Goal: Contribute content: Contribute content

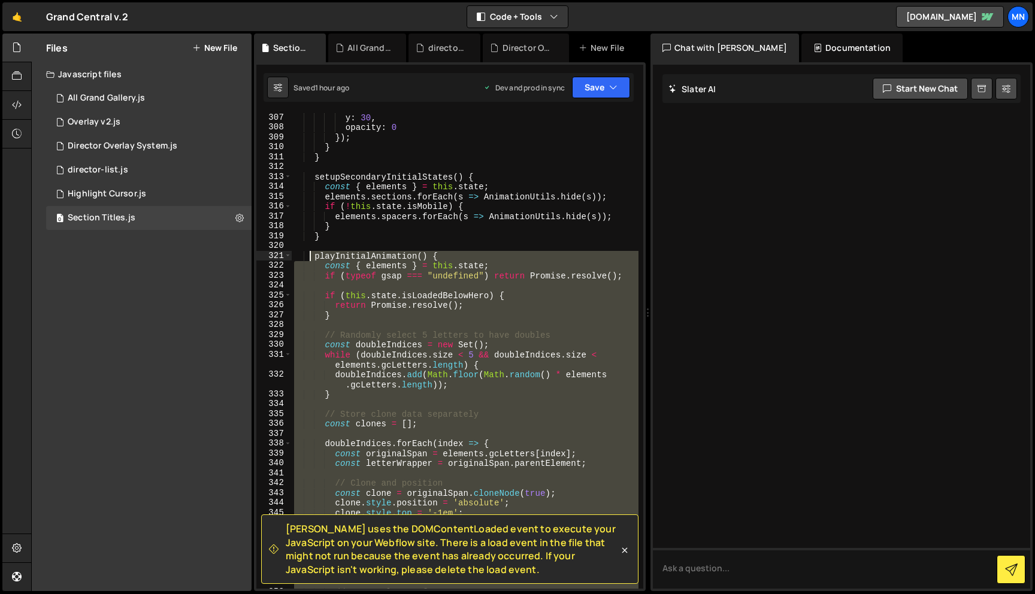
scroll to position [3491, 0]
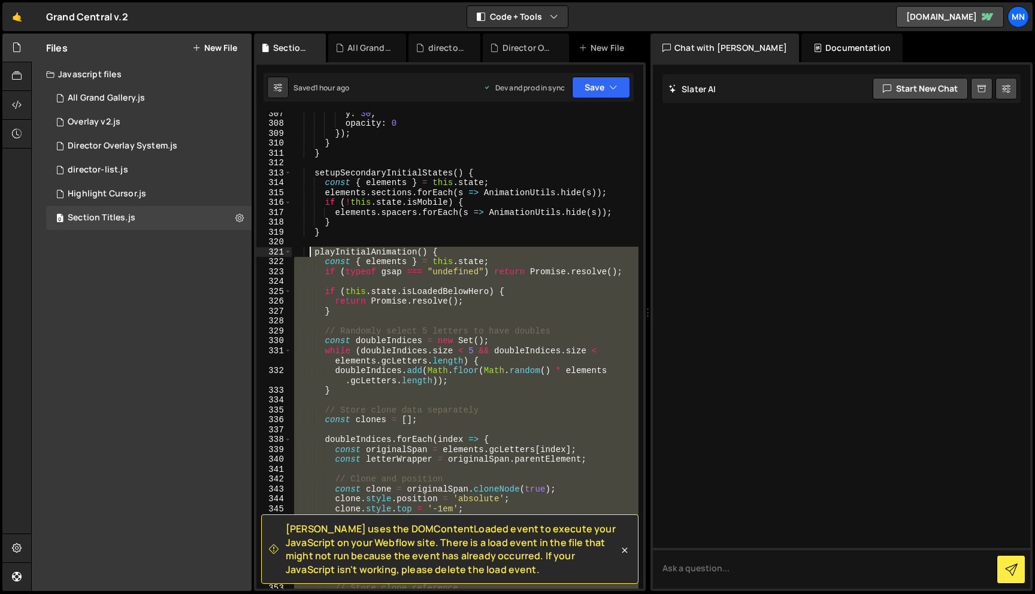
drag, startPoint x: 324, startPoint y: 432, endPoint x: 320, endPoint y: 256, distance: 176.1
click at [311, 256] on div "y : 30 , opacity : 0 }) ; } } setupSecondaryInitialStates ( ) { const { element…" at bounding box center [465, 356] width 347 height 496
paste textarea "}"
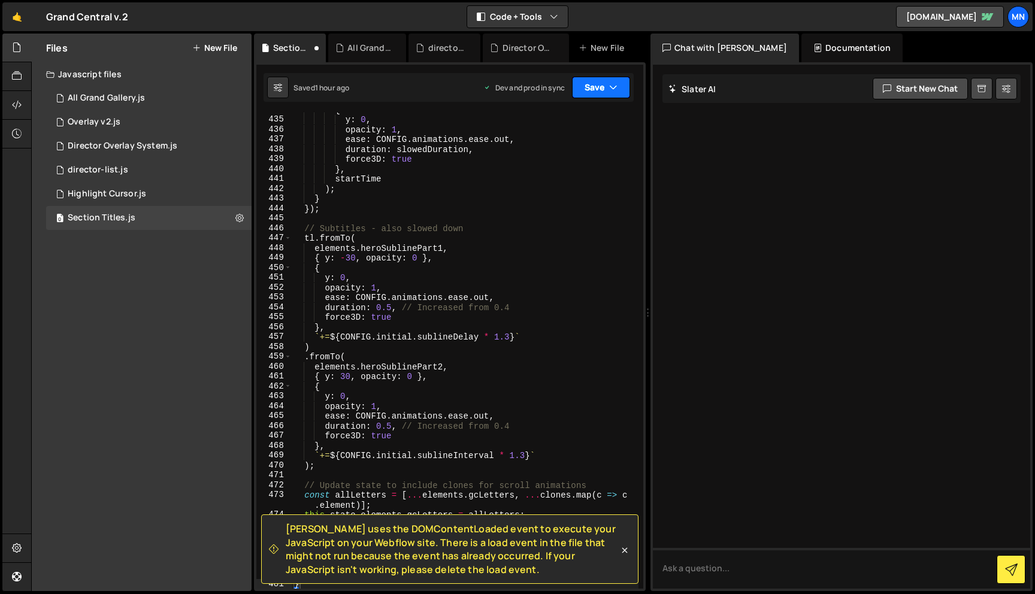
click at [598, 95] on button "Save" at bounding box center [601, 88] width 58 height 22
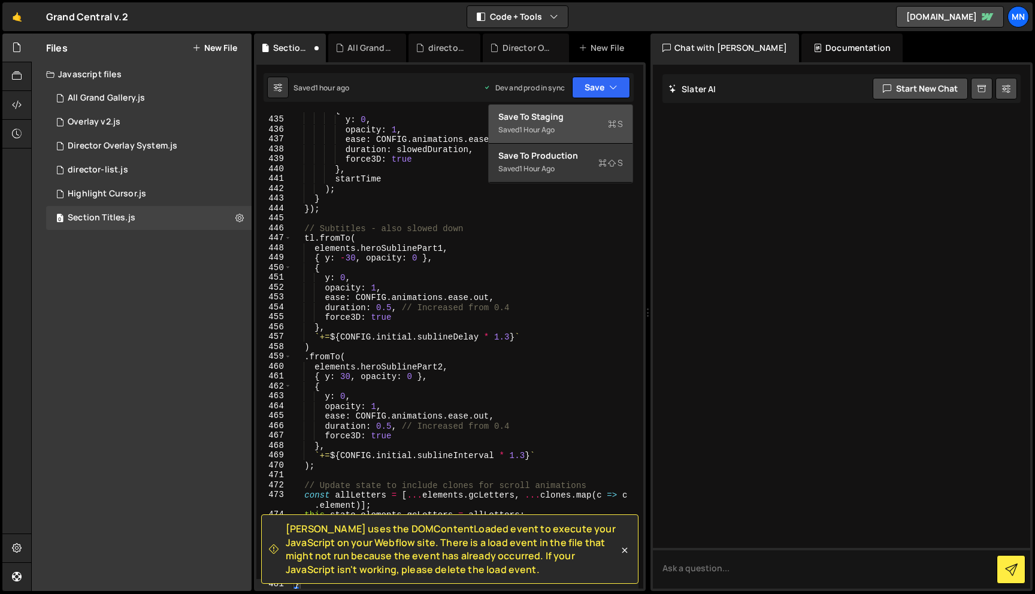
click at [569, 123] on div "Saved 1 hour ago" at bounding box center [560, 130] width 125 height 14
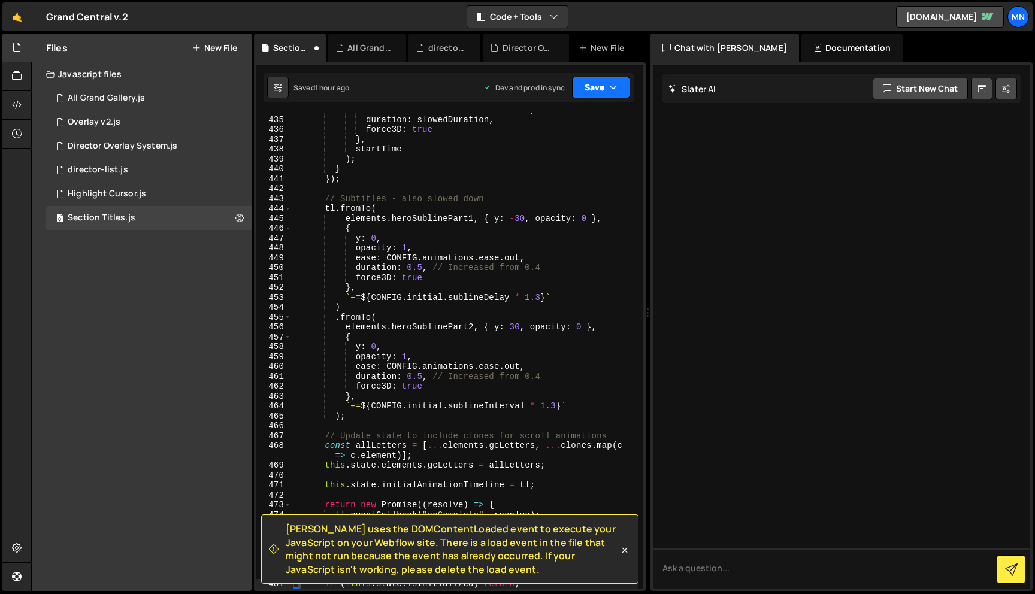
scroll to position [4848, 0]
click at [605, 85] on button "Save" at bounding box center [601, 88] width 58 height 22
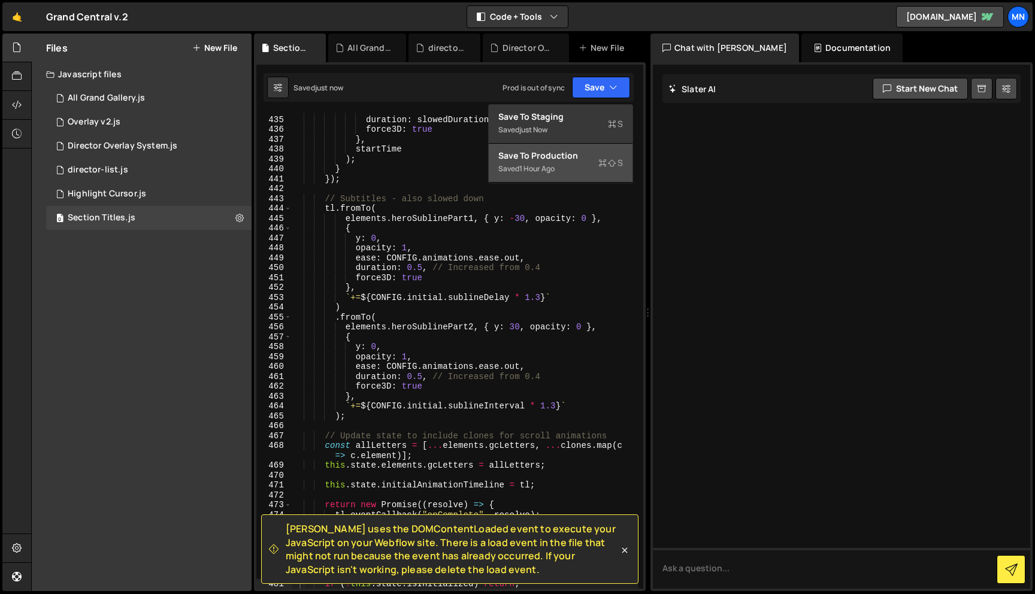
click at [584, 162] on div "Saved 1 hour ago" at bounding box center [560, 169] width 125 height 14
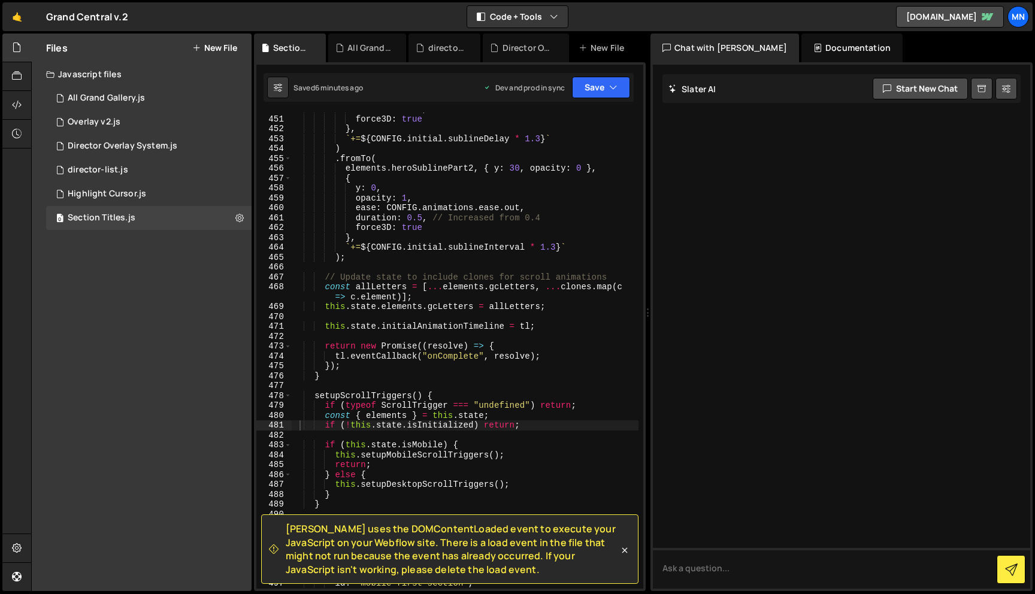
scroll to position [5382, 0]
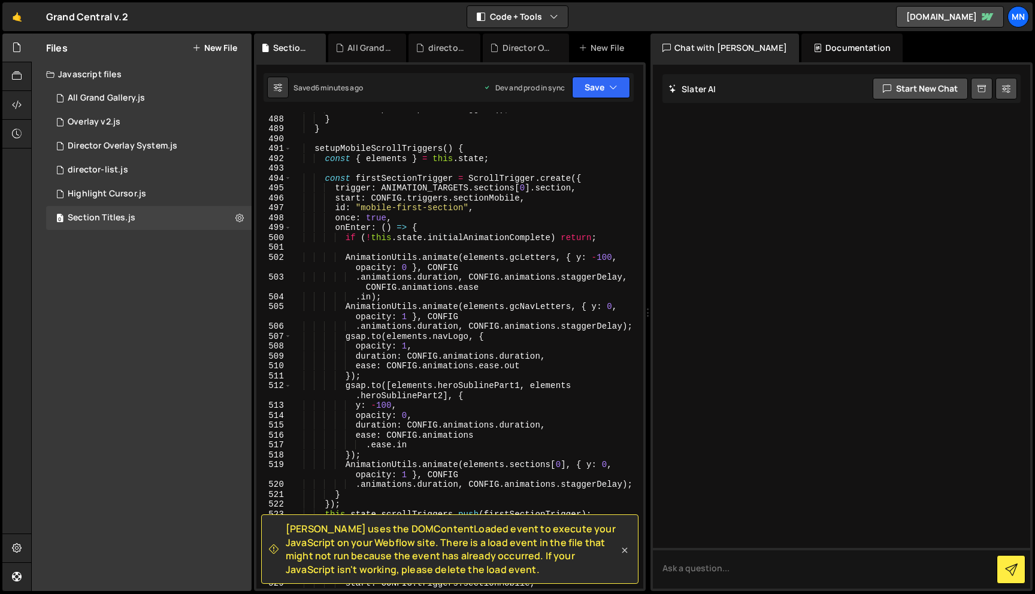
click at [624, 551] on icon at bounding box center [624, 550] width 12 height 12
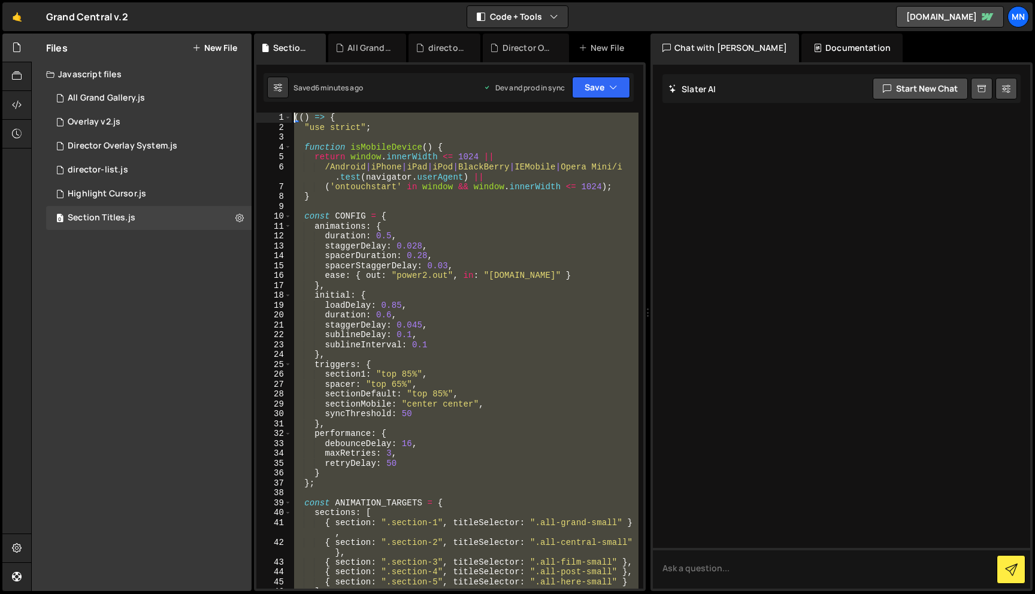
scroll to position [0, 0]
drag, startPoint x: 328, startPoint y: 577, endPoint x: 238, endPoint y: -75, distance: 657.5
click at [238, 0] on html "Projects [GEOGRAPHIC_DATA] Blog [GEOGRAPHIC_DATA] Projects Your Teams Invite te…" at bounding box center [517, 297] width 1035 height 594
click at [412, 265] on div "(( ) => { "use strict" ; function isMobileDevice ( ) { return window . innerWid…" at bounding box center [465, 351] width 347 height 476
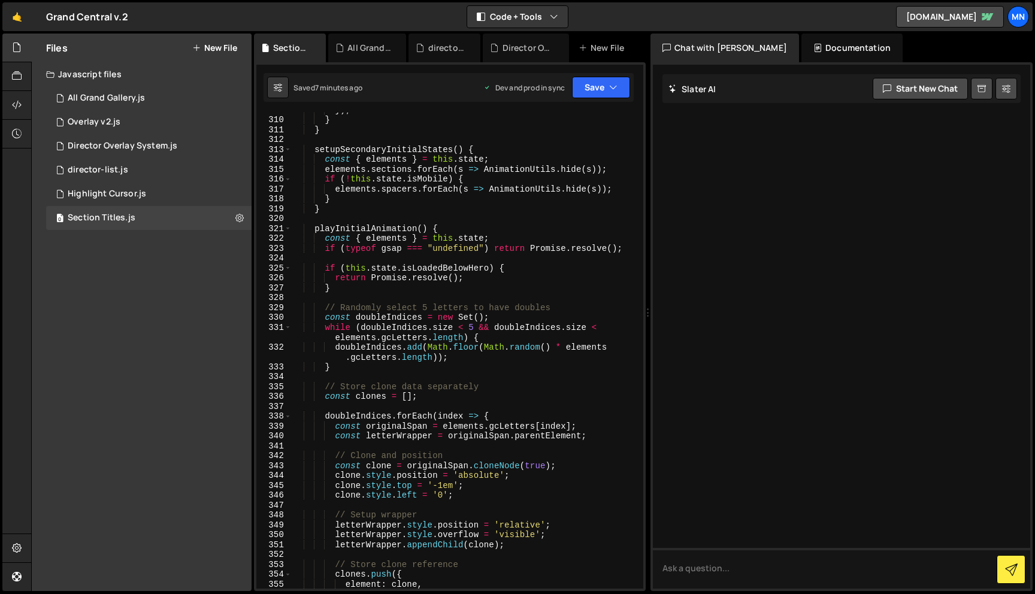
scroll to position [3512, 0]
drag, startPoint x: 315, startPoint y: 226, endPoint x: 430, endPoint y: 226, distance: 115.5
click at [430, 226] on div "}) ; } } setupSecondaryInitialStates ( ) { const { elements } = this . state ; …" at bounding box center [465, 355] width 347 height 496
drag, startPoint x: 311, startPoint y: 235, endPoint x: 320, endPoint y: 232, distance: 10.0
click at [313, 234] on div "}) ; } } setupSecondaryInitialStates ( ) { const { elements } = this . state ; …" at bounding box center [465, 355] width 347 height 496
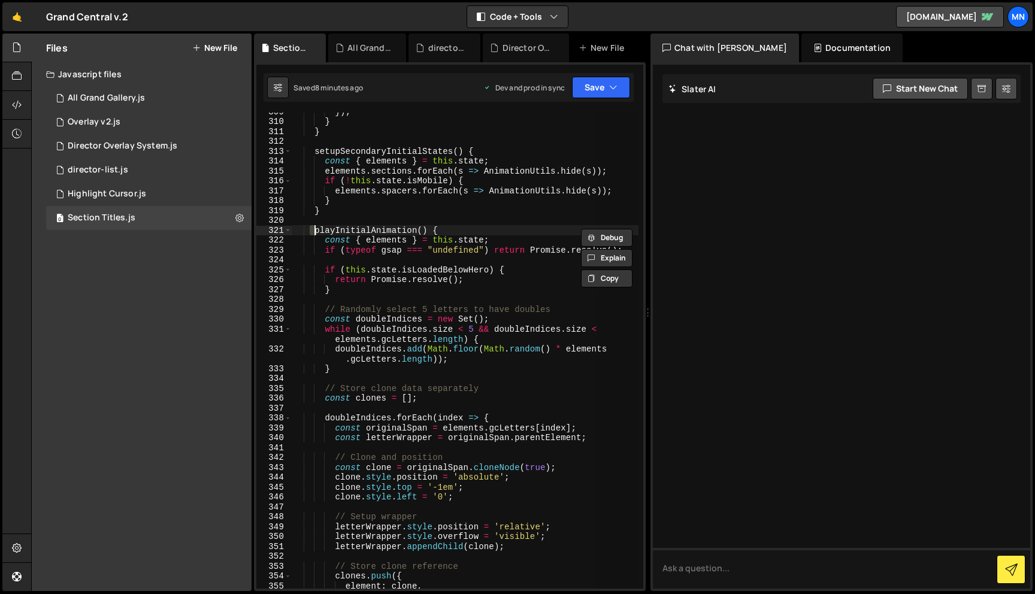
click at [314, 230] on div "}) ; } } setupSecondaryInitialStates ( ) { const { elements } = this . state ; …" at bounding box center [465, 351] width 347 height 476
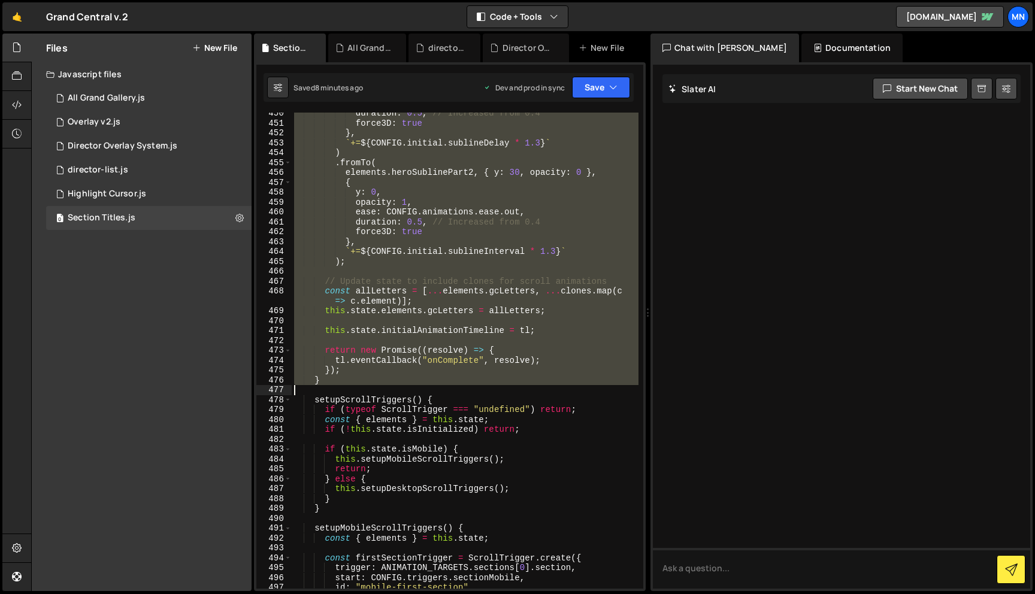
drag, startPoint x: 314, startPoint y: 230, endPoint x: 341, endPoint y: 389, distance: 161.5
click at [341, 389] on div "duration : 0.5 , // Increased from 0.4 force3D : true } , ` += ${ CONFIG . init…" at bounding box center [465, 356] width 347 height 496
type textarea "}"
paste textarea
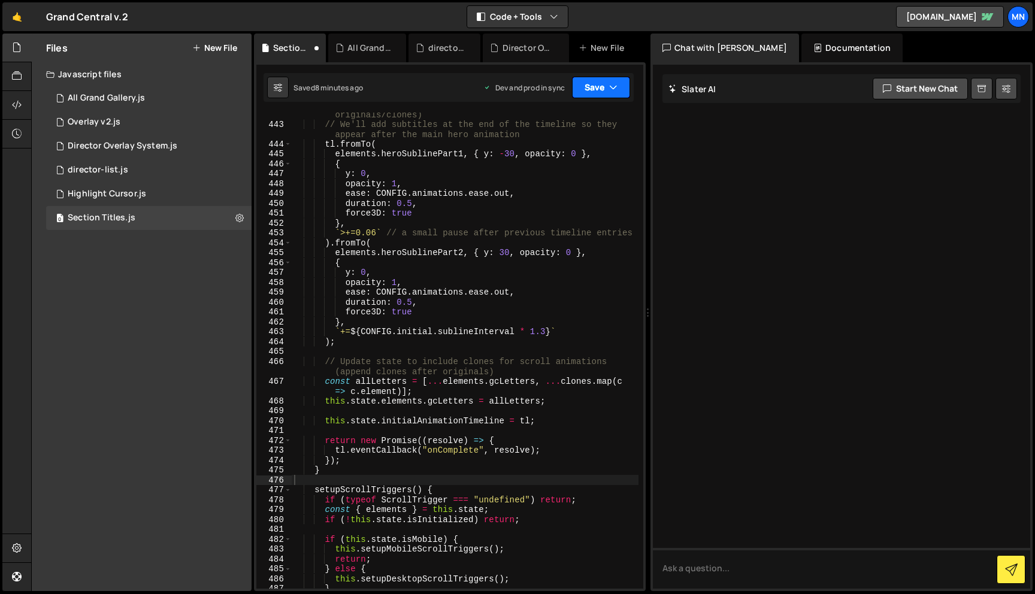
click at [603, 90] on button "Save" at bounding box center [601, 88] width 58 height 22
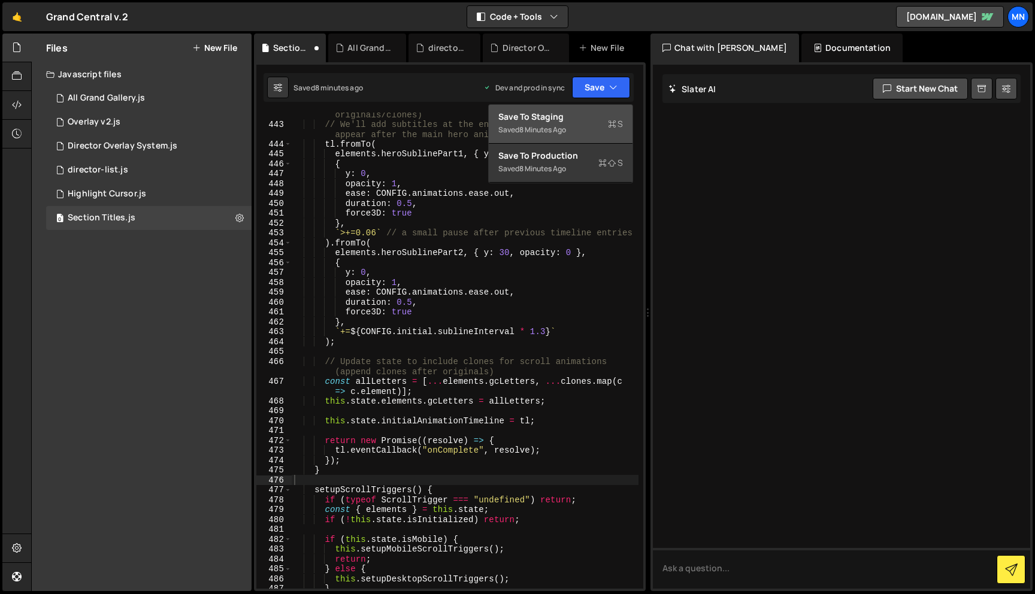
click at [597, 106] on button "Save to Staging S Saved 8 minutes ago" at bounding box center [561, 124] width 144 height 39
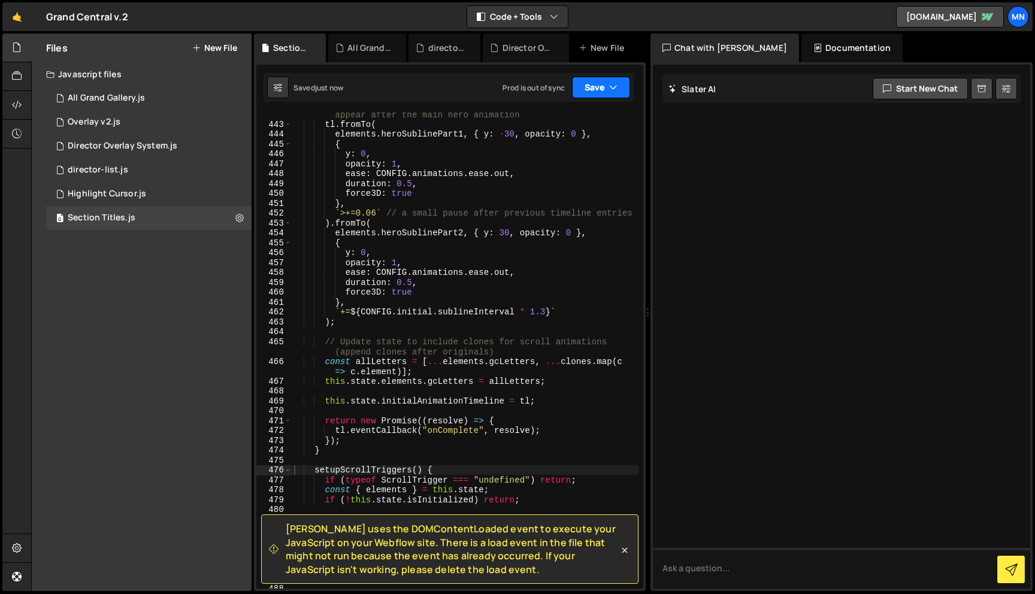
click at [603, 87] on button "Save" at bounding box center [601, 88] width 58 height 22
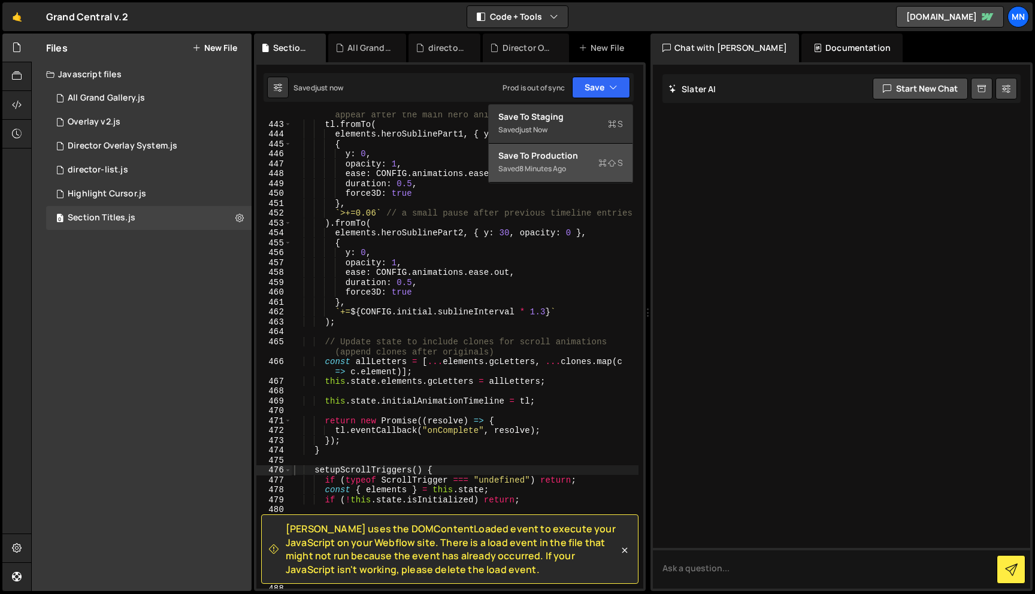
click at [590, 168] on div "Saved 8 minutes ago" at bounding box center [560, 169] width 125 height 14
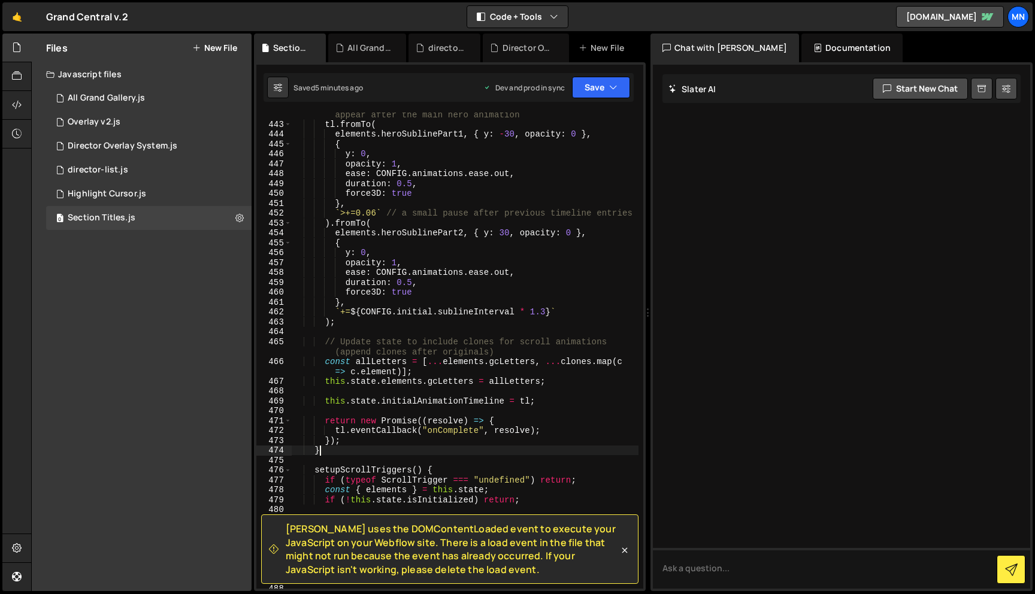
click at [323, 454] on div "// We'll add subtitles at the end of the timeline so they appear after the main…" at bounding box center [465, 352] width 347 height 506
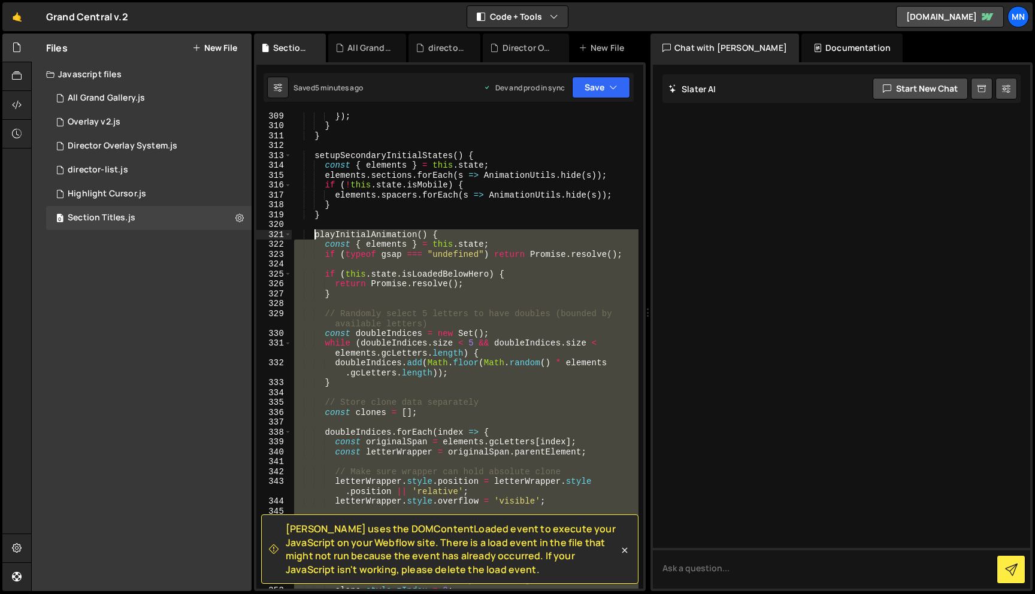
drag, startPoint x: 322, startPoint y: 454, endPoint x: 315, endPoint y: 239, distance: 215.6
click at [315, 239] on div "}) ; } } setupSecondaryInitialStates ( ) { const { elements } = this . state ; …" at bounding box center [465, 359] width 347 height 496
type textarea "playInitialAnimation() { const { elements } = this.state;"
paste textarea
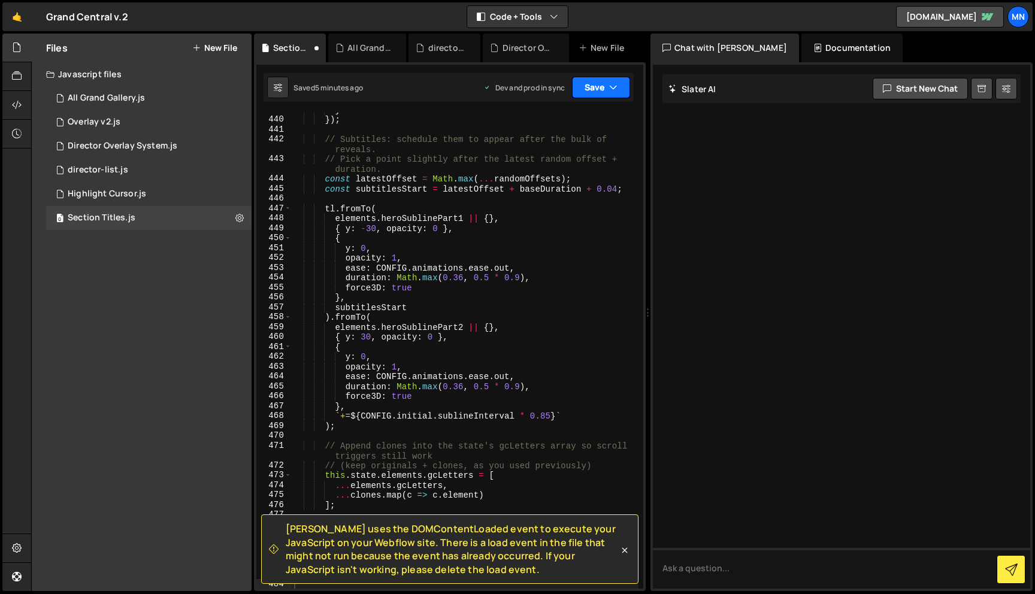
click at [599, 86] on button "Save" at bounding box center [601, 88] width 58 height 22
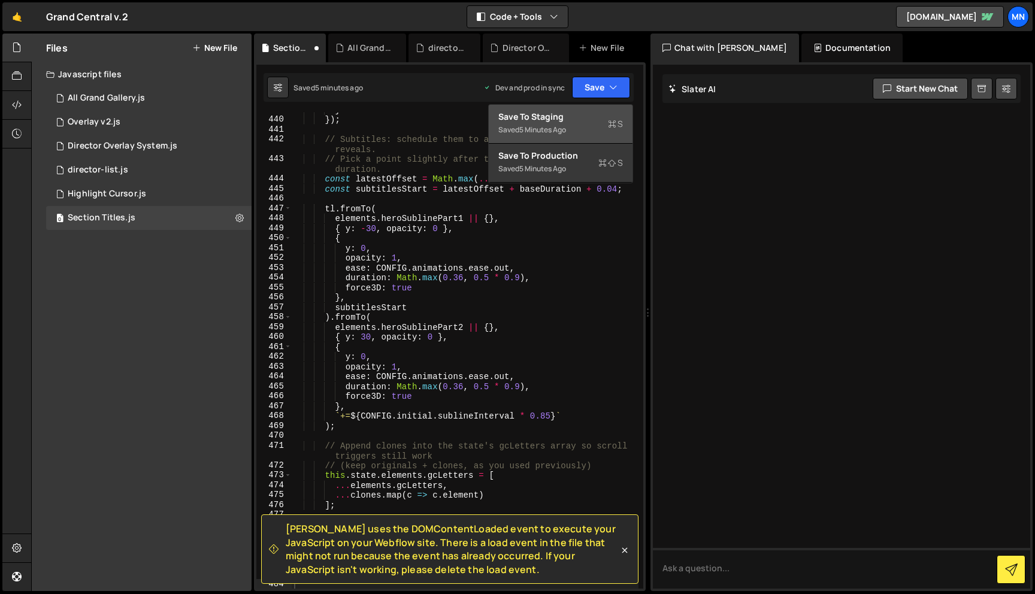
click at [577, 123] on div "Saved 5 minutes ago" at bounding box center [560, 130] width 125 height 14
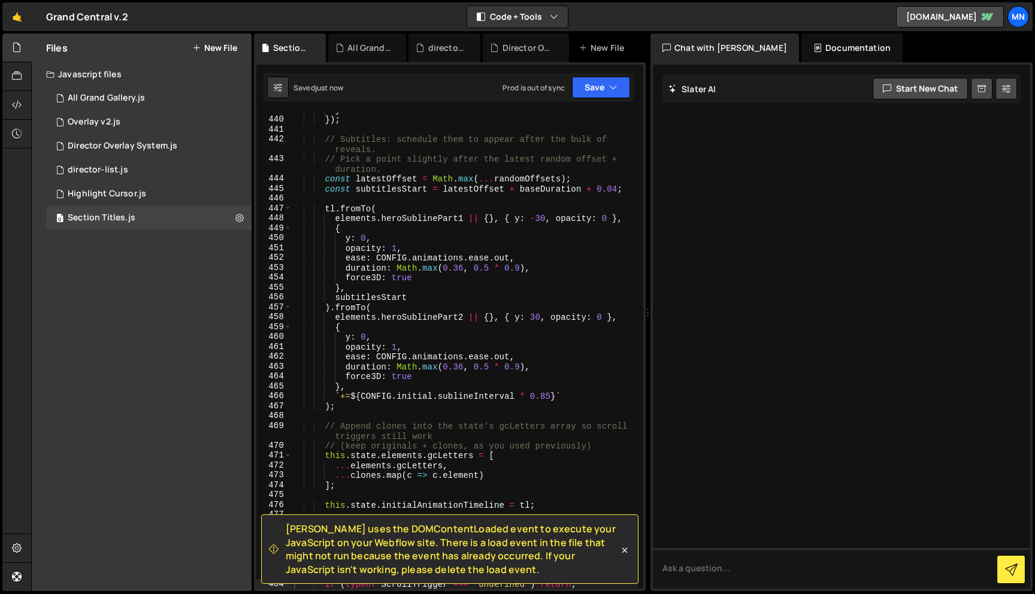
click at [602, 75] on div "Saved just now Prod is out of sync Upgrade to Edit Save Save to Staging S Saved…" at bounding box center [448, 87] width 370 height 29
drag, startPoint x: 603, startPoint y: 90, endPoint x: 594, endPoint y: 127, distance: 37.8
click at [603, 90] on button "Save" at bounding box center [601, 88] width 58 height 22
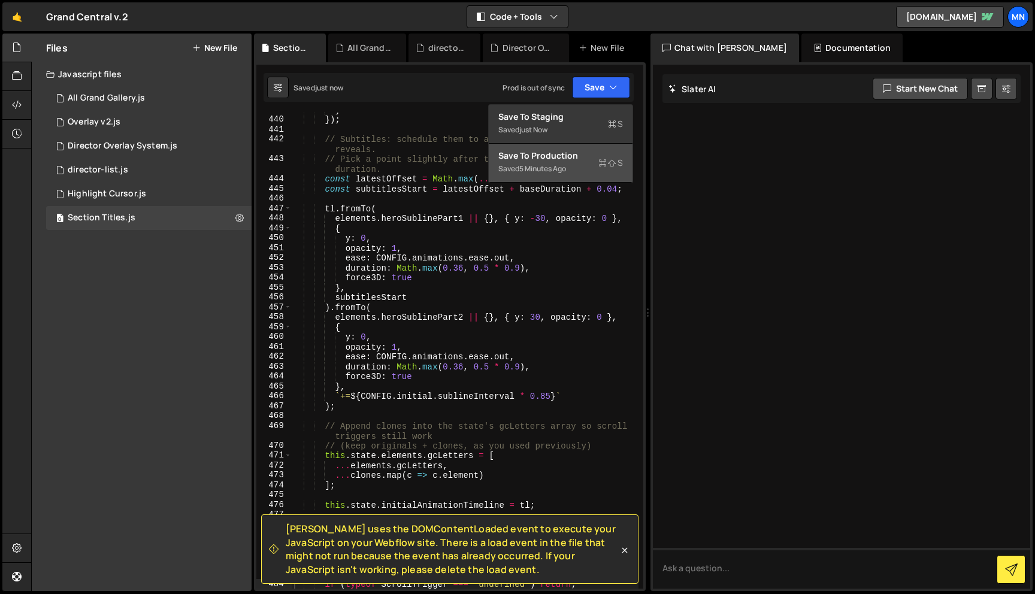
click at [576, 162] on div "Saved 5 minutes ago" at bounding box center [560, 169] width 125 height 14
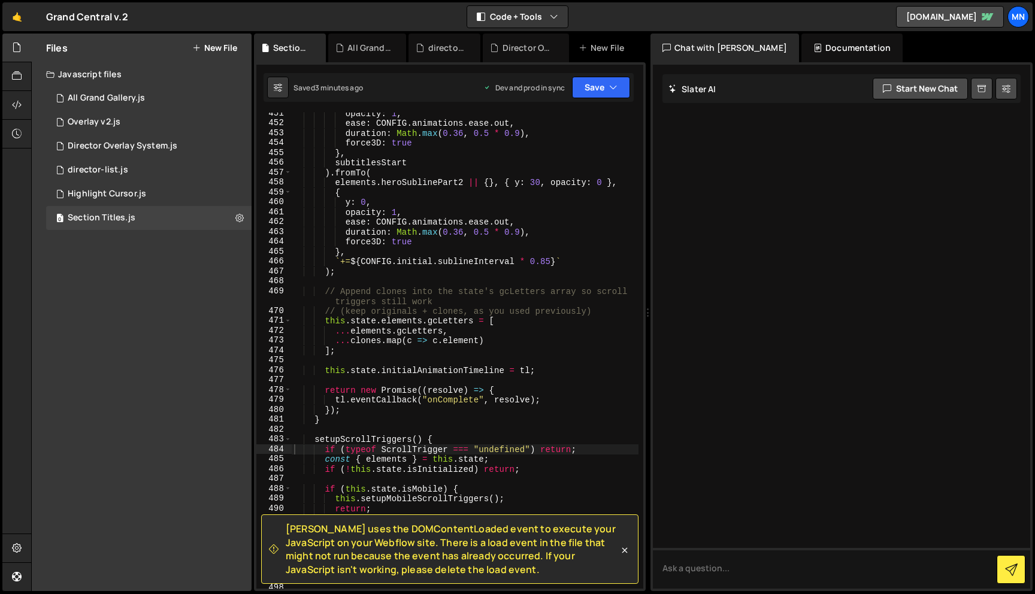
scroll to position [5111, 0]
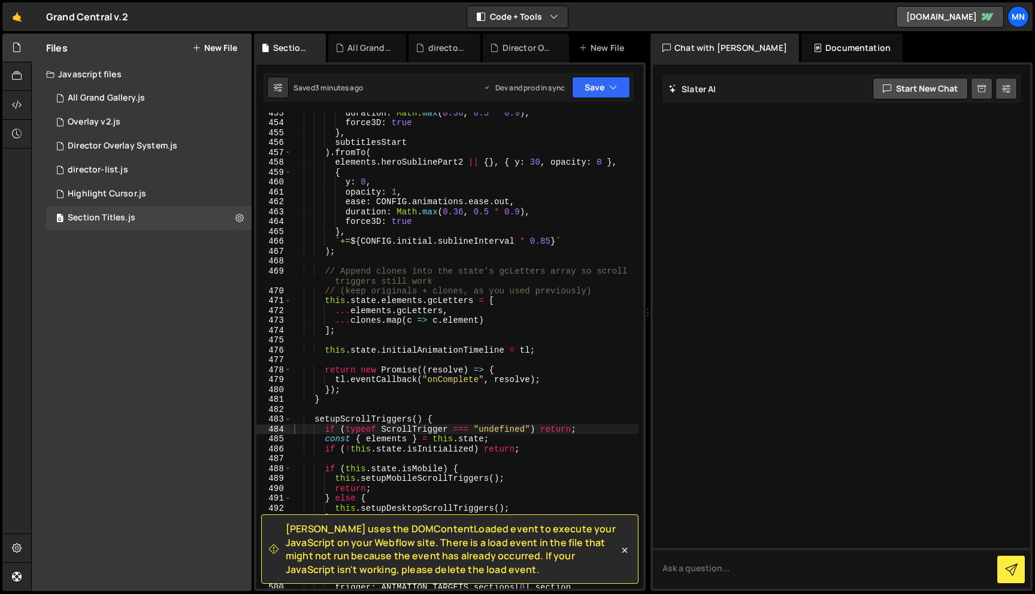
drag, startPoint x: 345, startPoint y: 392, endPoint x: 327, endPoint y: 400, distance: 19.3
click at [345, 392] on div "duration : Math . [PERSON_NAME] ( 0.36 , 0.5 * 0.9 ) , force3D : true } , subti…" at bounding box center [465, 356] width 347 height 496
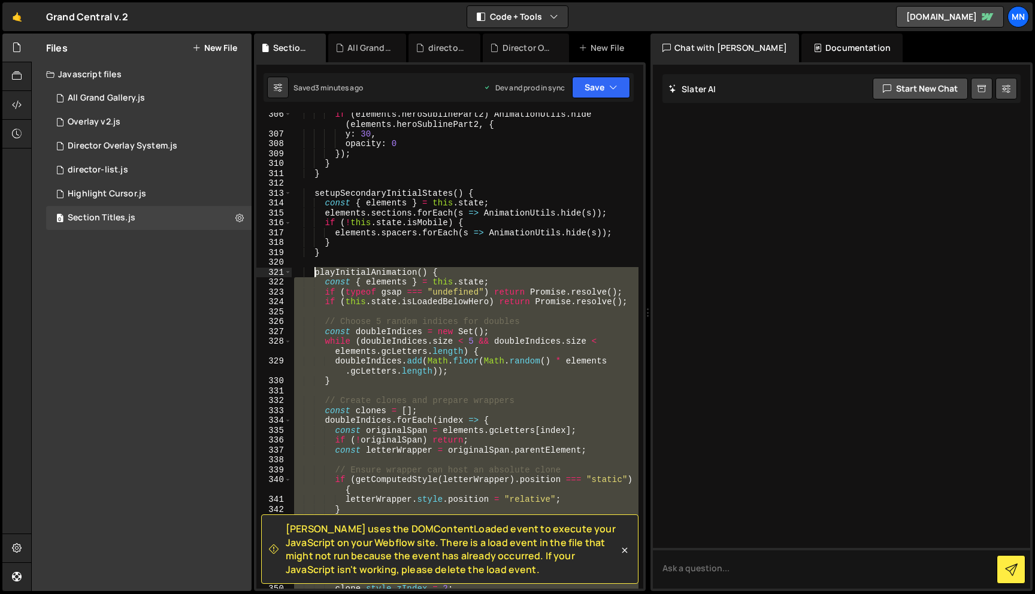
drag, startPoint x: 321, startPoint y: 381, endPoint x: 313, endPoint y: 272, distance: 109.3
click at [313, 272] on div "if ( elements . heroSublinePart2 ) AnimationUtils . hide ( elements . heroSubli…" at bounding box center [465, 362] width 347 height 506
type textarea "playInitialAnimation() { const { elements } = this.state;"
paste textarea
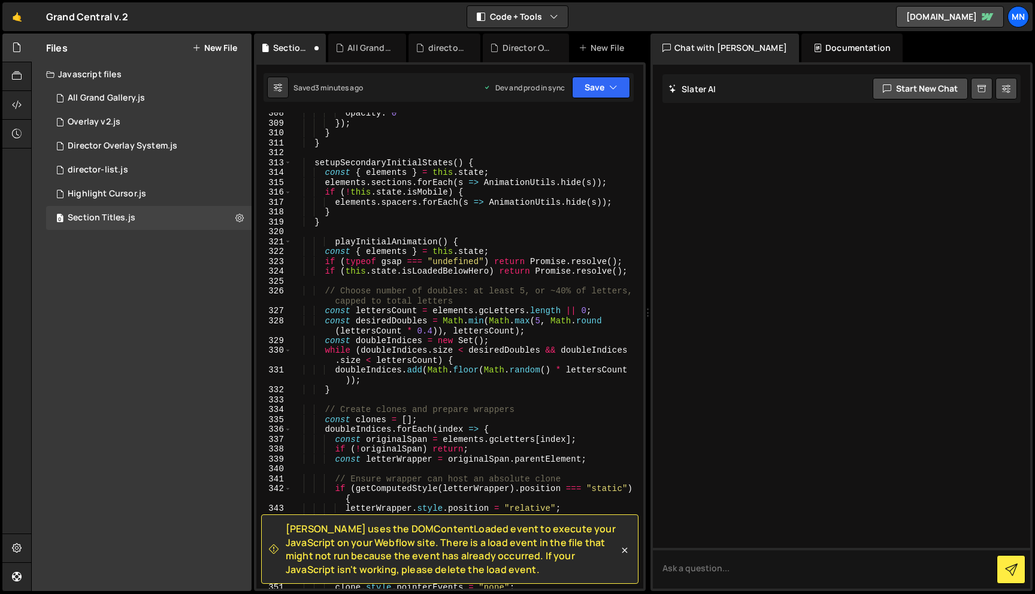
scroll to position [3503, 0]
click at [538, 316] on div "opacity : 0 }) ; } } setupSecondaryInitialStates ( ) { const { elements } = thi…" at bounding box center [465, 354] width 347 height 496
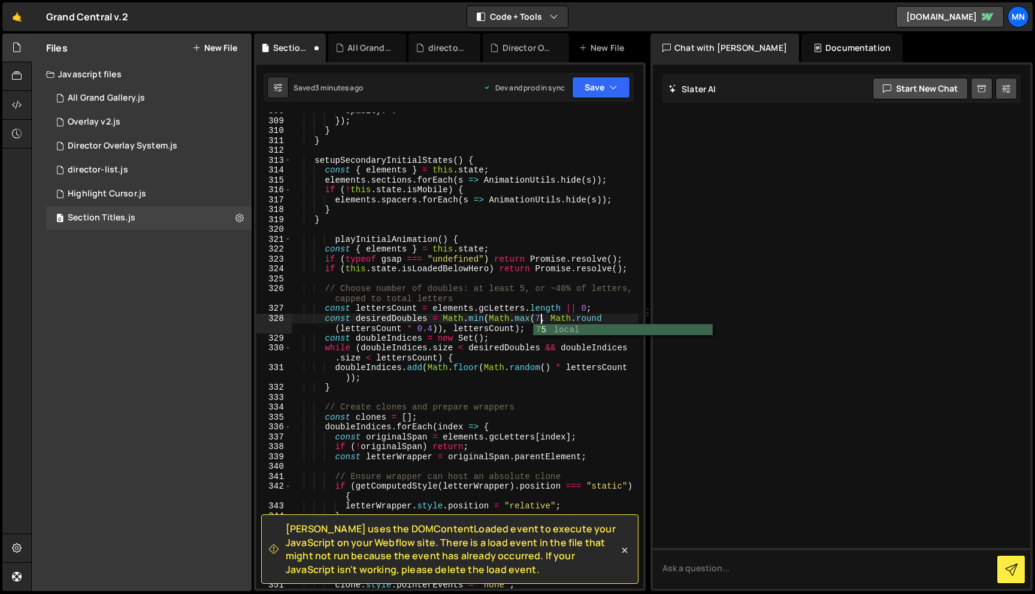
scroll to position [0, 17]
click at [432, 326] on div "opacity : 0 }) ; } } setupSecondaryInitialStates ( ) { const { elements } = thi…" at bounding box center [465, 354] width 347 height 496
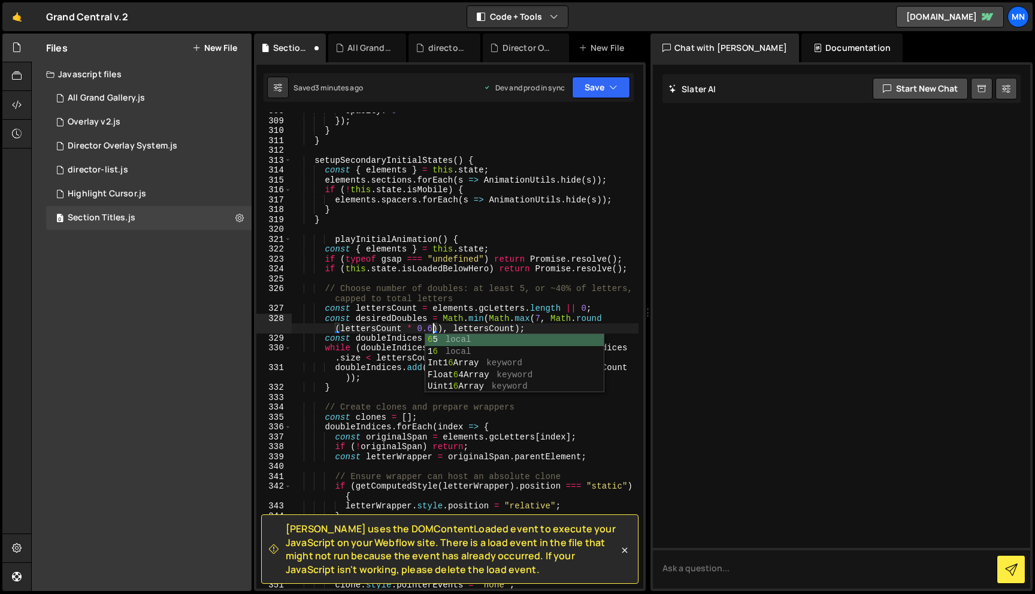
scroll to position [0, 28]
click at [473, 318] on div "opacity : 0 }) ; } } setupSecondaryInitialStates ( ) { const { elements } = thi…" at bounding box center [465, 354] width 347 height 496
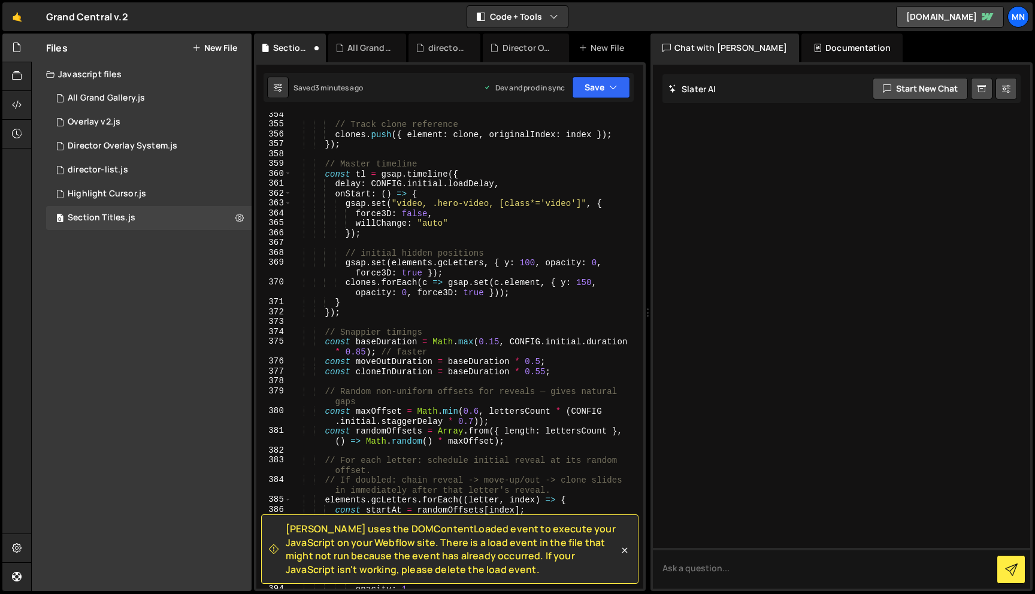
scroll to position [4015, 0]
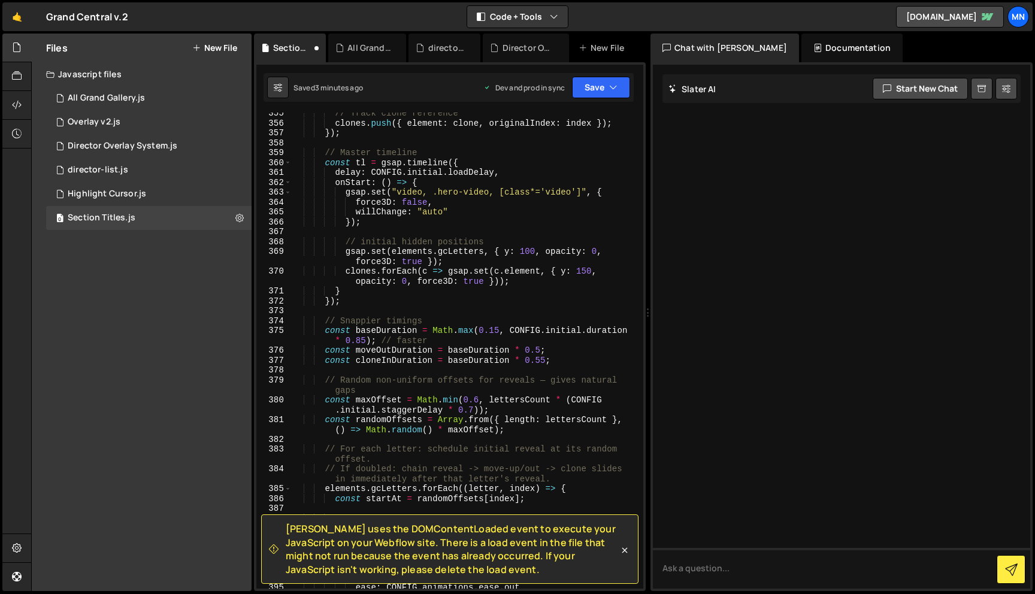
drag, startPoint x: 496, startPoint y: 330, endPoint x: 506, endPoint y: 318, distance: 16.1
click at [496, 330] on div "// Track clone reference clones . push ({ element : clone , originalIndex : ind…" at bounding box center [465, 356] width 347 height 496
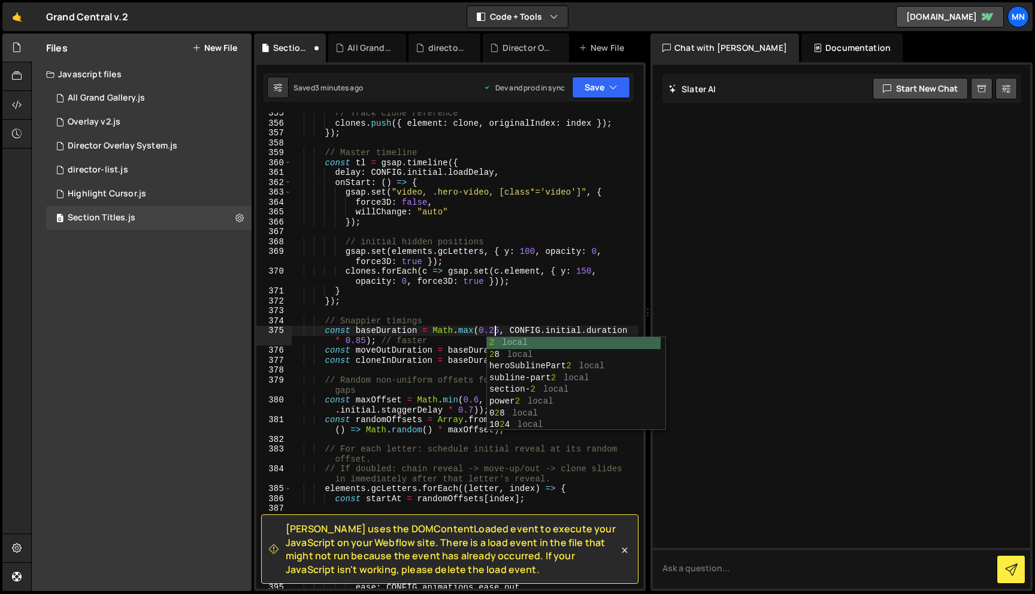
click at [448, 338] on div "// Track clone reference clones . push ({ element : clone , originalIndex : ind…" at bounding box center [465, 356] width 347 height 496
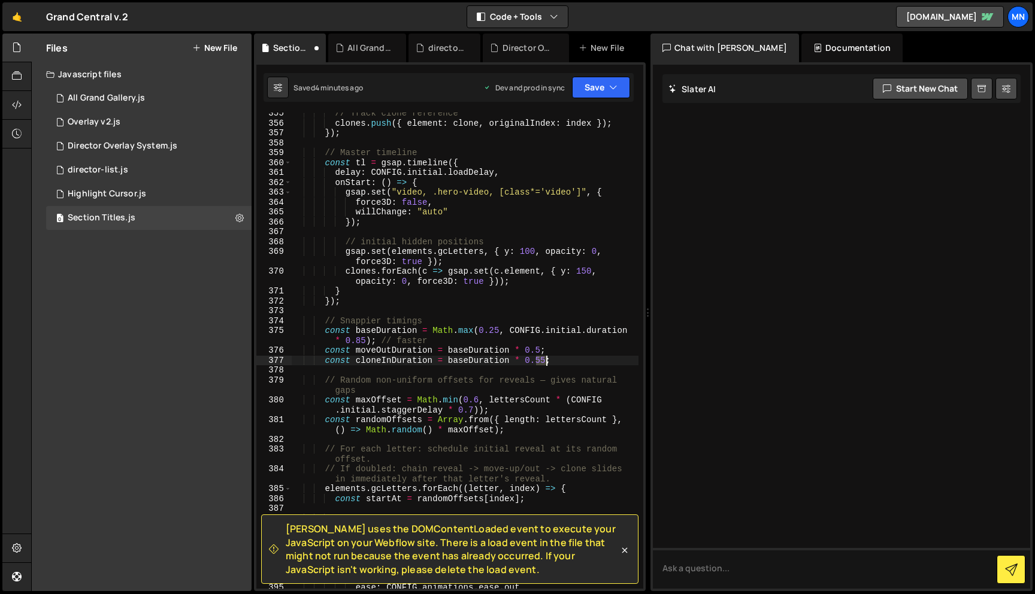
drag, startPoint x: 536, startPoint y: 358, endPoint x: 544, endPoint y: 358, distance: 7.8
click at [544, 358] on div "// Track clone reference clones . push ({ element : clone , originalIndex : ind…" at bounding box center [465, 356] width 347 height 496
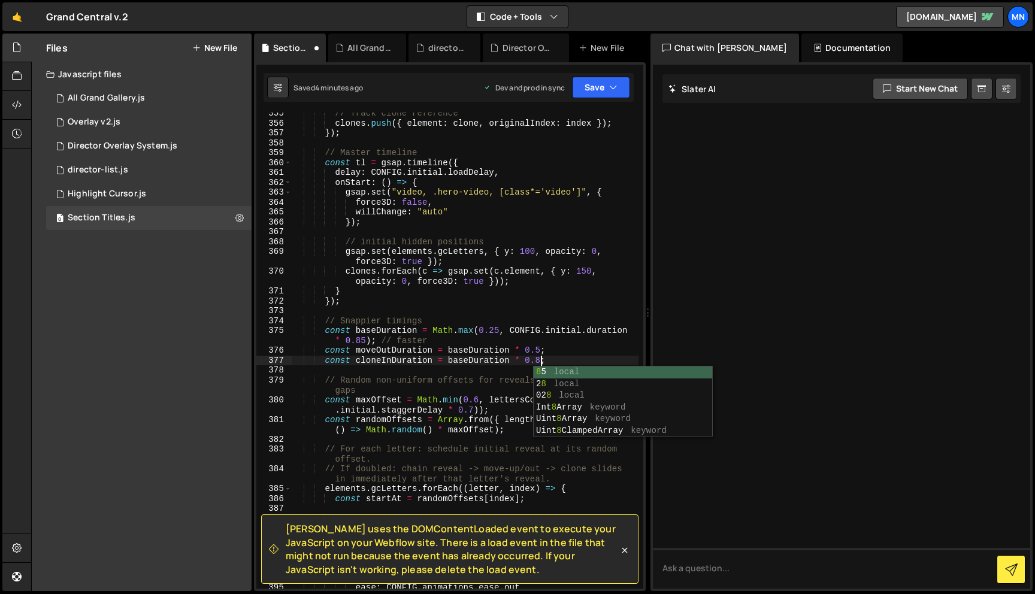
scroll to position [0, 17]
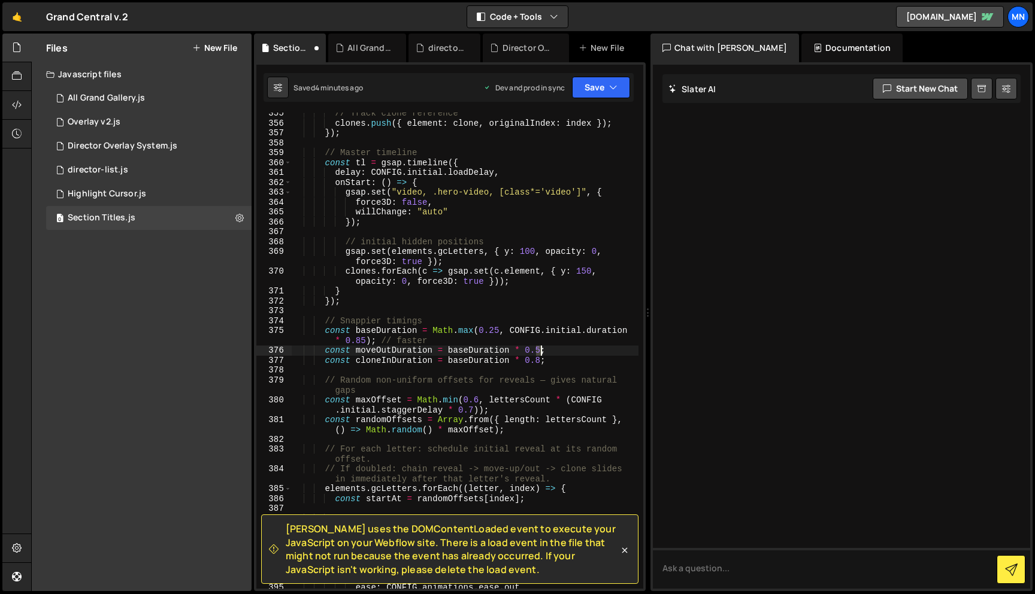
click at [541, 347] on div "// Track clone reference clones . push ({ element : clone , originalIndex : ind…" at bounding box center [465, 356] width 347 height 496
click at [487, 357] on div "// Track clone reference clones . push ({ element : clone , originalIndex : ind…" at bounding box center [465, 356] width 347 height 496
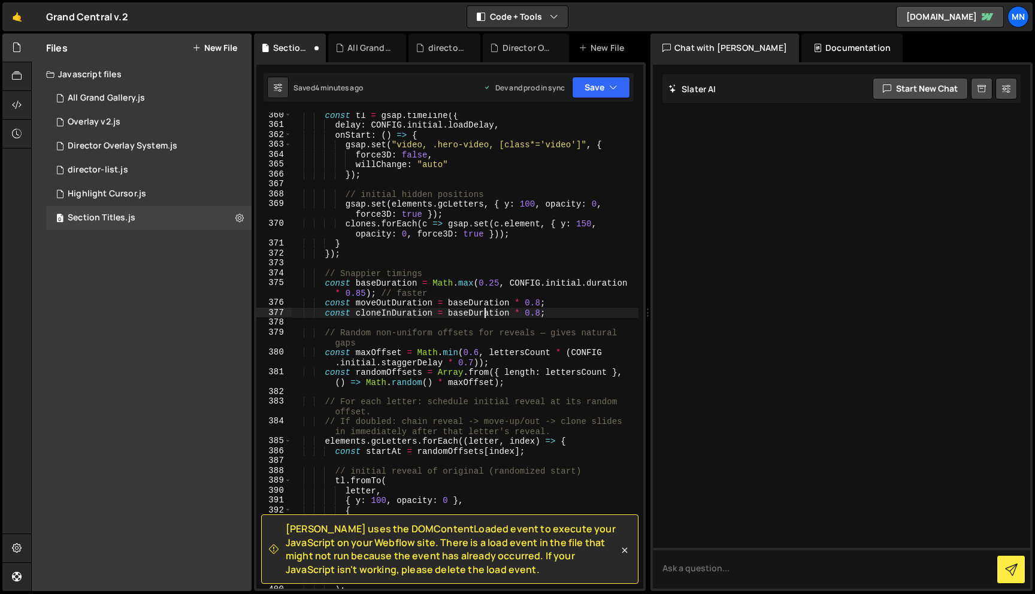
scroll to position [4065, 0]
click at [472, 357] on div "const tl = gsap . timeline ({ delay : CONFIG . initial . loadDelay , onStart : …" at bounding box center [465, 355] width 347 height 496
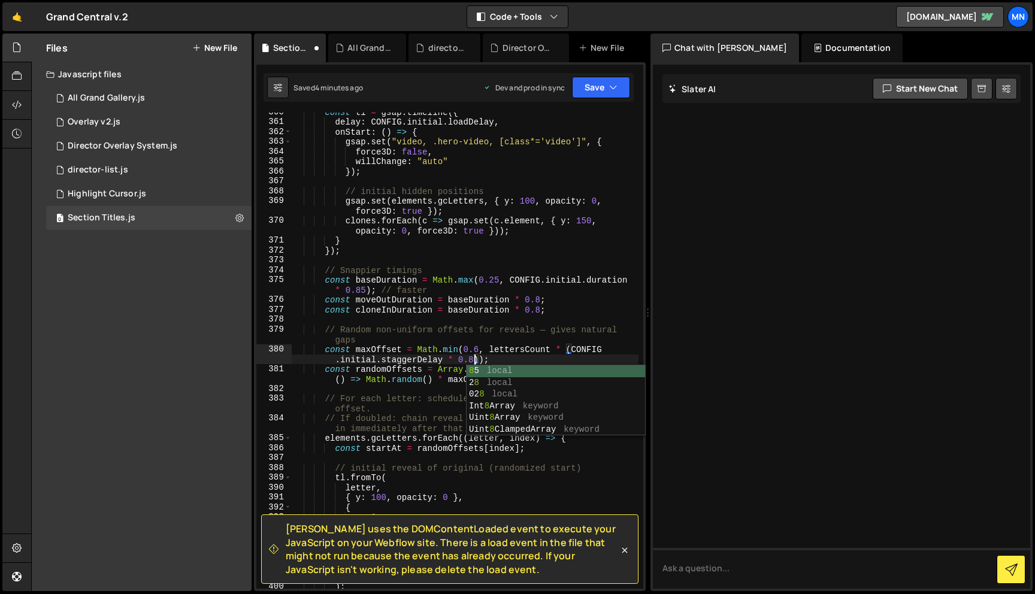
scroll to position [0, 31]
click at [437, 351] on div "const tl = gsap . timeline ({ delay : CONFIG . initial . loadDelay , onStart : …" at bounding box center [465, 355] width 347 height 496
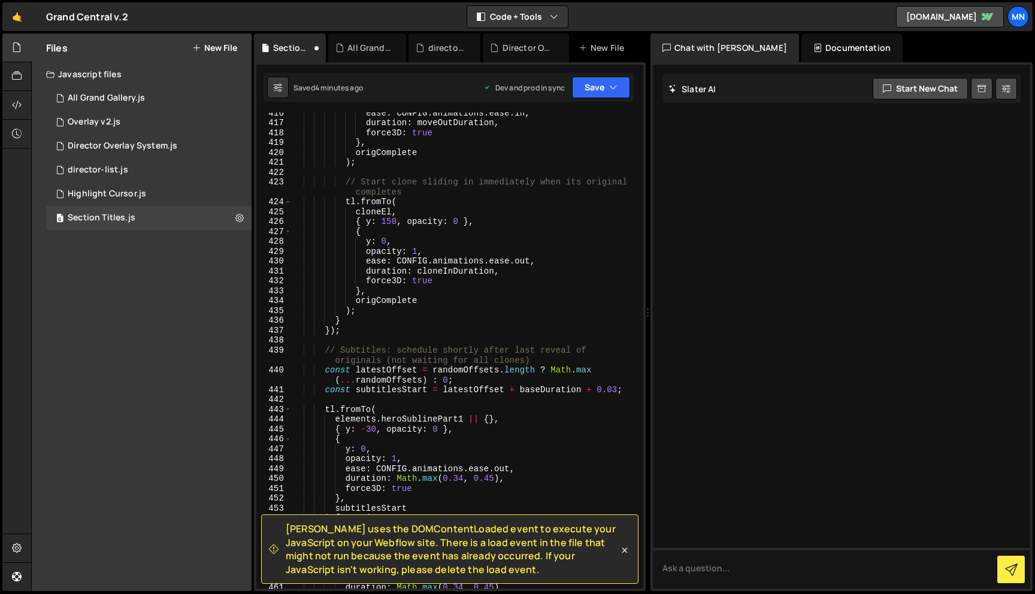
scroll to position [4718, 0]
click at [601, 88] on button "Save" at bounding box center [601, 88] width 58 height 22
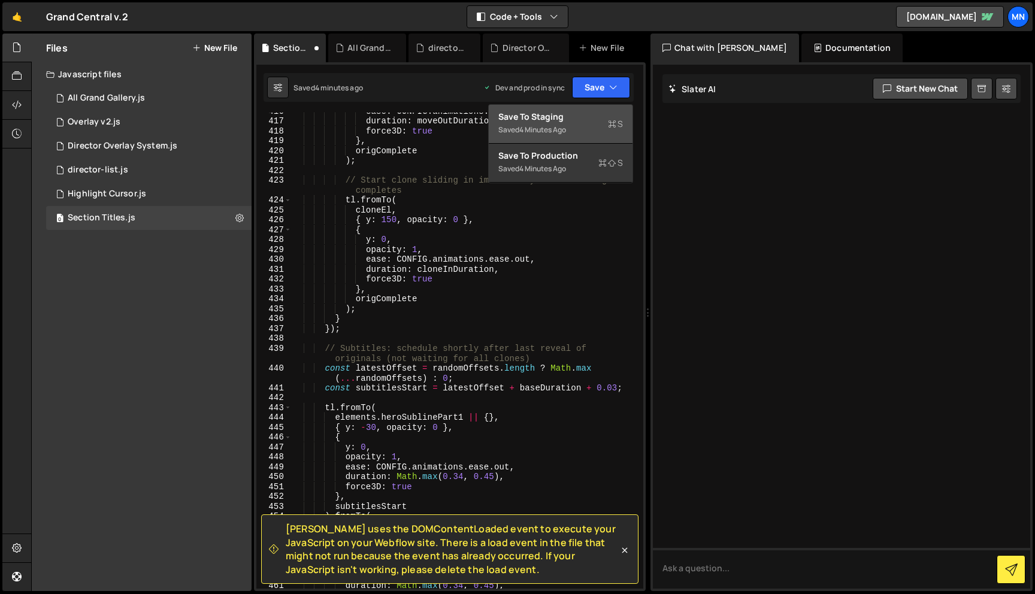
click at [595, 117] on div "Save to Staging S" at bounding box center [560, 117] width 125 height 12
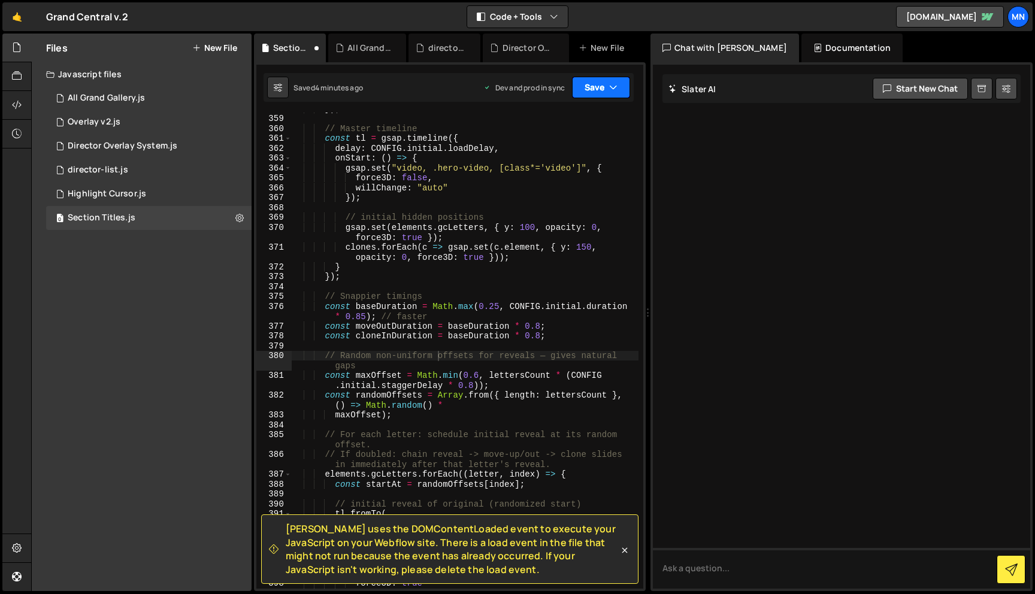
scroll to position [4049, 0]
click at [609, 85] on icon "button" at bounding box center [613, 87] width 8 height 12
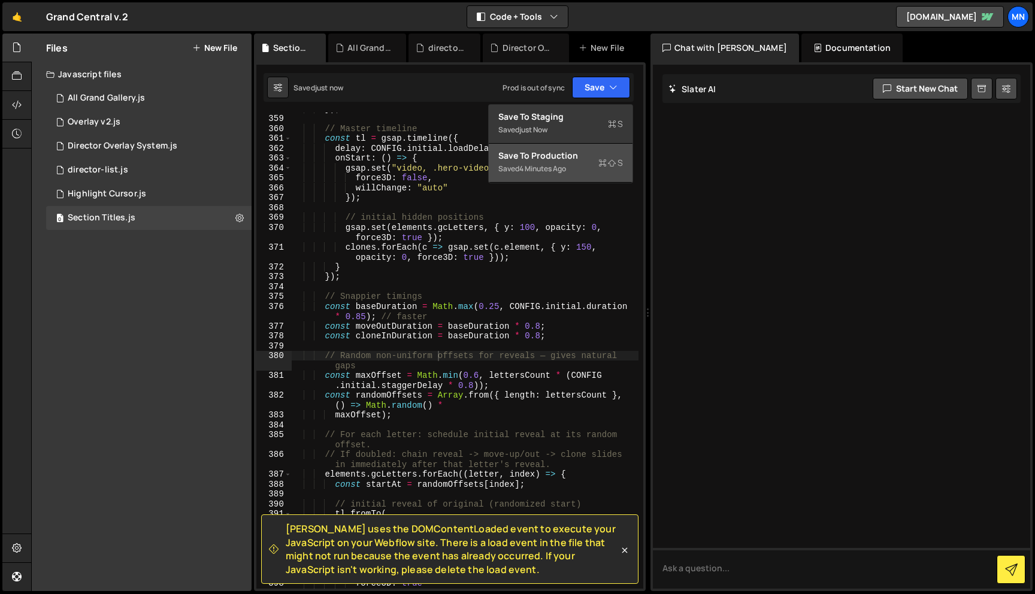
click at [593, 162] on div "Saved 4 minutes ago" at bounding box center [560, 169] width 125 height 14
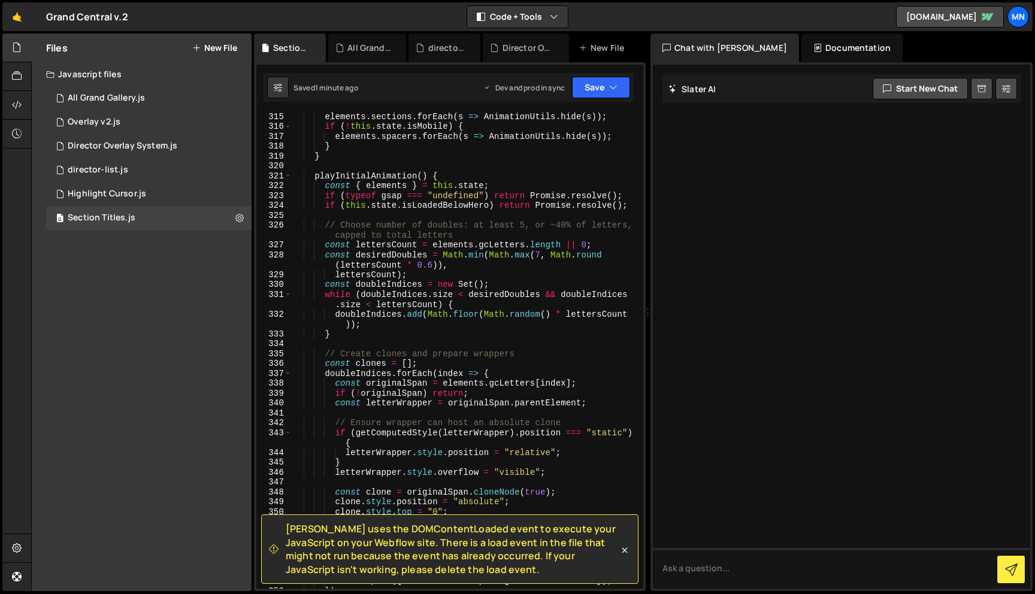
scroll to position [0, 29]
click at [539, 253] on div "elements . sections . forEach ( s => AnimationUtils . hide ( s )) ; if ( ! this…" at bounding box center [465, 359] width 347 height 496
click at [432, 265] on div "elements . sections . forEach ( s => AnimationUtils . hide ( s )) ; if ( ! this…" at bounding box center [465, 359] width 347 height 496
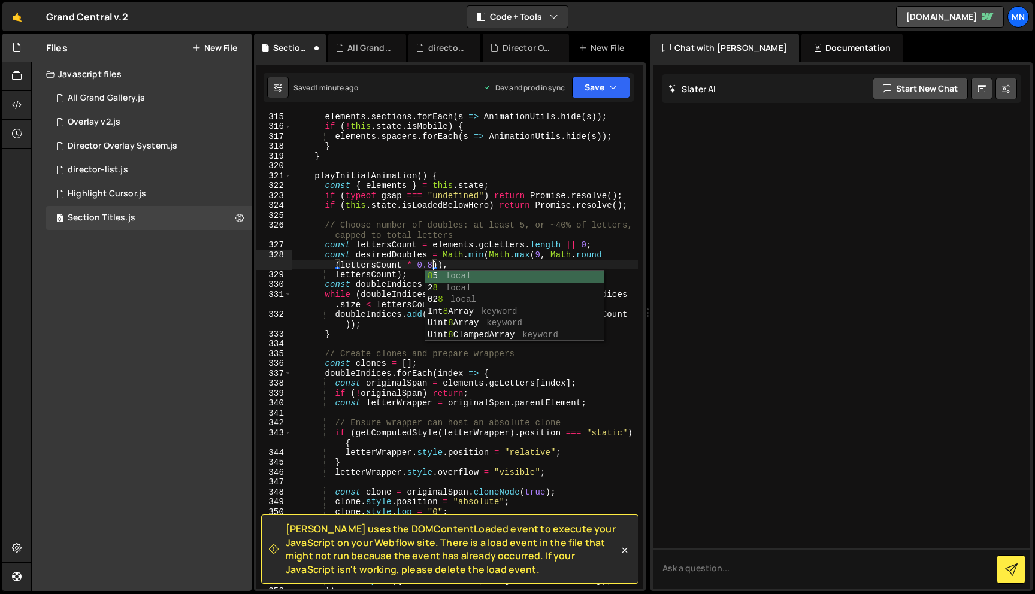
scroll to position [0, 28]
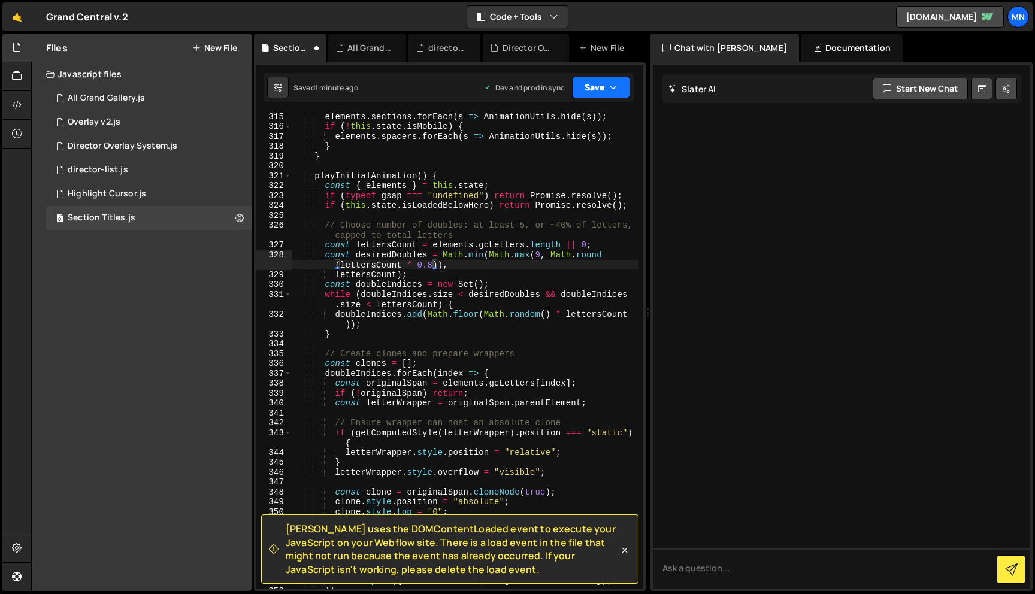
click at [595, 84] on button "Save" at bounding box center [601, 88] width 58 height 22
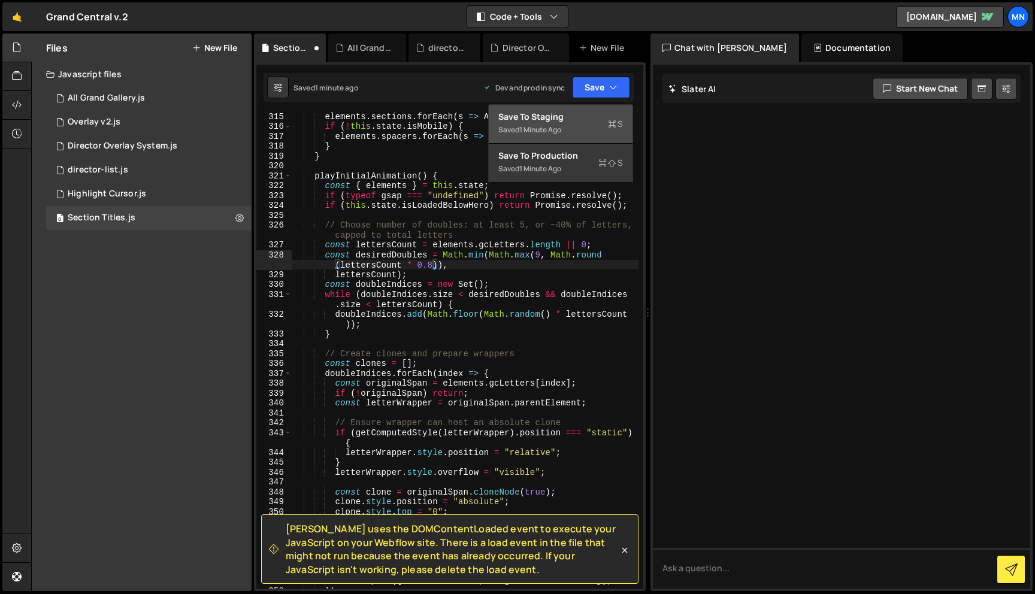
click at [594, 128] on div "Saved 1 minute ago" at bounding box center [560, 130] width 125 height 14
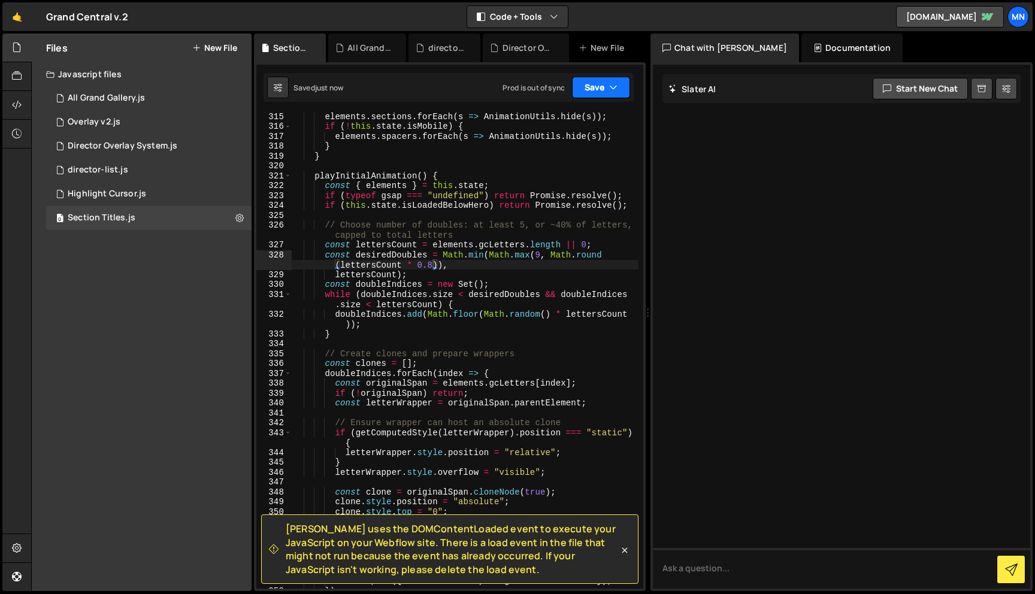
click at [609, 84] on icon "button" at bounding box center [613, 87] width 8 height 12
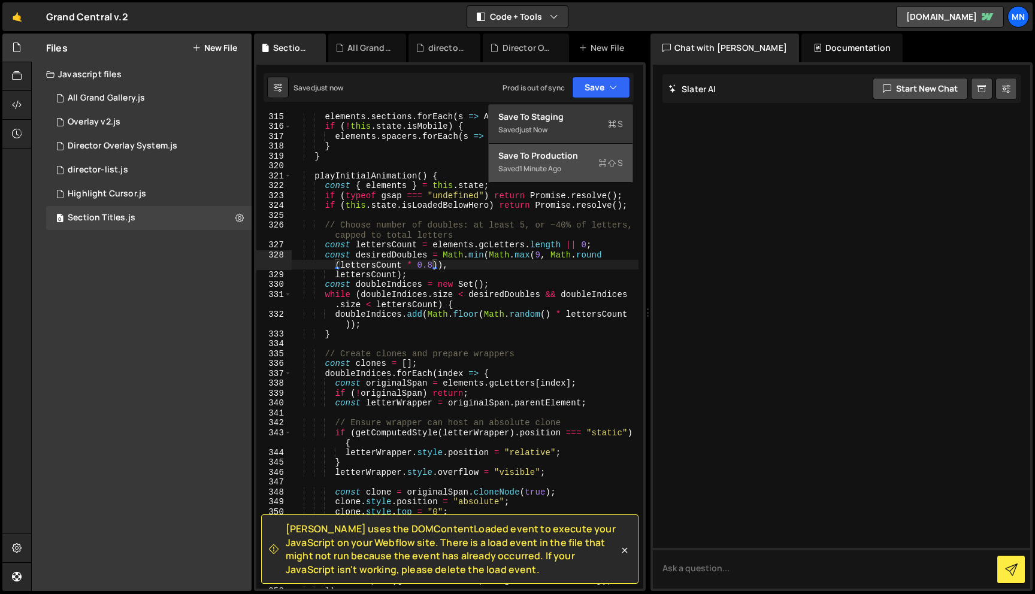
click at [602, 170] on div "Saved 1 minute ago" at bounding box center [560, 169] width 125 height 14
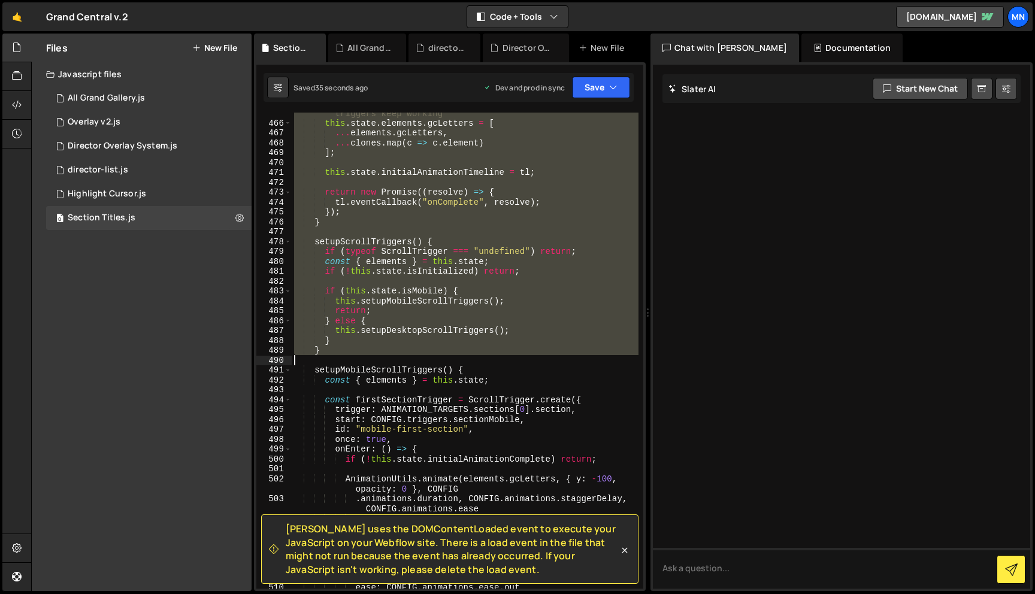
scroll to position [5179, 0]
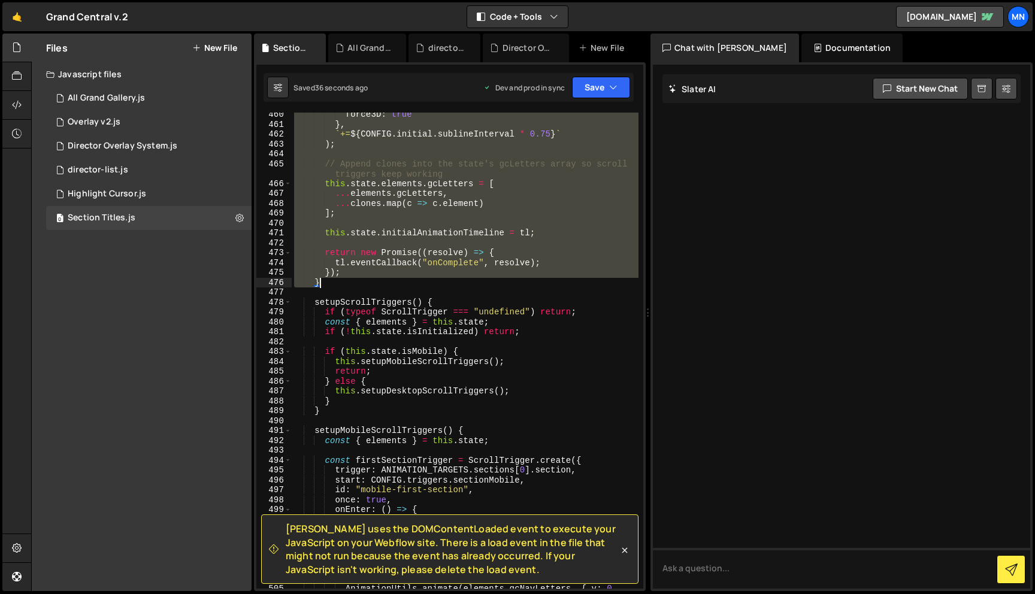
drag, startPoint x: 315, startPoint y: 333, endPoint x: 339, endPoint y: 284, distance: 55.2
click at [339, 284] on div "force3D : true } , ` += ${ CONFIG . initial . sublineInterval * 0.75 } ` ) ; //…" at bounding box center [465, 363] width 347 height 506
type textarea "}); }"
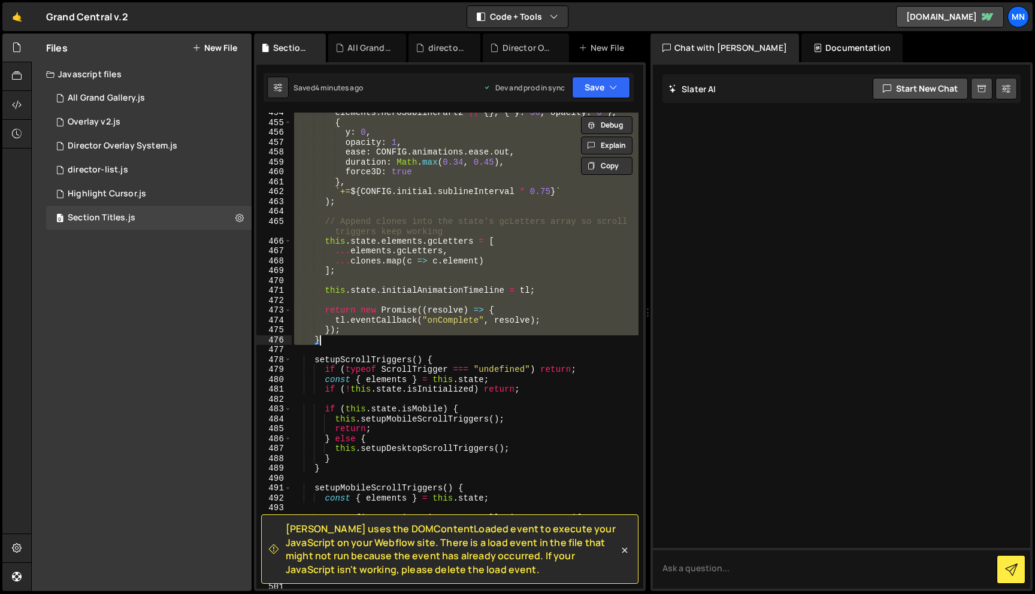
scroll to position [5114, 0]
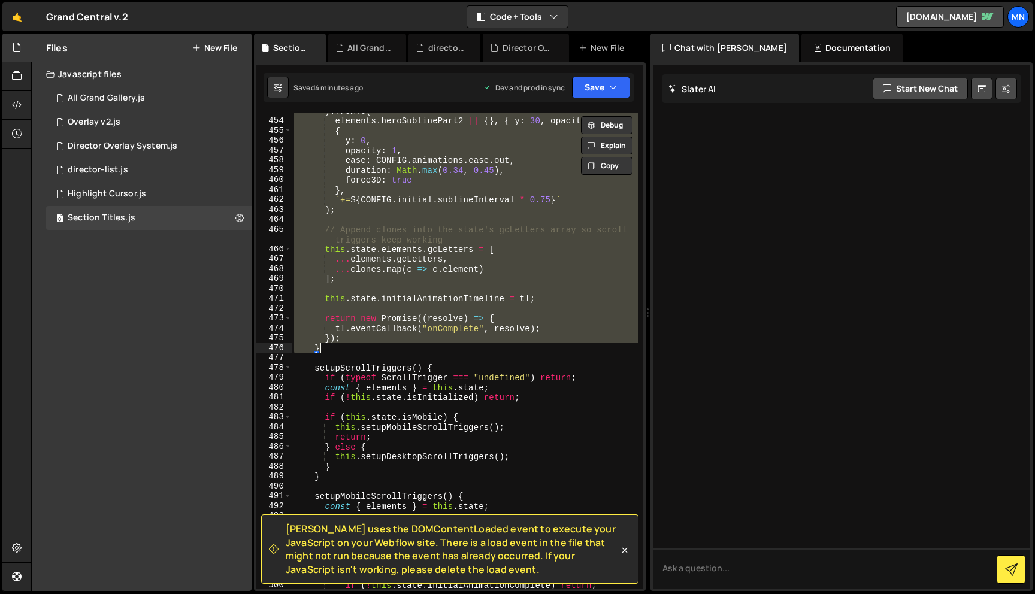
paste textarea
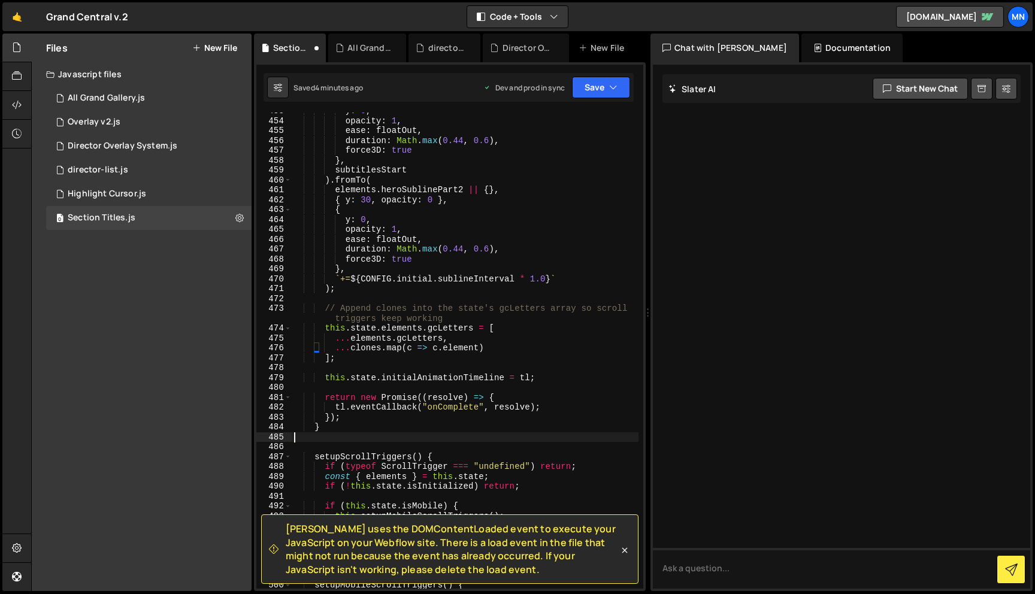
scroll to position [5143, 0]
click at [600, 87] on button "Save" at bounding box center [601, 88] width 58 height 22
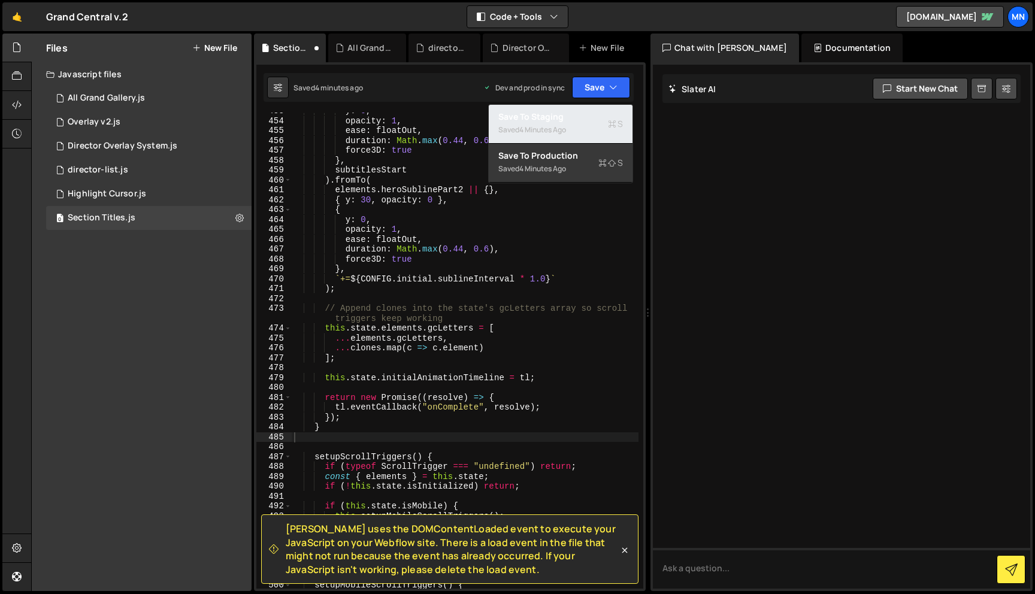
drag, startPoint x: 578, startPoint y: 125, endPoint x: 582, endPoint y: 120, distance: 6.4
click at [578, 126] on div "Saved 4 minutes ago" at bounding box center [560, 130] width 125 height 14
type textarea "if (typeof ScrollTrigger === "undefined") return;"
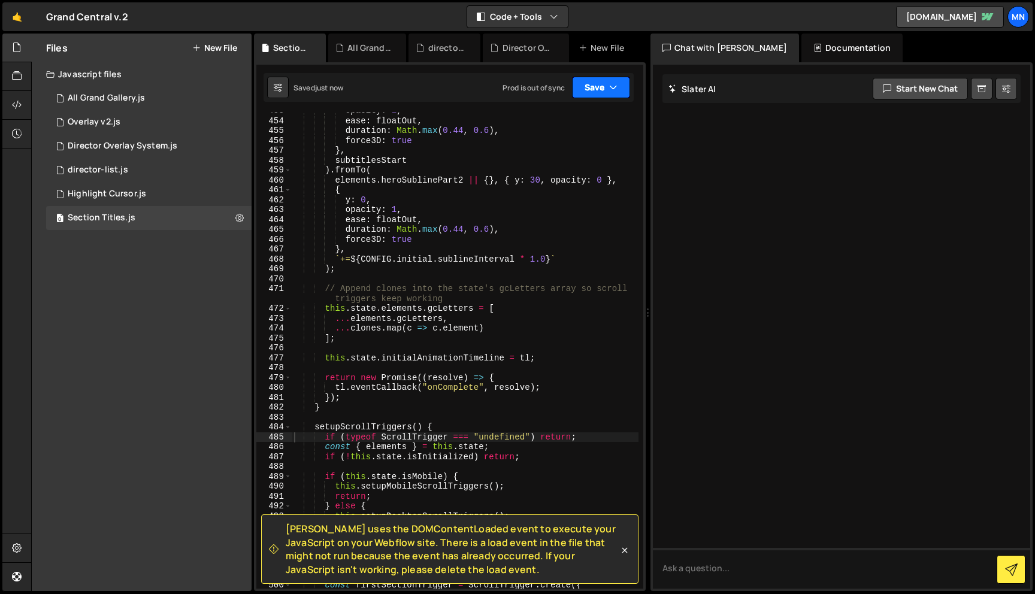
click at [609, 84] on icon "button" at bounding box center [613, 87] width 8 height 12
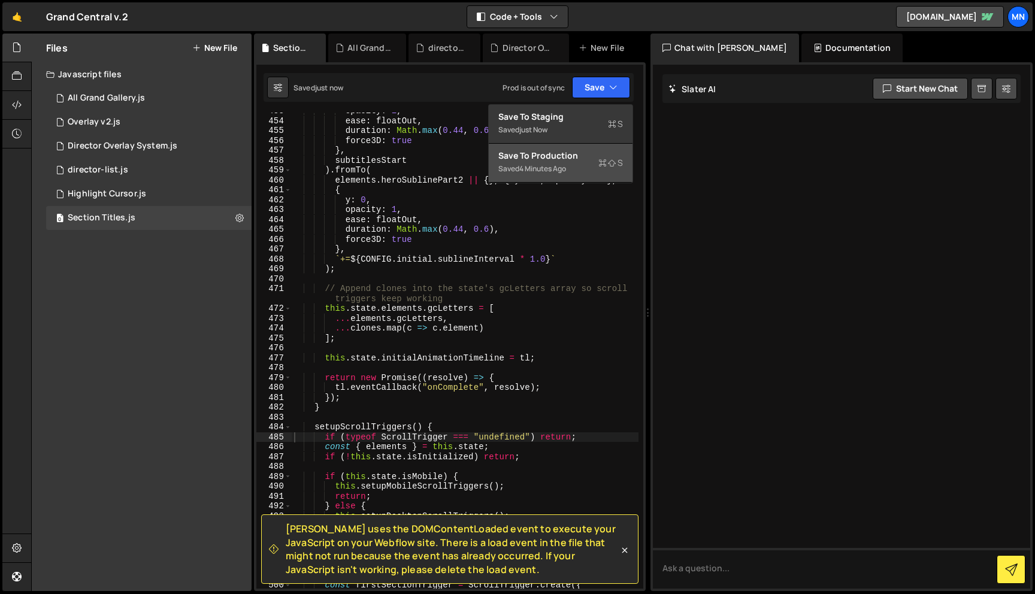
click at [581, 158] on div "Save to Production S" at bounding box center [560, 156] width 125 height 12
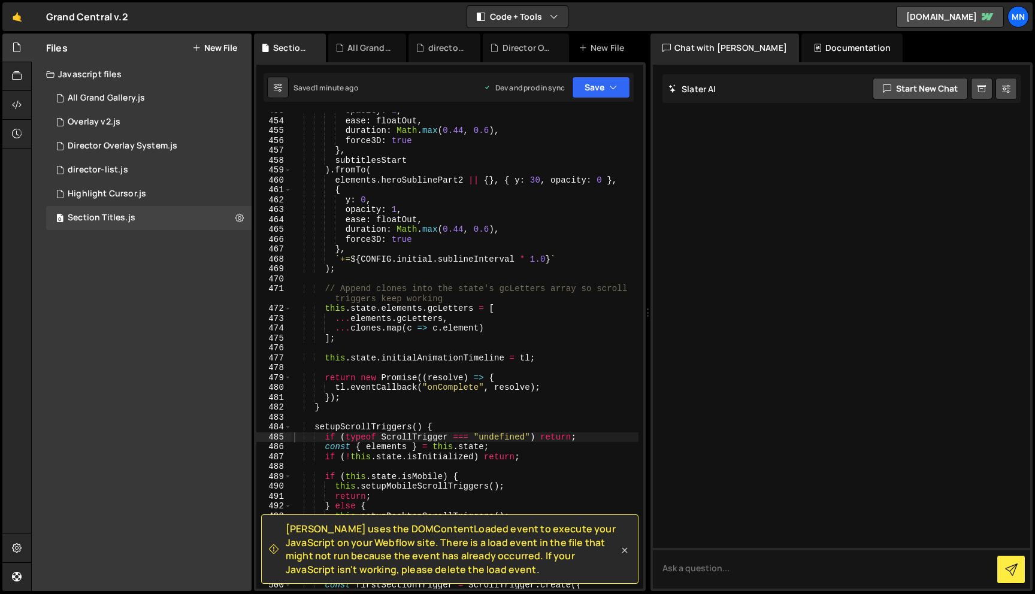
click at [625, 553] on icon at bounding box center [624, 550] width 12 height 12
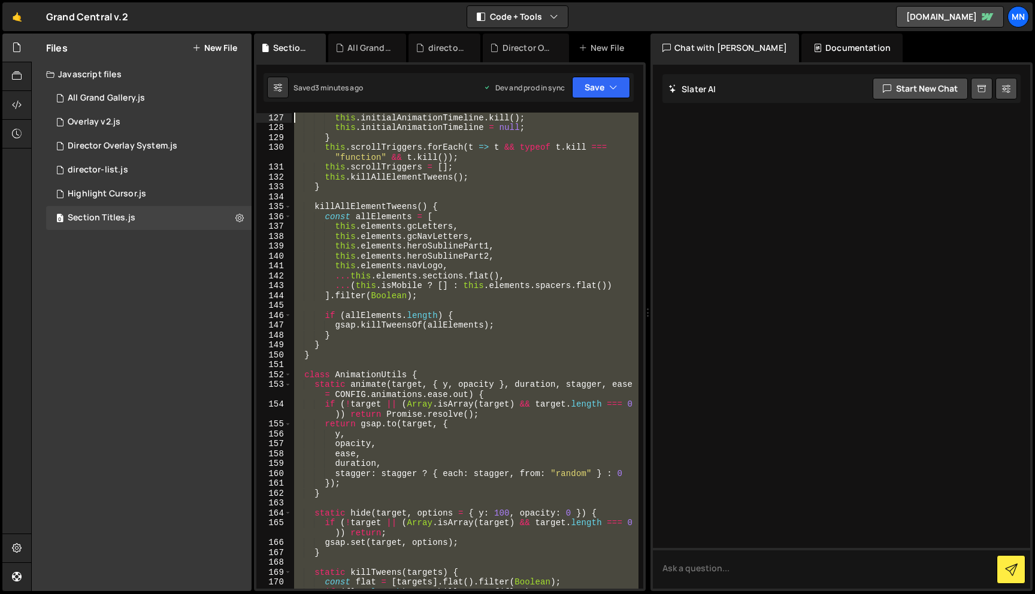
scroll to position [0, 0]
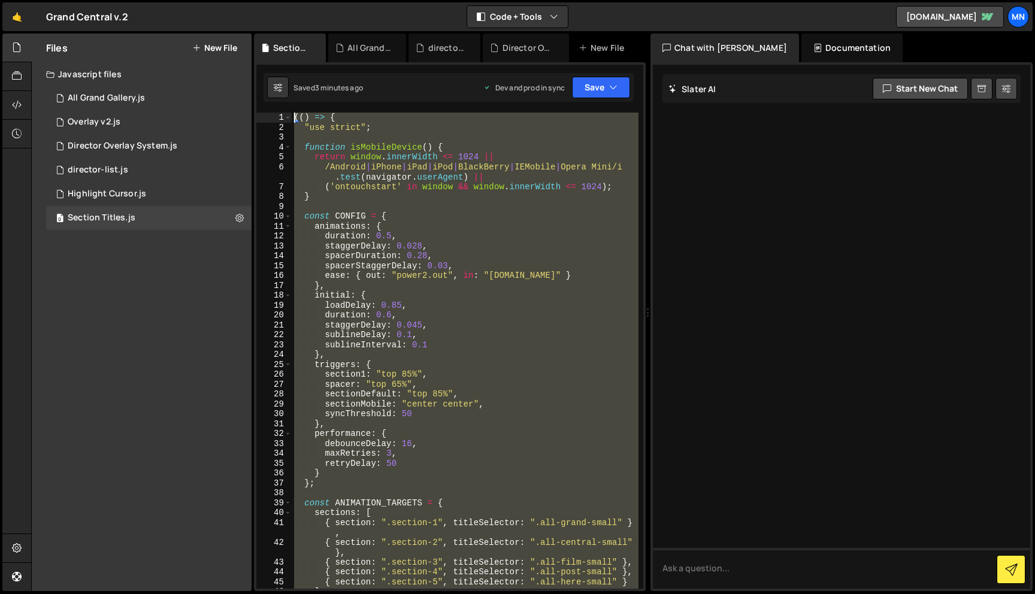
drag, startPoint x: 322, startPoint y: 579, endPoint x: 248, endPoint y: -75, distance: 658.0
click at [248, 0] on html "Projects [GEOGRAPHIC_DATA] Blog [GEOGRAPHIC_DATA] Projects Your Teams Invite te…" at bounding box center [517, 297] width 1035 height 594
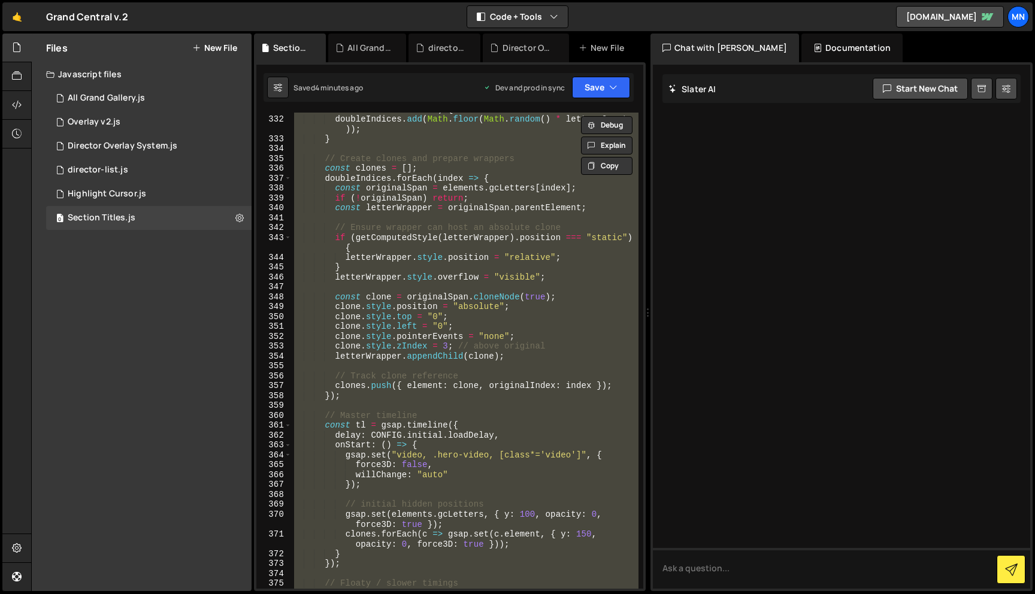
scroll to position [3759, 0]
click at [472, 323] on div "while ( doubleIndices . size < desiredDoubles && doubleIndices . size < letters…" at bounding box center [465, 351] width 347 height 476
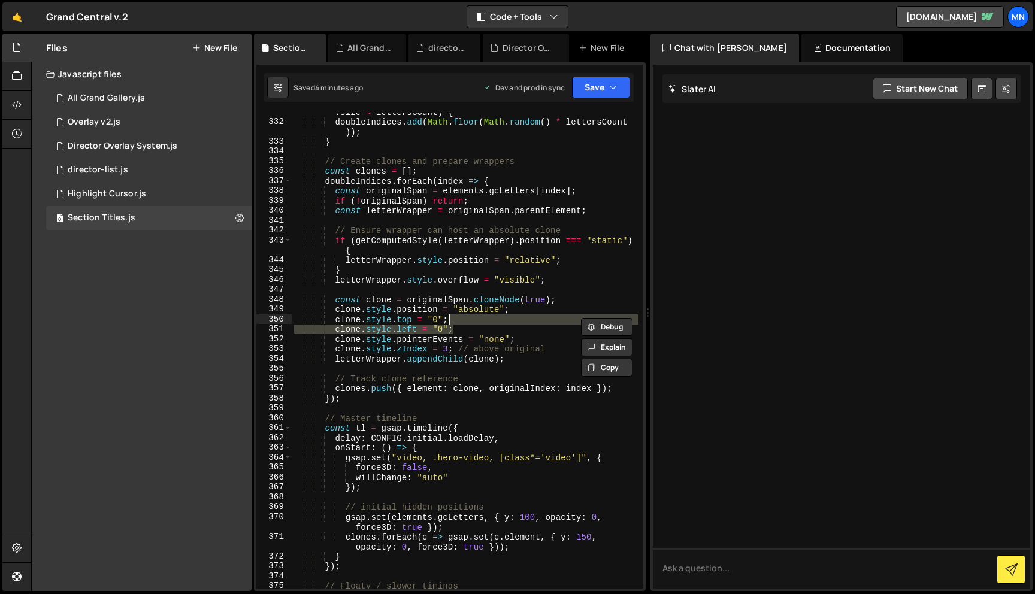
click at [362, 307] on div "while ( doubleIndices . size < desiredDoubles && doubleIndices . size < letters…" at bounding box center [465, 354] width 347 height 515
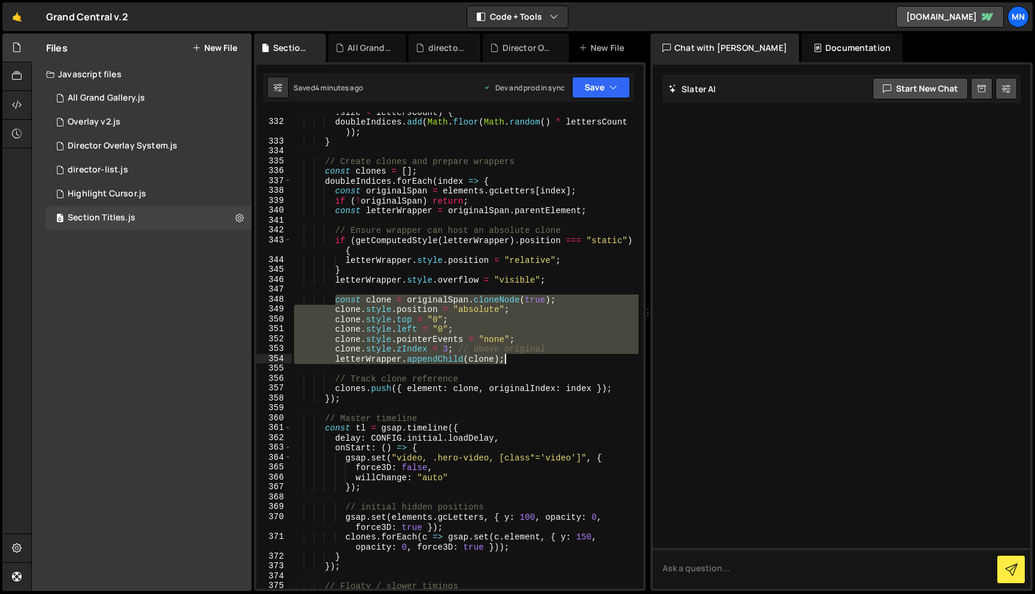
drag, startPoint x: 336, startPoint y: 298, endPoint x: 508, endPoint y: 362, distance: 184.1
click at [508, 362] on div "while ( doubleIndices . size < desiredDoubles && doubleIndices . size < letters…" at bounding box center [465, 354] width 347 height 515
type textarea "clone.style.zIndex = 3; // above original letterWrapper.appendChild(clone);"
paste textarea
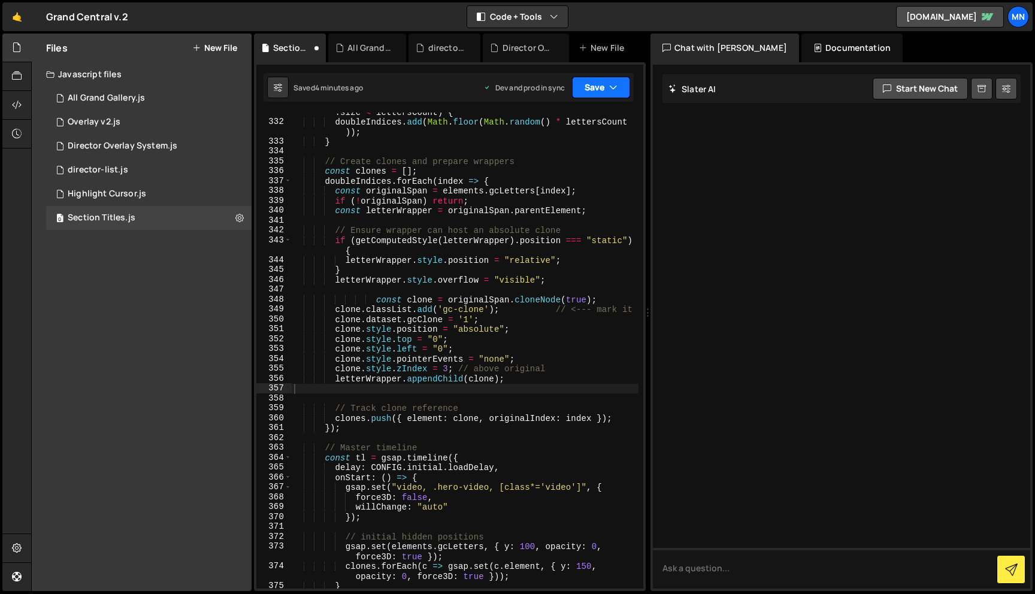
click at [599, 86] on button "Save" at bounding box center [601, 88] width 58 height 22
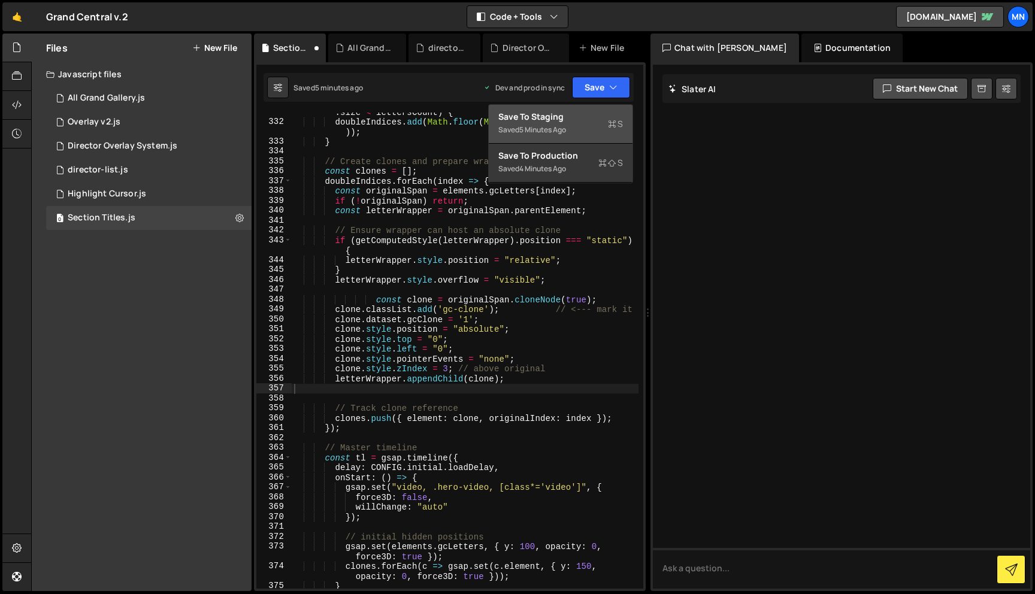
click at [594, 117] on div "Save to Staging S" at bounding box center [560, 117] width 125 height 12
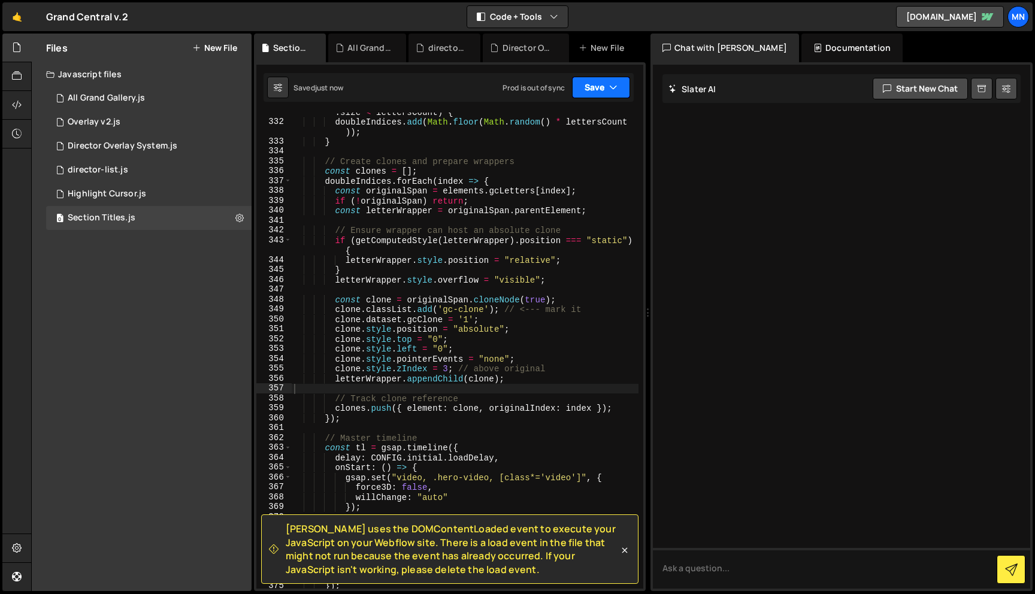
click at [600, 85] on button "Save" at bounding box center [601, 88] width 58 height 22
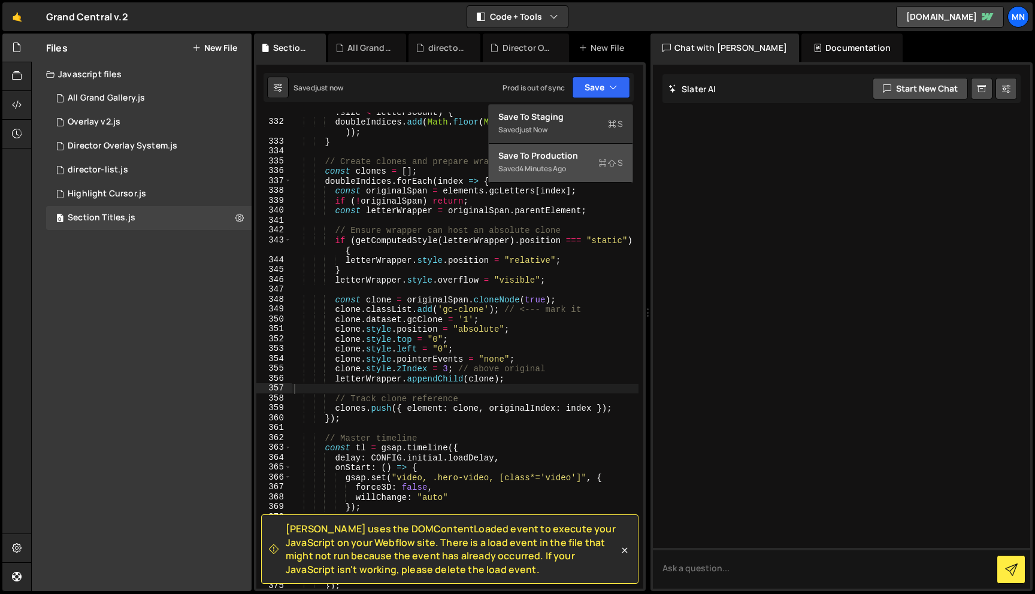
click at [590, 178] on button "Save to Production S Saved 4 minutes ago" at bounding box center [561, 163] width 144 height 39
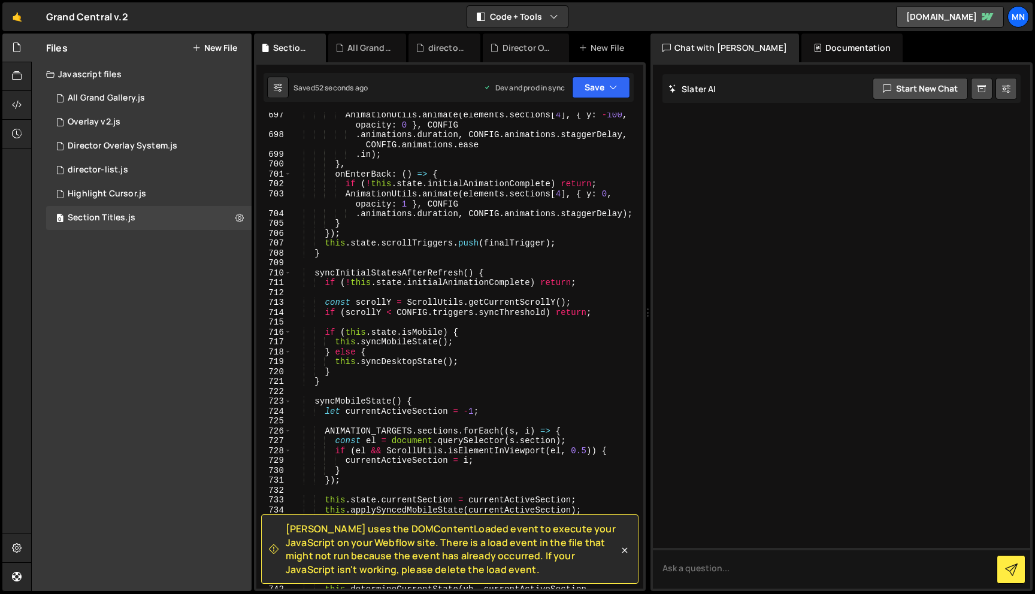
scroll to position [7876, 0]
click at [628, 552] on icon at bounding box center [624, 550] width 12 height 12
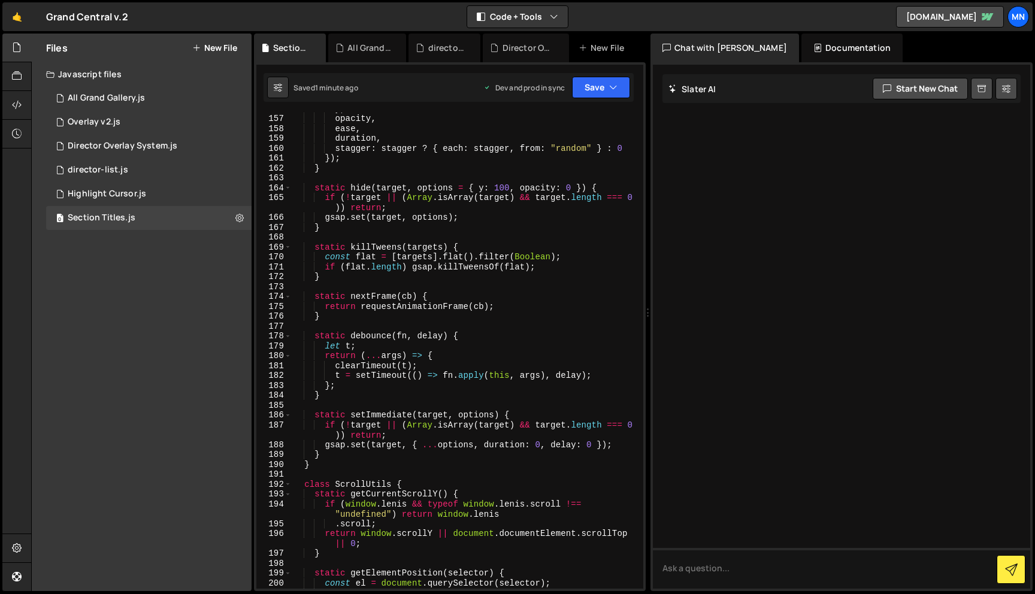
scroll to position [1794, 0]
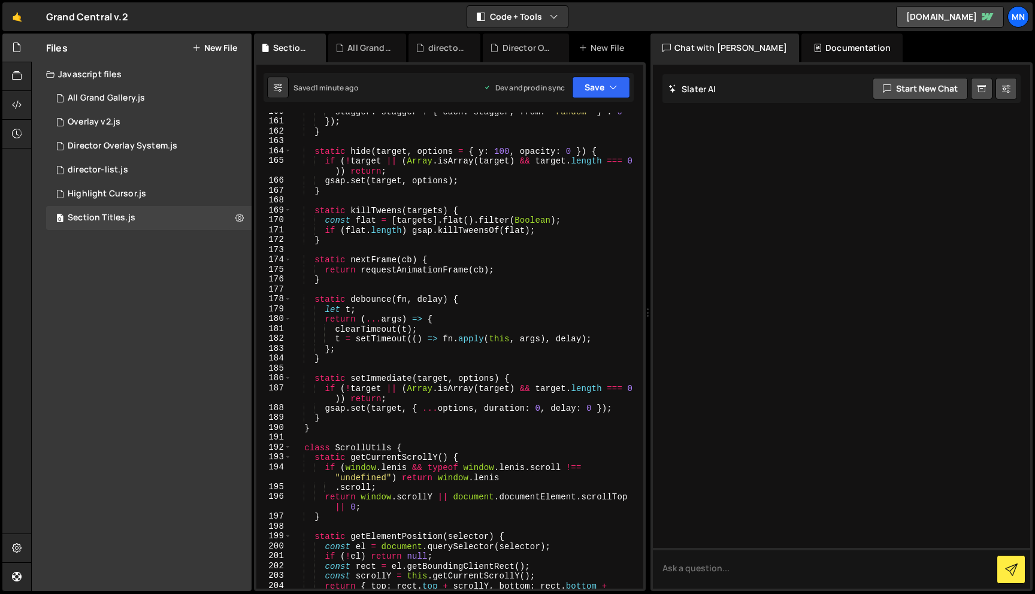
click at [318, 366] on div "stagger : stagger ? { each : stagger , from : "random" } : 0 }) ; } static hide…" at bounding box center [465, 360] width 347 height 506
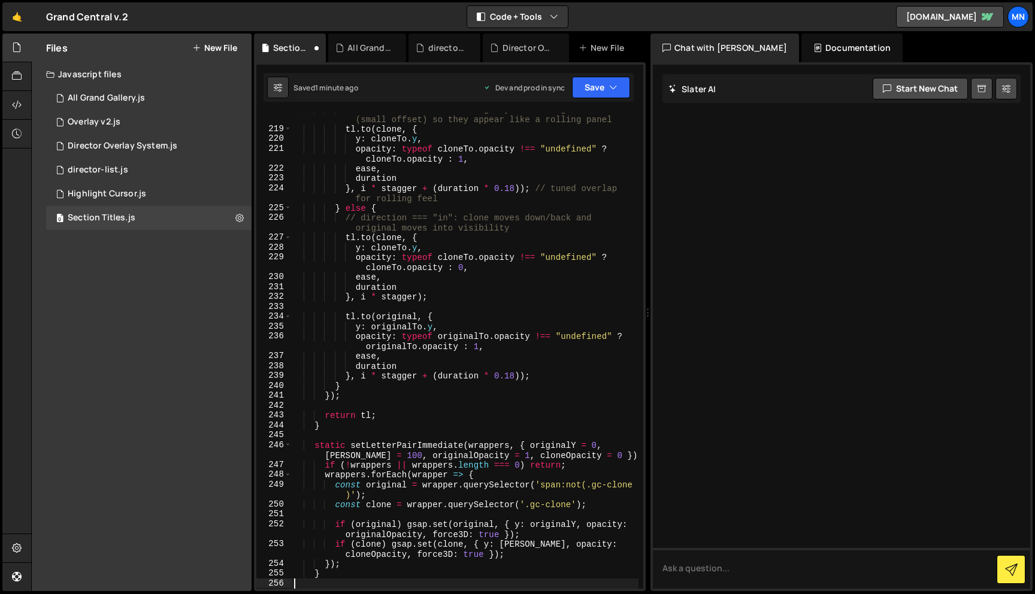
scroll to position [2448, 0]
click at [595, 88] on button "Save" at bounding box center [601, 88] width 58 height 22
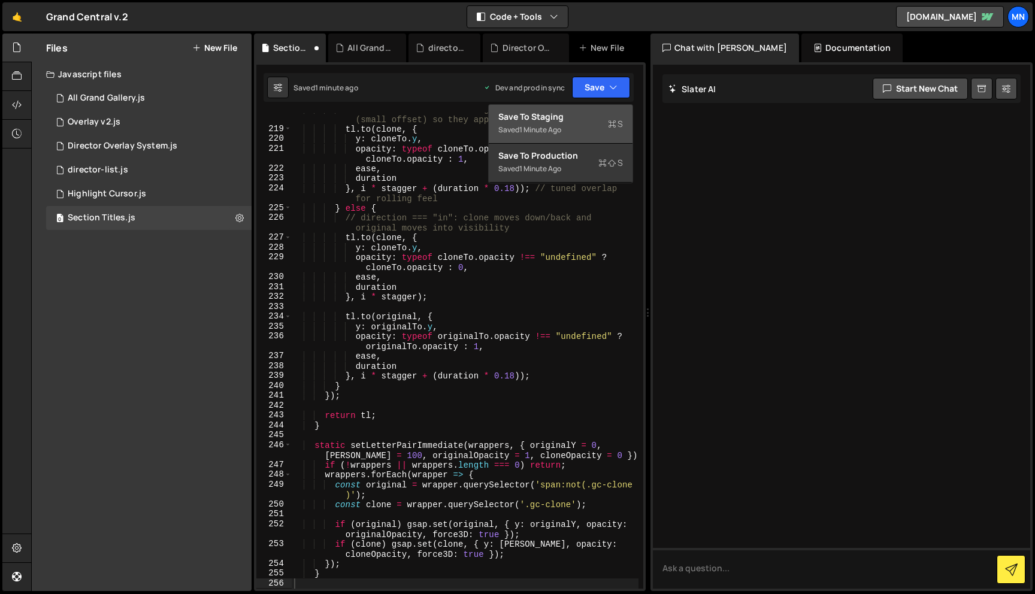
click at [590, 112] on div "Save to Staging S" at bounding box center [560, 117] width 125 height 12
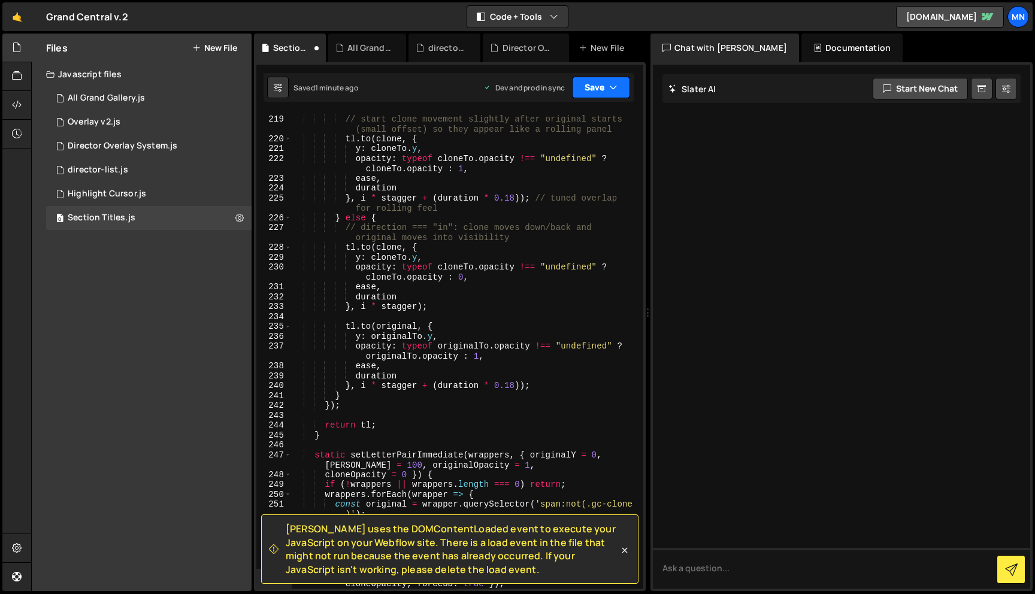
scroll to position [2438, 0]
click at [608, 87] on button "Save" at bounding box center [601, 88] width 58 height 22
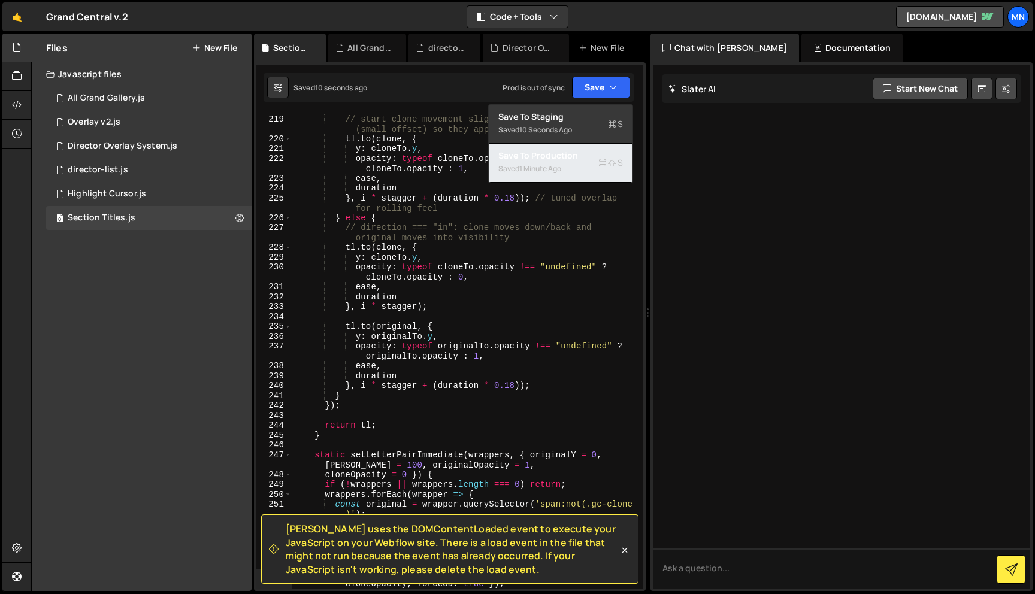
drag, startPoint x: 583, startPoint y: 164, endPoint x: 544, endPoint y: 190, distance: 47.2
click at [583, 164] on div "Saved 1 minute ago" at bounding box center [560, 169] width 125 height 14
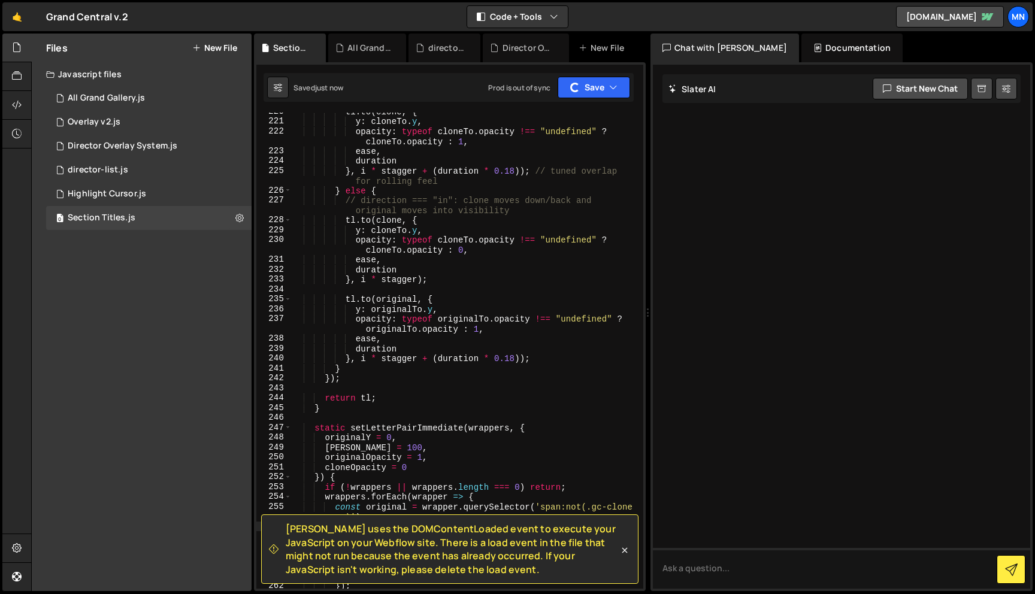
scroll to position [2540, 0]
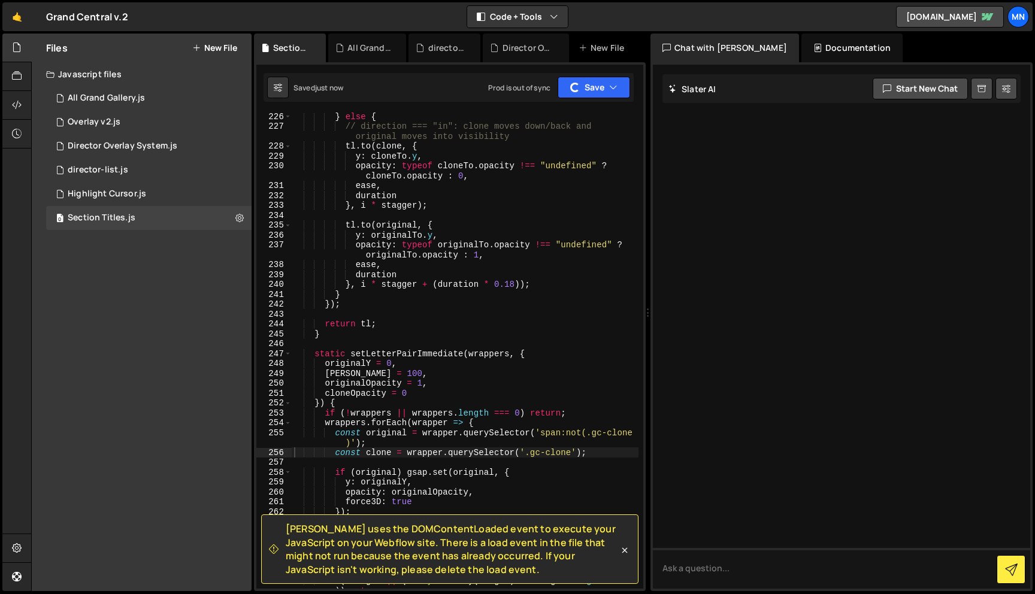
drag, startPoint x: 621, startPoint y: 548, endPoint x: 593, endPoint y: 438, distance: 113.7
click at [621, 548] on icon at bounding box center [624, 550] width 12 height 12
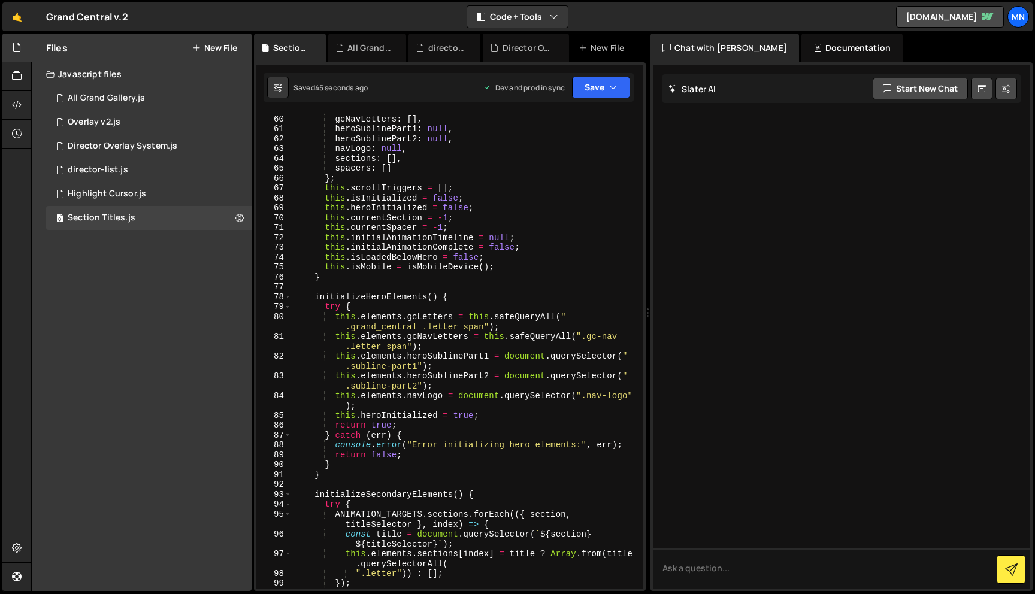
scroll to position [660, 0]
type textarea "this.elements.gcLetters = this.safeQueryAll(".grand_central .letter span");"
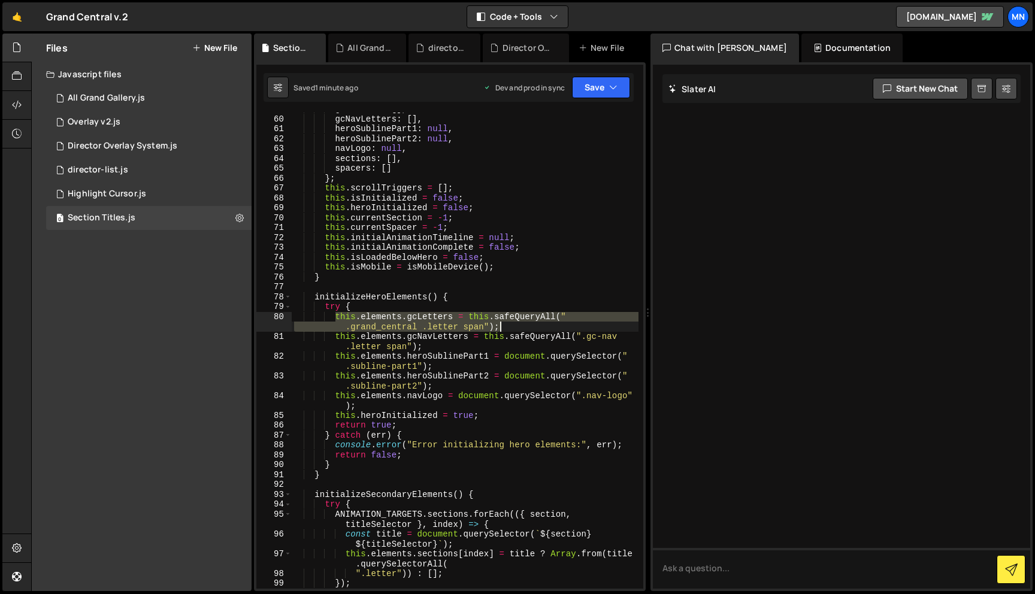
drag, startPoint x: 336, startPoint y: 316, endPoint x: 514, endPoint y: 326, distance: 178.1
click at [514, 326] on div "gcLetters : [ ] , gcNavLetters : [ ] , heroSublinePart1 : null , heroSublinePar…" at bounding box center [465, 352] width 347 height 496
paste textarea
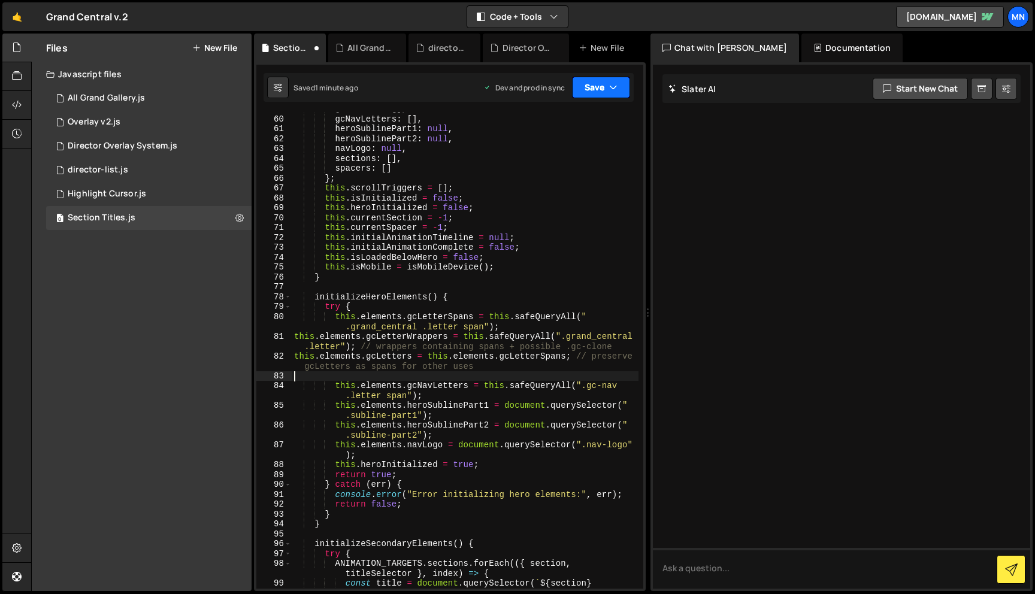
click at [593, 90] on button "Save" at bounding box center [601, 88] width 58 height 22
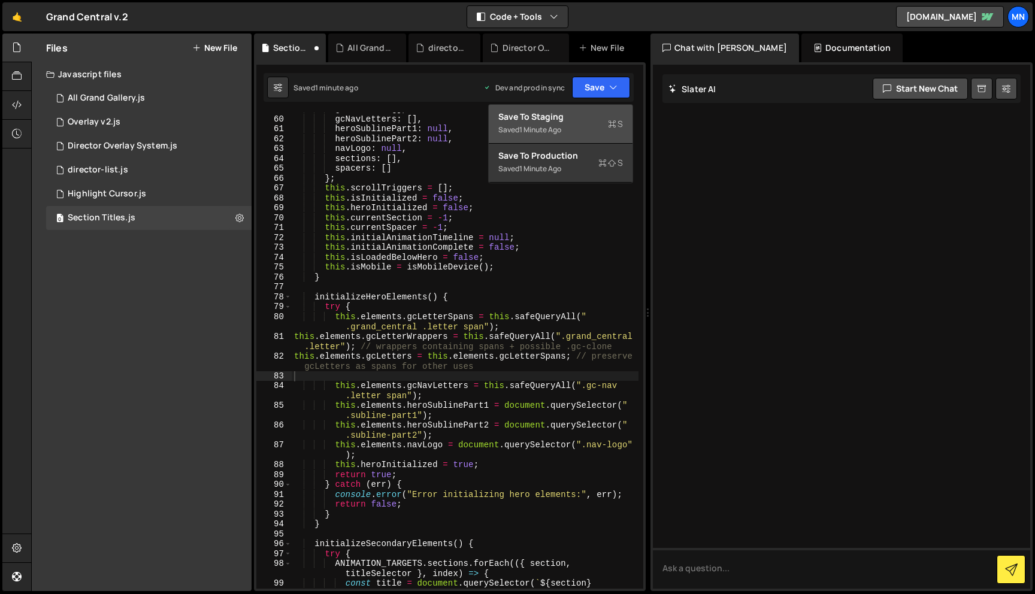
click at [584, 113] on div "Save to Staging S" at bounding box center [560, 117] width 125 height 12
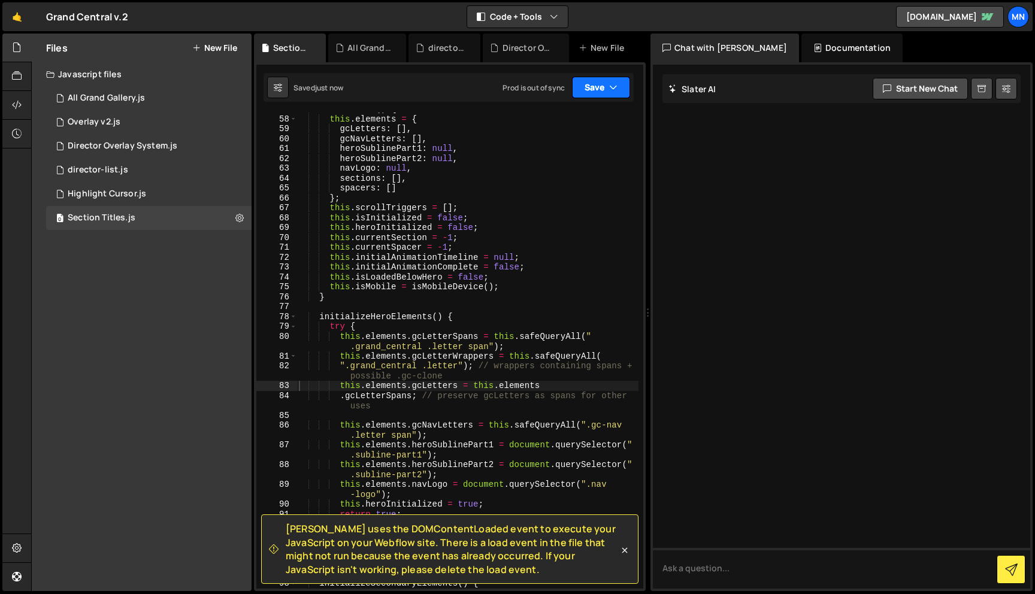
click at [595, 89] on button "Save" at bounding box center [601, 88] width 58 height 22
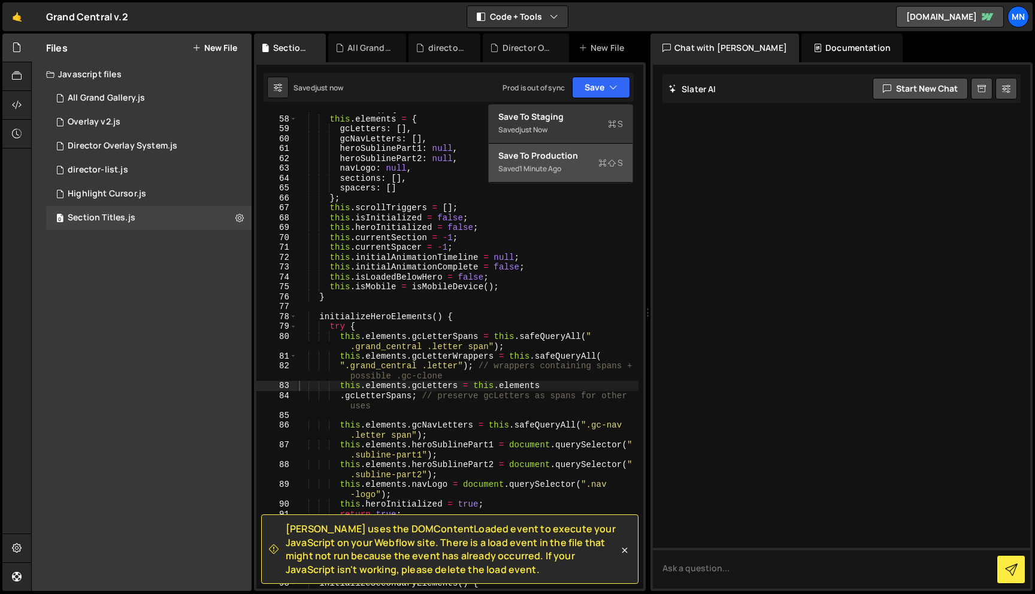
click at [580, 157] on div "Save to Production S" at bounding box center [560, 156] width 125 height 12
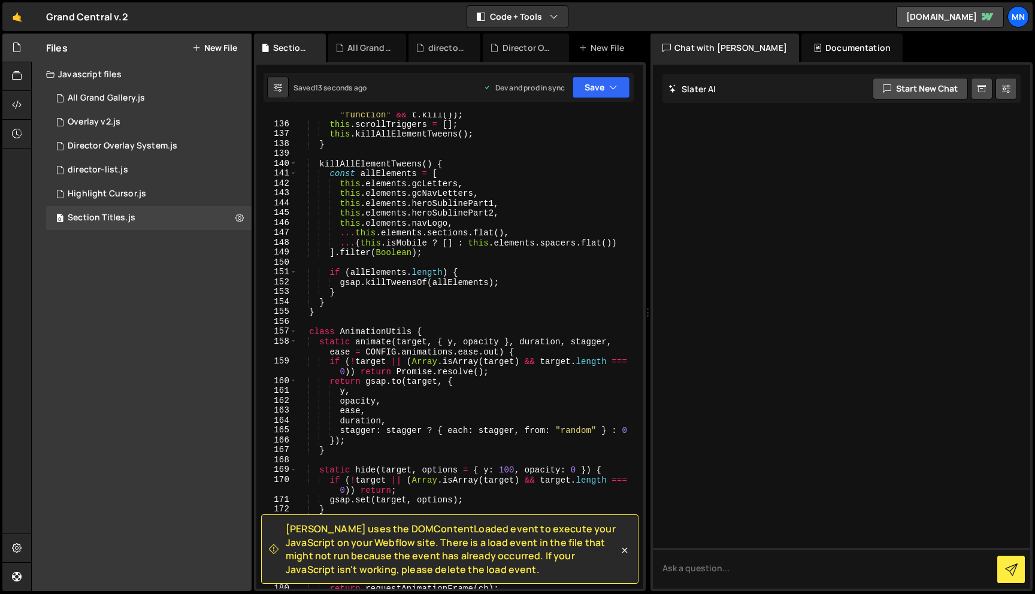
scroll to position [1597, 0]
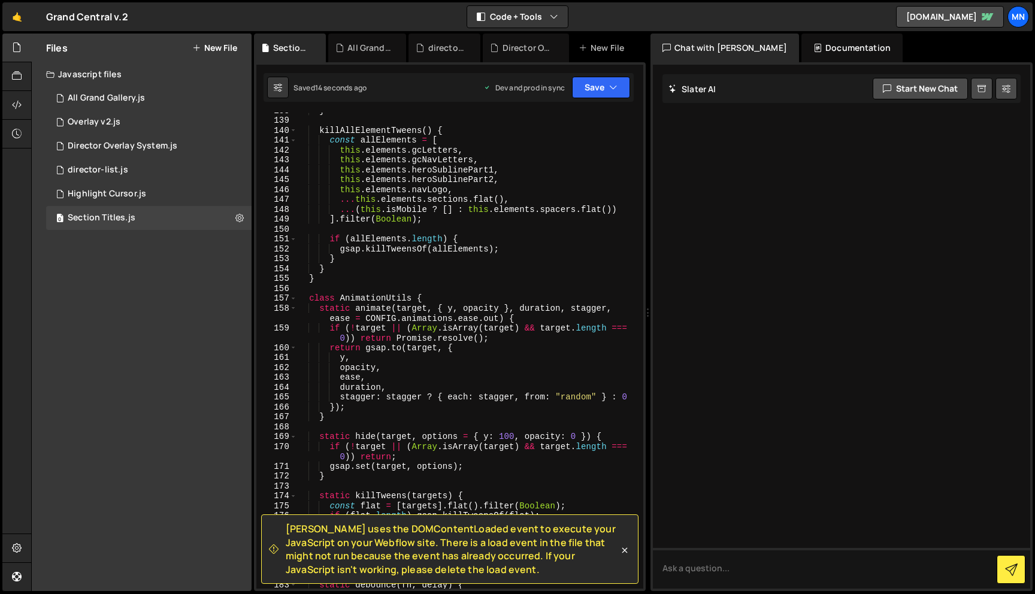
drag, startPoint x: 625, startPoint y: 548, endPoint x: 616, endPoint y: 534, distance: 16.4
click at [625, 548] on icon at bounding box center [624, 550] width 12 height 12
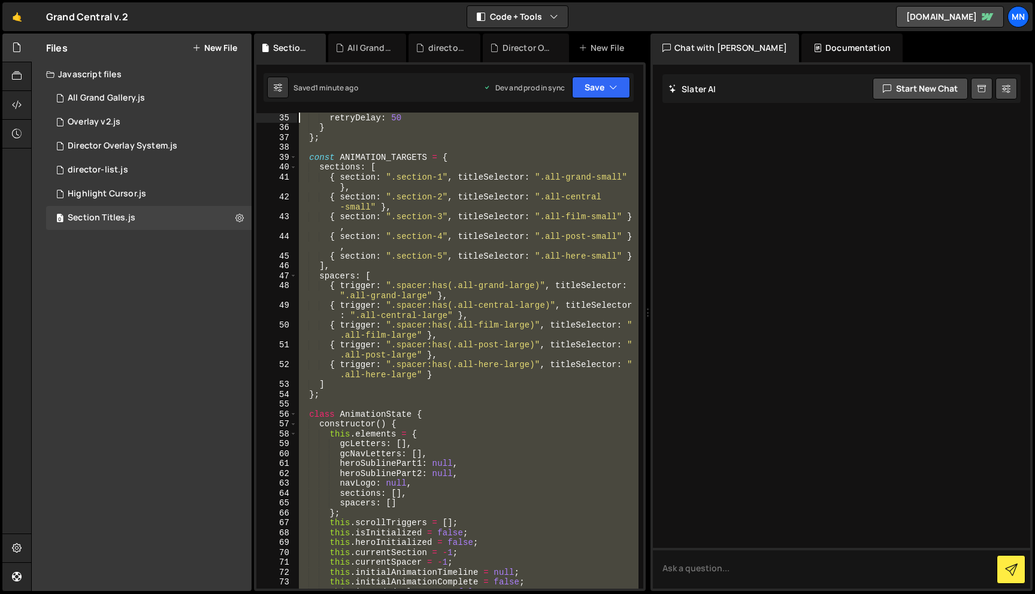
scroll to position [0, 0]
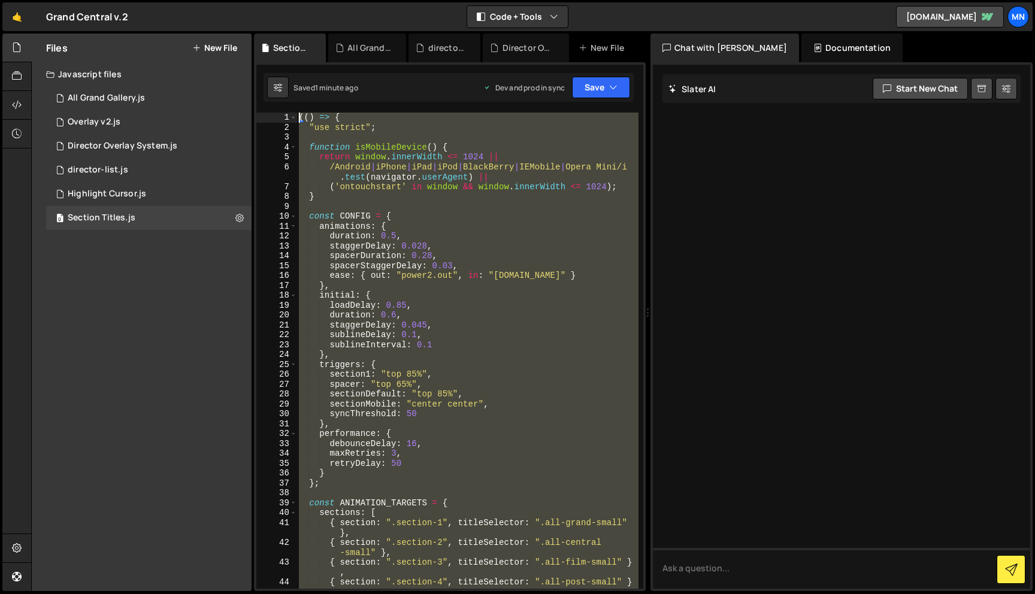
drag, startPoint x: 344, startPoint y: 577, endPoint x: 187, endPoint y: -75, distance: 669.8
click at [187, 0] on html "Projects [GEOGRAPHIC_DATA] Blog [GEOGRAPHIC_DATA] Projects Your Teams Invite te…" at bounding box center [517, 297] width 1035 height 594
type textarea "(() => { "use strict";"
paste textarea
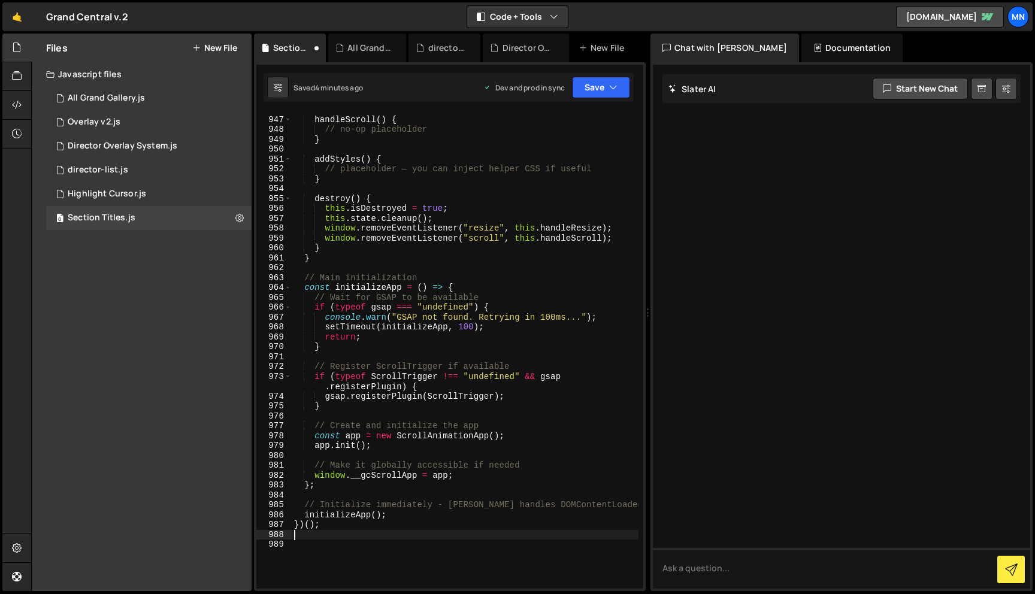
scroll to position [11229, 0]
click at [586, 90] on button "Save" at bounding box center [601, 88] width 58 height 22
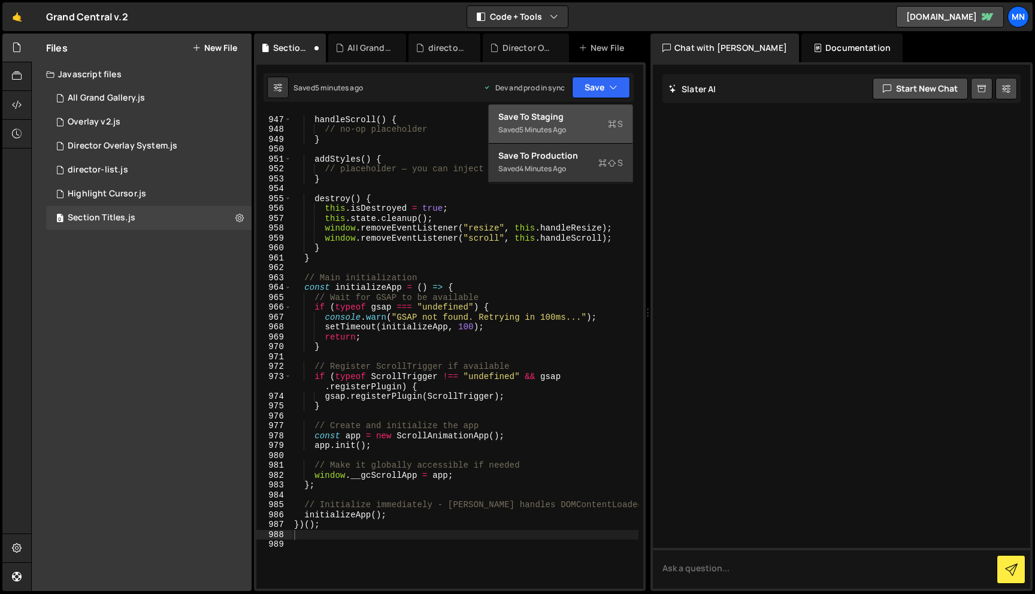
click at [566, 130] on div "5 minutes ago" at bounding box center [542, 130] width 47 height 10
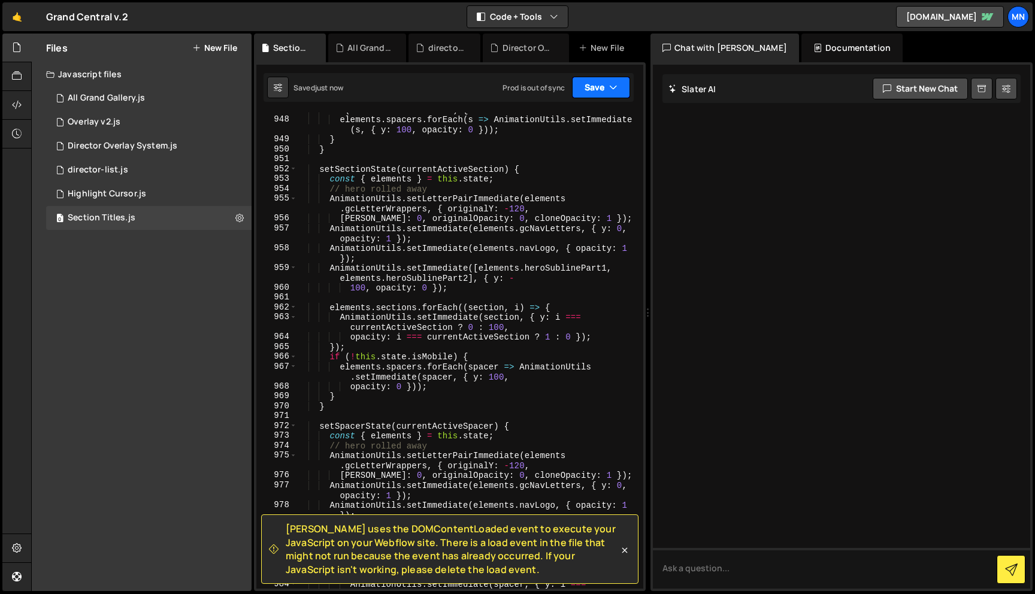
click at [597, 88] on button "Save" at bounding box center [601, 88] width 58 height 22
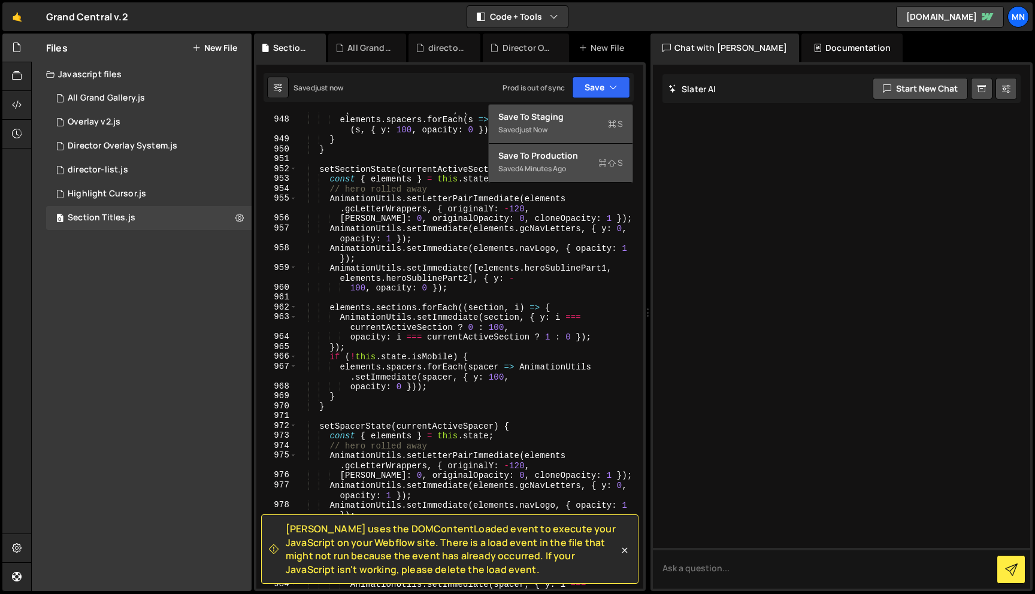
click at [578, 163] on div "Saved 4 minutes ago" at bounding box center [560, 169] width 125 height 14
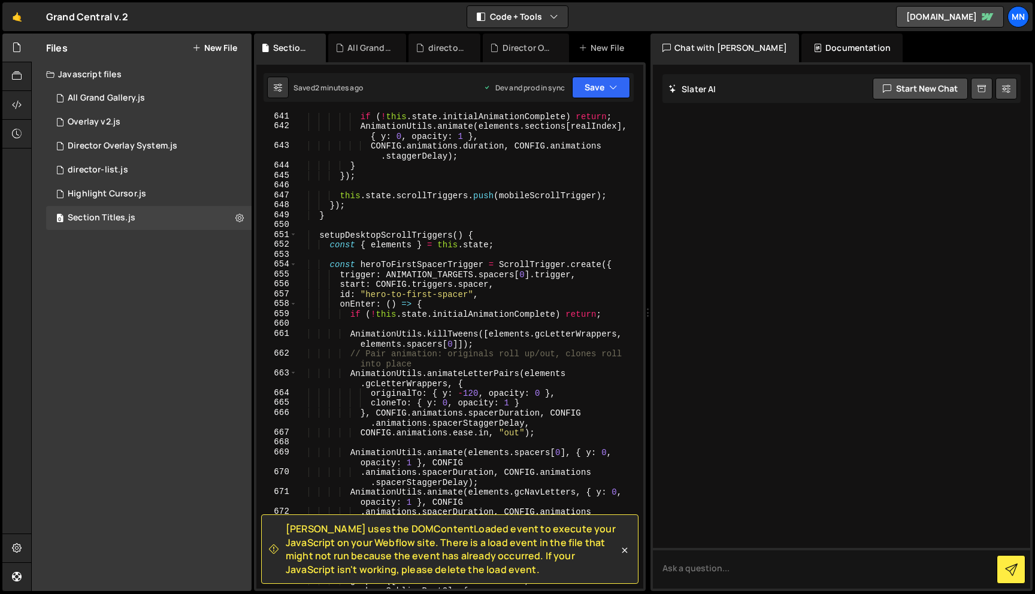
scroll to position [7236, 0]
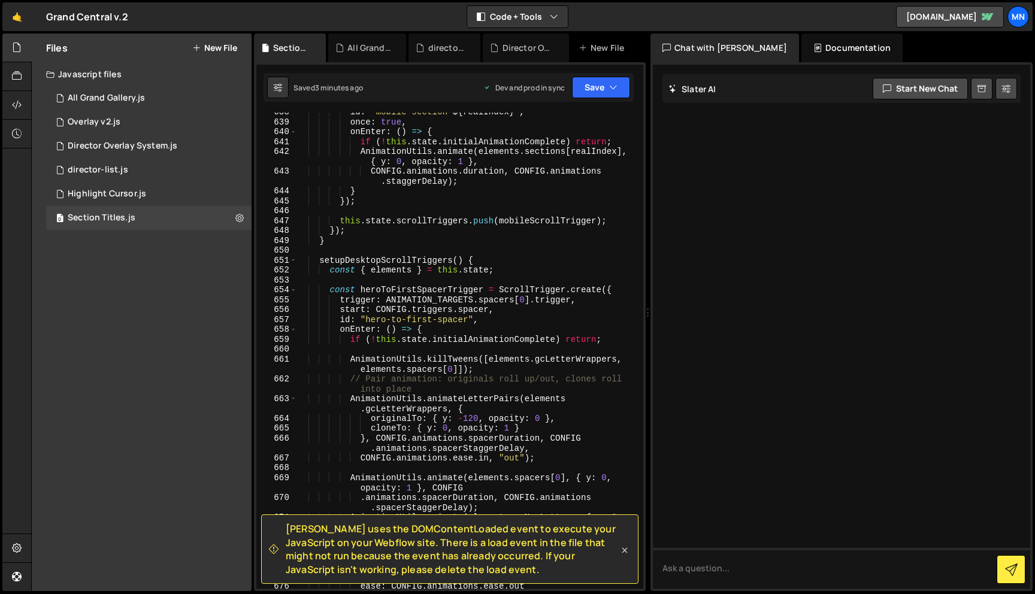
click at [624, 551] on icon at bounding box center [624, 550] width 12 height 12
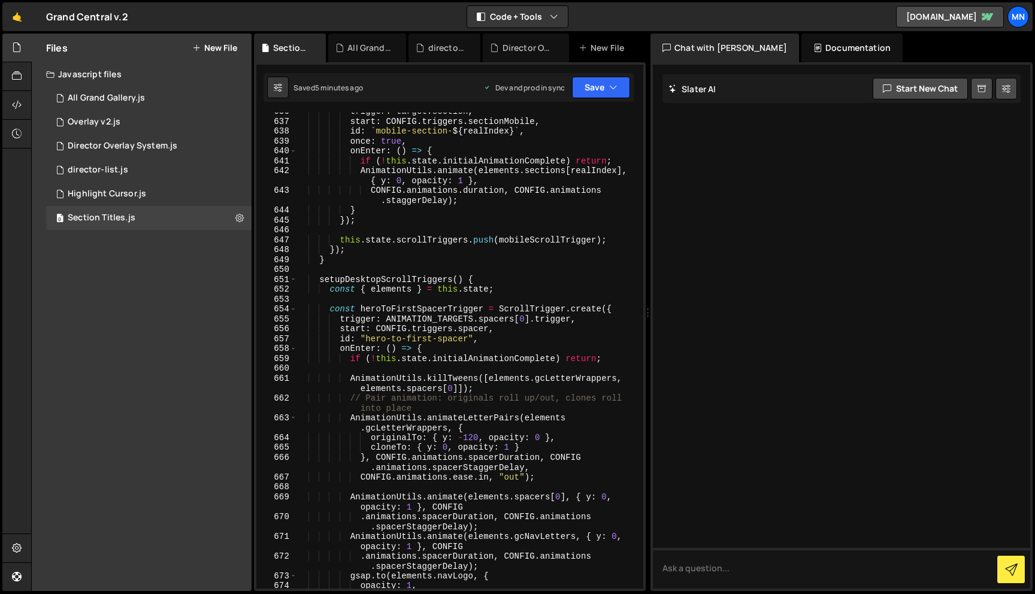
scroll to position [7216, 0]
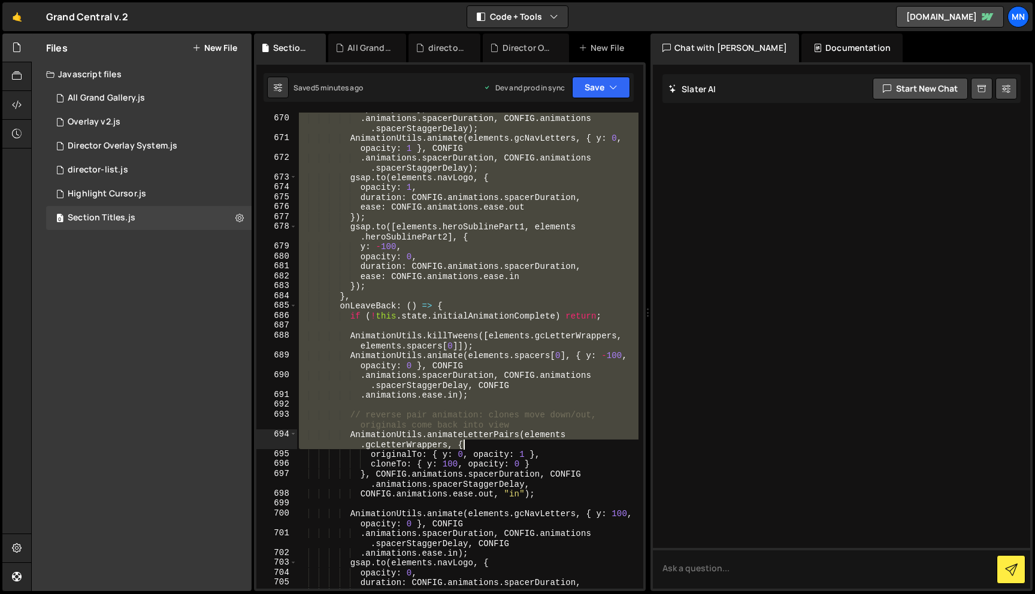
drag, startPoint x: 321, startPoint y: 280, endPoint x: 533, endPoint y: 453, distance: 274.4
click at [533, 453] on div "AnimationUtils . animate ( elements . spacers [ 0 ] , { y : 0 , opacity : 1 } ,…" at bounding box center [467, 346] width 342 height 506
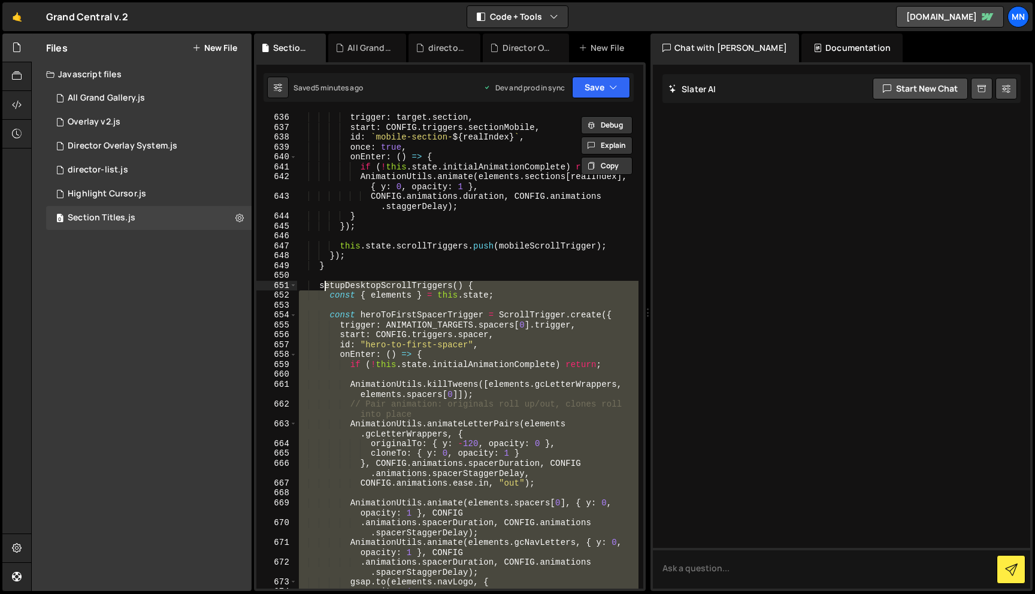
scroll to position [7212, 0]
drag, startPoint x: 331, startPoint y: 466, endPoint x: 319, endPoint y: 286, distance: 181.2
click at [319, 286] on div "trigger : target . section , start : CONFIG . triggers . sectionMobile , id : `…" at bounding box center [467, 360] width 342 height 496
click at [335, 316] on div "const mobileScrollTrigger = ScrollTrigger . create ({ trigger : target . sectio…" at bounding box center [467, 351] width 342 height 476
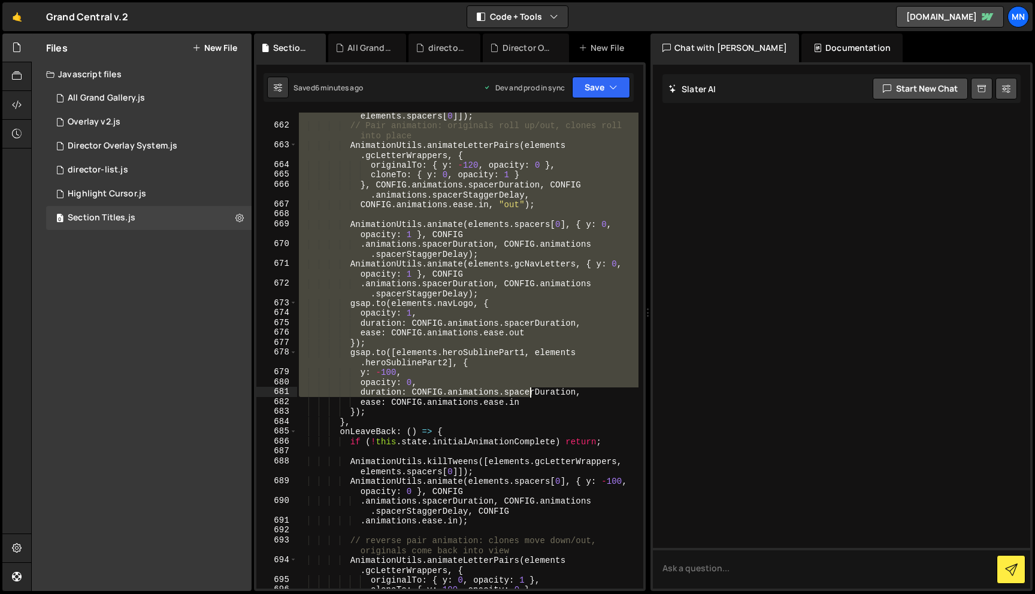
scroll to position [7489, 0]
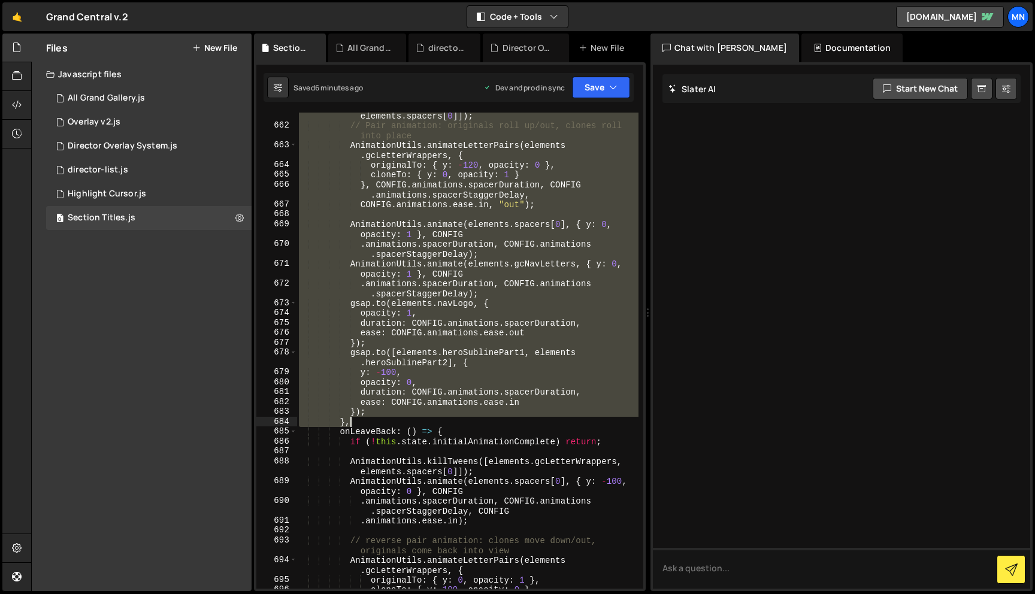
drag, startPoint x: 329, startPoint y: 317, endPoint x: 532, endPoint y: 423, distance: 228.4
click at [532, 423] on div "AnimationUtils . killTweens ([ elements . gcLetterWrappers , elements . spacers…" at bounding box center [467, 358] width 342 height 515
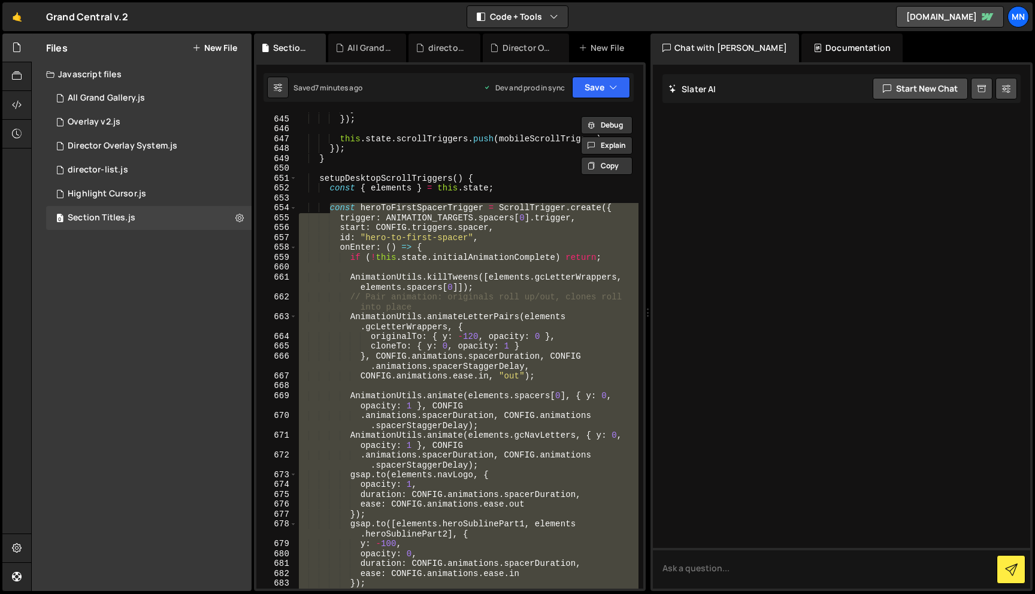
scroll to position [7313, 0]
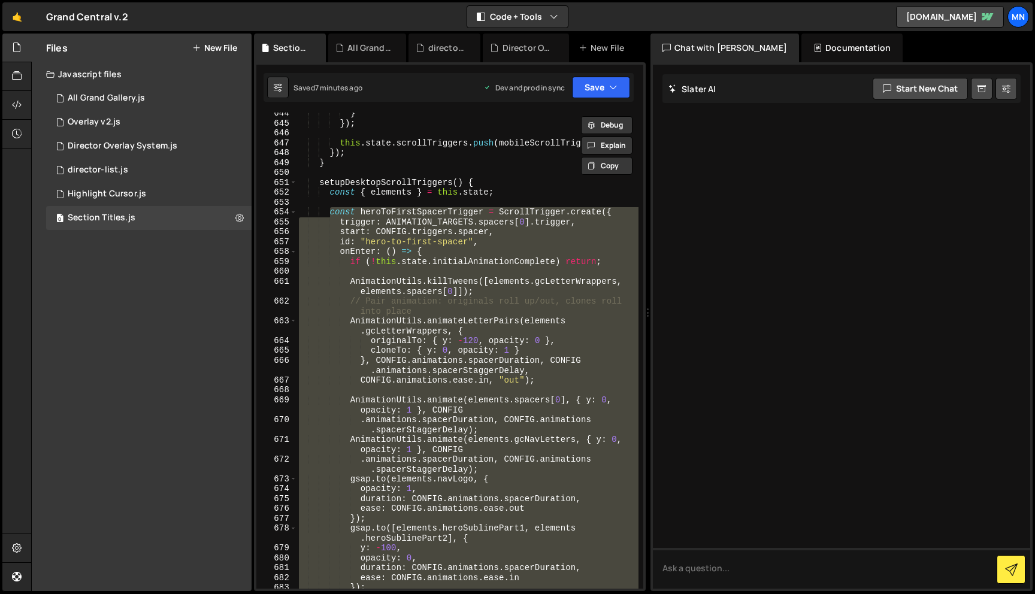
click at [322, 181] on div "} }) ; this . state . scrollTriggers . push ( mobileScrollTrigger ) ; }) ; } se…" at bounding box center [467, 356] width 342 height 496
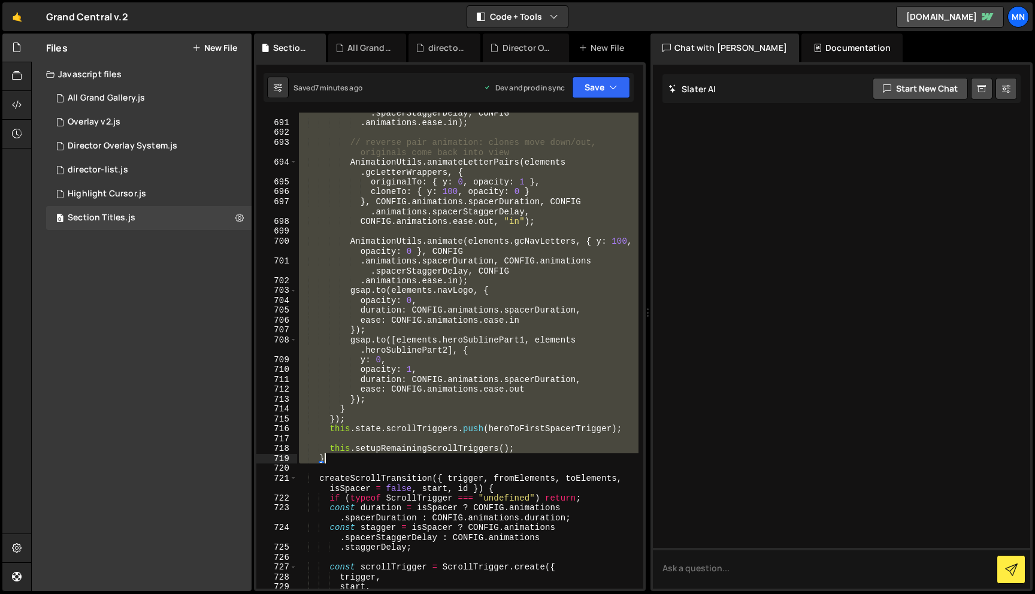
scroll to position [7888, 0]
drag, startPoint x: 320, startPoint y: 181, endPoint x: 326, endPoint y: 461, distance: 280.2
click at [328, 462] on div ". animations . spacerDuration , CONFIG . animations . spacerStaggerDelay , CONF…" at bounding box center [467, 351] width 342 height 506
type textarea "this.setupRemainingScrollTriggers(); }"
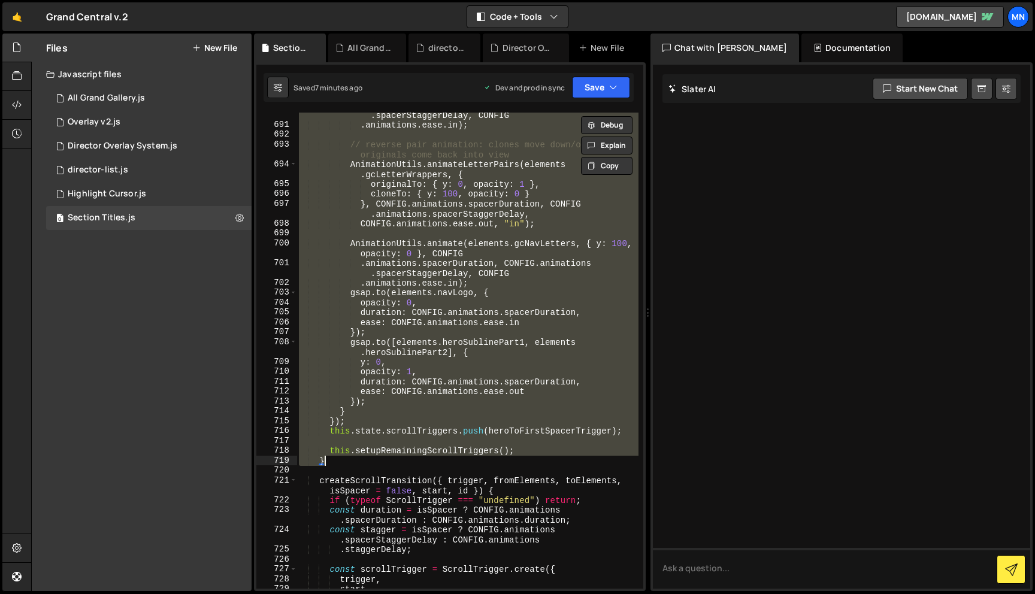
paste textarea
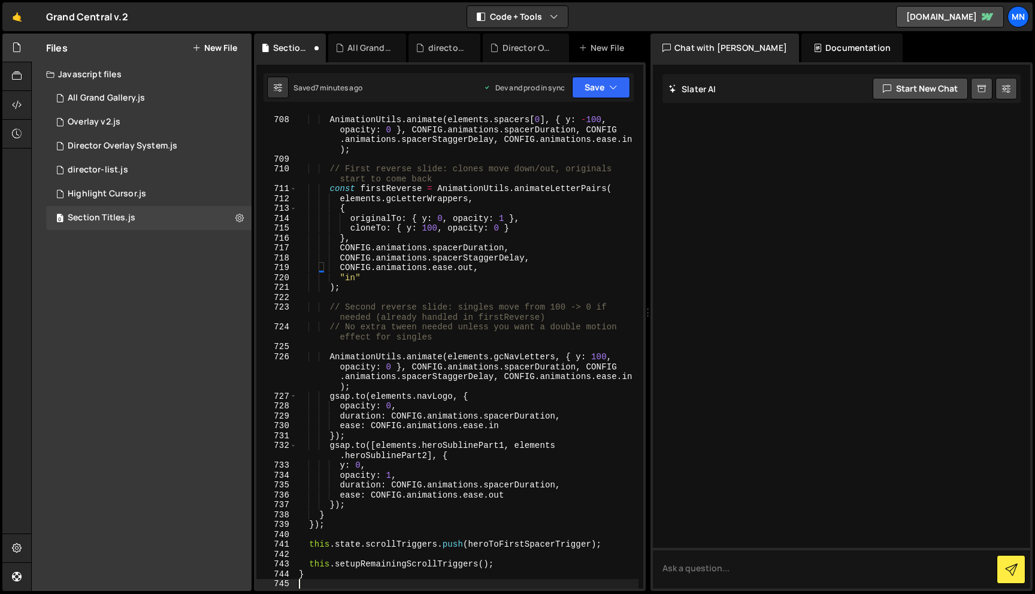
scroll to position [8029, 0]
click at [606, 83] on button "Save" at bounding box center [601, 88] width 58 height 22
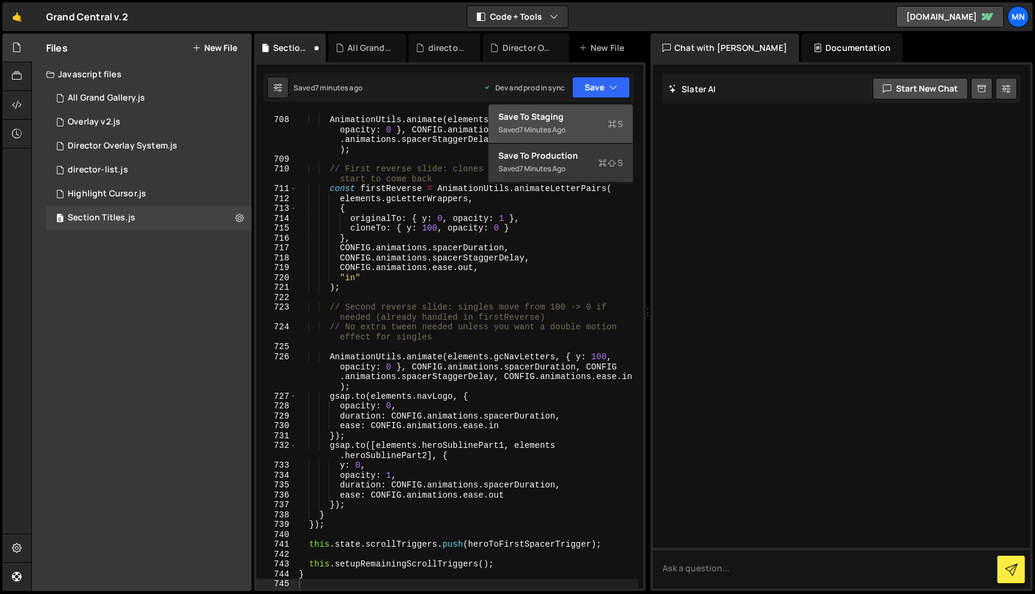
click at [584, 110] on button "Save to Staging S Saved 7 minutes ago" at bounding box center [561, 124] width 144 height 39
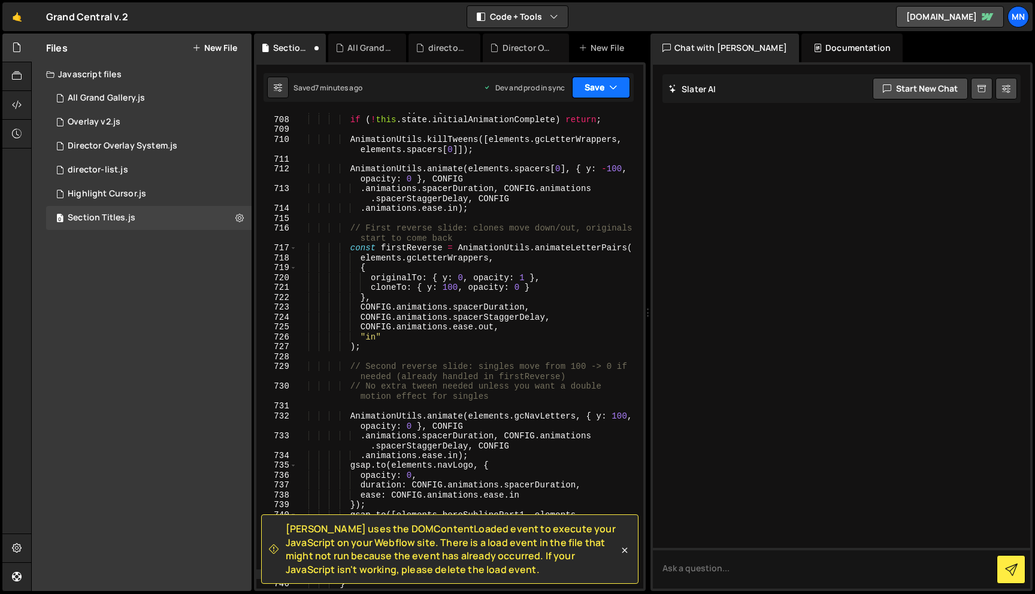
click at [603, 89] on button "Save" at bounding box center [601, 88] width 58 height 22
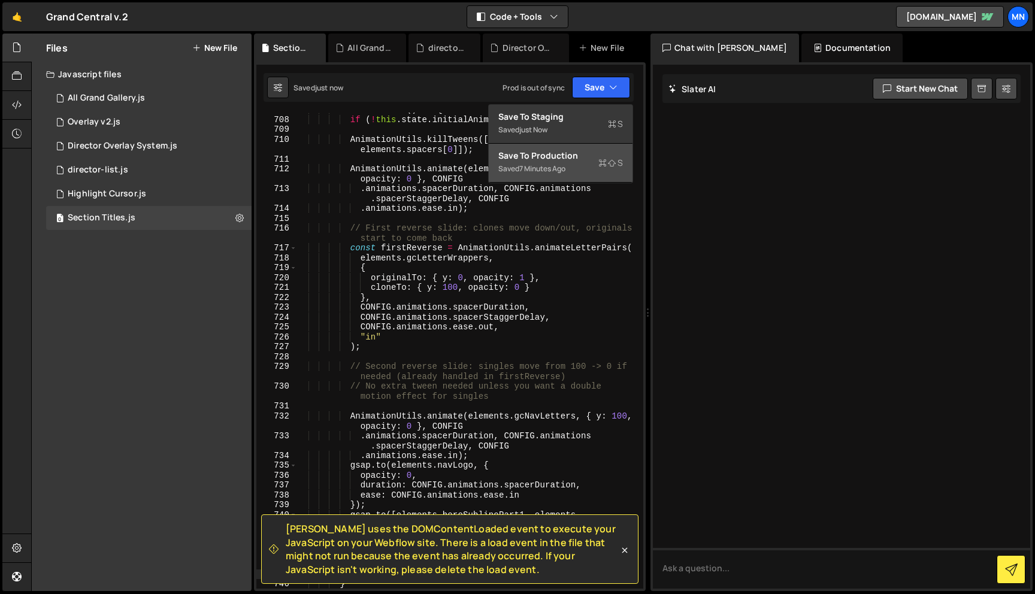
click at [584, 175] on div "Saved 7 minutes ago" at bounding box center [560, 169] width 125 height 14
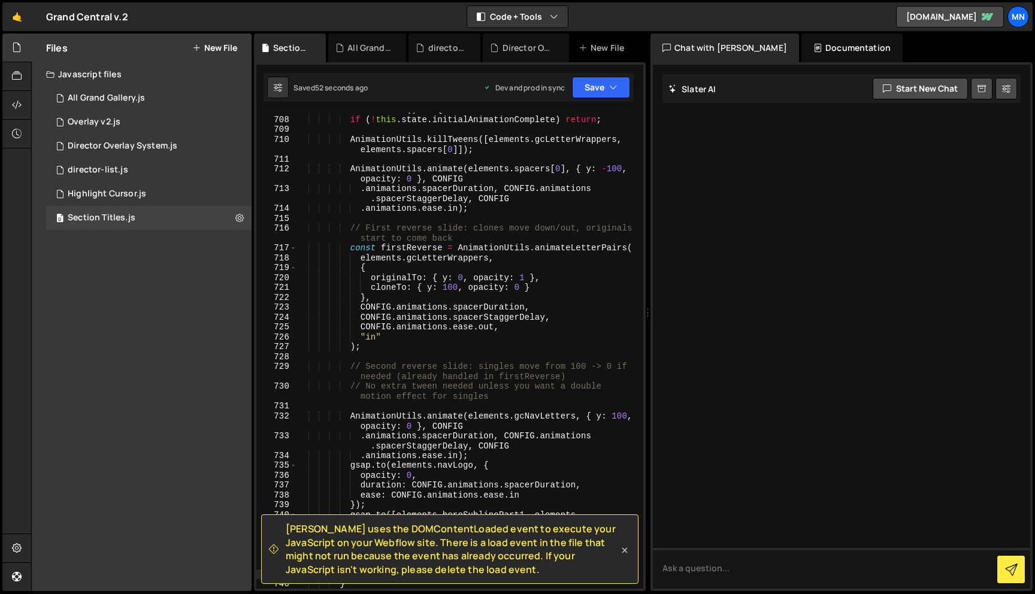
click at [627, 550] on icon at bounding box center [624, 550] width 12 height 12
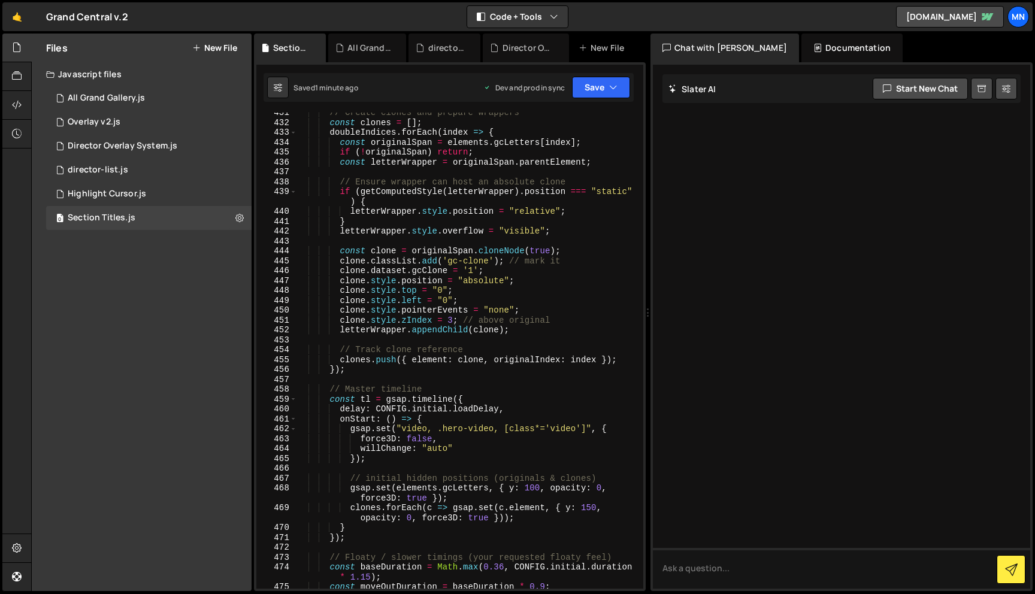
scroll to position [4886, 0]
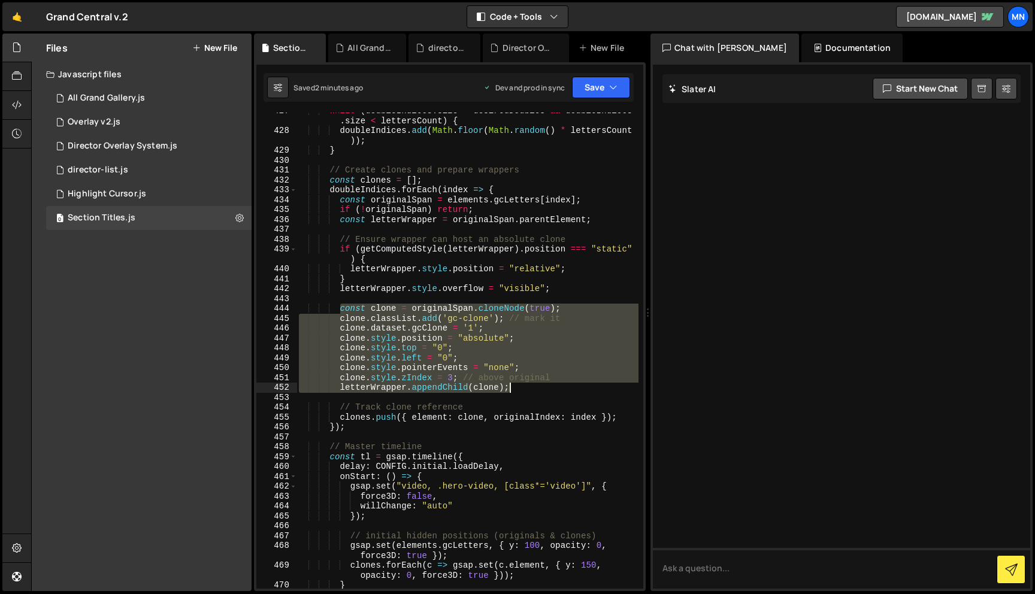
drag, startPoint x: 341, startPoint y: 308, endPoint x: 511, endPoint y: 389, distance: 188.3
click at [511, 389] on div "while ( doubleIndices . size < desiredDoubles && doubleIndices . size < letters…" at bounding box center [467, 359] width 342 height 506
type textarea "clone.style.zIndex = 3; // above original letterWrapper.appendChild(clone);"
paste textarea
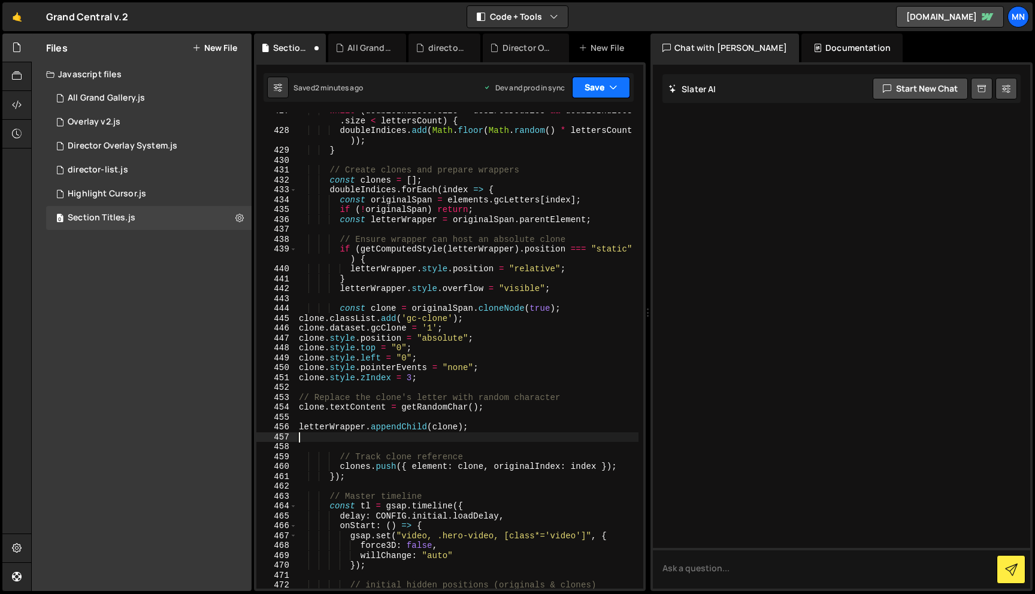
drag, startPoint x: 611, startPoint y: 90, endPoint x: 604, endPoint y: 101, distance: 13.0
click at [611, 90] on icon "button" at bounding box center [613, 87] width 8 height 12
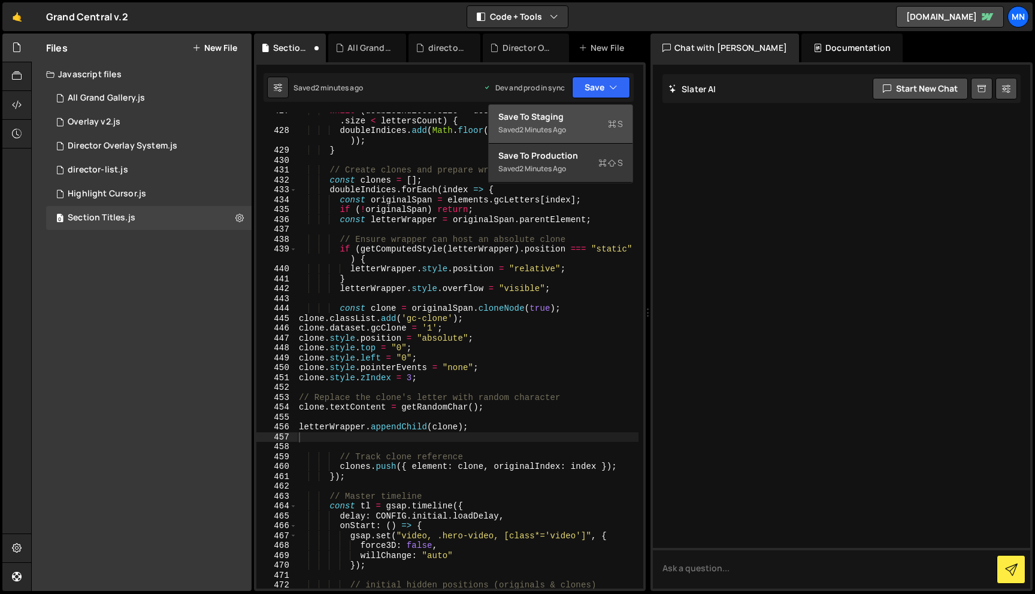
click at [590, 115] on div "Save to Staging S" at bounding box center [560, 117] width 125 height 12
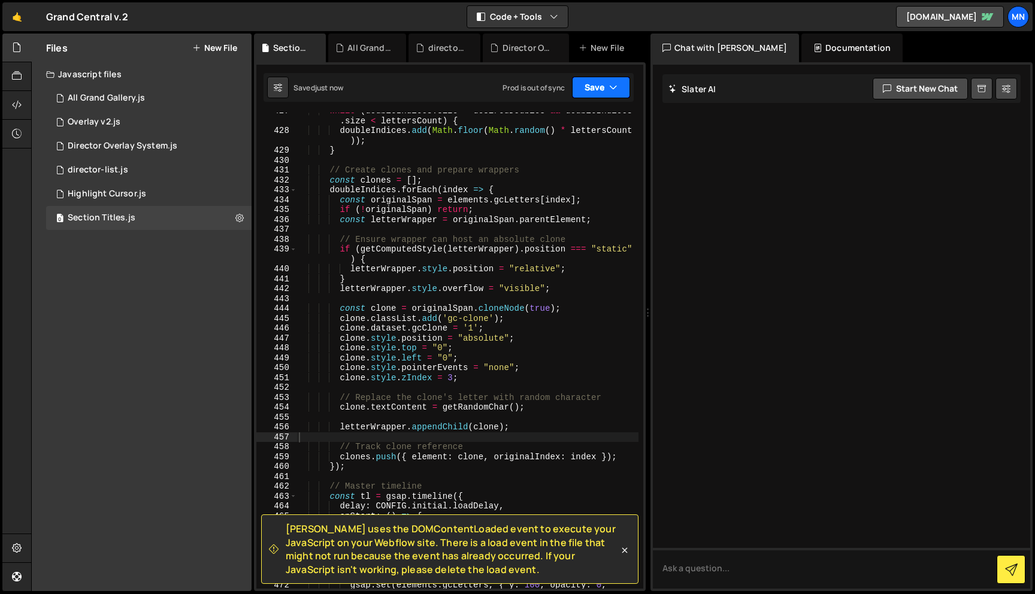
click at [601, 85] on button "Save" at bounding box center [601, 88] width 58 height 22
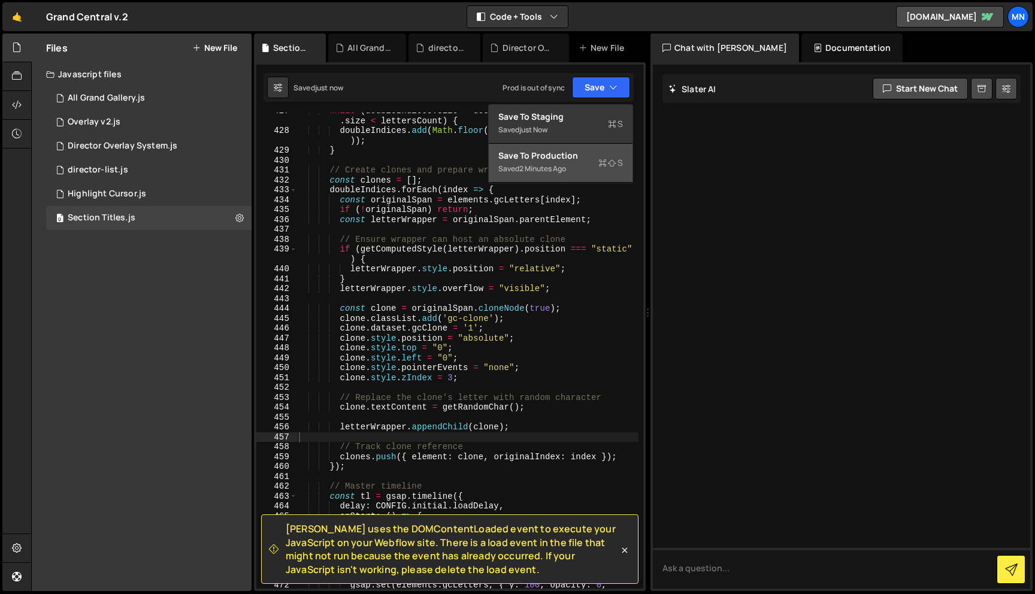
click at [585, 157] on div "Save to Production S" at bounding box center [560, 156] width 125 height 12
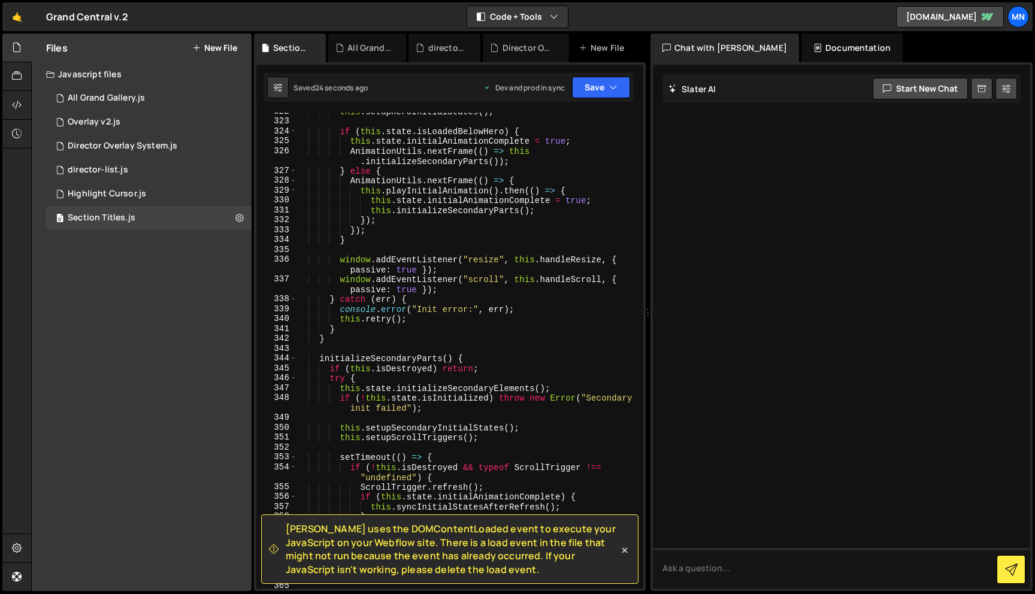
scroll to position [3675, 0]
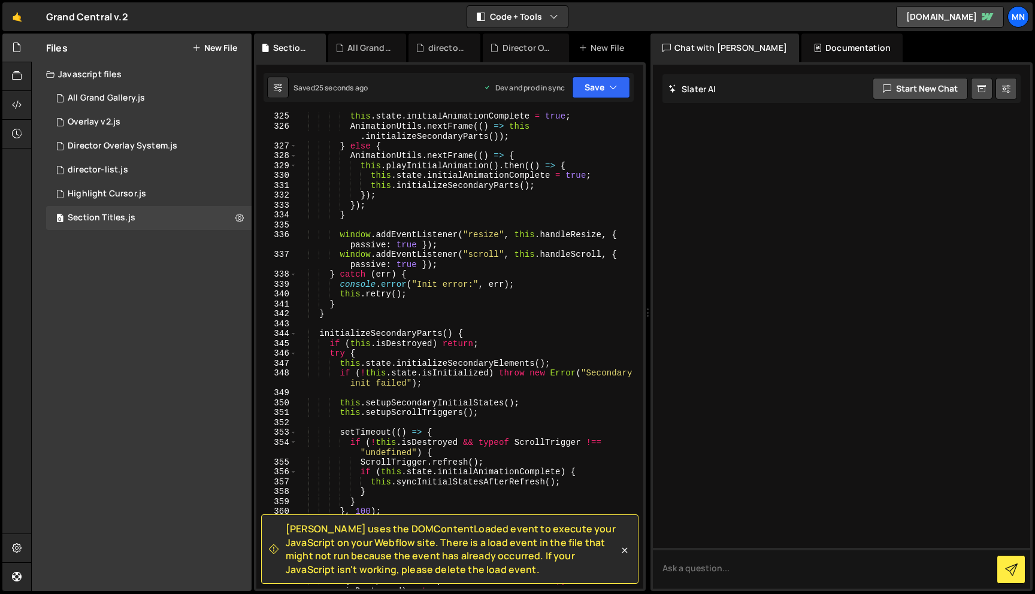
click at [326, 323] on div "this . state . initialAnimationComplete = true ; AnimationUtils . nextFrame (( …" at bounding box center [467, 364] width 342 height 506
paste textarea "}"
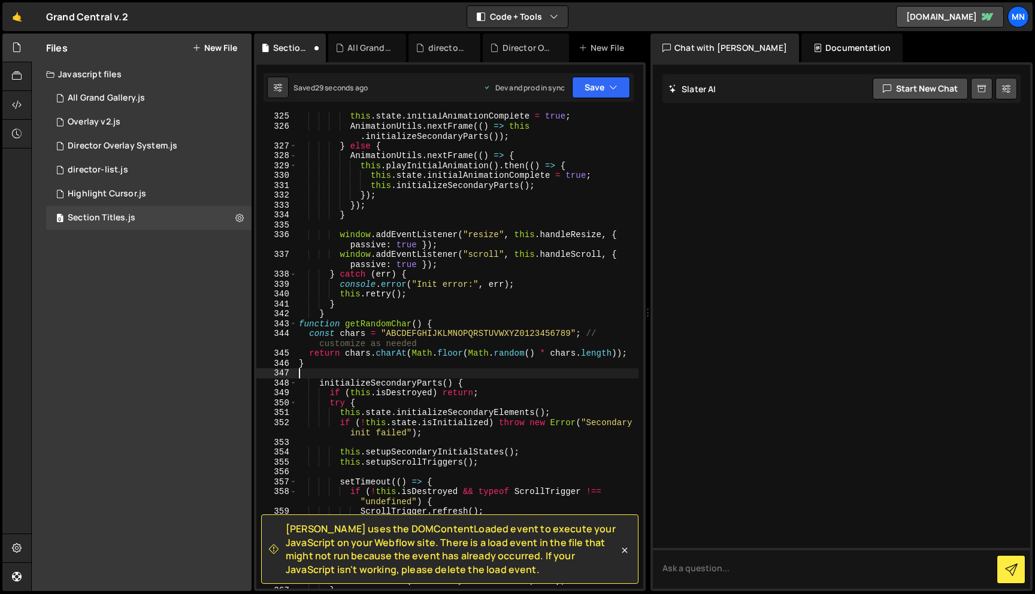
click at [343, 317] on div "this . state . initialAnimationComplete = true ; AnimationUtils . nextFrame (( …" at bounding box center [467, 359] width 342 height 496
type textarea "}"
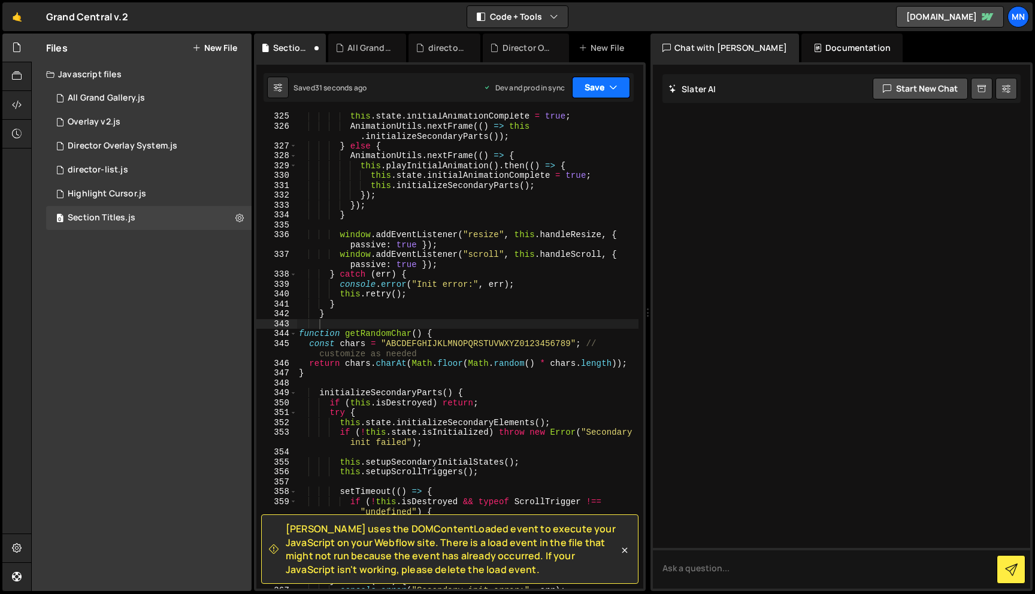
drag, startPoint x: 589, startPoint y: 88, endPoint x: 587, endPoint y: 120, distance: 32.4
click at [588, 89] on button "Save" at bounding box center [601, 88] width 58 height 22
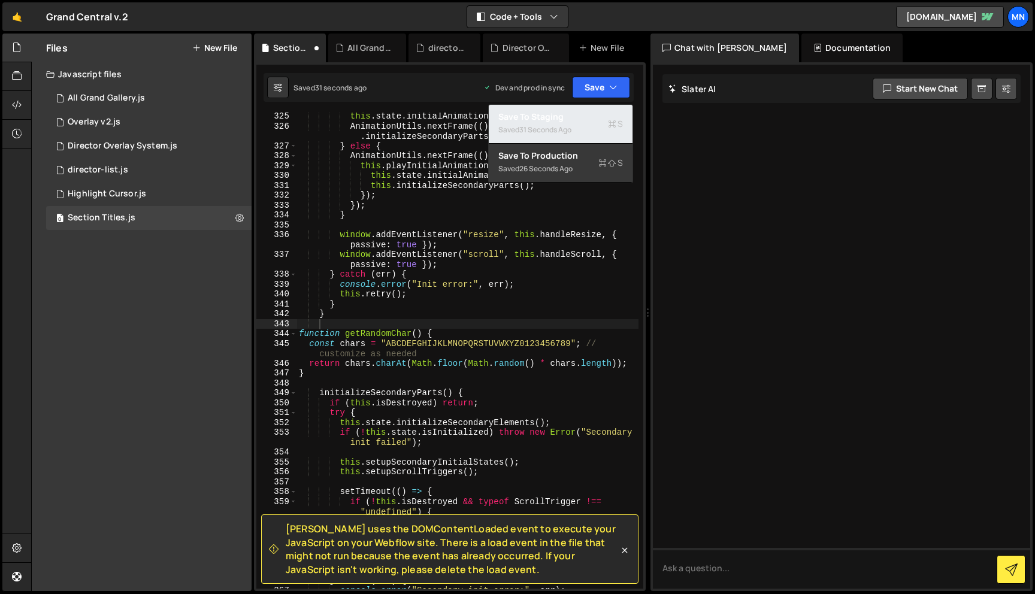
click at [587, 123] on div "Saved 31 seconds ago" at bounding box center [560, 130] width 125 height 14
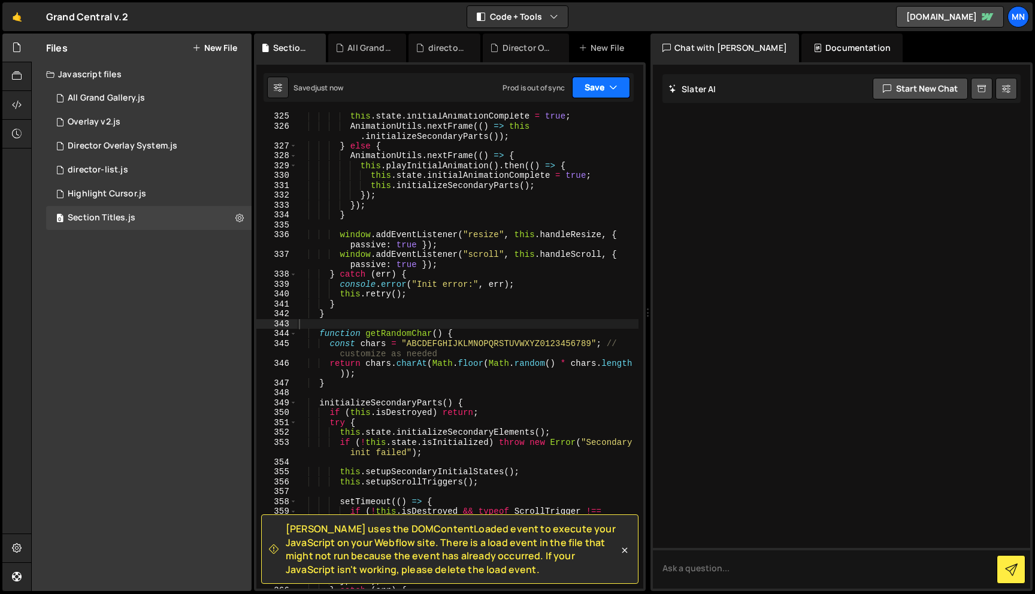
click at [600, 86] on button "Save" at bounding box center [601, 88] width 58 height 22
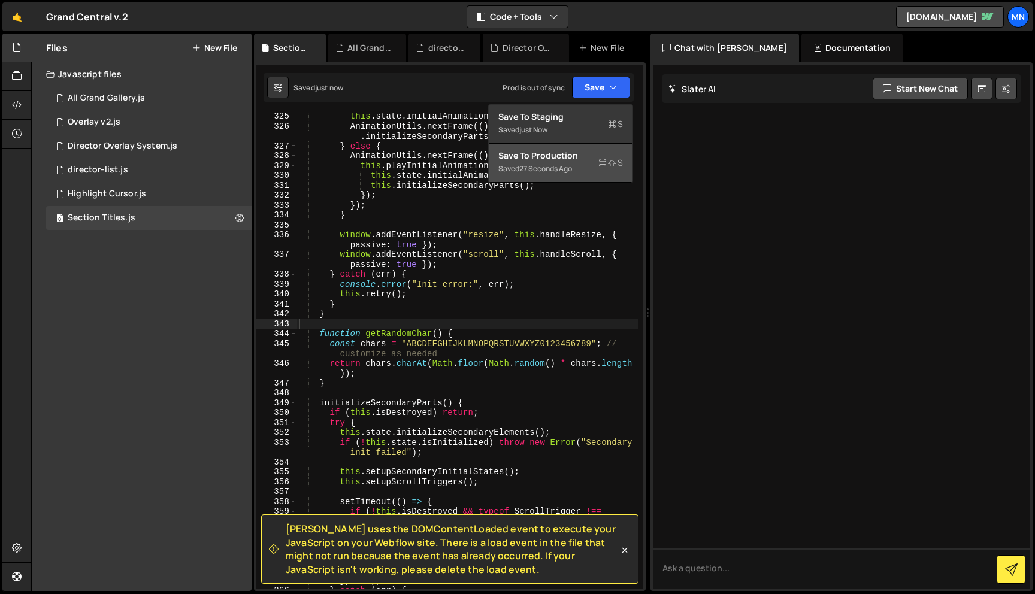
click at [590, 172] on div "Saved 27 seconds ago" at bounding box center [560, 169] width 125 height 14
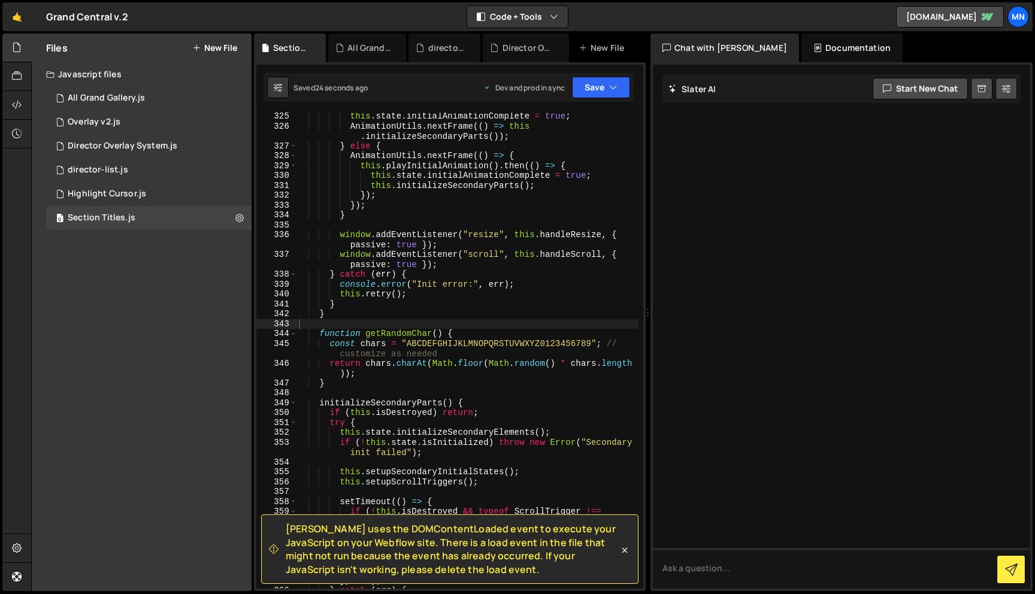
click at [334, 381] on div "this . state . initialAnimationComplete = true ; AnimationUtils . nextFrame (( …" at bounding box center [467, 359] width 342 height 496
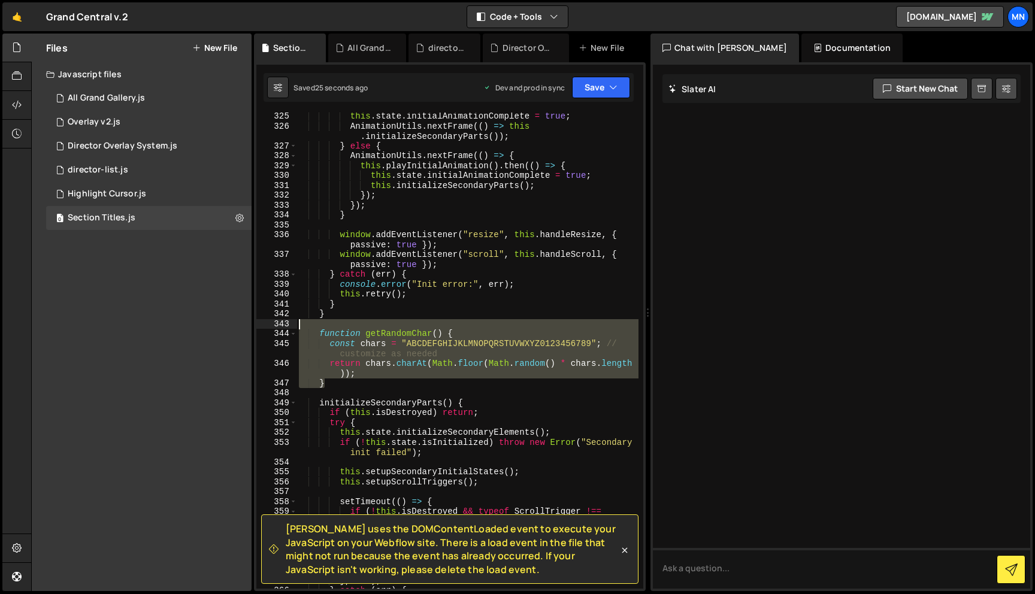
drag, startPoint x: 329, startPoint y: 383, endPoint x: 296, endPoint y: 327, distance: 65.0
click at [296, 327] on div "} 325 326 327 328 329 330 331 332 333 334 335 336 337 338 339 340 341 342 343 3…" at bounding box center [449, 351] width 387 height 476
type textarea "function getRandomChar() {"
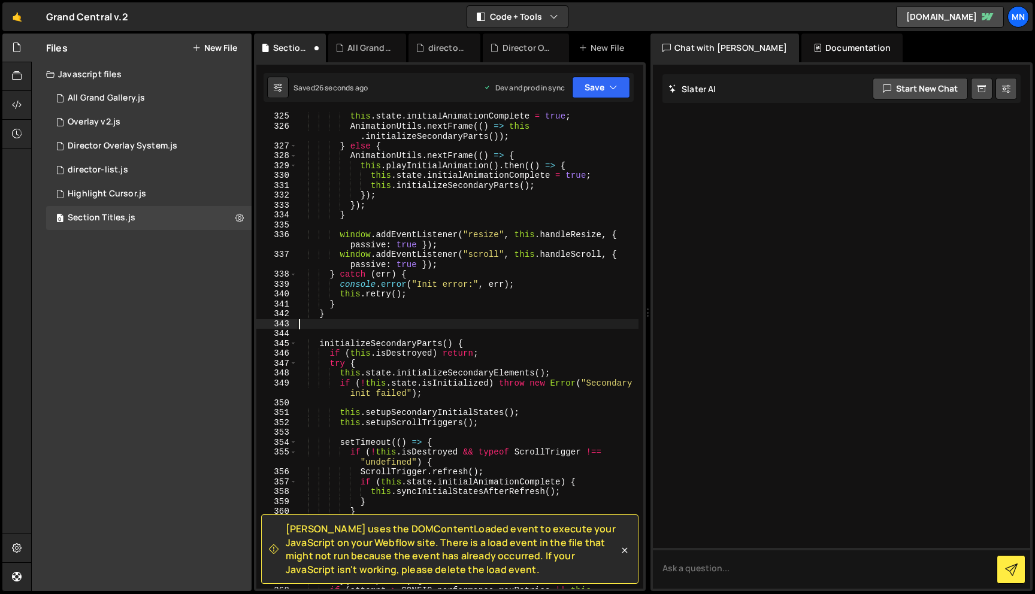
scroll to position [0, 0]
click at [592, 94] on button "Save" at bounding box center [601, 88] width 58 height 22
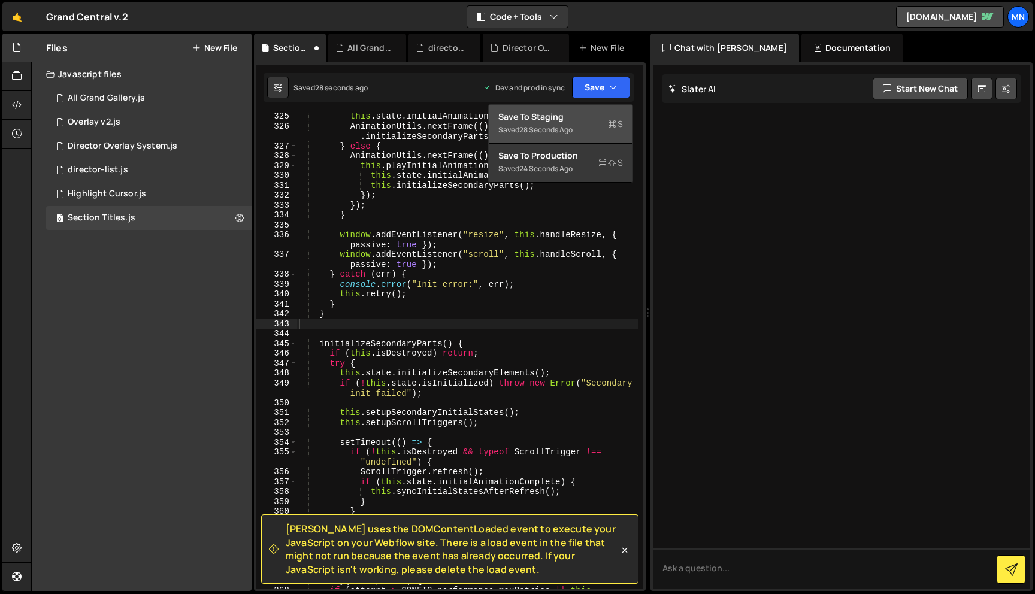
click at [580, 128] on div "Saved 28 seconds ago" at bounding box center [560, 130] width 125 height 14
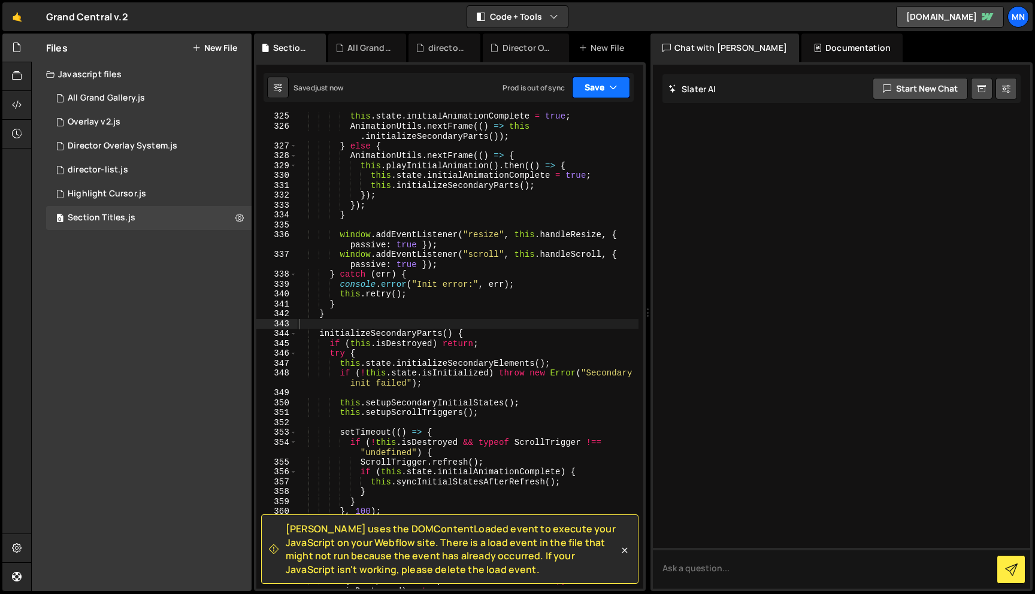
click at [606, 84] on button "Save" at bounding box center [601, 88] width 58 height 22
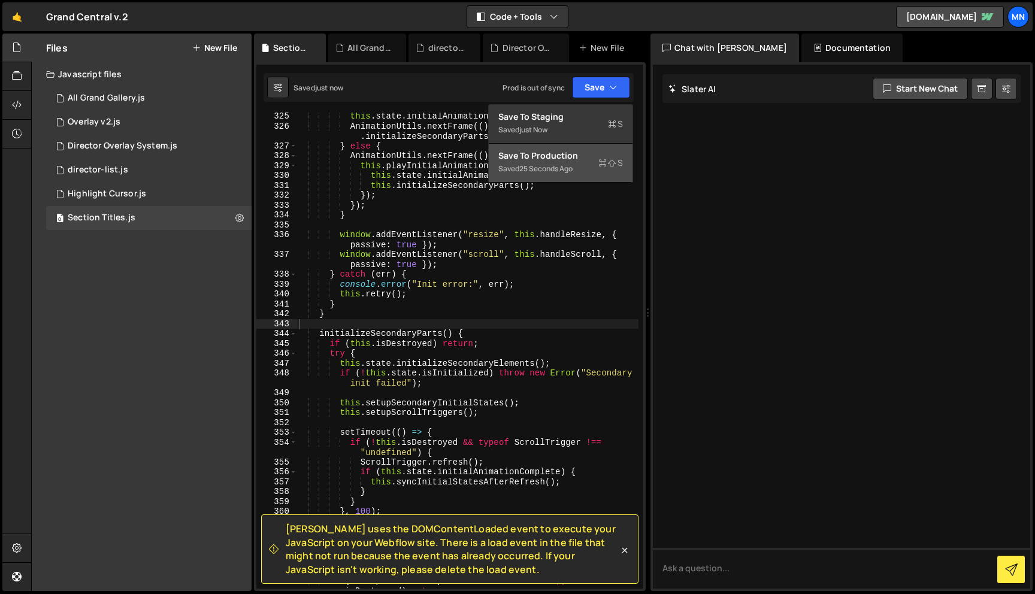
click at [596, 153] on div "Save to Production S" at bounding box center [560, 156] width 125 height 12
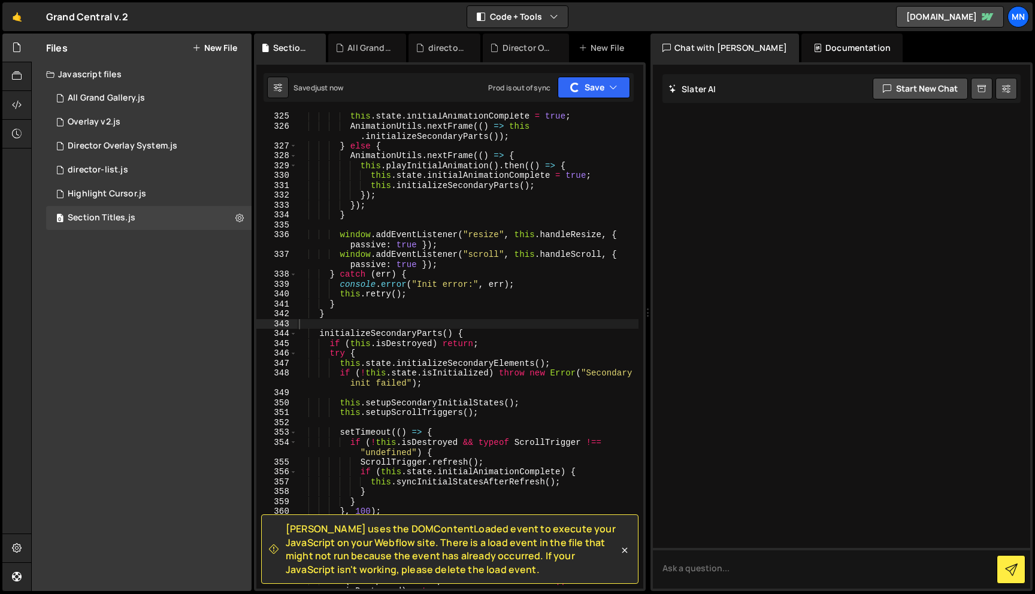
drag, startPoint x: 626, startPoint y: 547, endPoint x: 625, endPoint y: 533, distance: 13.8
click at [625, 547] on icon at bounding box center [624, 550] width 12 height 12
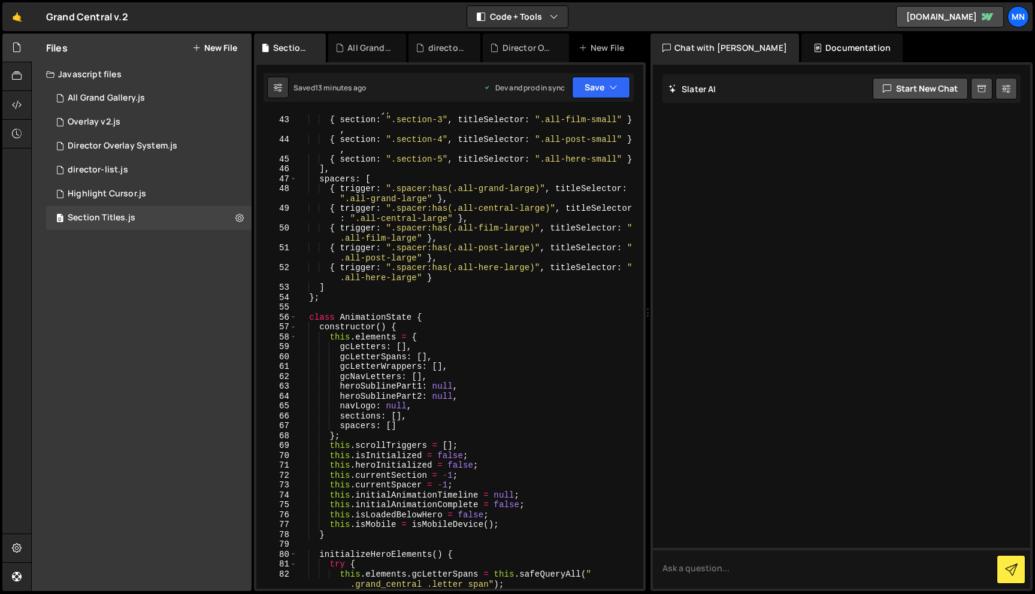
scroll to position [445, 0]
drag, startPoint x: 312, startPoint y: 303, endPoint x: 333, endPoint y: 305, distance: 21.6
click at [312, 303] on div "{ section : ".section-3" , titleSelector : ".all-film-small" } , { section : ".…" at bounding box center [467, 368] width 342 height 515
paste textarea "}"
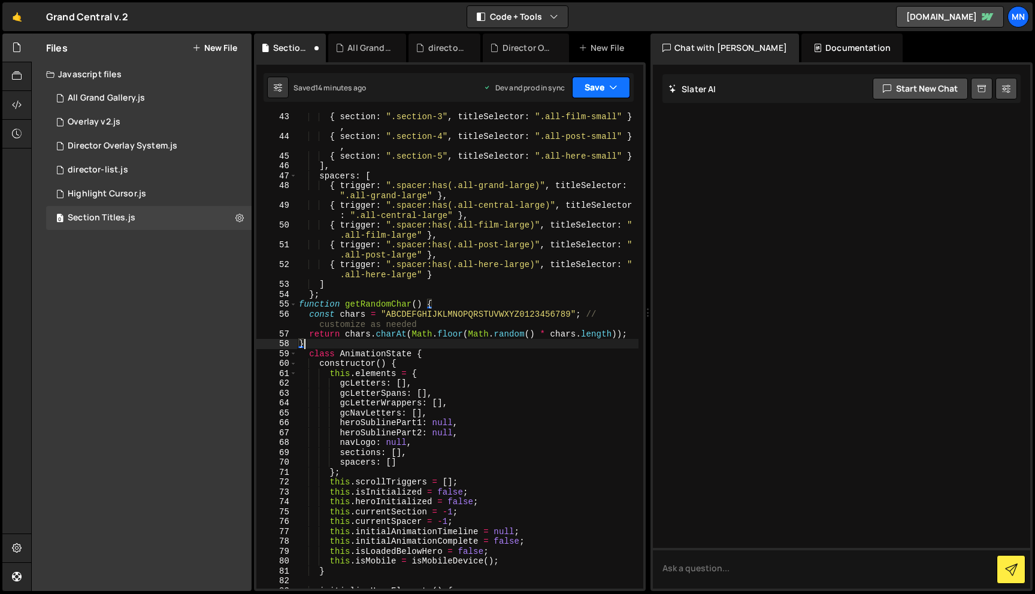
click at [609, 87] on icon "button" at bounding box center [613, 87] width 8 height 12
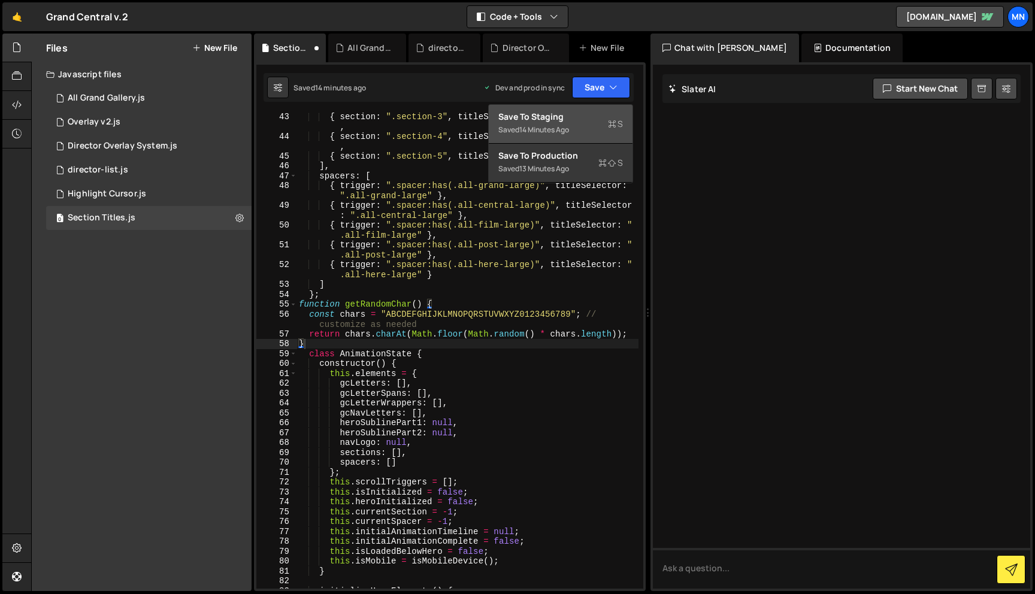
click at [580, 120] on div "Save to Staging S" at bounding box center [560, 117] width 125 height 12
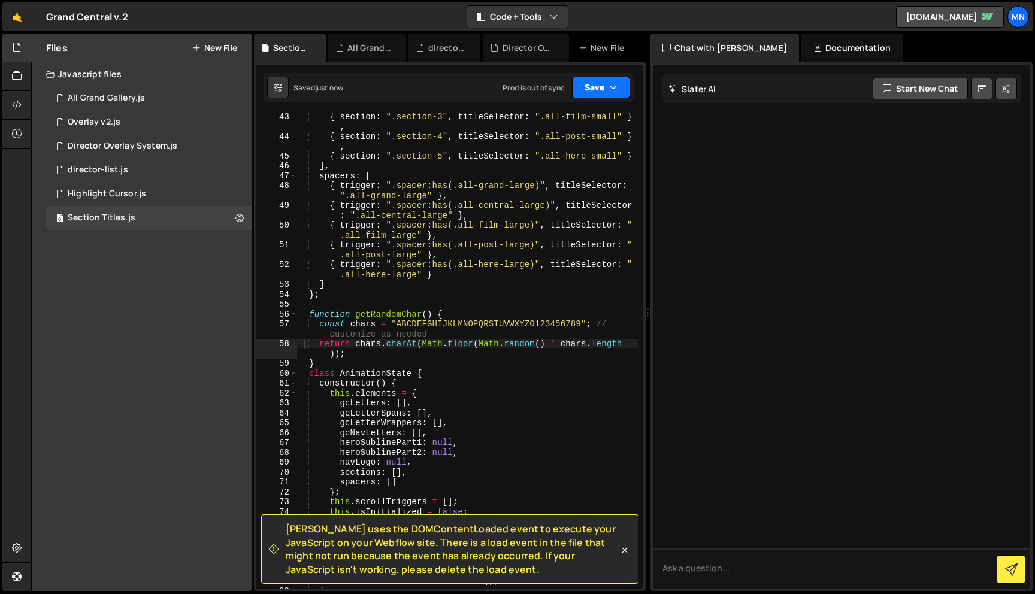
drag, startPoint x: 599, startPoint y: 89, endPoint x: 579, endPoint y: 123, distance: 40.2
click at [599, 89] on button "Save" at bounding box center [601, 88] width 58 height 22
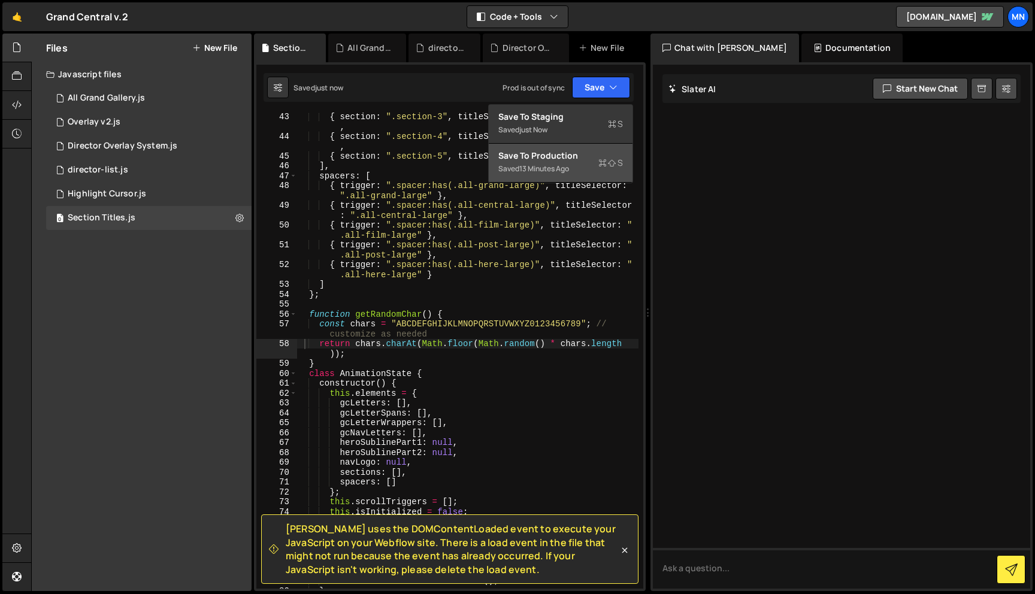
click at [569, 159] on div "Save to Production S" at bounding box center [560, 156] width 125 height 12
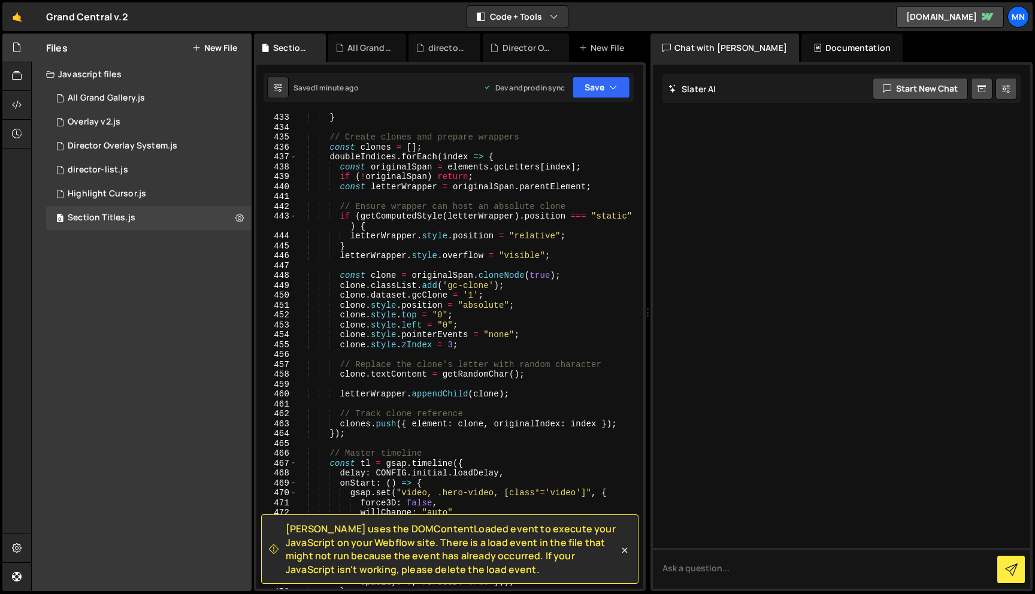
scroll to position [4980, 0]
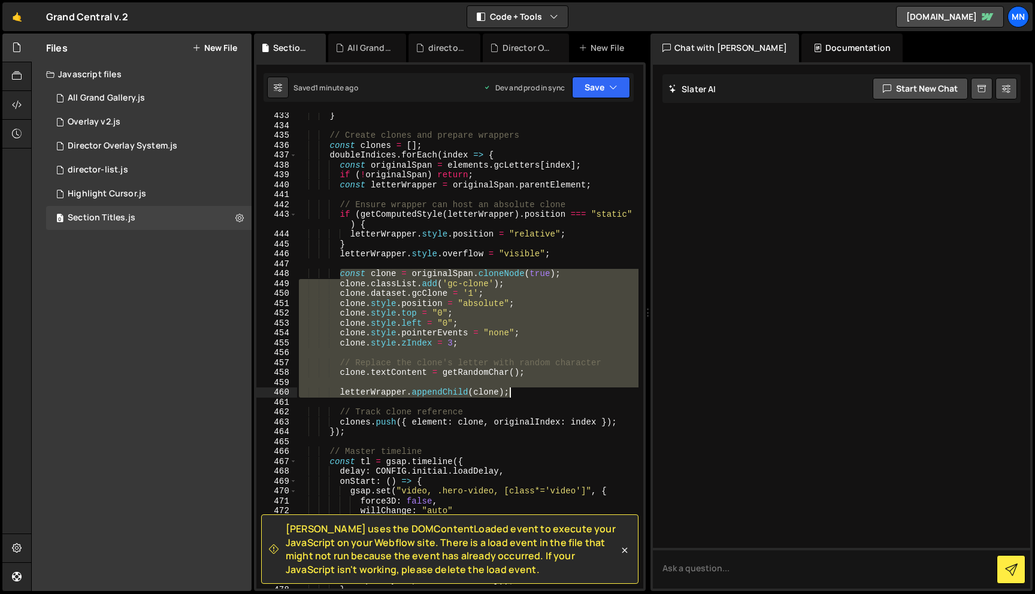
drag, startPoint x: 342, startPoint y: 274, endPoint x: 512, endPoint y: 390, distance: 206.2
click at [512, 390] on div "} // Create clones and prepare wrappers const clones = [ ] ; doubleIndices . fo…" at bounding box center [467, 359] width 342 height 496
type textarea "letterWrapper.appendChild(clone);"
paste textarea
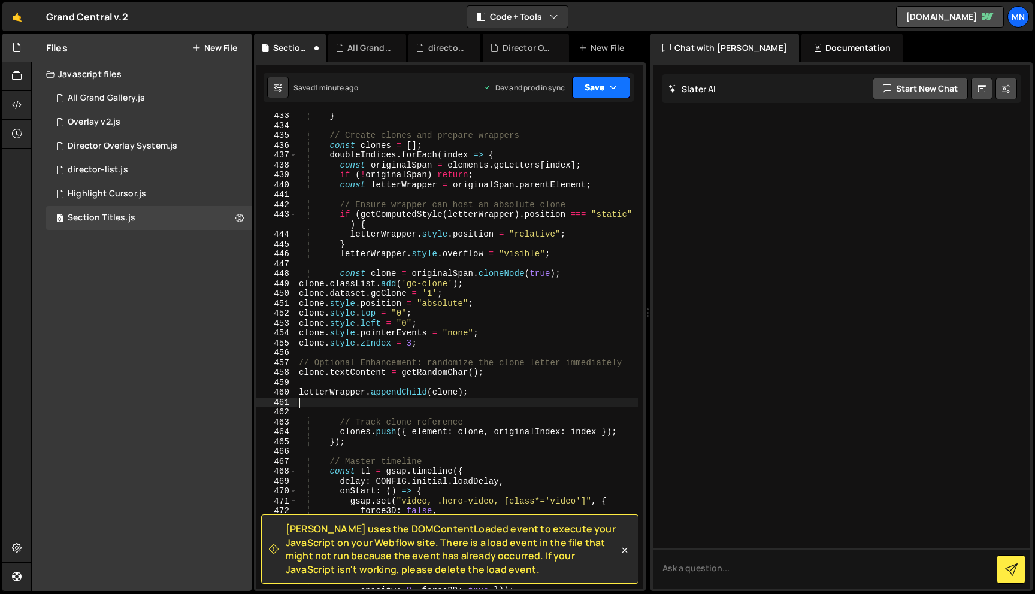
click at [606, 86] on button "Save" at bounding box center [601, 88] width 58 height 22
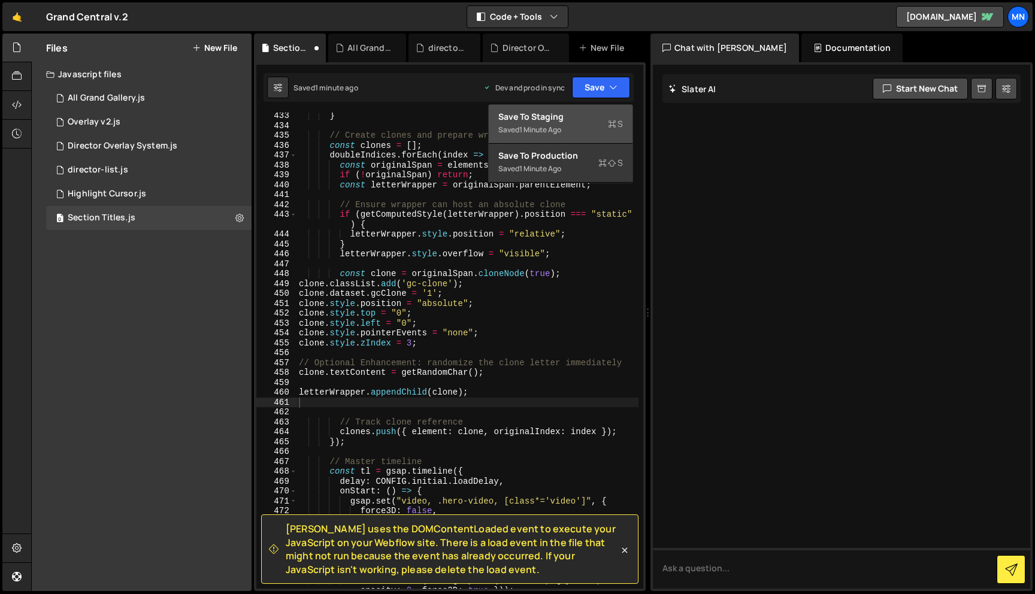
click at [594, 131] on div "Saved 1 minute ago" at bounding box center [560, 130] width 125 height 14
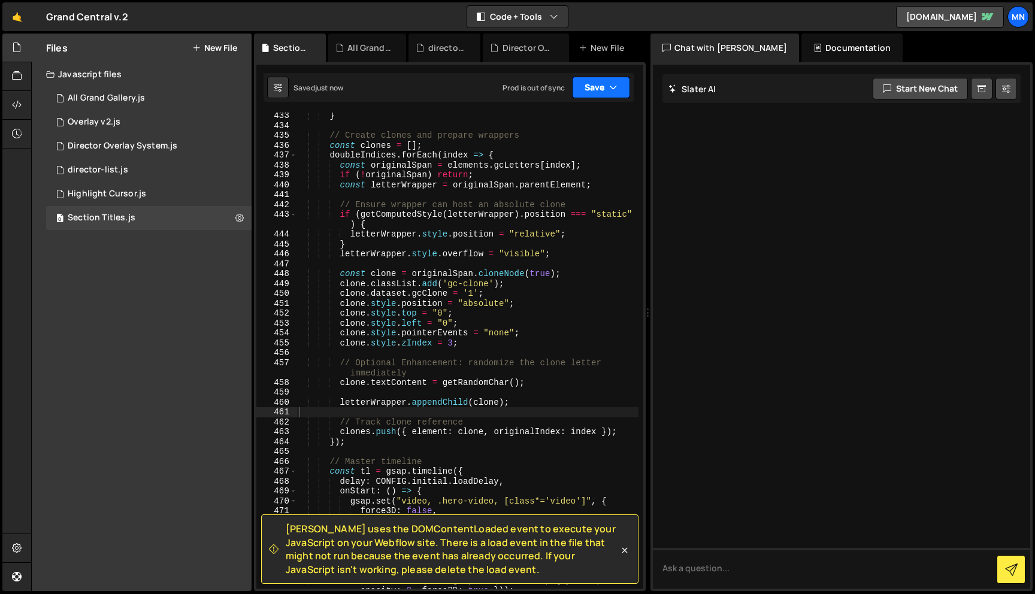
click at [615, 82] on icon "button" at bounding box center [613, 87] width 8 height 12
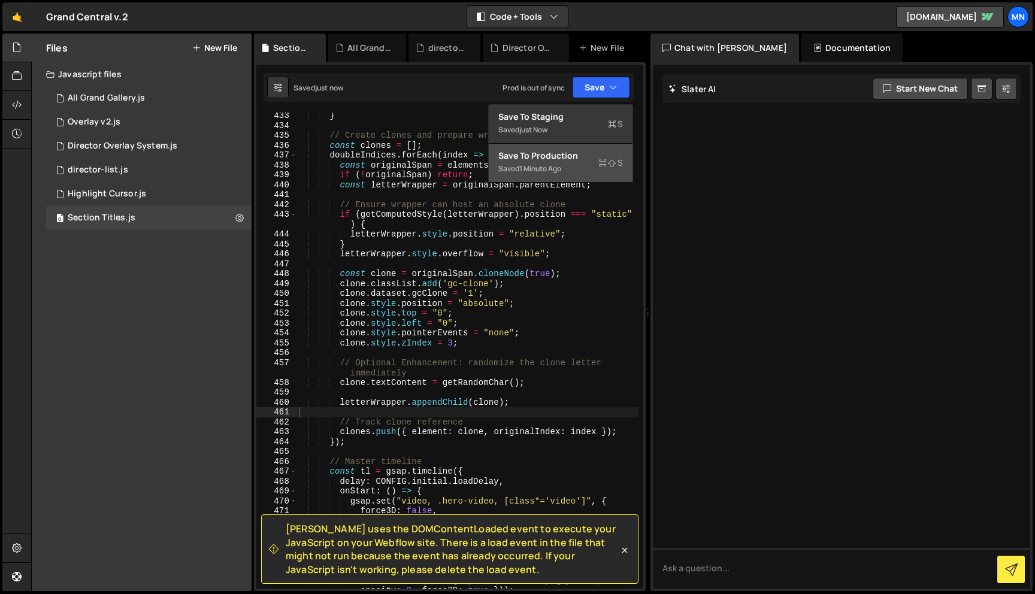
click at [609, 165] on icon at bounding box center [612, 163] width 8 height 12
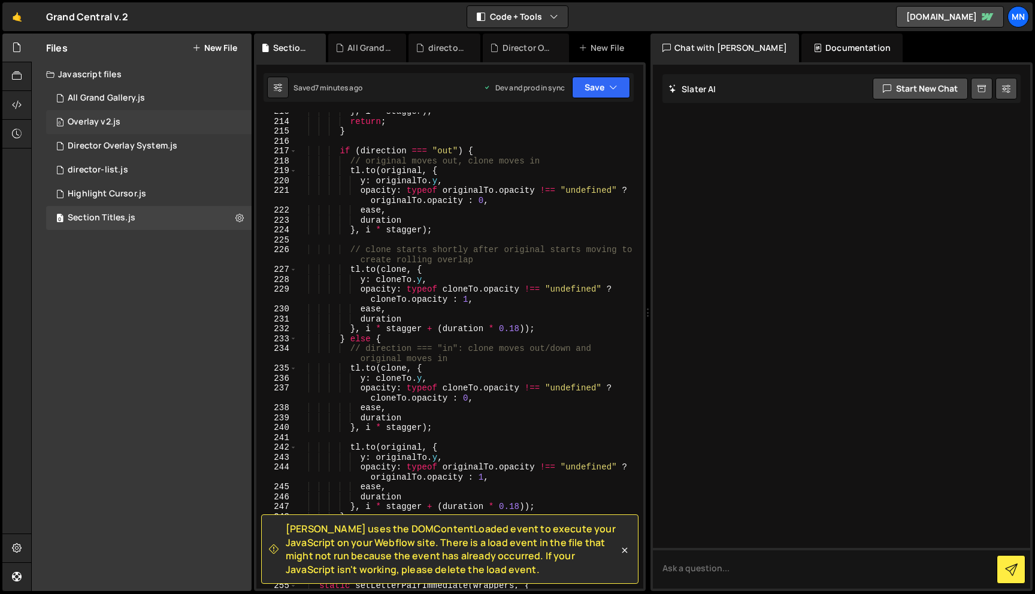
scroll to position [2432, 0]
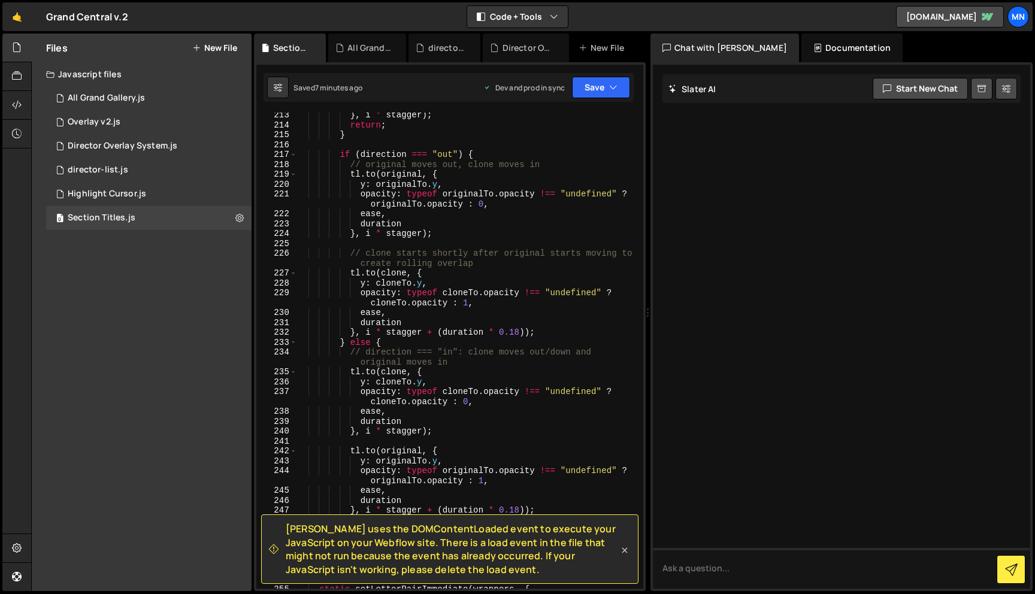
click at [625, 553] on icon at bounding box center [624, 550] width 12 height 12
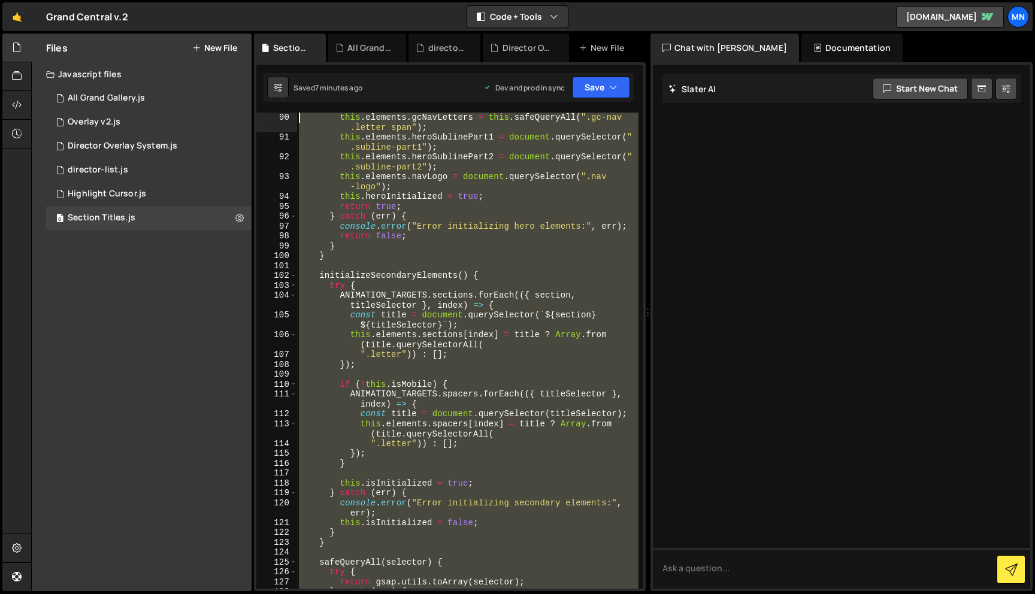
scroll to position [0, 0]
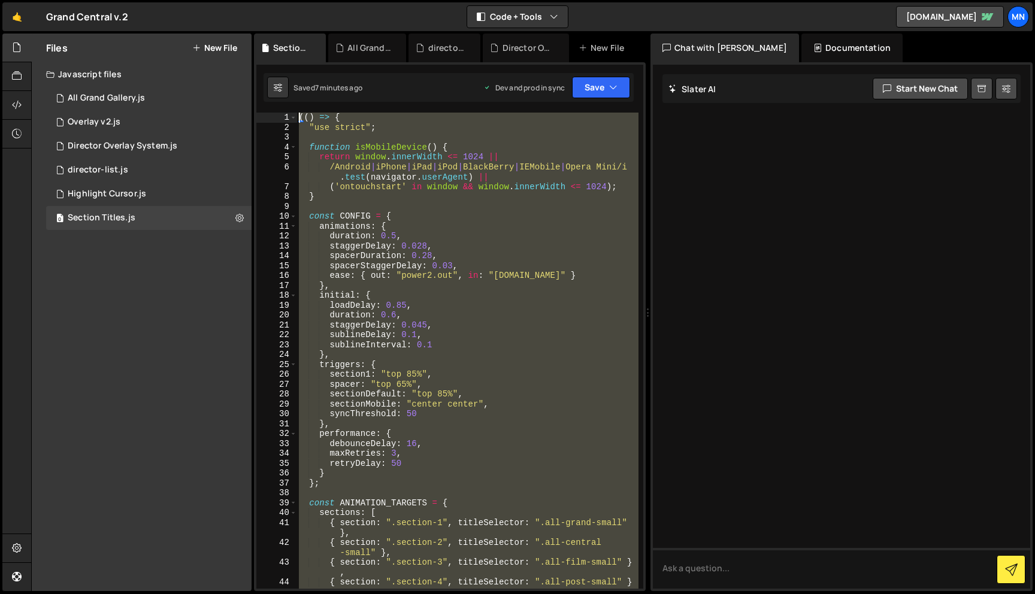
drag, startPoint x: 360, startPoint y: 581, endPoint x: 290, endPoint y: -75, distance: 659.9
click at [290, 0] on html "Projects [GEOGRAPHIC_DATA] Blog [GEOGRAPHIC_DATA] Projects Your Teams Invite te…" at bounding box center [517, 297] width 1035 height 594
type textarea "(() => { "use strict";"
paste textarea
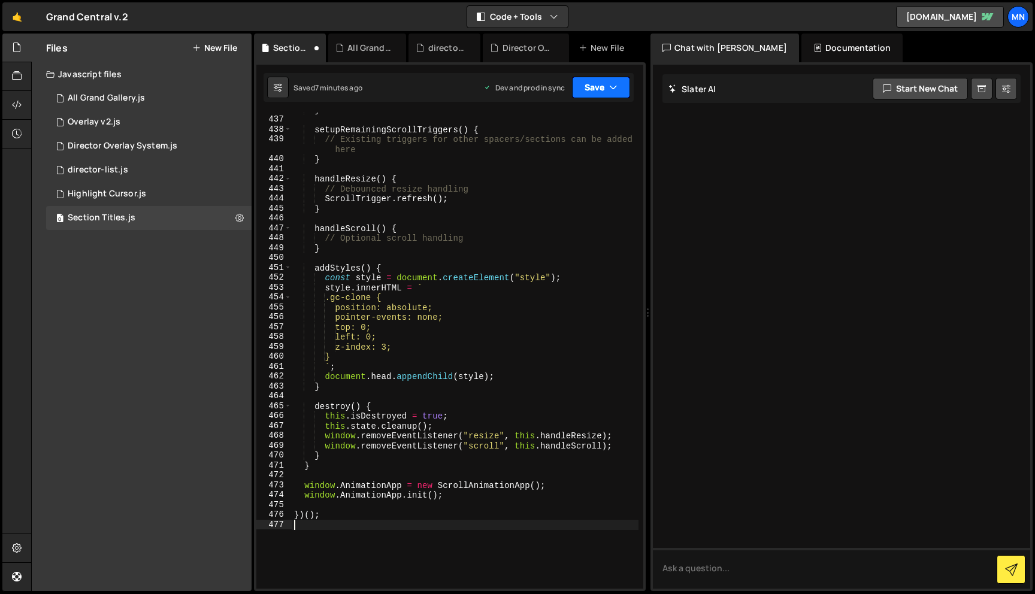
click at [600, 90] on button "Save" at bounding box center [601, 88] width 58 height 22
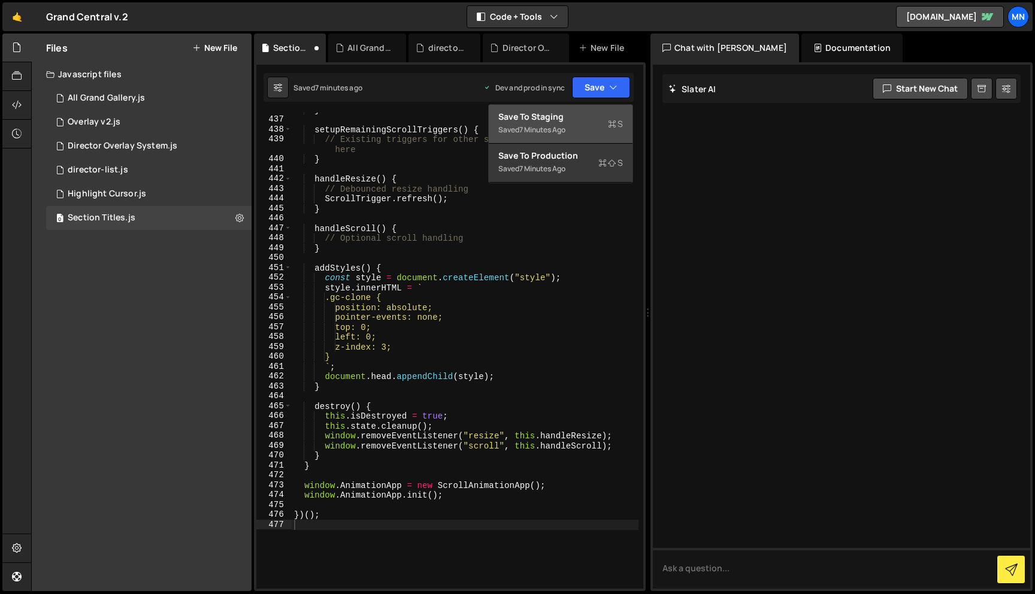
click at [560, 119] on div "Save to Staging S" at bounding box center [560, 117] width 125 height 12
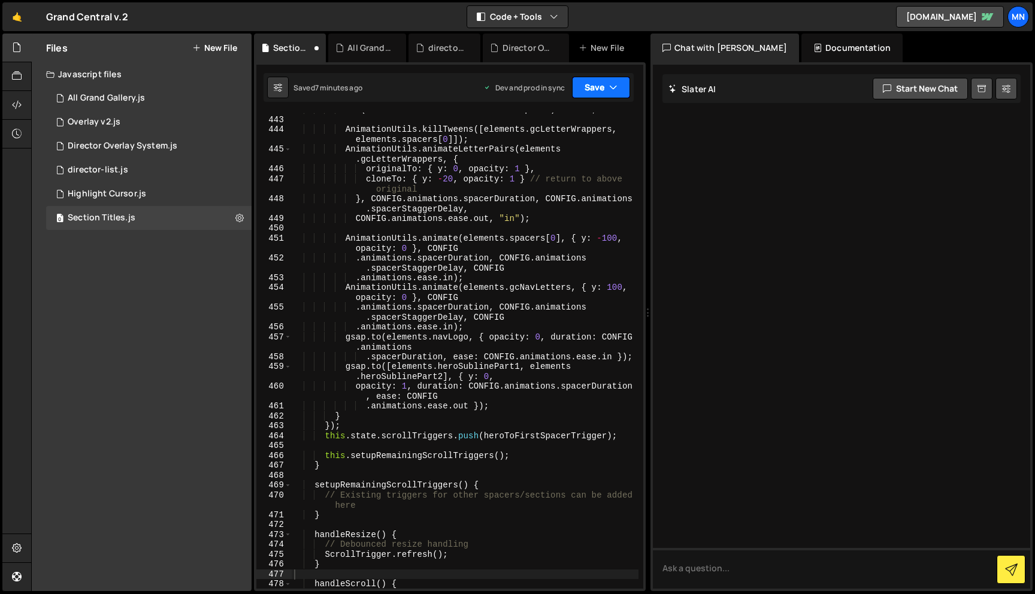
drag, startPoint x: 596, startPoint y: 86, endPoint x: 580, endPoint y: 141, distance: 57.4
click at [596, 86] on button "Save" at bounding box center [601, 88] width 58 height 22
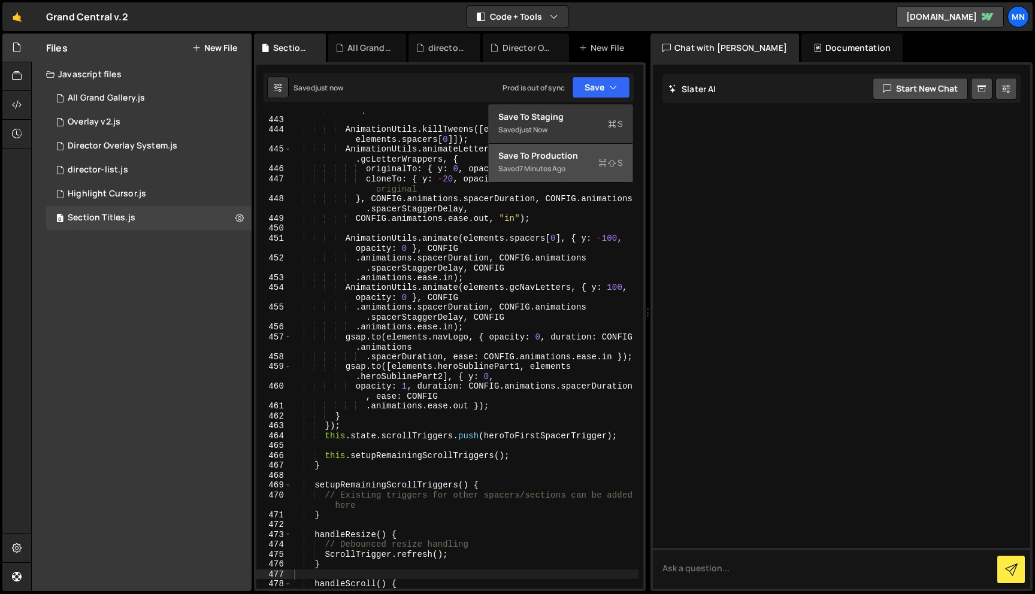
click at [563, 174] on div "Saved 7 minutes ago" at bounding box center [560, 169] width 125 height 14
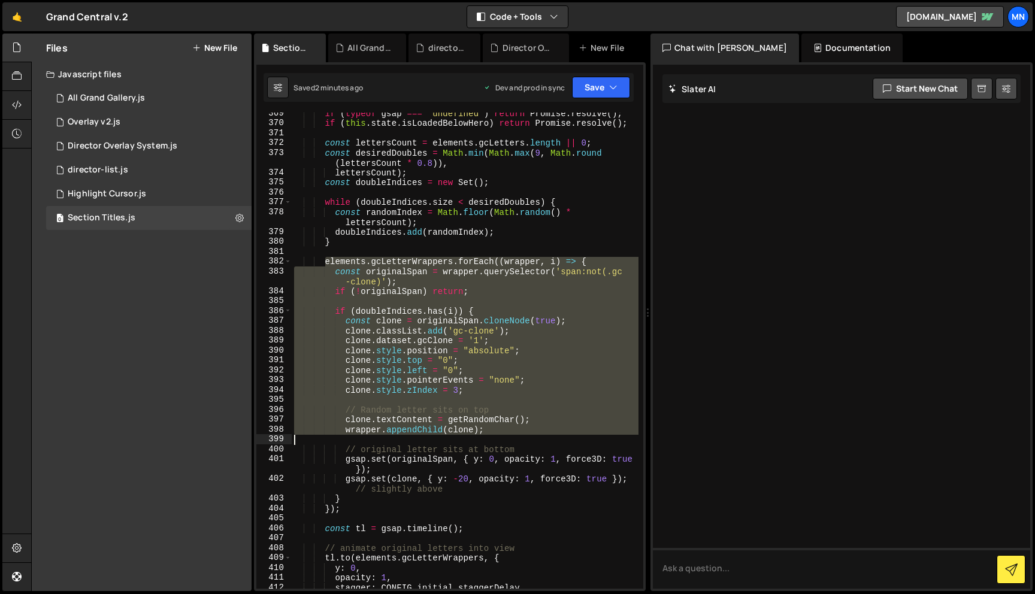
scroll to position [4140, 0]
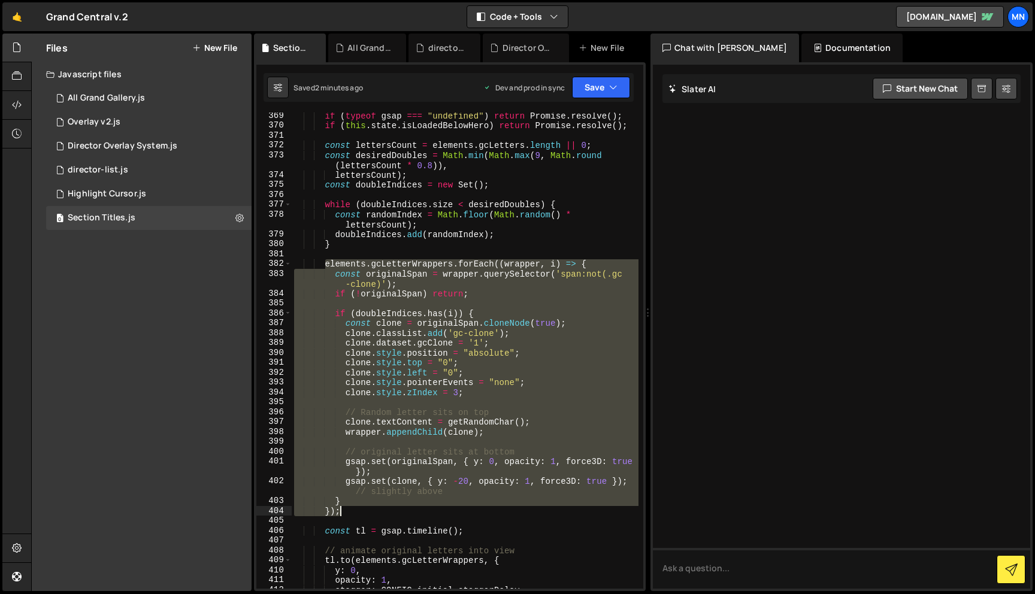
drag, startPoint x: 325, startPoint y: 258, endPoint x: 372, endPoint y: 515, distance: 261.0
click at [372, 515] on div "if ( typeof gsap === "undefined" ) return Promise . resolve ( ) ; if ( this . s…" at bounding box center [465, 359] width 347 height 496
click at [330, 271] on div "if ( typeof gsap === "undefined" ) return Promise . resolve ( ) ; if ( this . s…" at bounding box center [465, 351] width 347 height 476
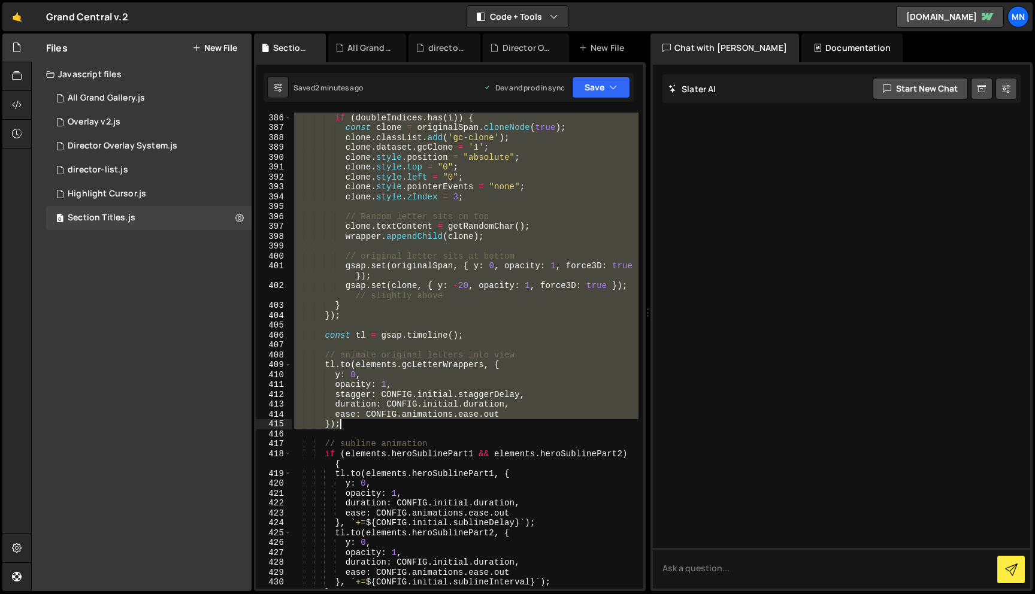
scroll to position [4337, 0]
drag, startPoint x: 324, startPoint y: 262, endPoint x: 390, endPoint y: 428, distance: 178.2
click at [390, 428] on div "if ( doubleIndices . has ( i )) { const clone = originalSpan . cloneNode ( true…" at bounding box center [465, 361] width 347 height 496
type textarea "ease: CONFIG.animations.ease.out });"
paste textarea
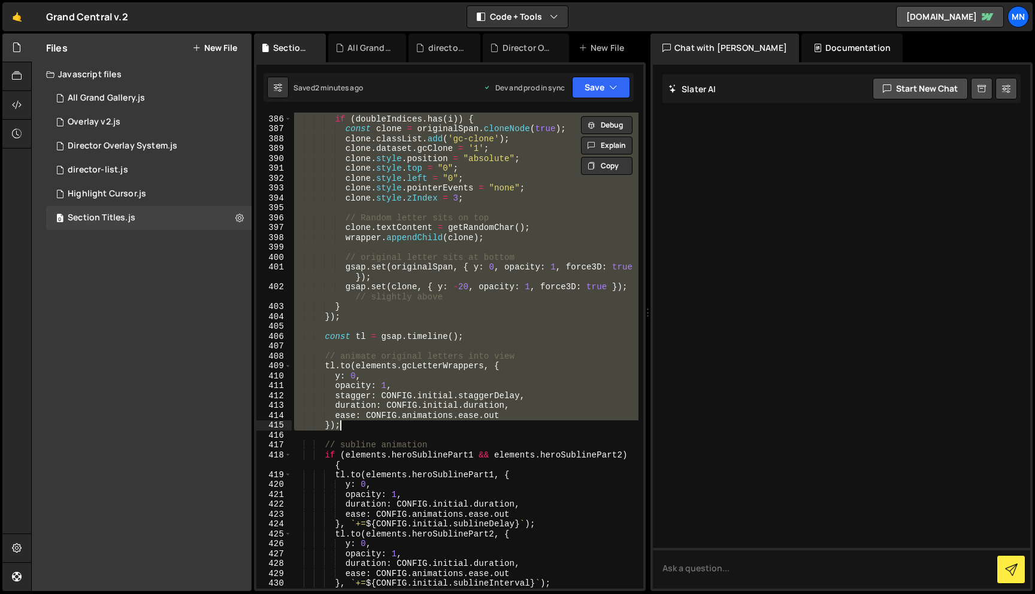
scroll to position [4325, 0]
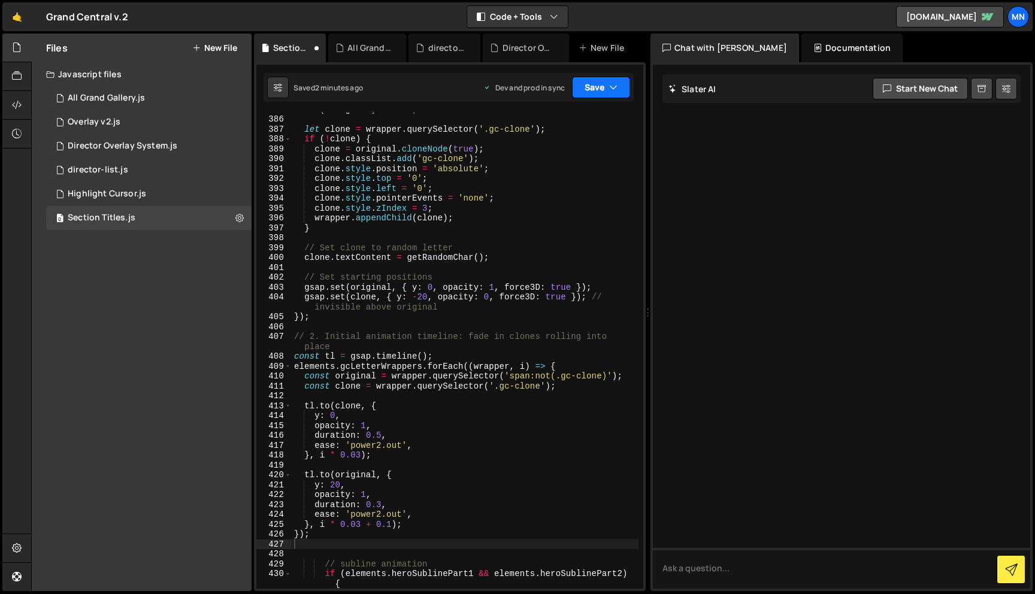
drag, startPoint x: 616, startPoint y: 82, endPoint x: 606, endPoint y: 102, distance: 22.2
click at [616, 83] on icon "button" at bounding box center [613, 87] width 8 height 12
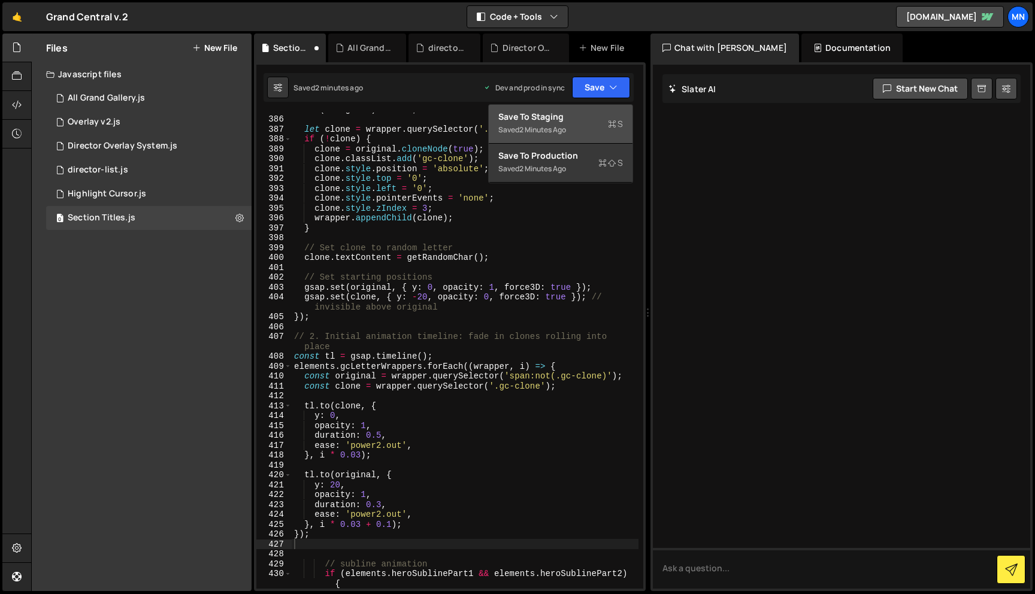
click at [600, 110] on button "Save to Staging S Saved 2 minutes ago" at bounding box center [561, 124] width 144 height 39
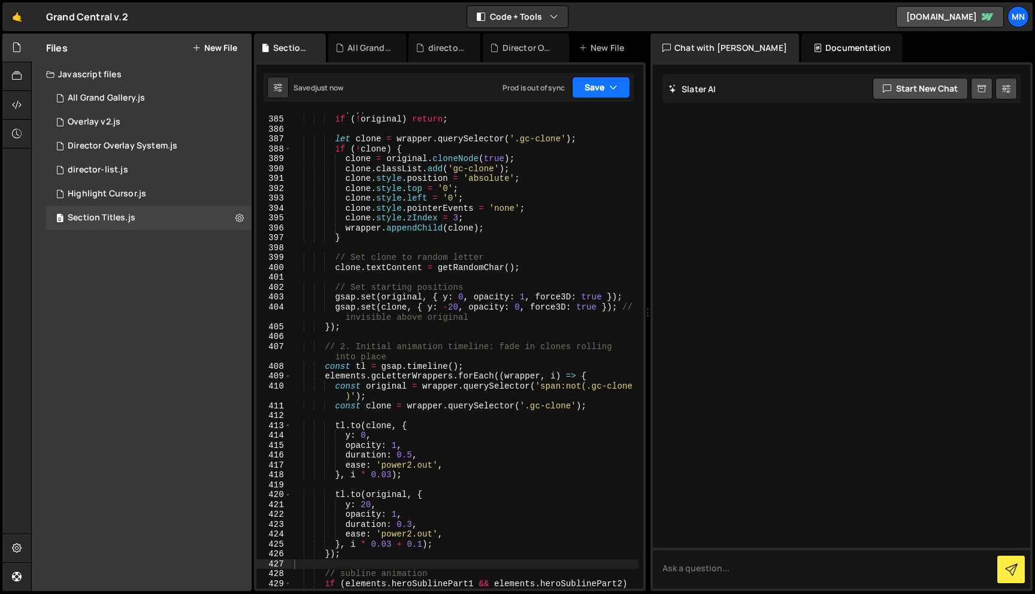
click at [618, 81] on button "Save" at bounding box center [601, 88] width 58 height 22
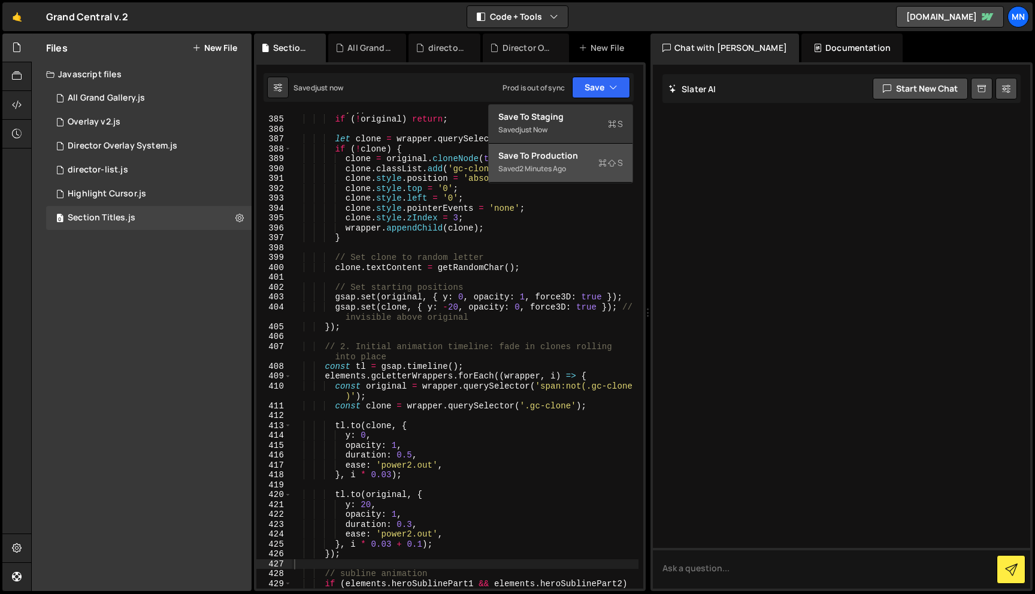
click at [598, 163] on icon at bounding box center [602, 163] width 8 height 12
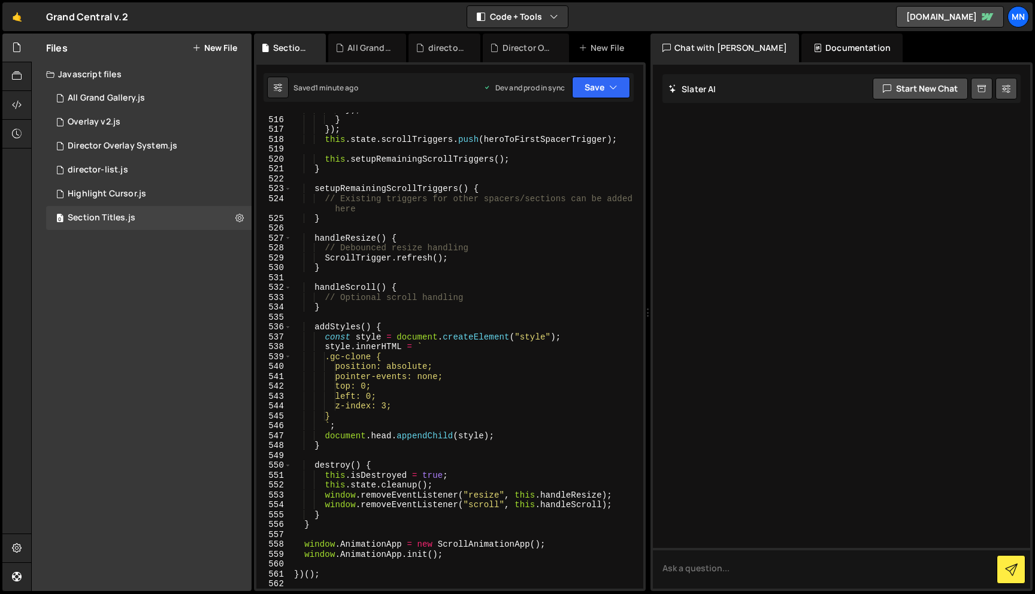
scroll to position [5836, 0]
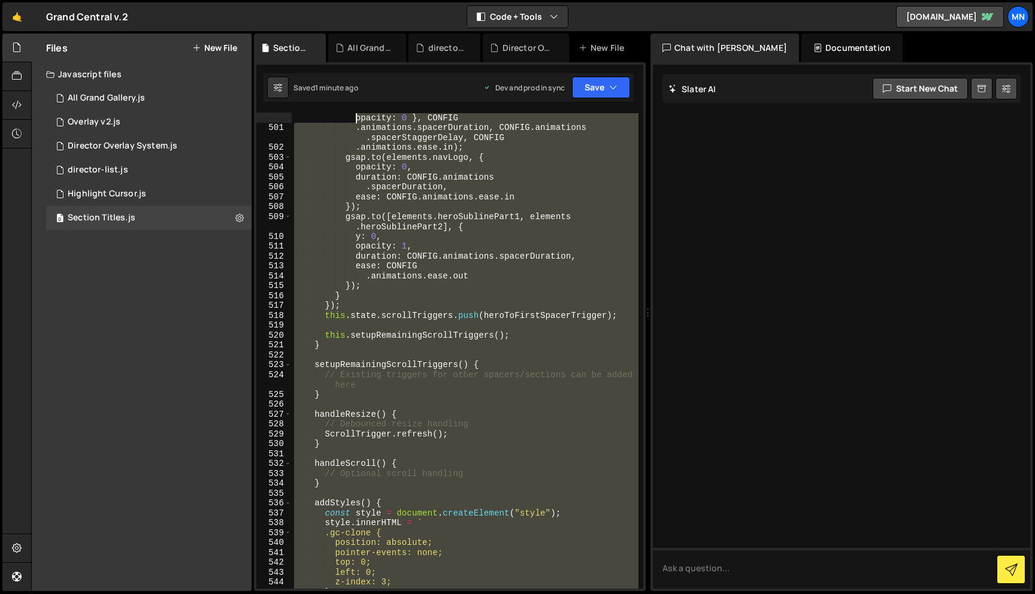
drag, startPoint x: 356, startPoint y: 580, endPoint x: 155, endPoint y: -75, distance: 685.1
click at [155, 0] on html "Projects [GEOGRAPHIC_DATA] Blog [GEOGRAPHIC_DATA] Projects Your Teams Invite te…" at bounding box center [517, 297] width 1035 height 594
type textarea ".heroSublinePart1, { y: -100, opacity: 0 }); if (elements.heroSublinePart2) Ani…"
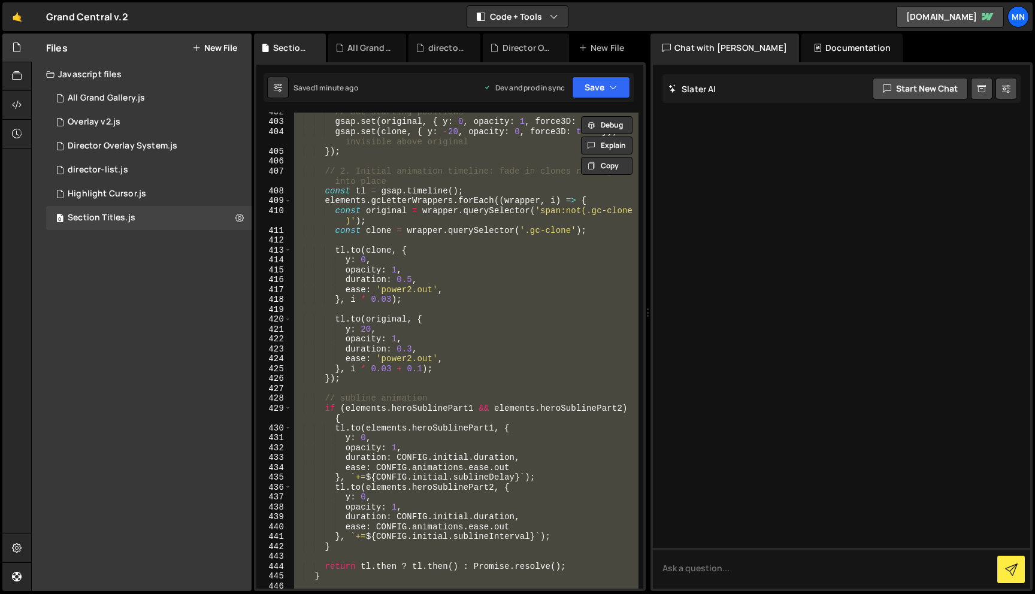
scroll to position [4529, 0]
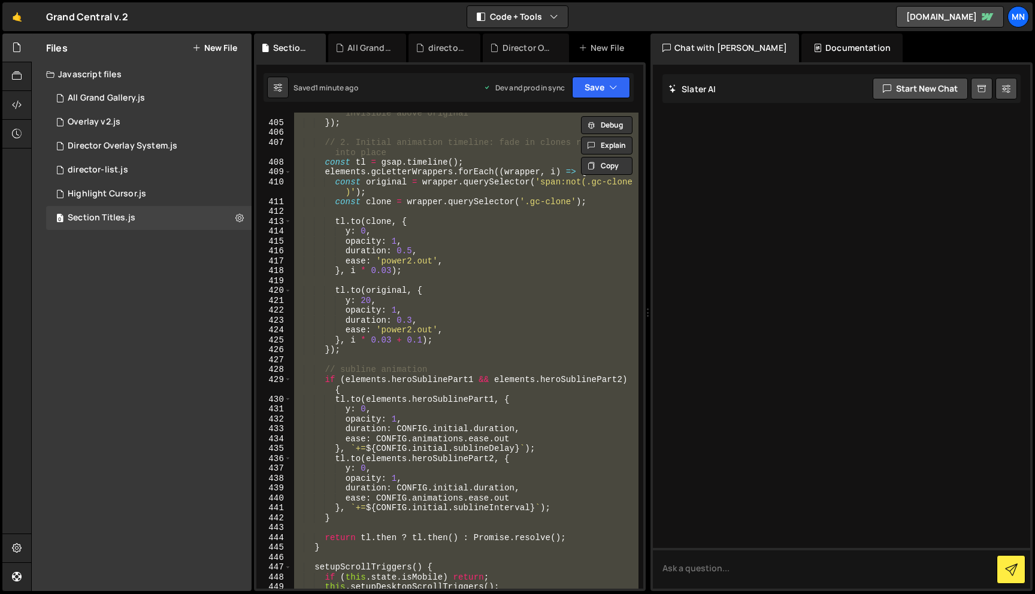
drag, startPoint x: 642, startPoint y: 469, endPoint x: 639, endPoint y: 578, distance: 109.0
click at [653, 589] on div "Files New File Javascript files 1 All Grand Gallery.js 0 0 Overlay v2.js 0 1 Di…" at bounding box center [532, 313] width 1003 height 558
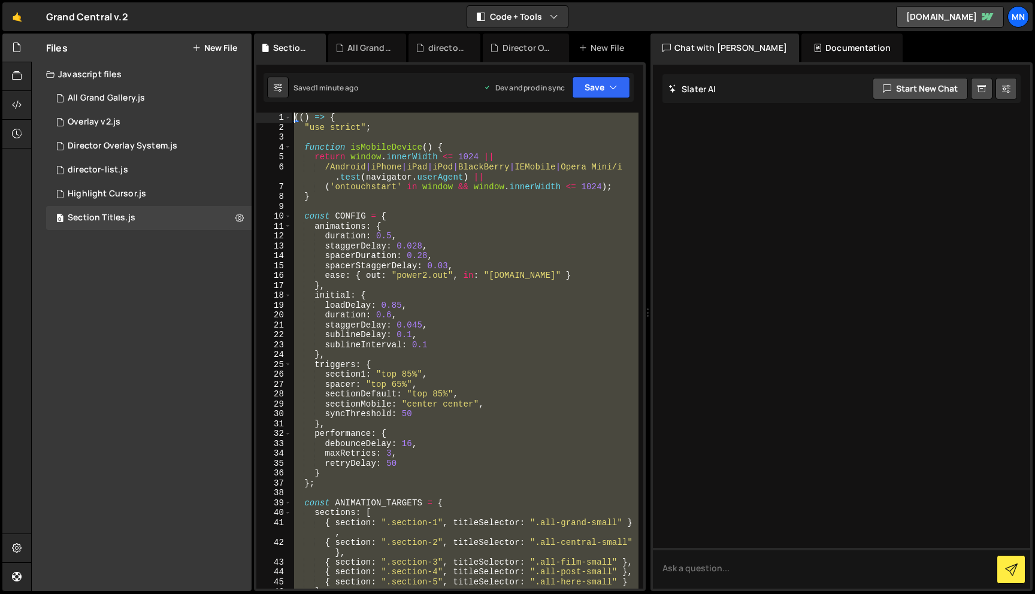
scroll to position [0, 0]
drag, startPoint x: 378, startPoint y: 517, endPoint x: 185, endPoint y: -75, distance: 622.7
click at [185, 0] on html "Projects [GEOGRAPHIC_DATA] Blog [GEOGRAPHIC_DATA] Projects Your Teams Invite te…" at bounding box center [517, 297] width 1035 height 594
type textarea "(() => { "use strict";"
paste textarea
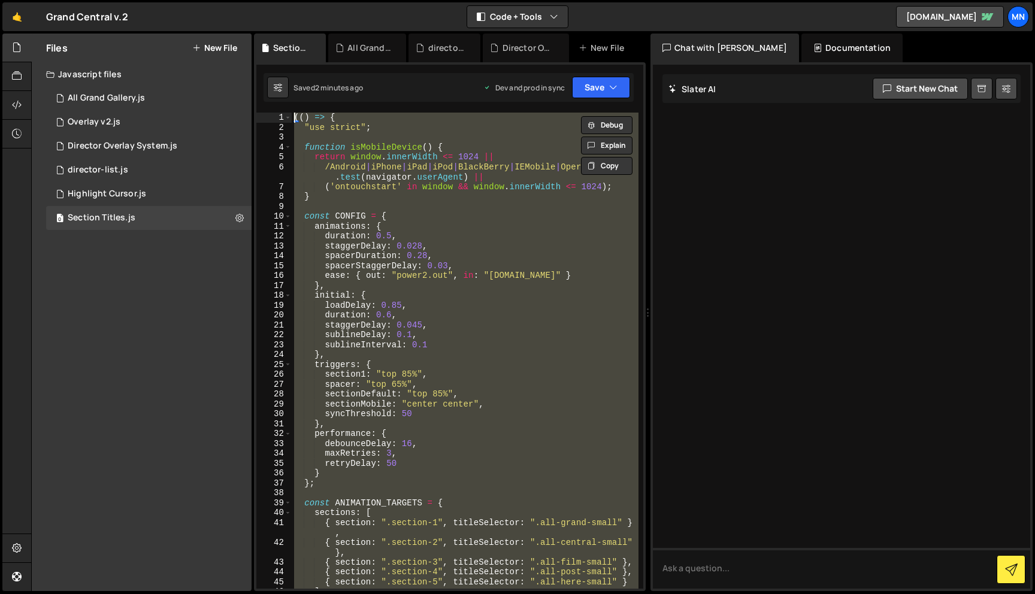
scroll to position [3742, 0]
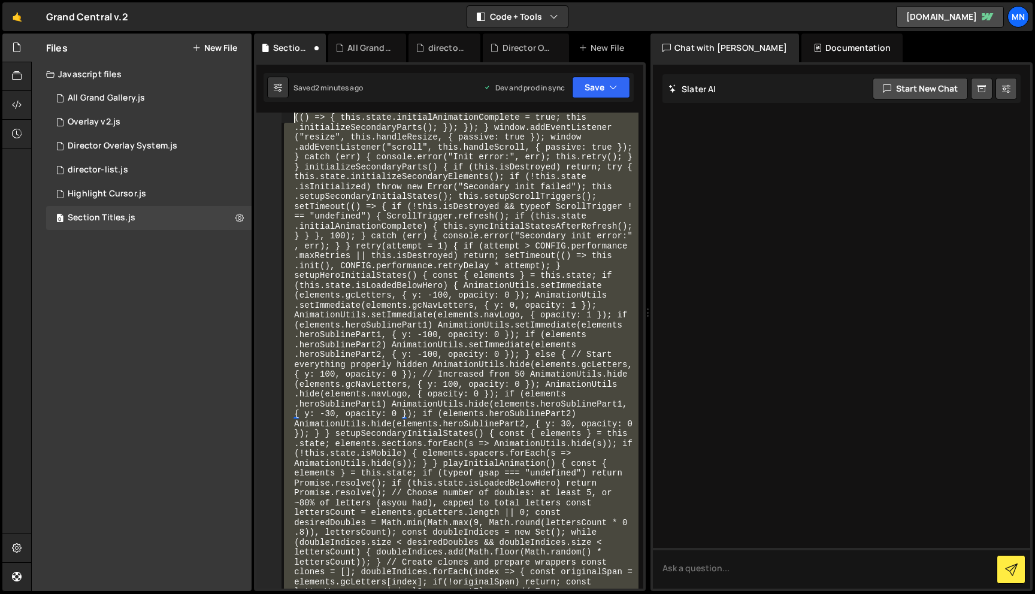
scroll to position [0, 0]
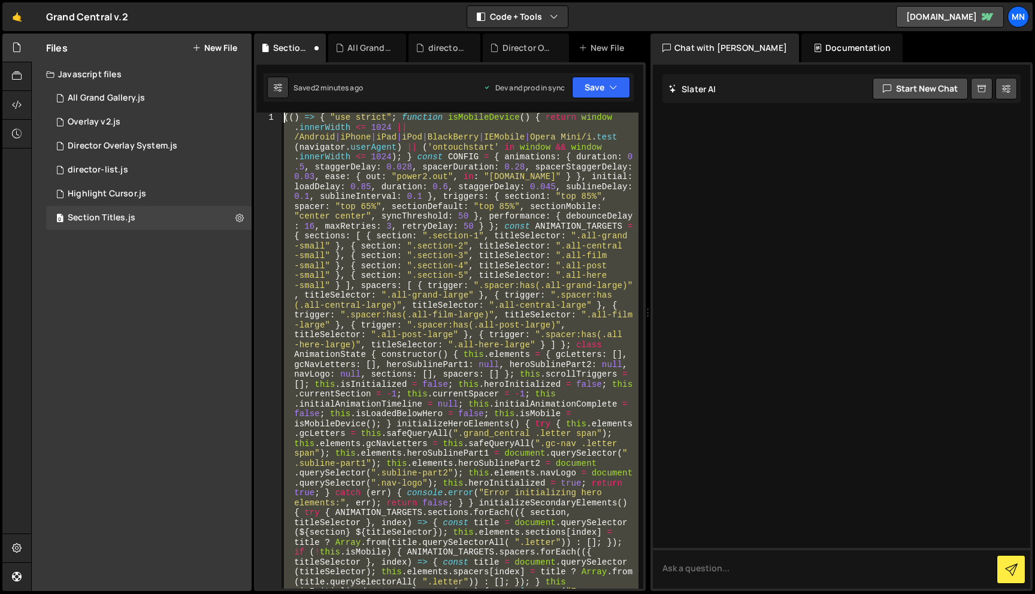
drag, startPoint x: 345, startPoint y: 534, endPoint x: 249, endPoint y: -32, distance: 573.8
click at [249, 0] on html "Projects [GEOGRAPHIC_DATA] Blog [GEOGRAPHIC_DATA] Projects Your Teams Invite te…" at bounding box center [517, 297] width 1035 height 594
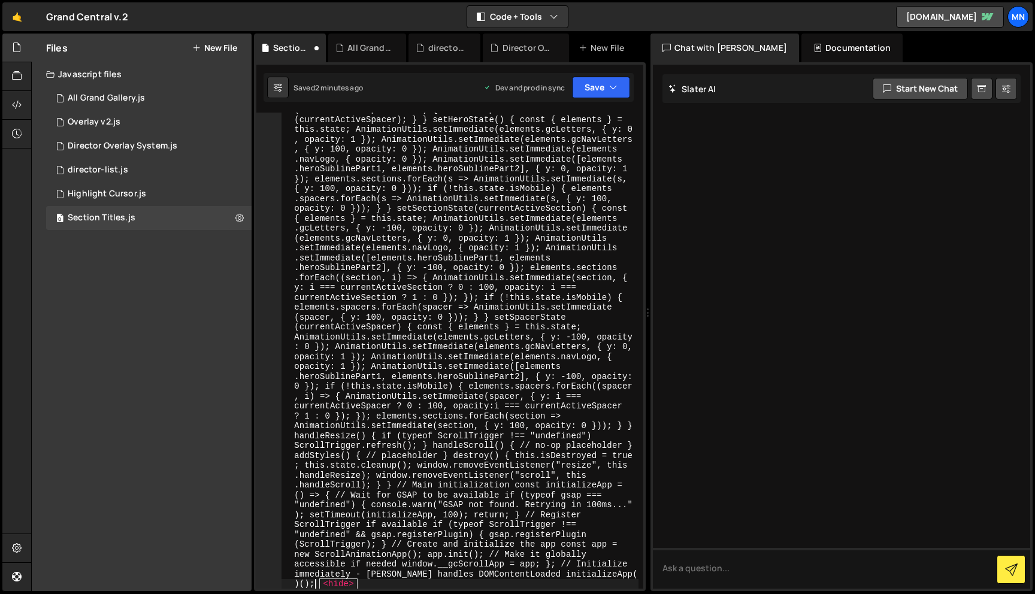
scroll to position [3603, 0]
click at [353, 584] on span "<hide>" at bounding box center [338, 583] width 38 height 11
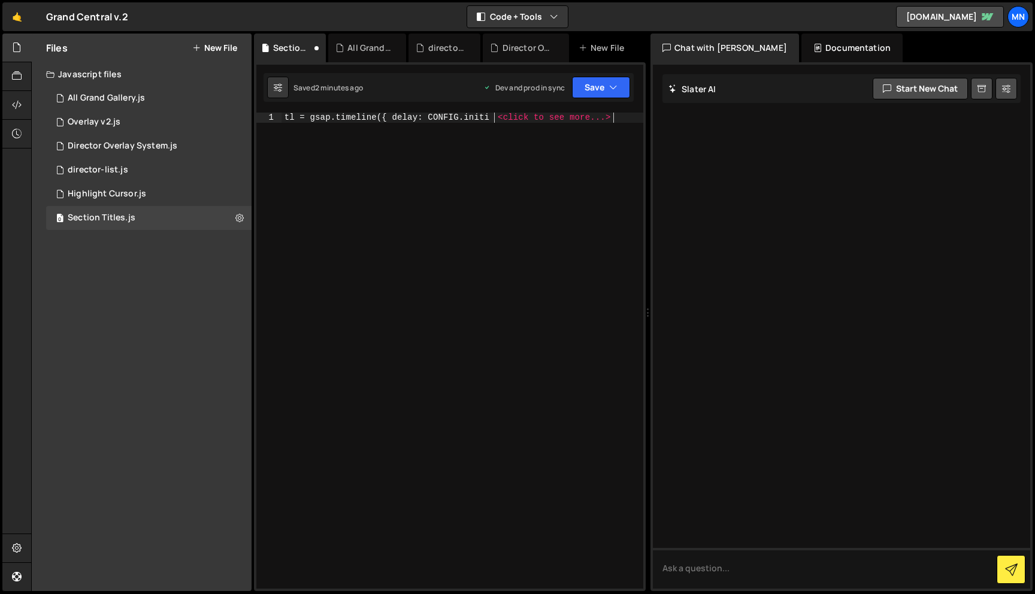
click at [536, 120] on span "<click to see more...>" at bounding box center [554, 117] width 120 height 11
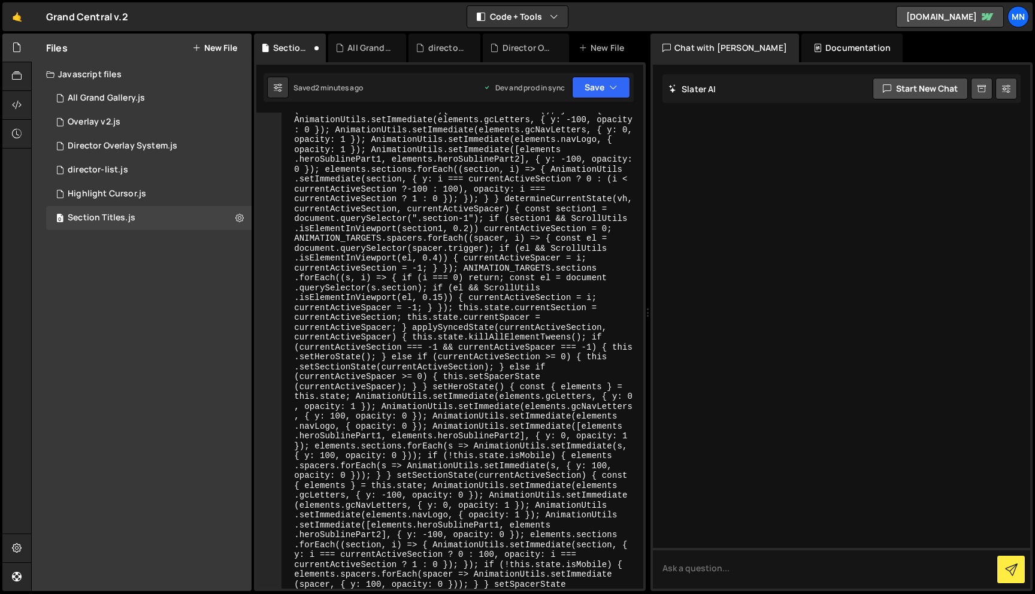
scroll to position [3837, 0]
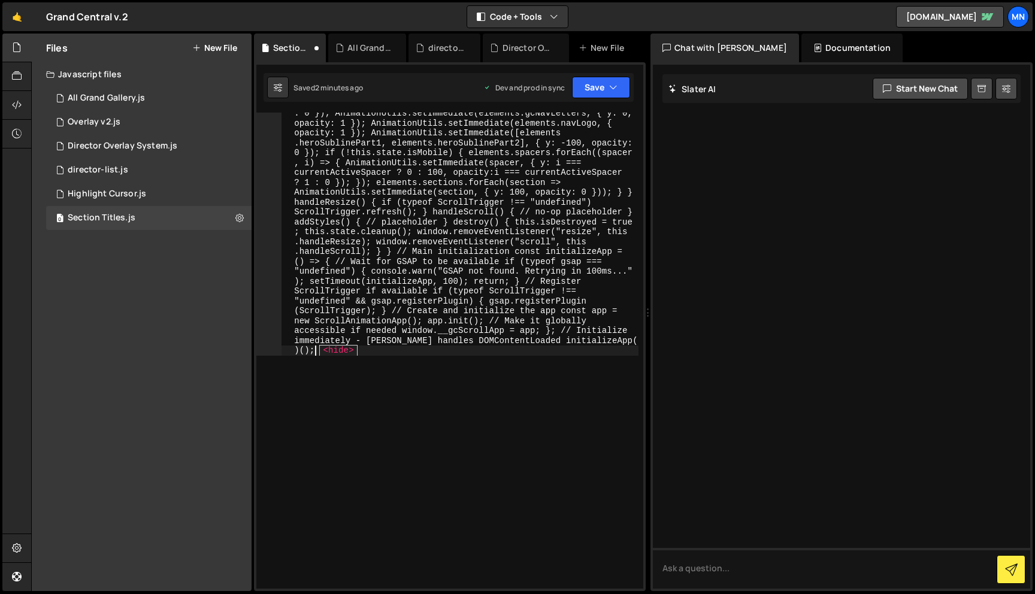
drag, startPoint x: 318, startPoint y: 351, endPoint x: 392, endPoint y: 352, distance: 73.6
click at [392, 352] on div "(( ) => { "use strict" ; function isMobileDevice ( ) { return window . innerWid…" at bounding box center [459, 593] width 357 height 8635
click at [578, 90] on button "Save" at bounding box center [601, 88] width 58 height 22
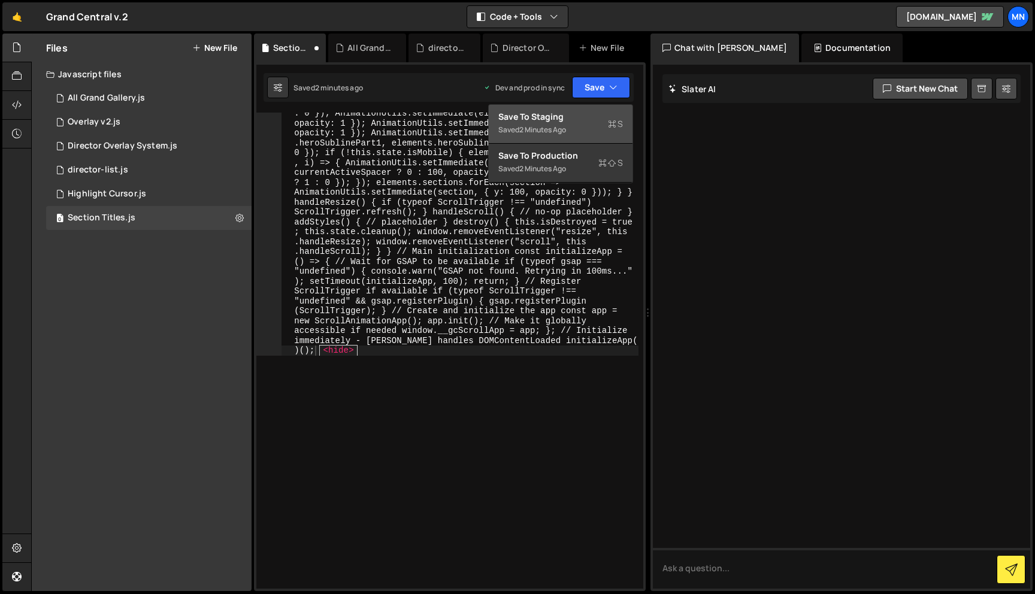
click at [574, 126] on div "Saved 2 minutes ago" at bounding box center [560, 130] width 125 height 14
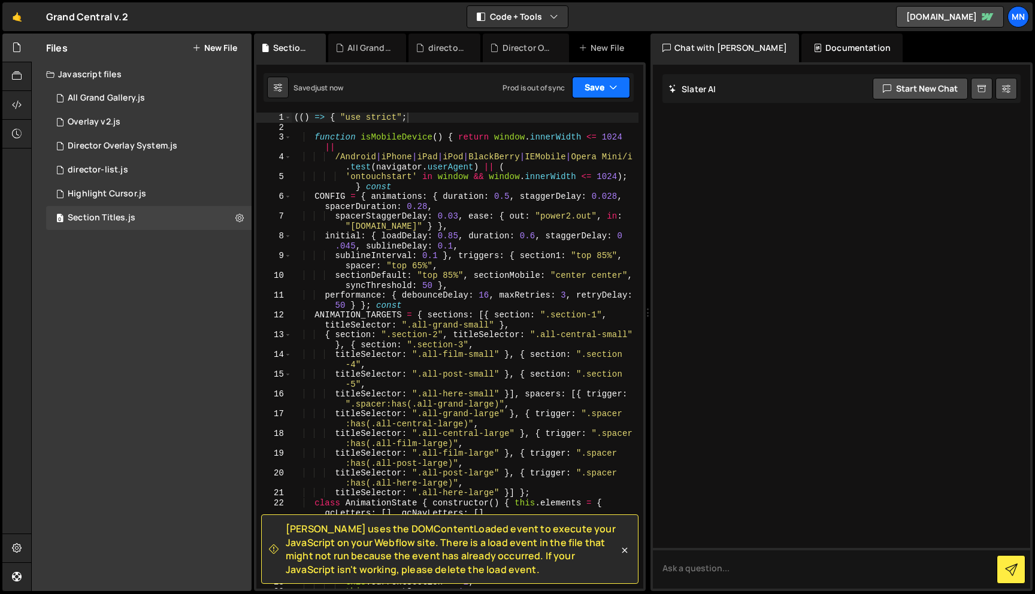
click at [603, 90] on button "Save" at bounding box center [601, 88] width 58 height 22
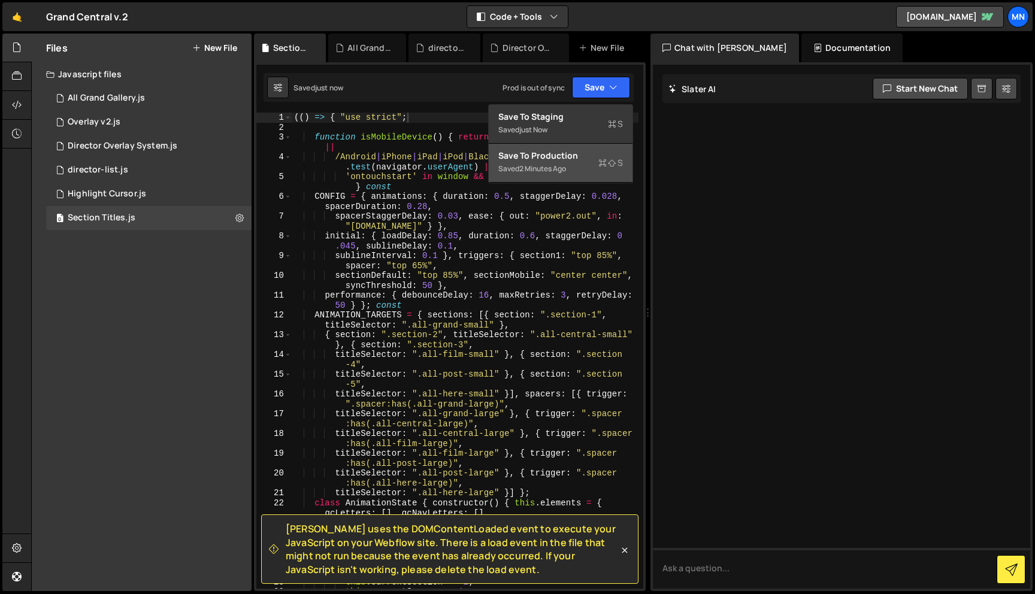
click at [575, 162] on div "Saved 2 minutes ago" at bounding box center [560, 169] width 125 height 14
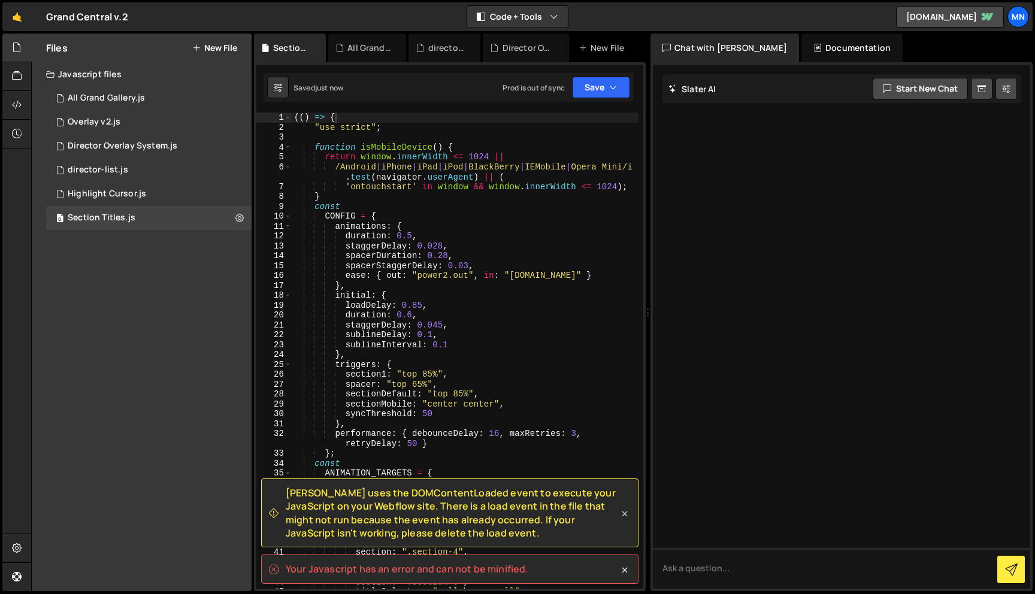
click at [624, 512] on icon at bounding box center [624, 513] width 5 height 5
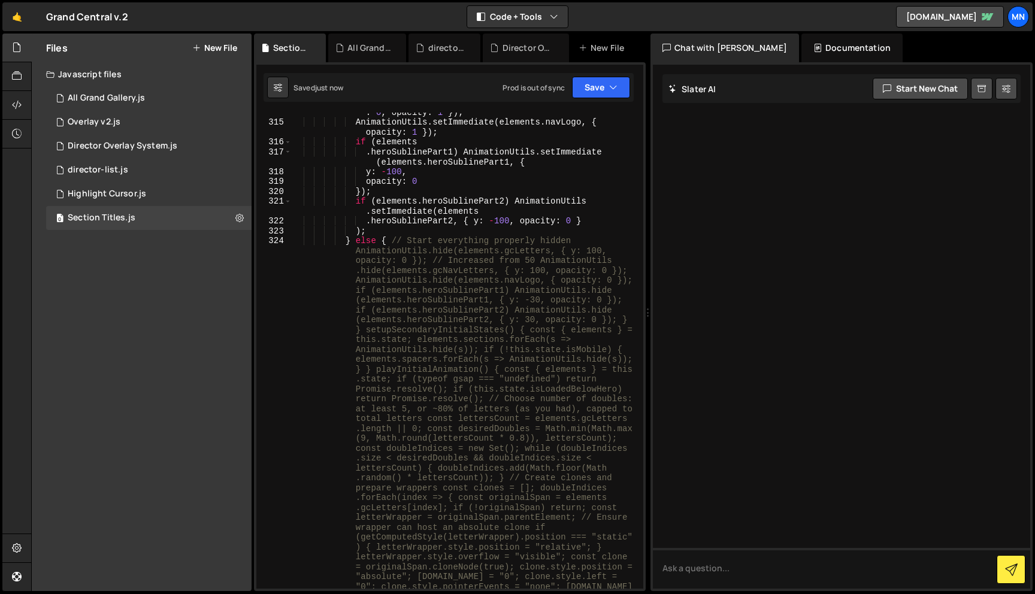
scroll to position [3373, 0]
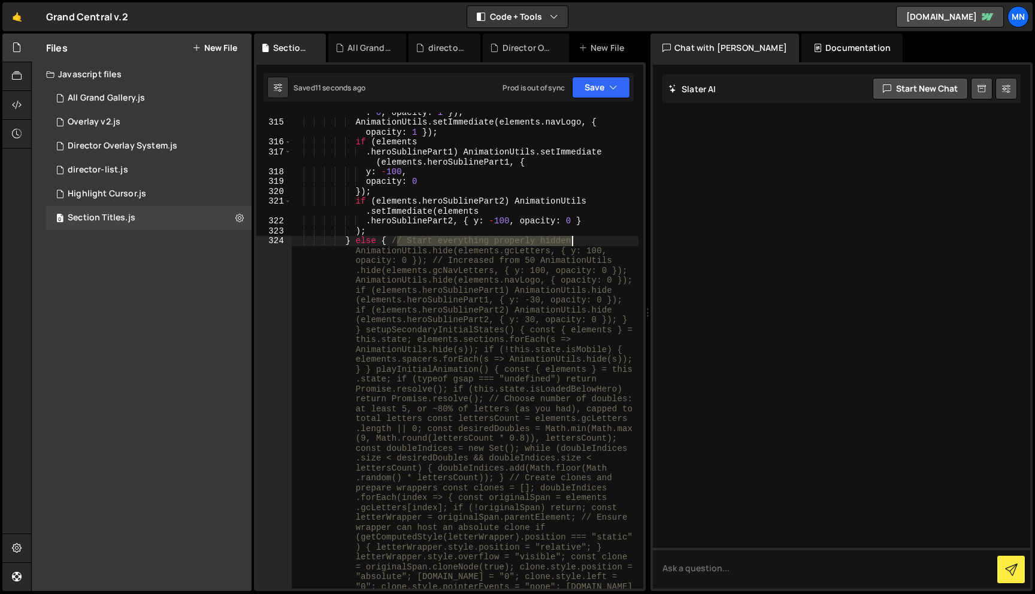
drag, startPoint x: 395, startPoint y: 240, endPoint x: 572, endPoint y: 239, distance: 177.2
type textarea "AnimationUtils.hide(elements.gcLetters, { y: 100, opacity: 0 }); // Increased f…"
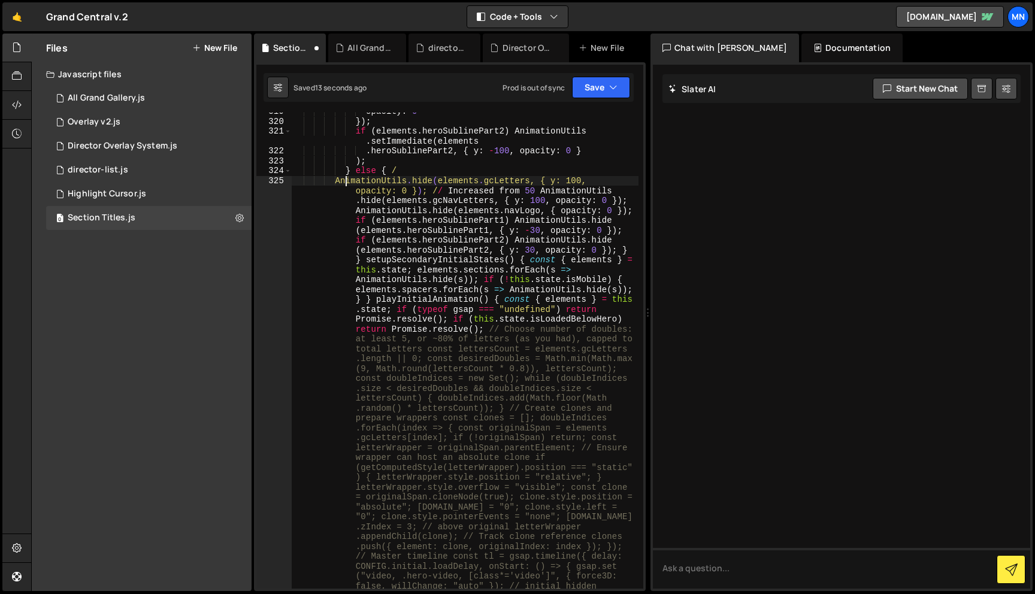
scroll to position [3444, 0]
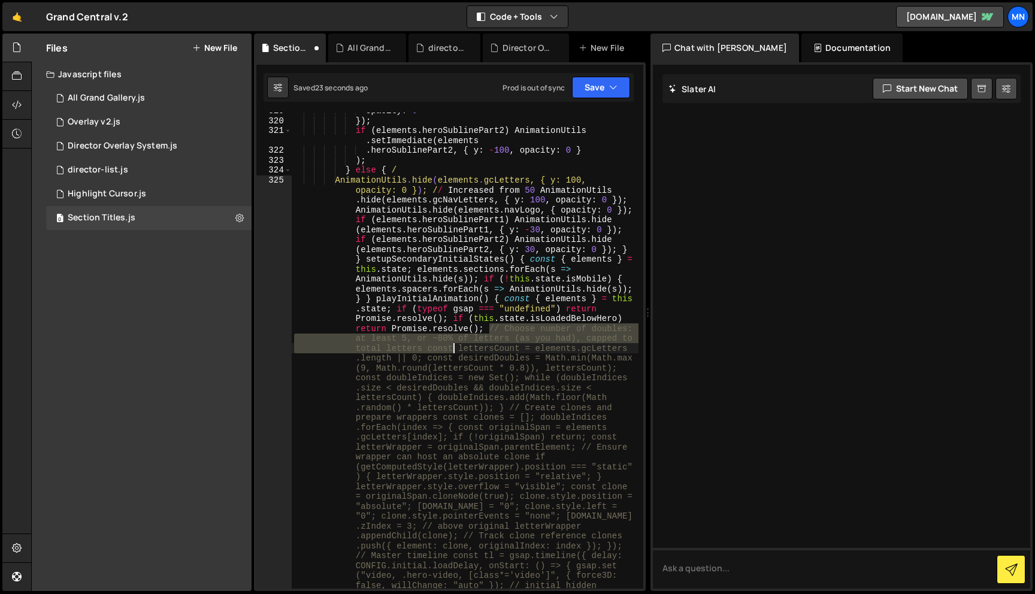
drag, startPoint x: 490, startPoint y: 328, endPoint x: 458, endPoint y: 345, distance: 35.9
drag, startPoint x: 399, startPoint y: 349, endPoint x: 426, endPoint y: 349, distance: 26.9
click at [399, 349] on div "opacity : 0 }) ; if ( elements . heroSublinePart2 ) AnimationUtils . setImmedia…" at bounding box center [465, 351] width 347 height 476
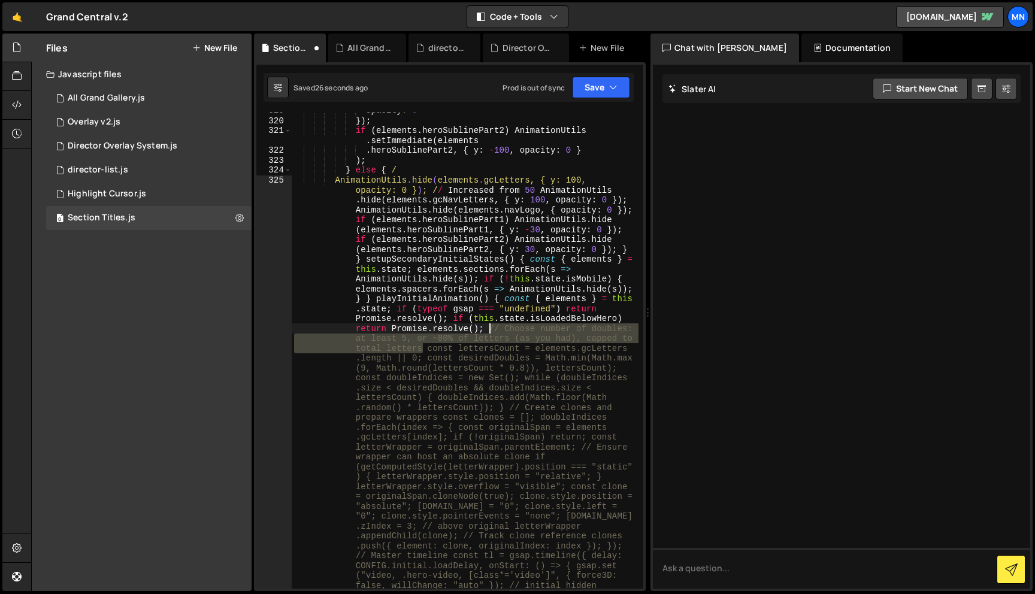
drag, startPoint x: 422, startPoint y: 347, endPoint x: 489, endPoint y: 328, distance: 69.2
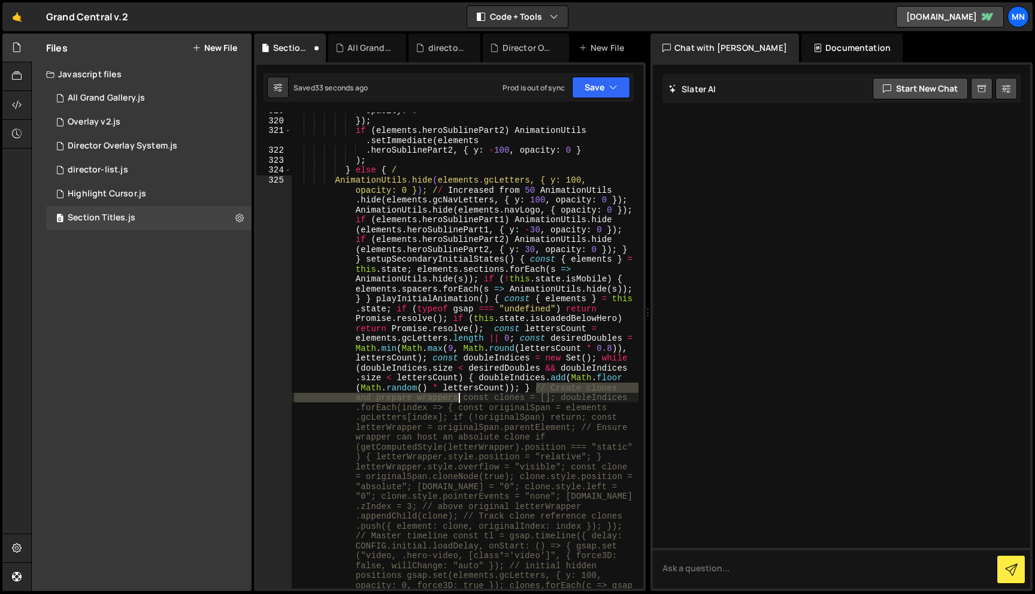
drag, startPoint x: 536, startPoint y: 386, endPoint x: 458, endPoint y: 396, distance: 79.0
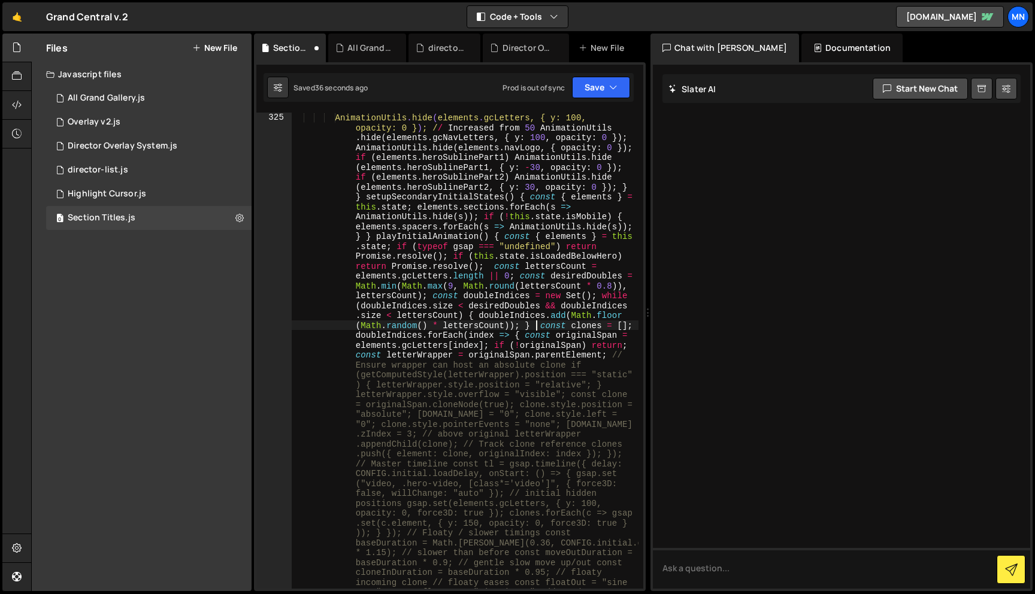
scroll to position [3530, 0]
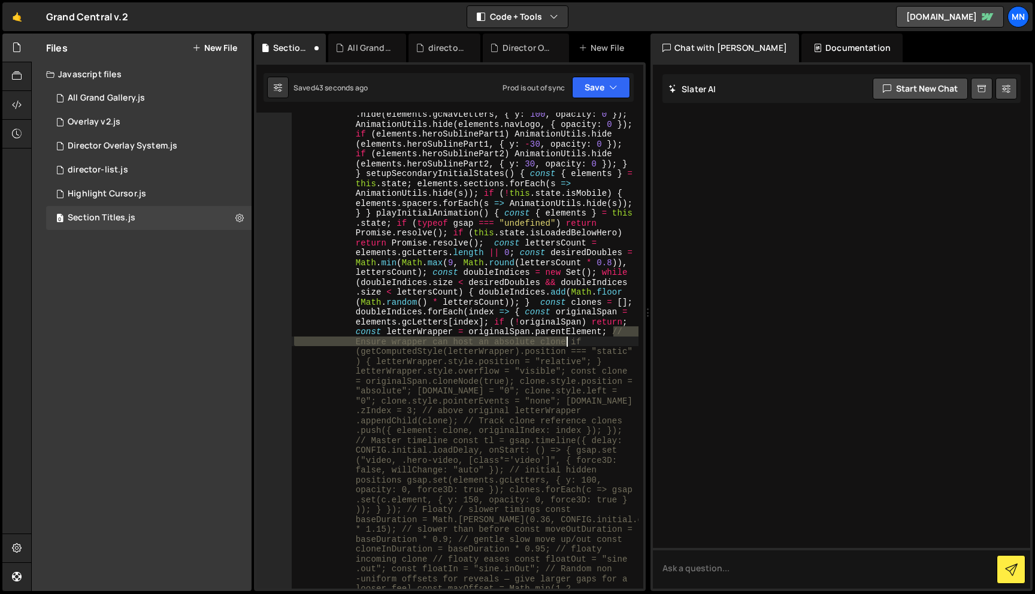
drag, startPoint x: 613, startPoint y: 332, endPoint x: 565, endPoint y: 338, distance: 48.2
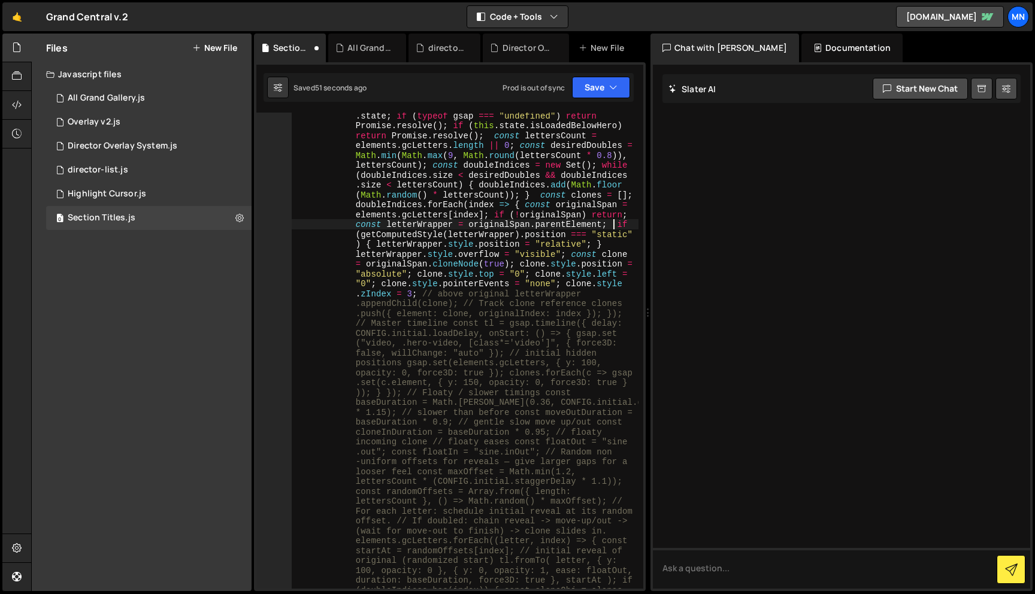
scroll to position [3653, 0]
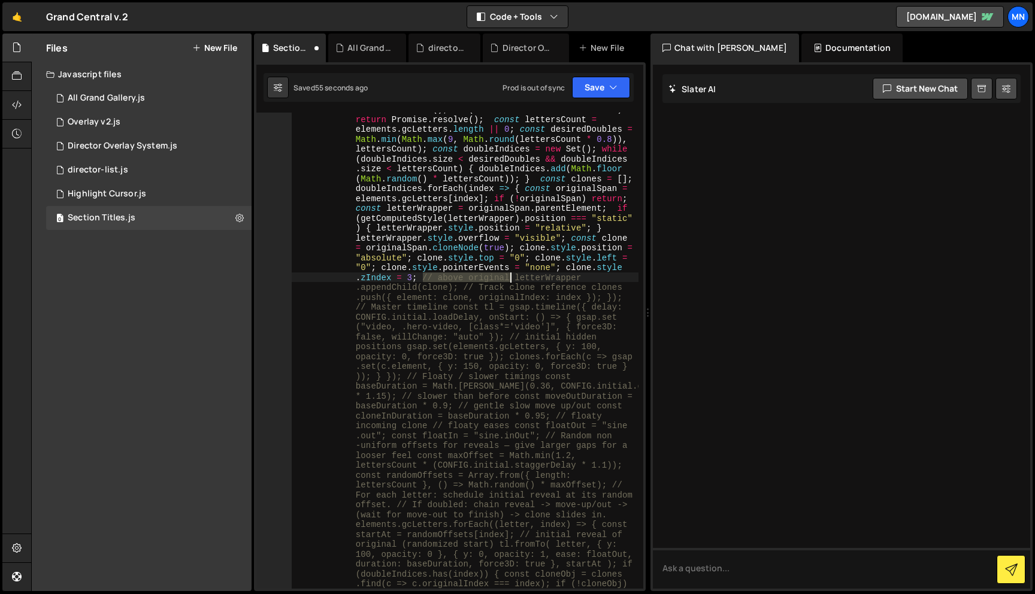
drag, startPoint x: 423, startPoint y: 278, endPoint x: 510, endPoint y: 275, distance: 87.4
drag, startPoint x: 603, startPoint y: 276, endPoint x: 458, endPoint y: 290, distance: 146.1
drag, startPoint x: 377, startPoint y: 298, endPoint x: 520, endPoint y: 305, distance: 143.9
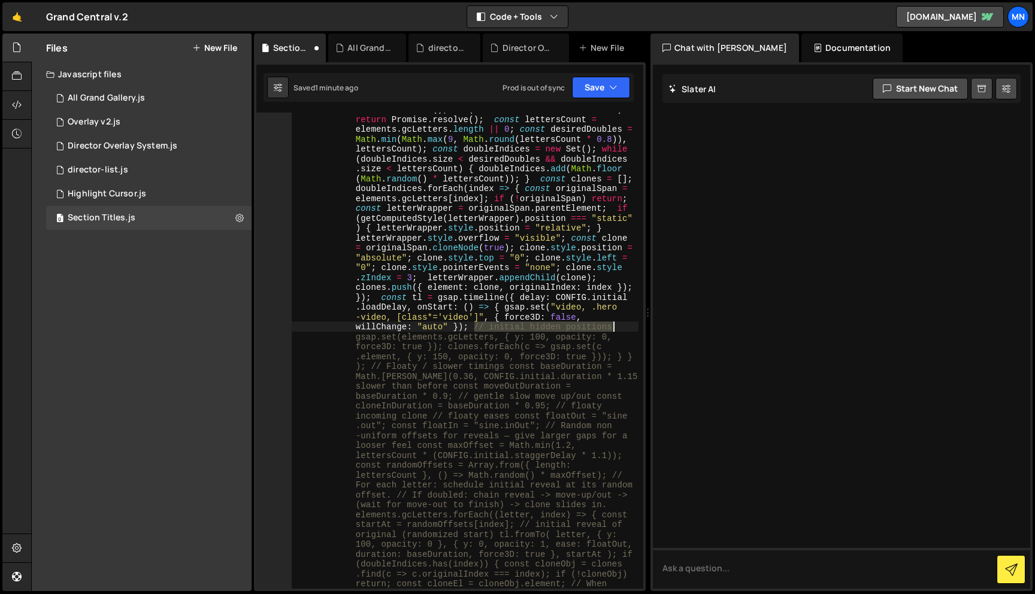
drag, startPoint x: 478, startPoint y: 327, endPoint x: 666, endPoint y: 345, distance: 189.4
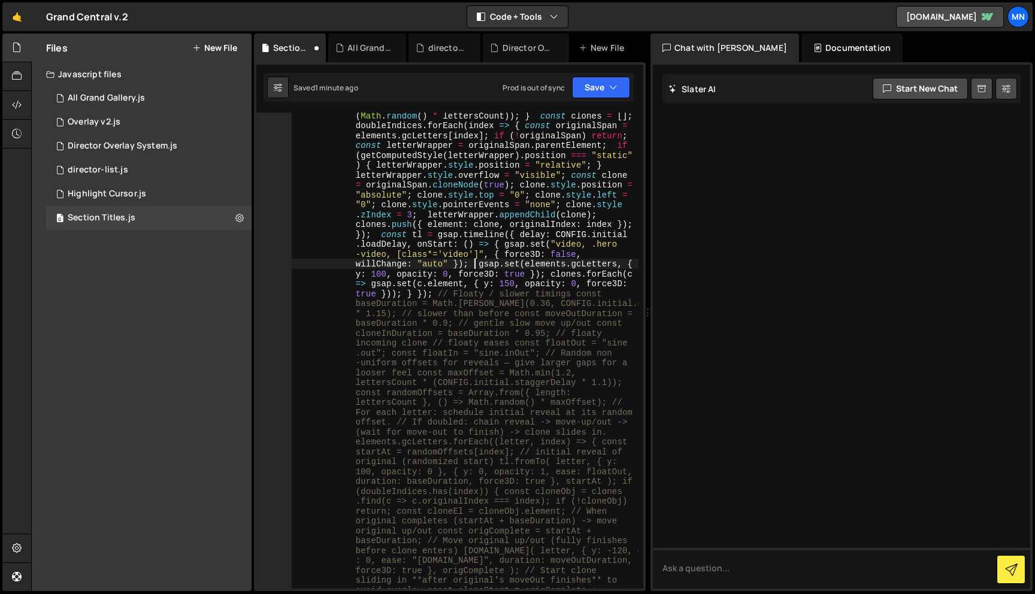
scroll to position [3716, 0]
drag, startPoint x: 436, startPoint y: 293, endPoint x: 483, endPoint y: 292, distance: 46.7
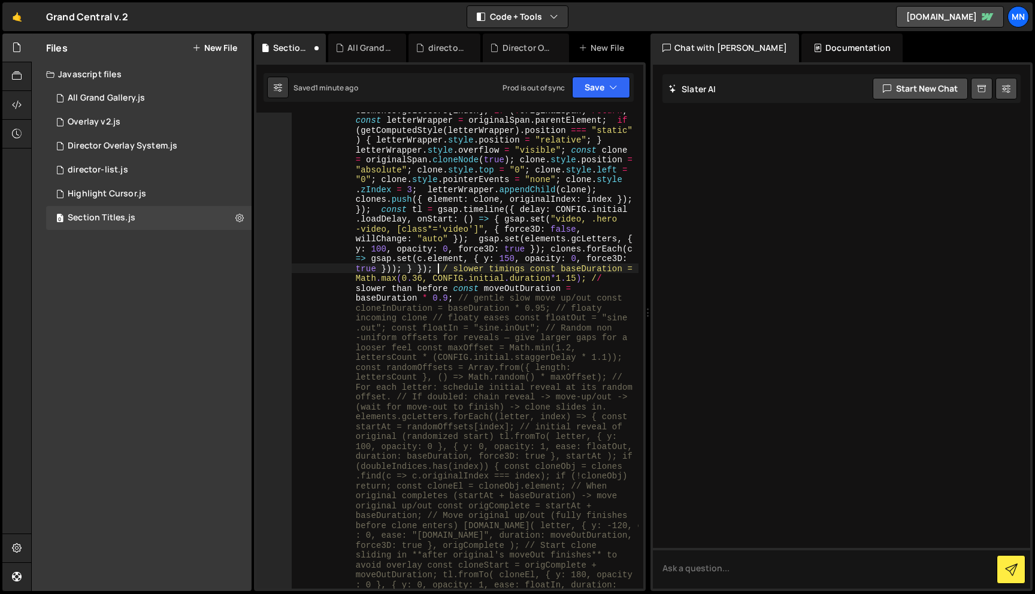
scroll to position [3755, 0]
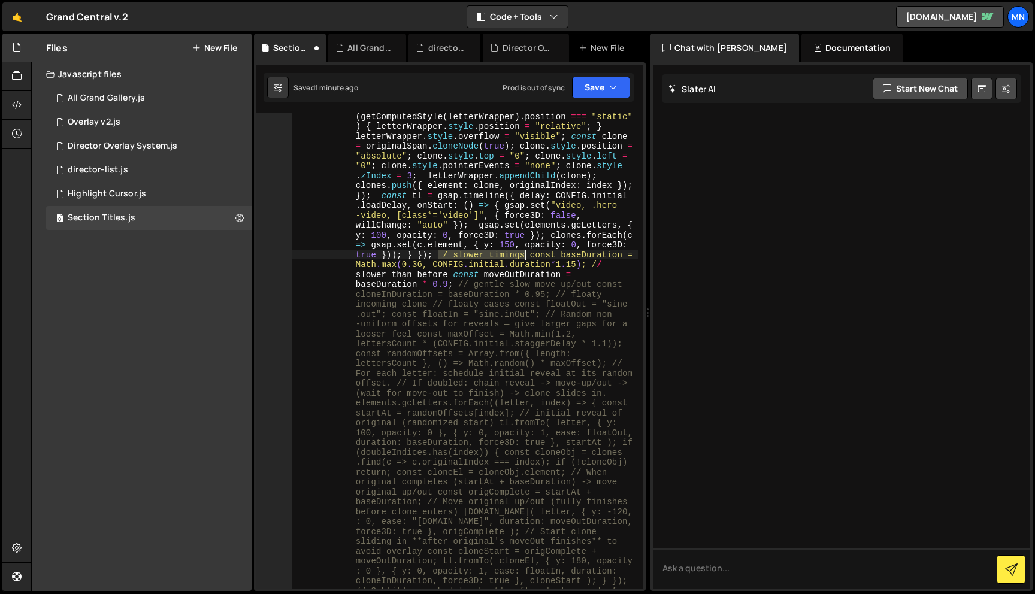
drag, startPoint x: 438, startPoint y: 253, endPoint x: 524, endPoint y: 254, distance: 86.2
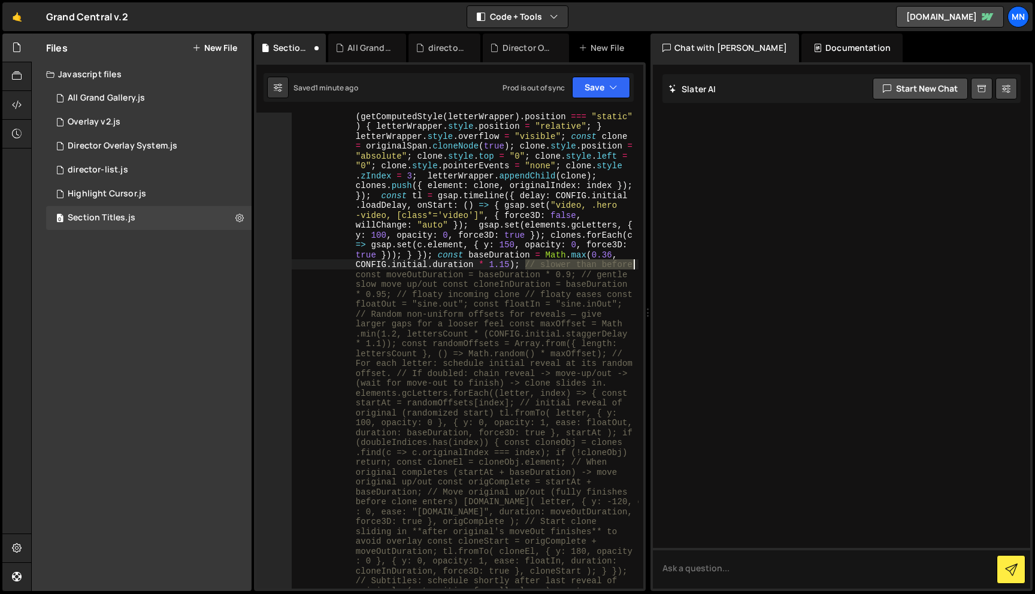
drag, startPoint x: 525, startPoint y: 264, endPoint x: 641, endPoint y: 265, distance: 115.6
click at [641, 265] on div "325 326 AnimationUtils . hide ( elements . gcLetters, { y: 100, opacity: 0 } ) …" at bounding box center [449, 351] width 387 height 476
drag, startPoint x: 551, startPoint y: 274, endPoint x: 415, endPoint y: 286, distance: 135.8
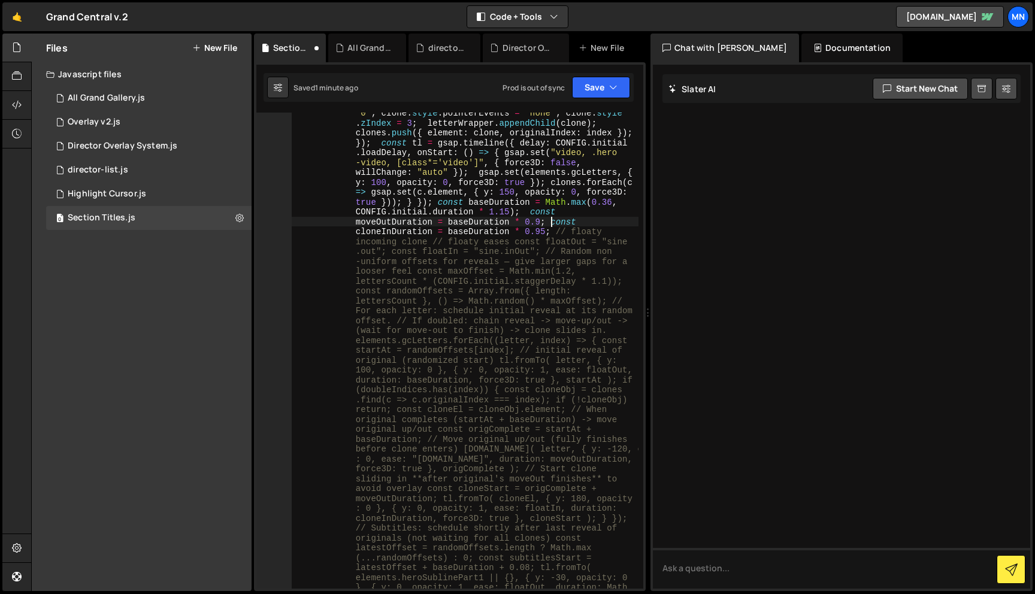
scroll to position [3808, 0]
drag, startPoint x: 557, startPoint y: 230, endPoint x: 514, endPoint y: 241, distance: 43.9
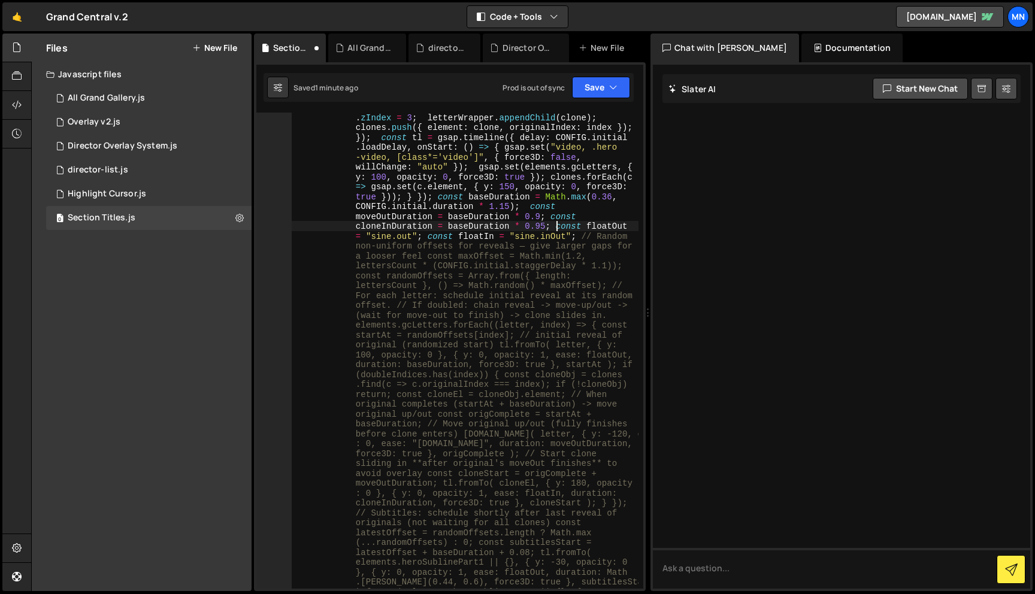
scroll to position [3815, 0]
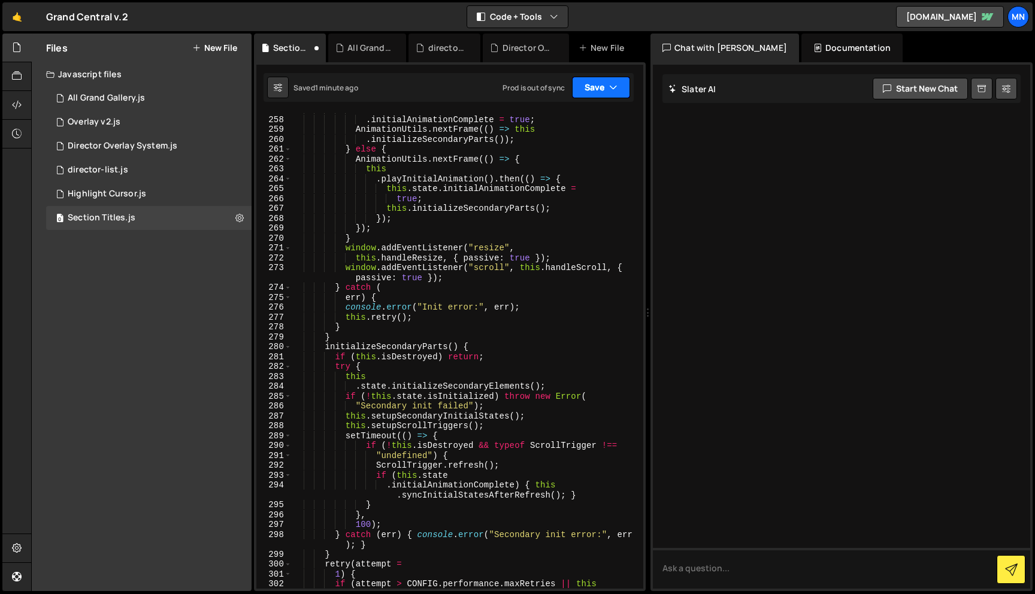
click at [603, 83] on button "Save" at bounding box center [601, 88] width 58 height 22
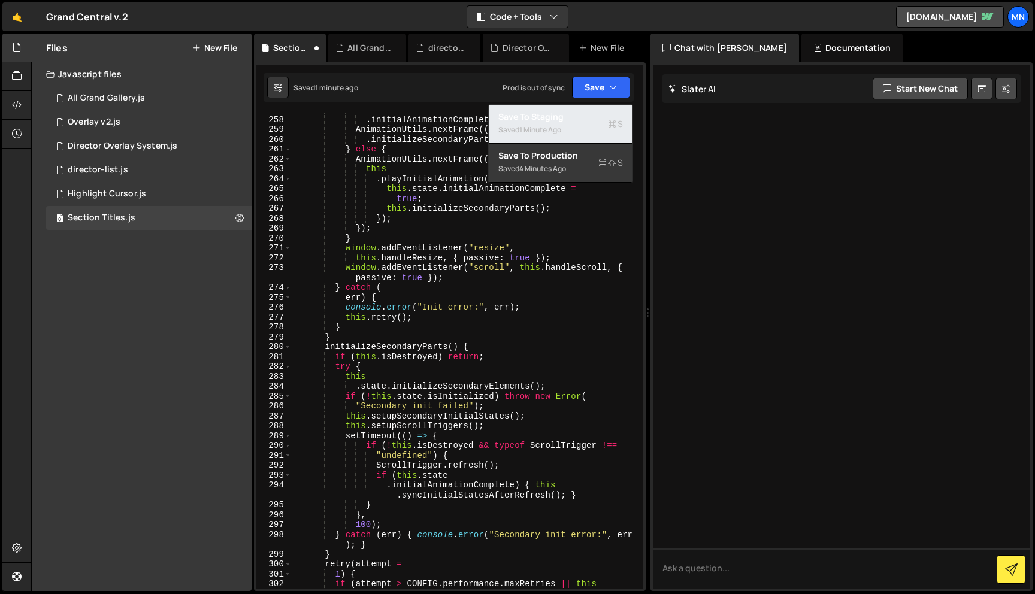
drag, startPoint x: 584, startPoint y: 125, endPoint x: 595, endPoint y: 107, distance: 21.3
click at [584, 125] on div "Saved 1 minute ago" at bounding box center [560, 130] width 125 height 14
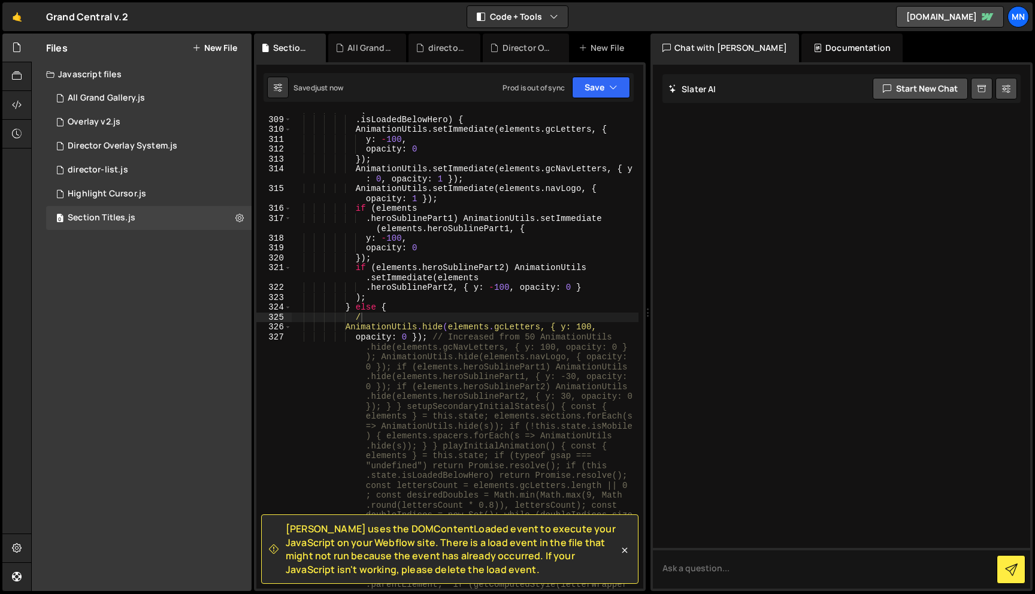
scroll to position [3339, 0]
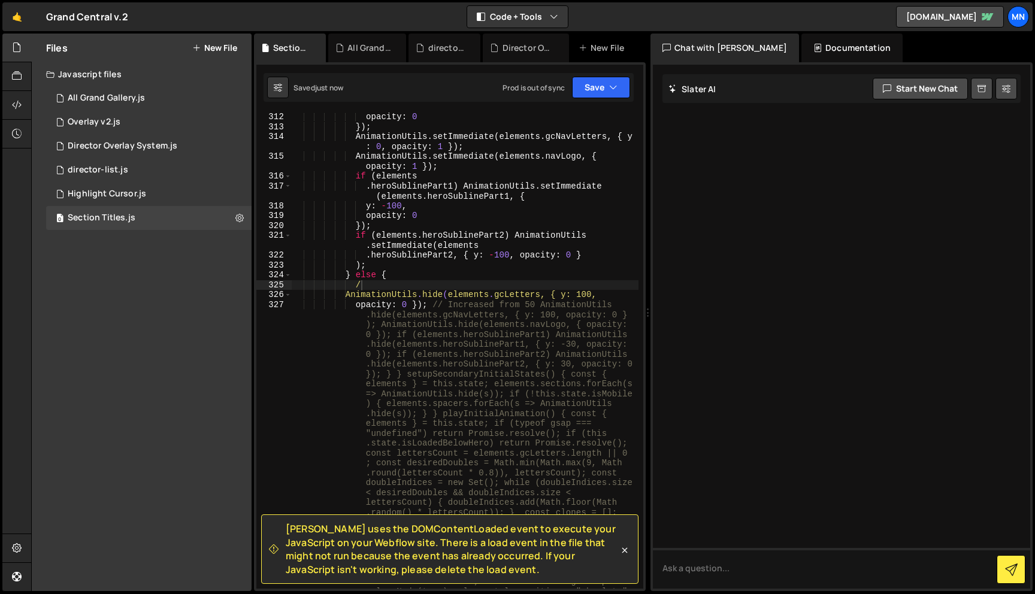
type textarea "opacity: 0 }); // Increased from 50 AnimationUtils.hide(elements.gcNavLetters, …"
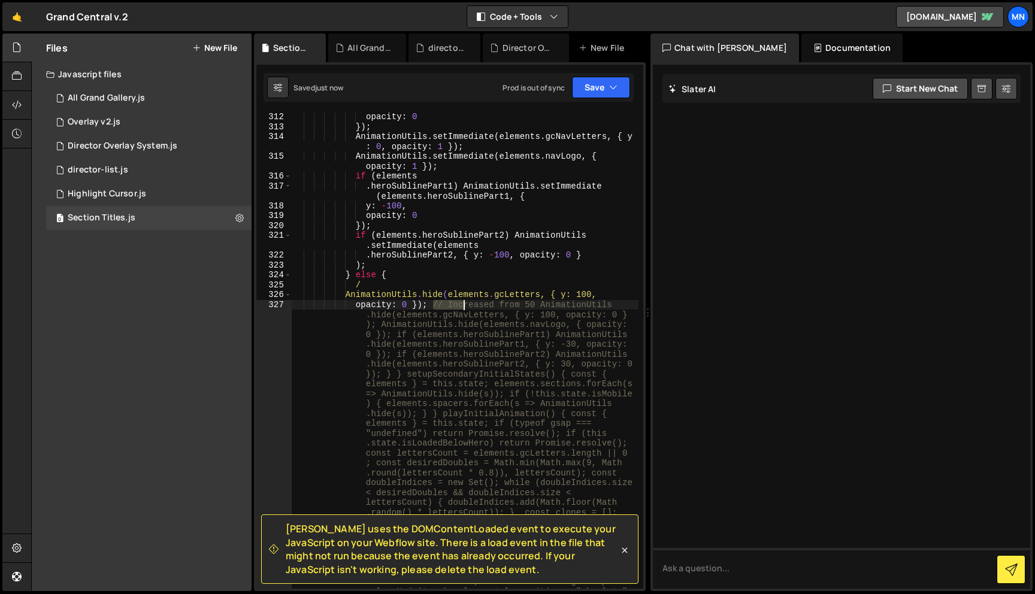
drag, startPoint x: 433, startPoint y: 303, endPoint x: 468, endPoint y: 304, distance: 34.1
click at [623, 547] on icon at bounding box center [624, 550] width 12 height 12
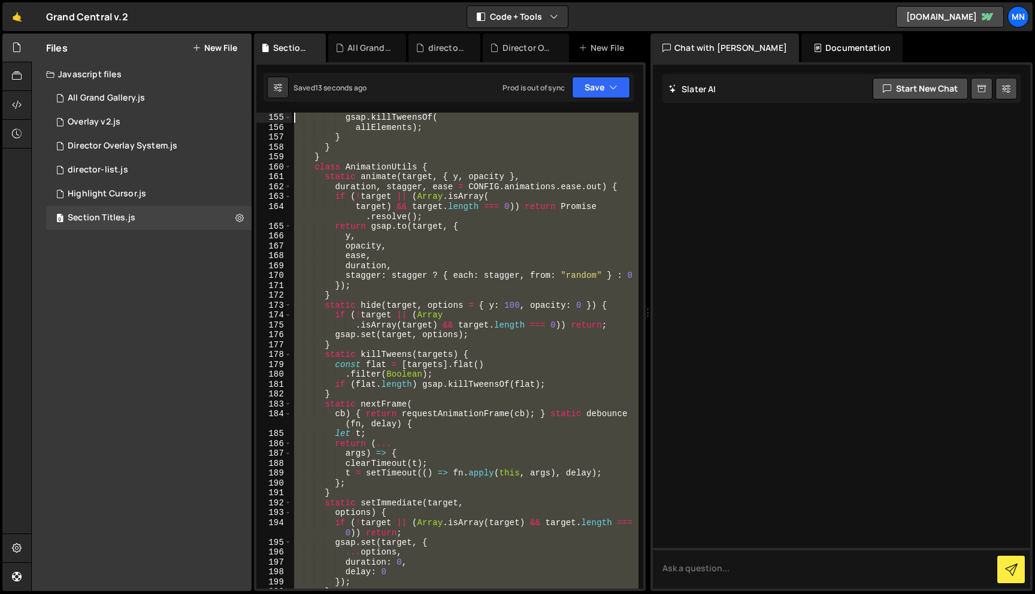
scroll to position [0, 0]
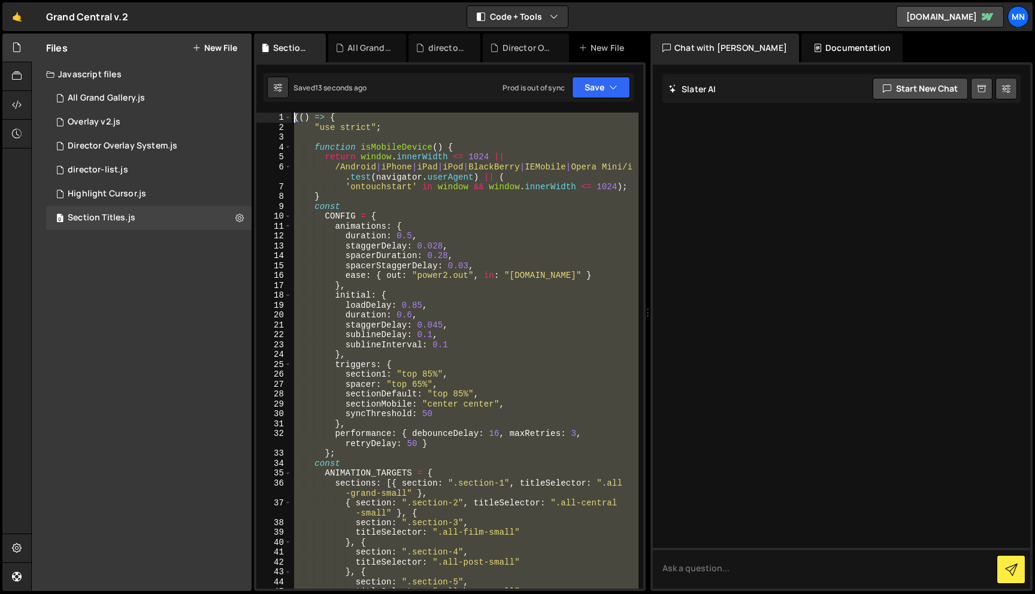
drag, startPoint x: 469, startPoint y: 580, endPoint x: 433, endPoint y: 96, distance: 485.0
click at [175, 0] on html "Projects [GEOGRAPHIC_DATA] Blog [GEOGRAPHIC_DATA] Projects Your Teams Invite te…" at bounding box center [517, 297] width 1035 height 594
type textarea "(() => { "use strict";"
paste textarea
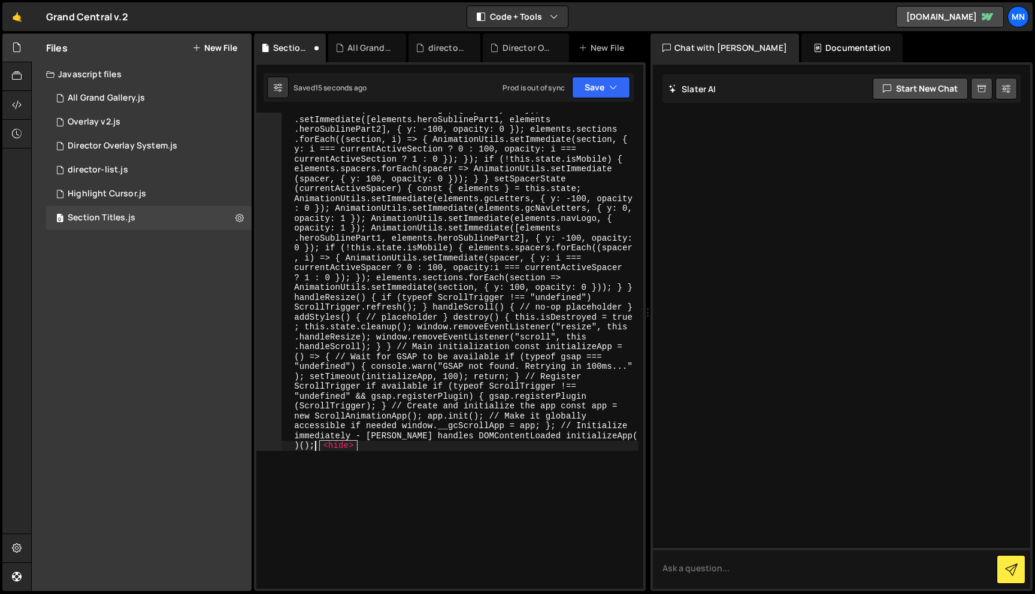
scroll to position [3742, 0]
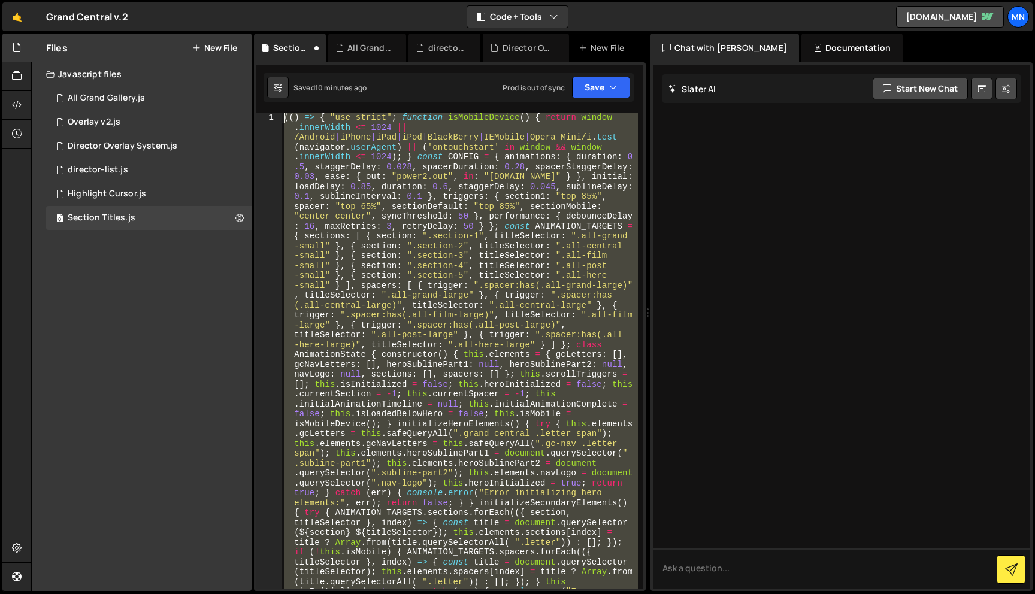
drag, startPoint x: 351, startPoint y: 503, endPoint x: 238, endPoint y: -75, distance: 588.7
click at [238, 0] on html "Projects [GEOGRAPHIC_DATA] Blog [GEOGRAPHIC_DATA] Projects Your Teams Invite te…" at bounding box center [517, 297] width 1035 height 594
paste textarea
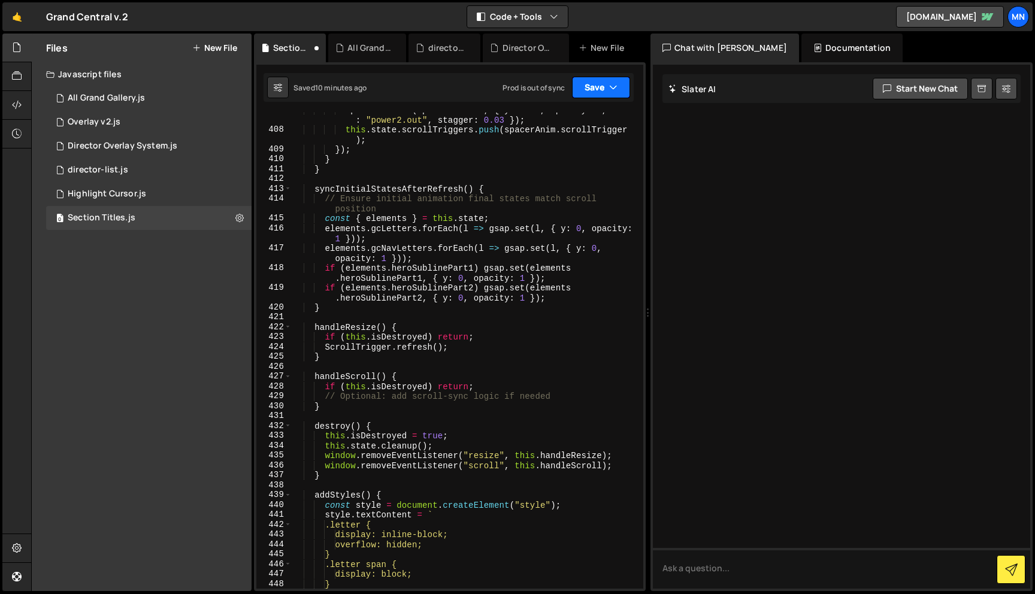
drag, startPoint x: 621, startPoint y: 87, endPoint x: 577, endPoint y: 110, distance: 50.3
click at [621, 87] on button "Save" at bounding box center [601, 88] width 58 height 22
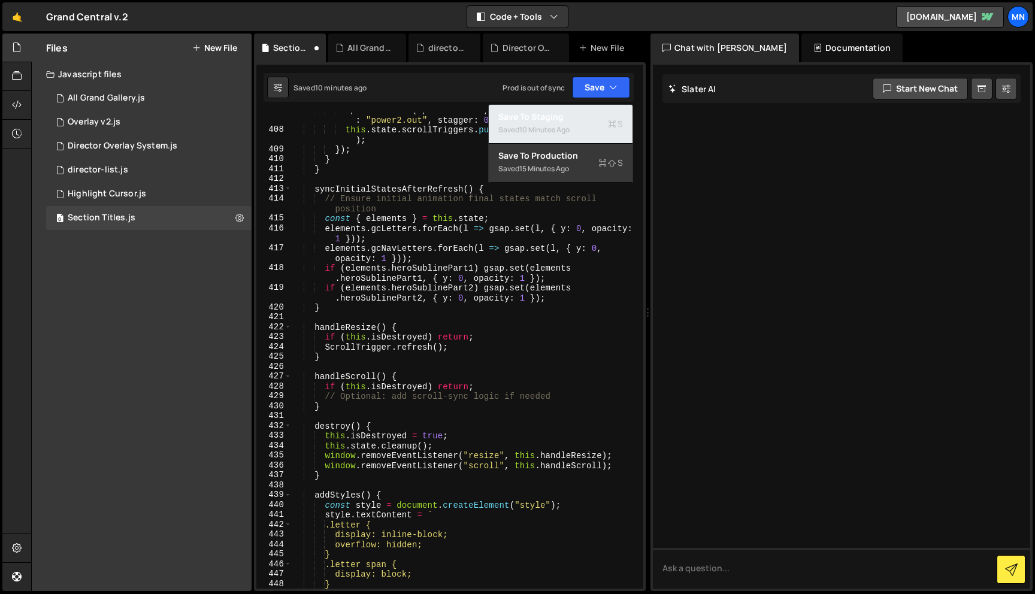
click at [553, 125] on div "10 minutes ago" at bounding box center [544, 130] width 50 height 10
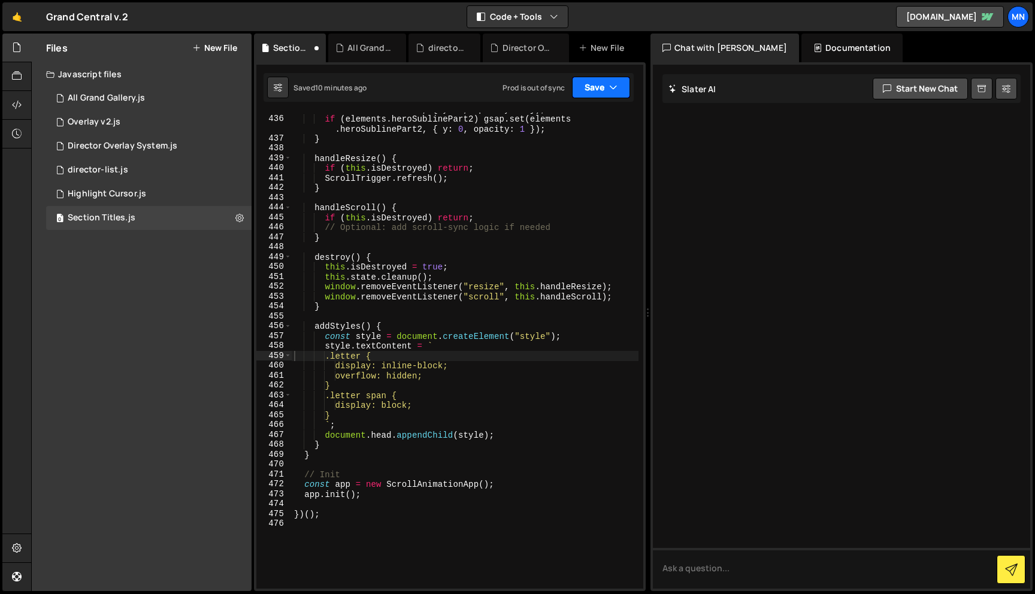
scroll to position [4988, 0]
click at [606, 86] on button "Save" at bounding box center [601, 88] width 58 height 22
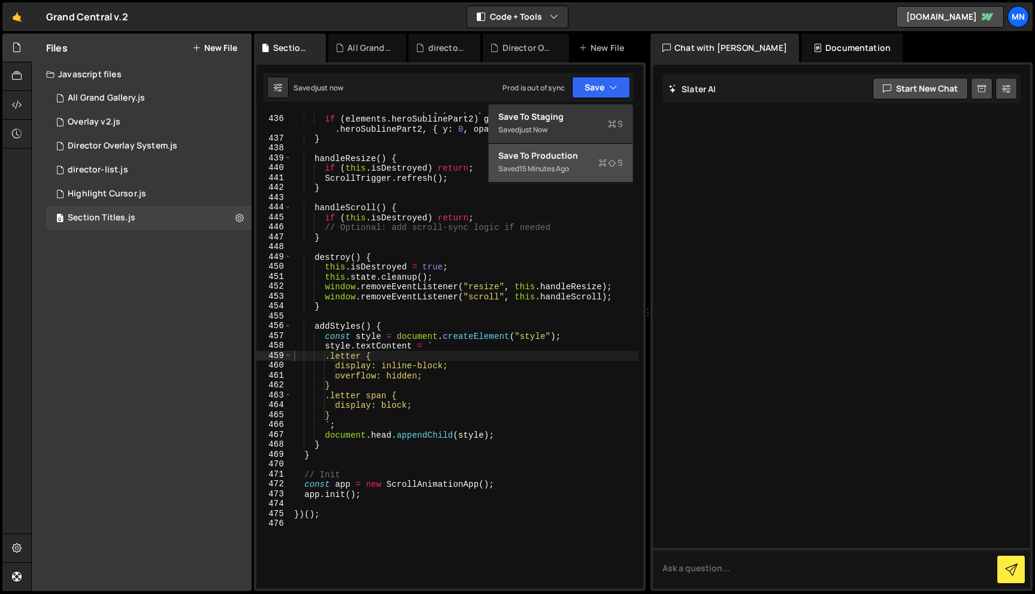
click at [566, 160] on div "Save to Production S" at bounding box center [560, 156] width 125 height 12
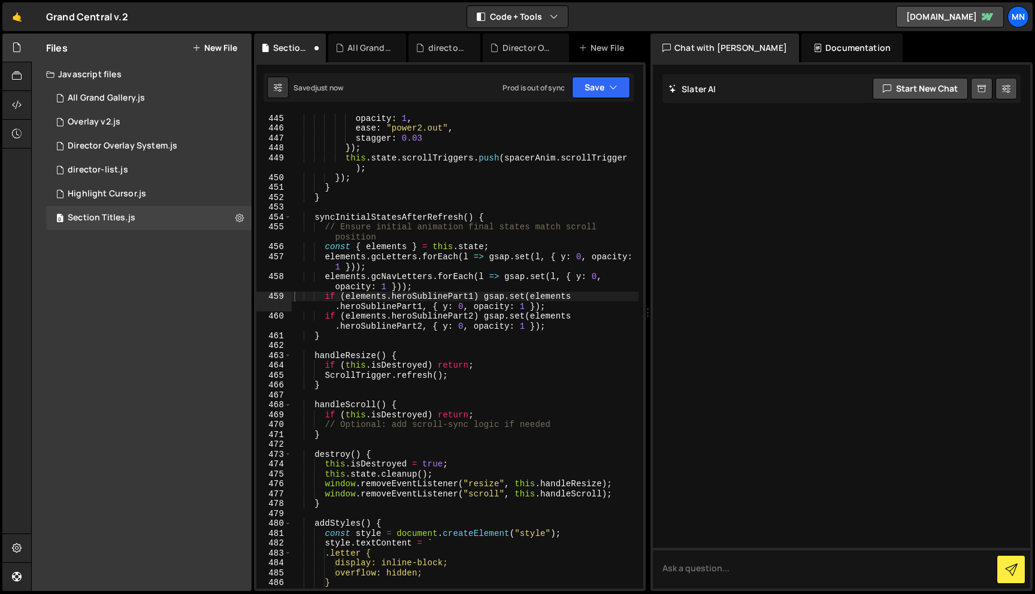
type textarea "if (elements.heroSublinePart1) gsap.set(elements.heroSublinePart1, { y: 0, opac…"
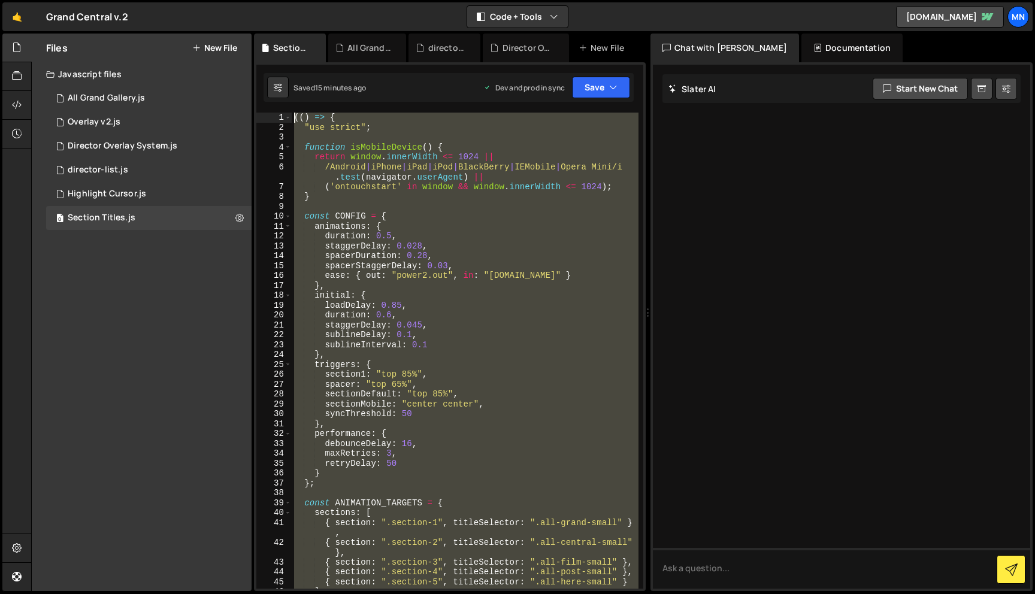
scroll to position [0, 0]
drag, startPoint x: 335, startPoint y: 431, endPoint x: 245, endPoint y: -75, distance: 513.8
click at [245, 0] on html "Projects [GEOGRAPHIC_DATA] Blog [GEOGRAPHIC_DATA] Projects Your Teams Invite te…" at bounding box center [517, 297] width 1035 height 594
paste textarea "})()"
type textarea "})();"
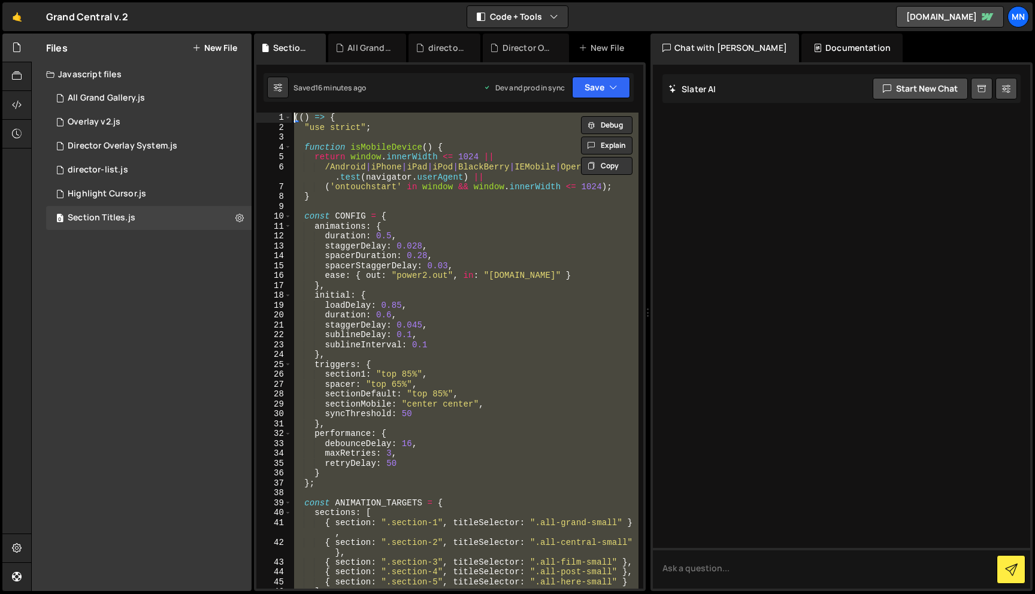
scroll to position [9639, 0]
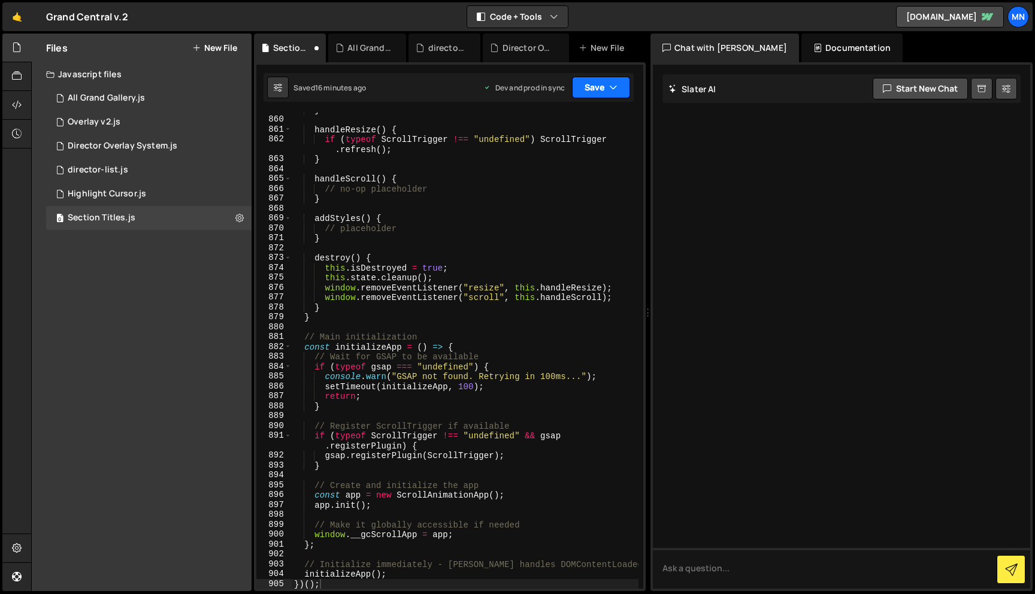
click at [603, 83] on button "Save" at bounding box center [601, 88] width 58 height 22
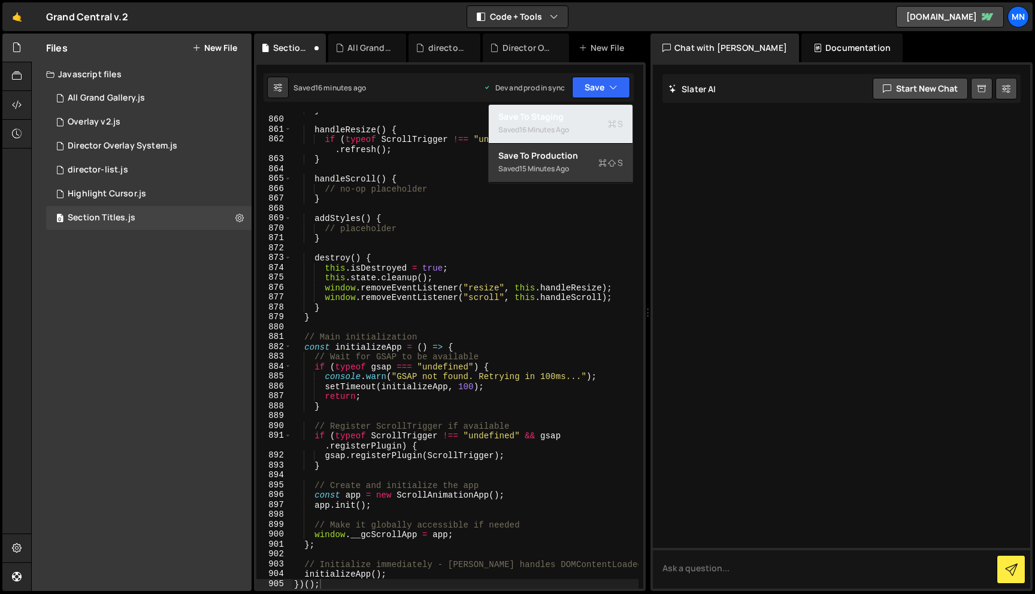
drag, startPoint x: 577, startPoint y: 119, endPoint x: 593, endPoint y: 107, distance: 19.8
click at [577, 119] on div "Save to Staging S" at bounding box center [560, 117] width 125 height 12
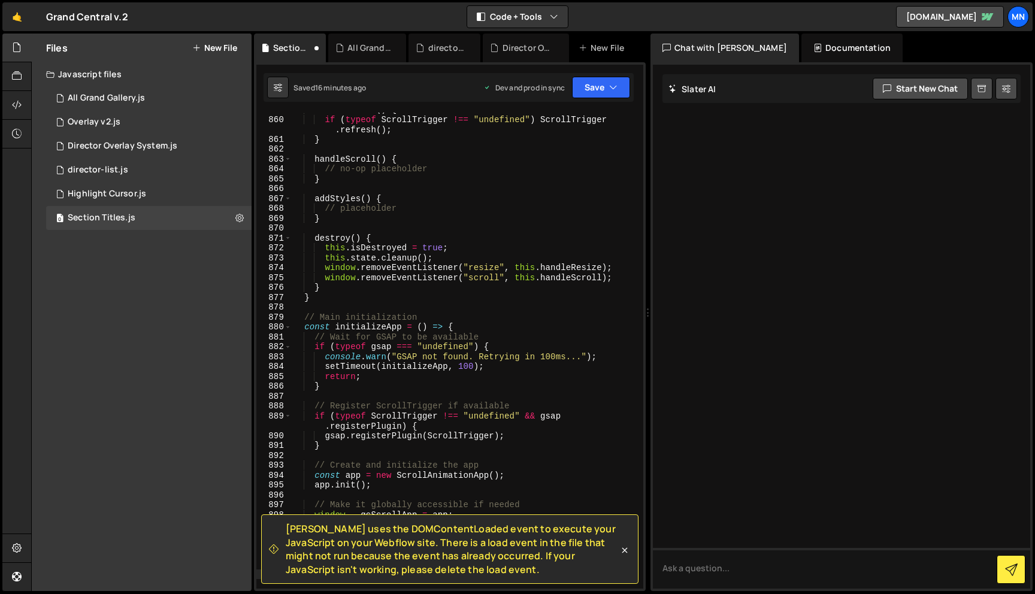
scroll to position [9649, 0]
click at [602, 93] on button "Save" at bounding box center [601, 88] width 58 height 22
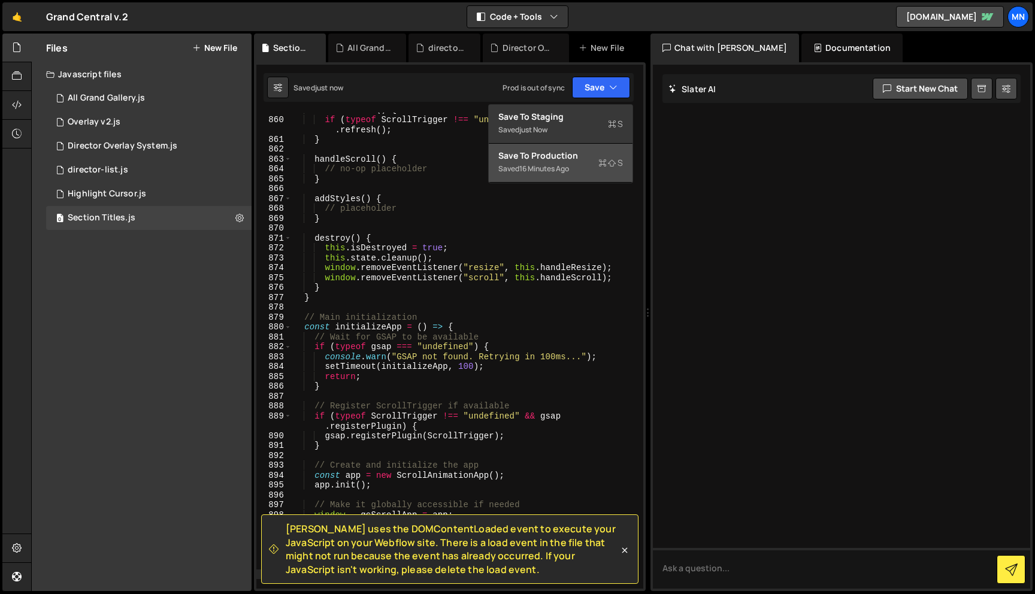
click at [577, 176] on button "Save to Production S Saved 16 minutes ago" at bounding box center [561, 163] width 144 height 39
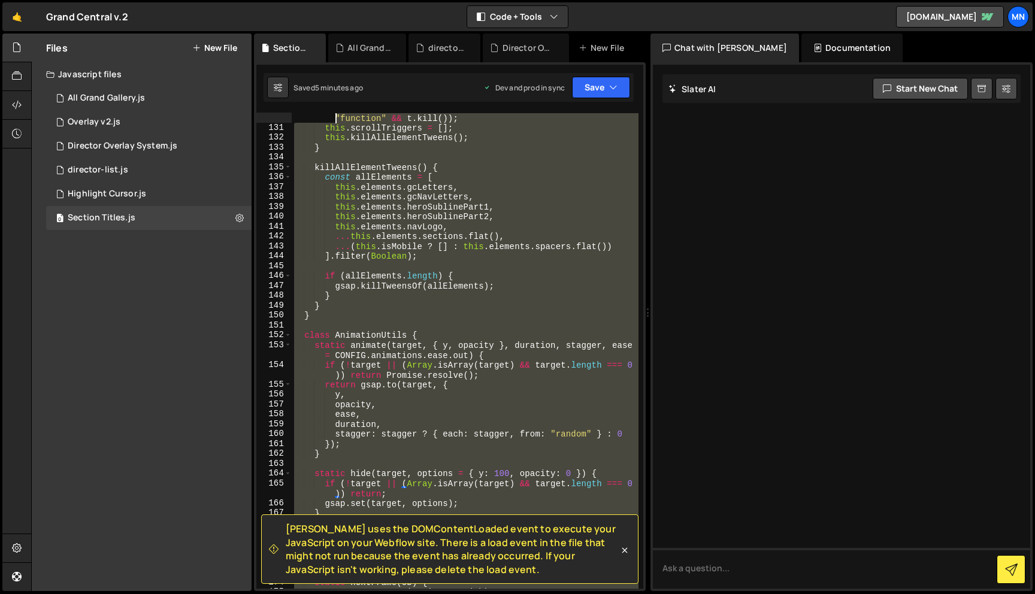
scroll to position [0, 0]
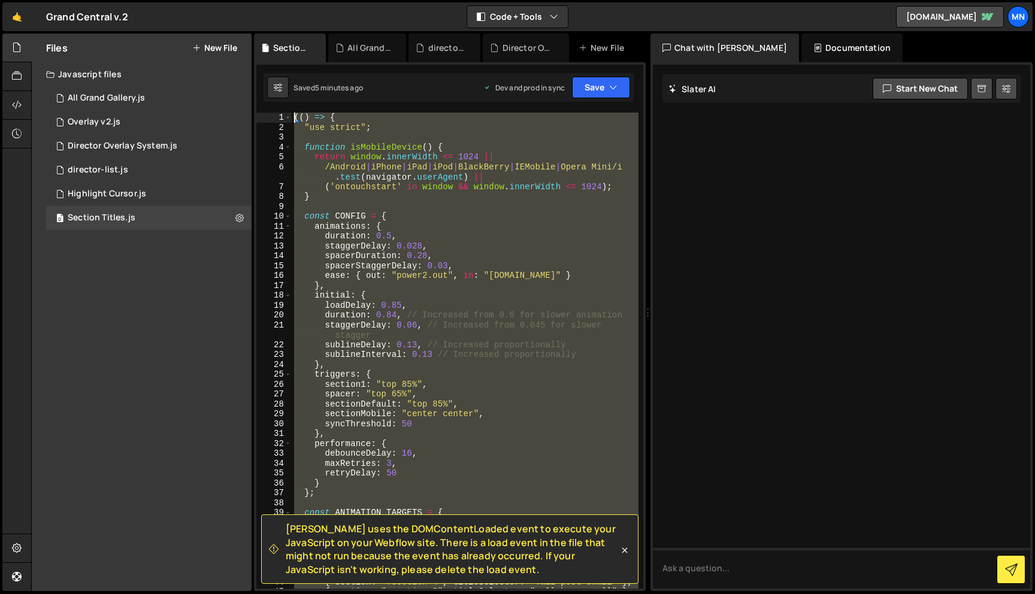
drag, startPoint x: 342, startPoint y: 444, endPoint x: 299, endPoint y: -75, distance: 520.9
click at [299, 0] on html "Projects [GEOGRAPHIC_DATA] Blog [GEOGRAPHIC_DATA] Projects Your Teams Invite te…" at bounding box center [517, 297] width 1035 height 594
paste textarea "})()"
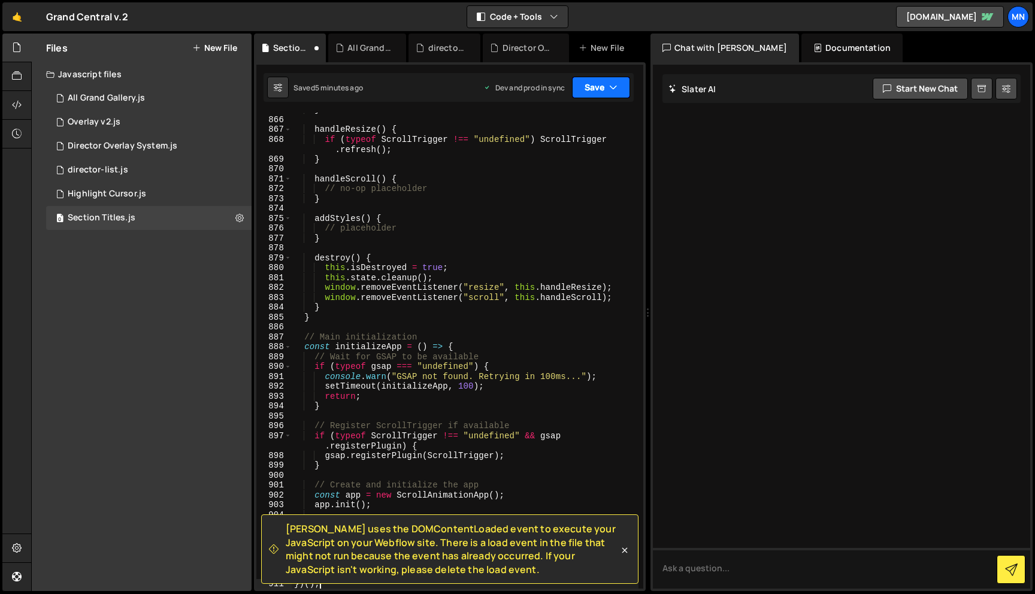
click at [611, 80] on button "Save" at bounding box center [601, 88] width 58 height 22
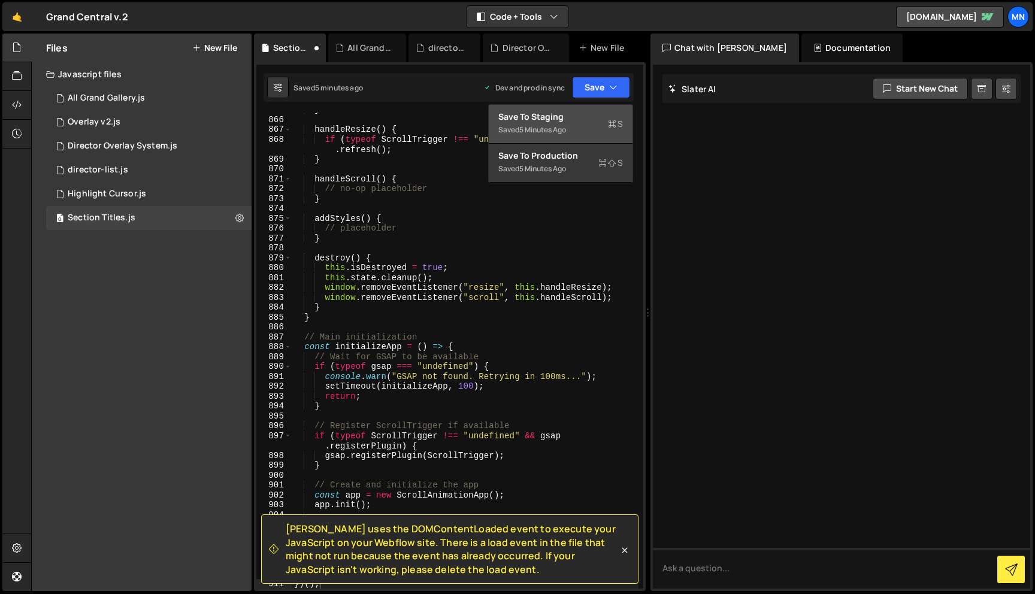
click at [557, 128] on div "5 minutes ago" at bounding box center [542, 130] width 47 height 10
type textarea "initializeApp();"
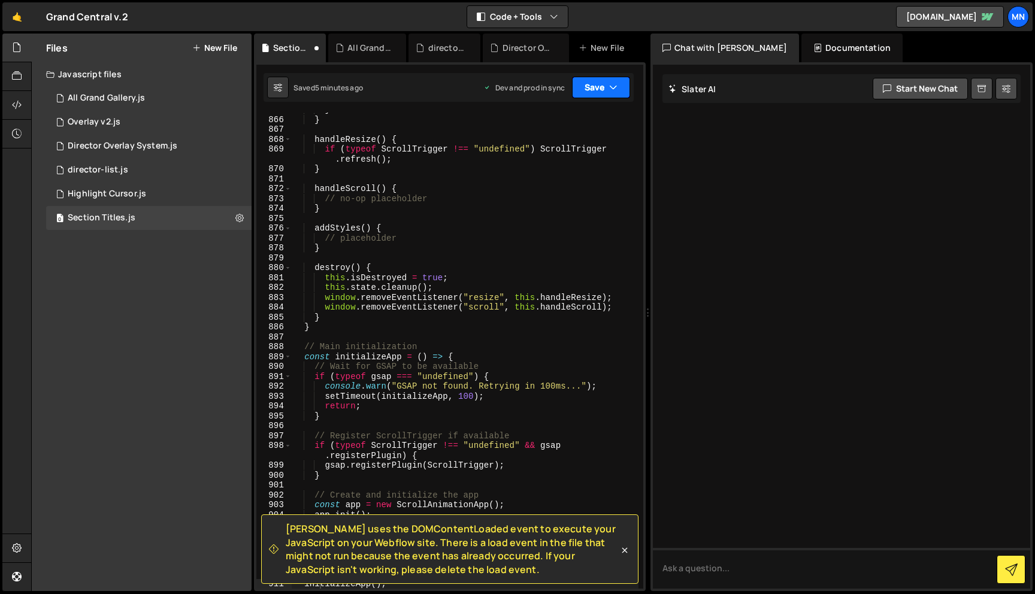
click at [599, 89] on button "Save" at bounding box center [601, 88] width 58 height 22
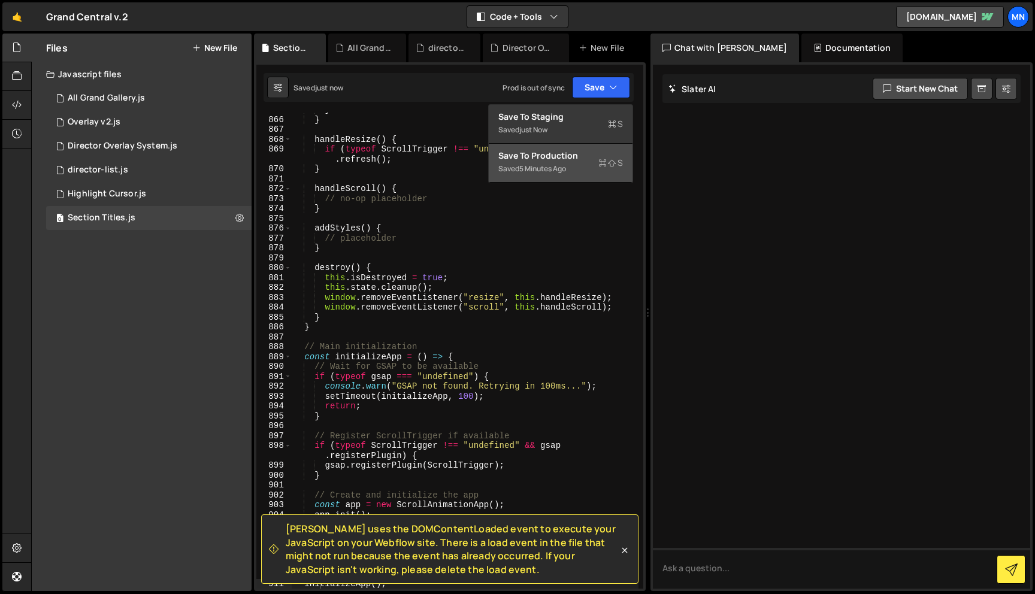
click at [564, 168] on div "5 minutes ago" at bounding box center [542, 168] width 47 height 10
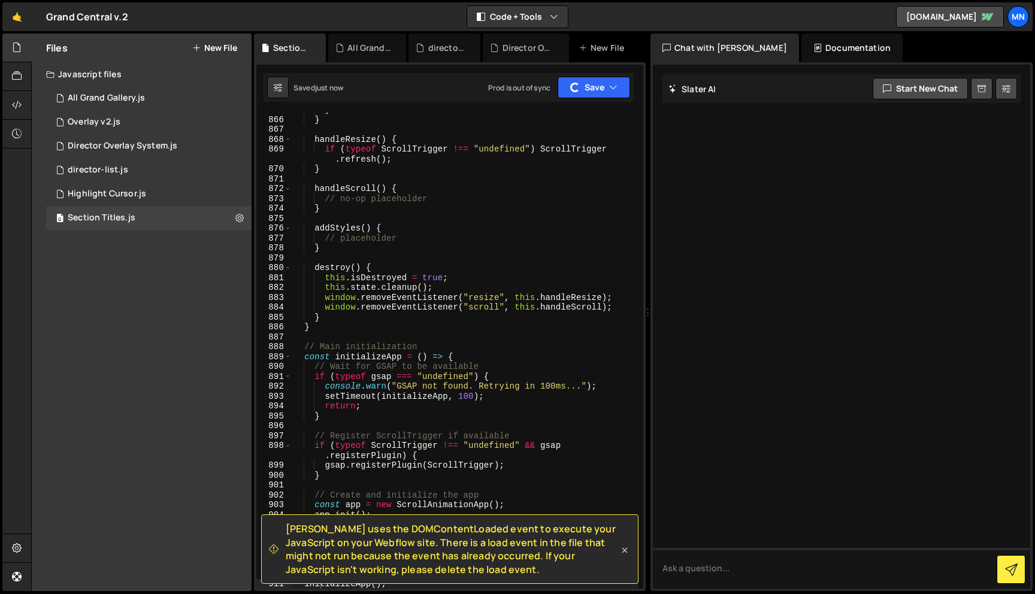
click at [625, 547] on icon at bounding box center [624, 550] width 12 height 12
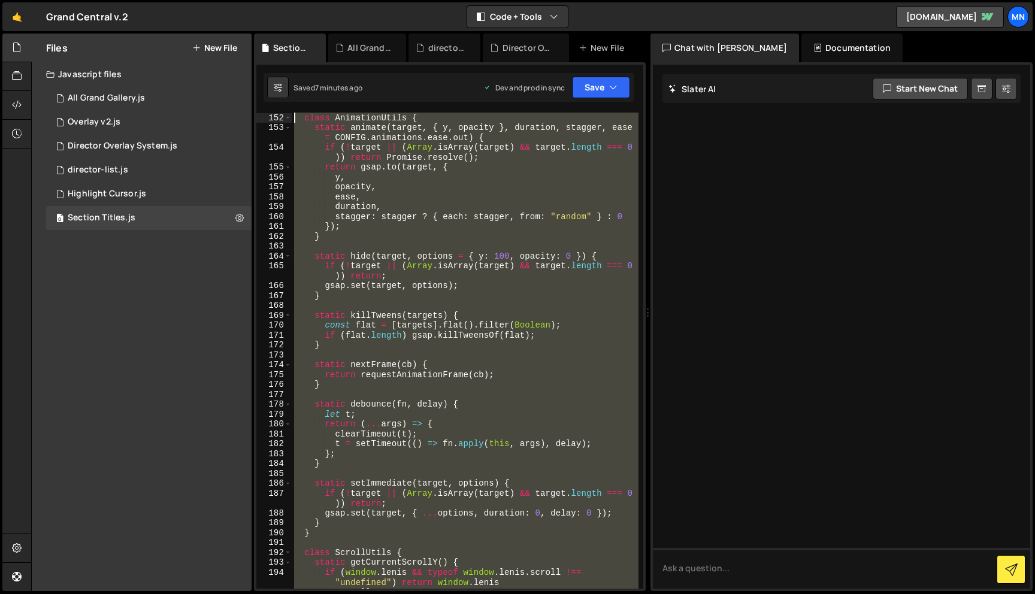
scroll to position [0, 0]
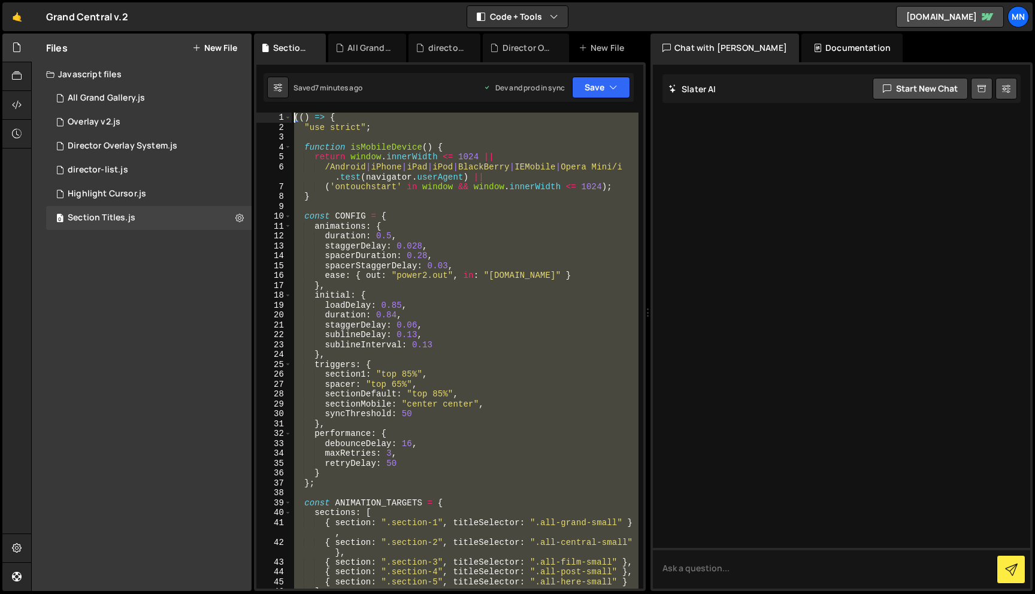
drag, startPoint x: 271, startPoint y: 395, endPoint x: 232, endPoint y: -75, distance: 471.6
click at [232, 0] on html "Projects [GEOGRAPHIC_DATA] Blog [GEOGRAPHIC_DATA] Projects Your Teams Invite te…" at bounding box center [517, 297] width 1035 height 594
paste textarea "})()"
type textarea "})();"
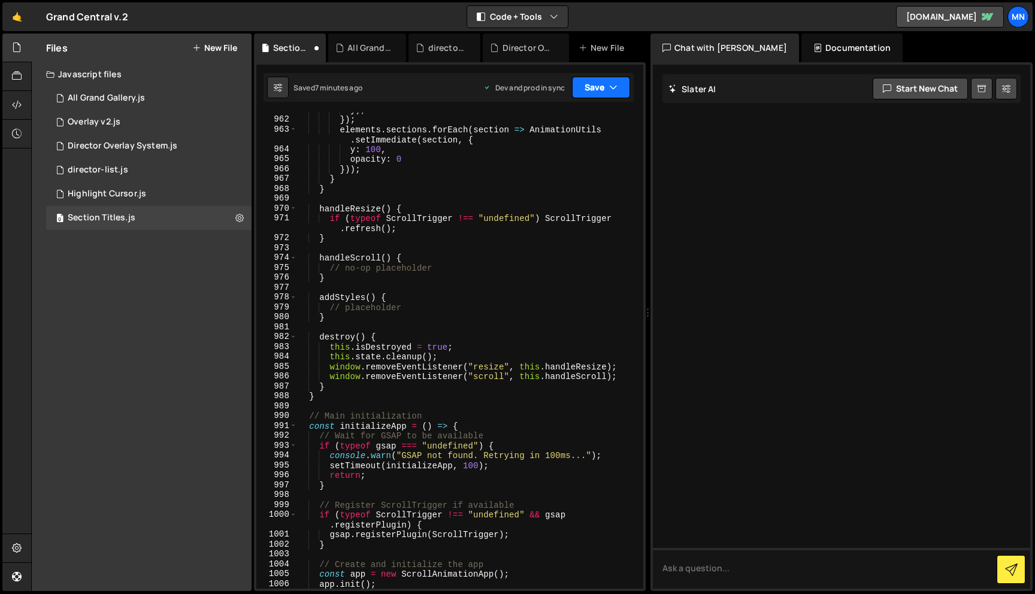
drag, startPoint x: 614, startPoint y: 89, endPoint x: 606, endPoint y: 119, distance: 30.3
click at [614, 89] on icon "button" at bounding box center [613, 87] width 8 height 12
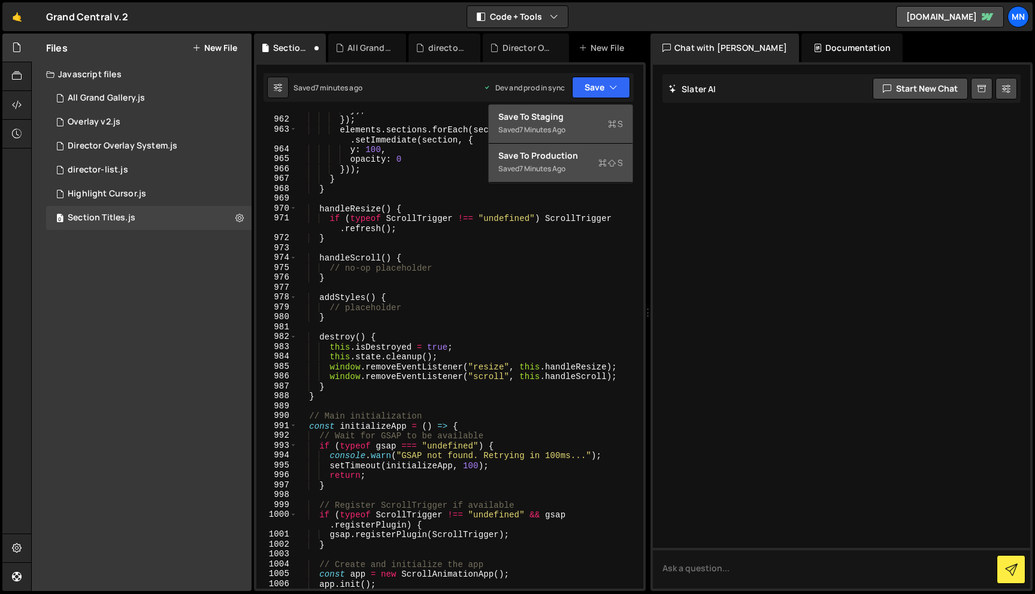
click at [600, 135] on div "Saved 7 minutes ago" at bounding box center [560, 130] width 125 height 14
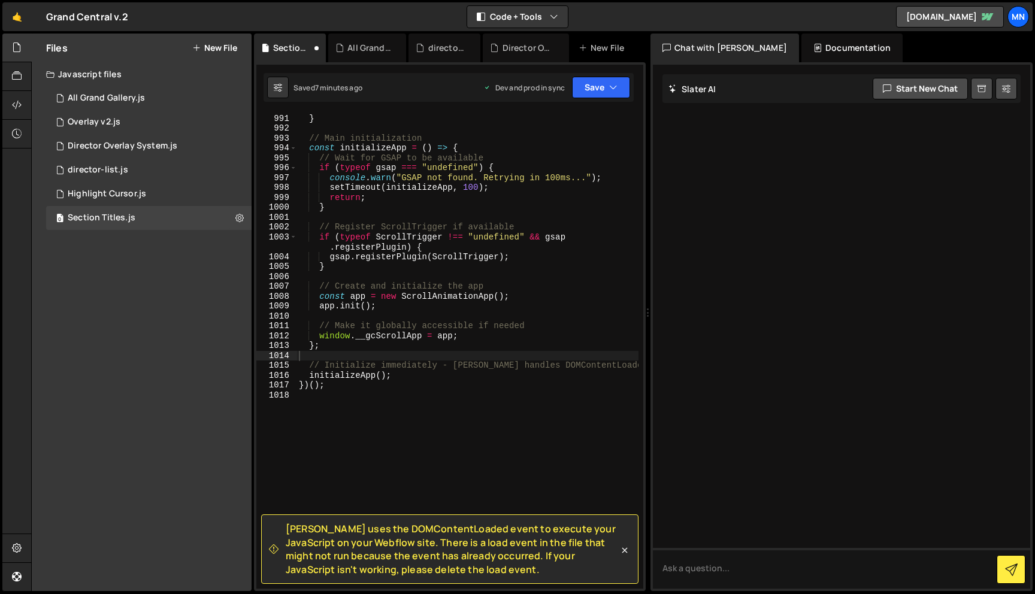
scroll to position [11270, 0]
click at [615, 92] on icon "button" at bounding box center [613, 87] width 8 height 12
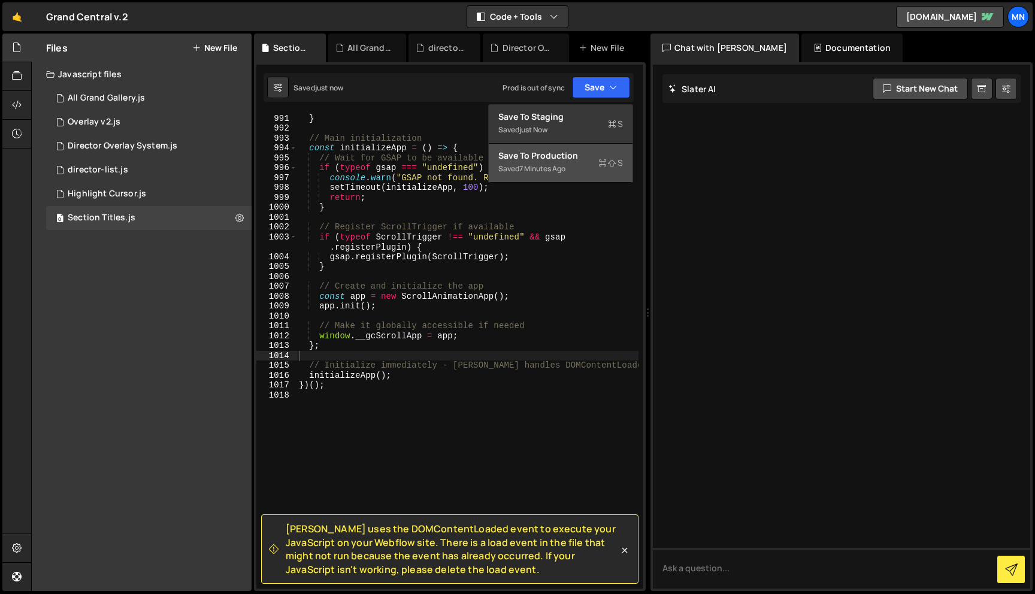
click at [578, 173] on div "Saved 7 minutes ago" at bounding box center [560, 169] width 125 height 14
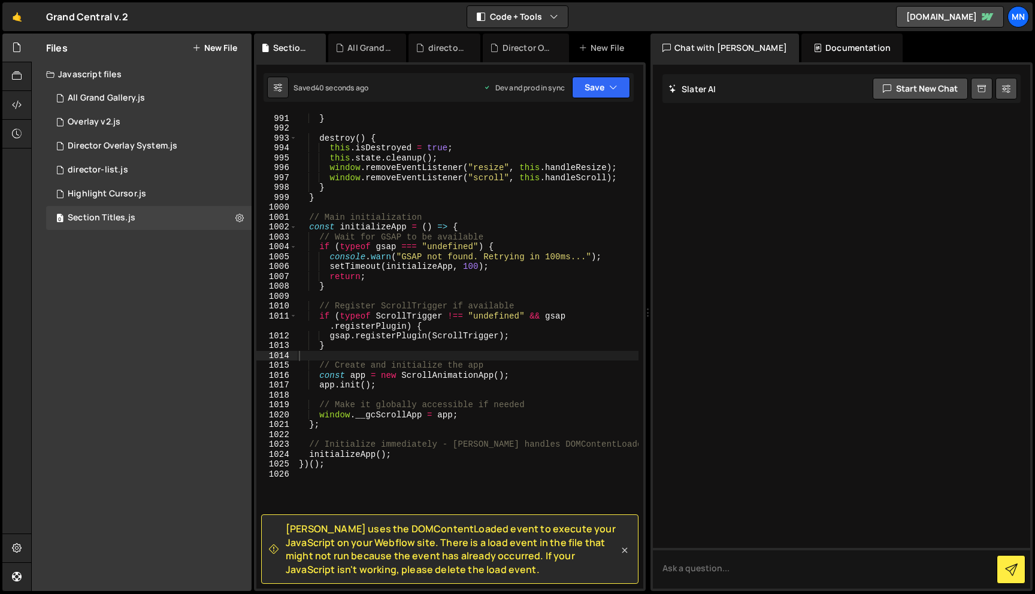
click at [624, 549] on icon at bounding box center [624, 549] width 5 height 5
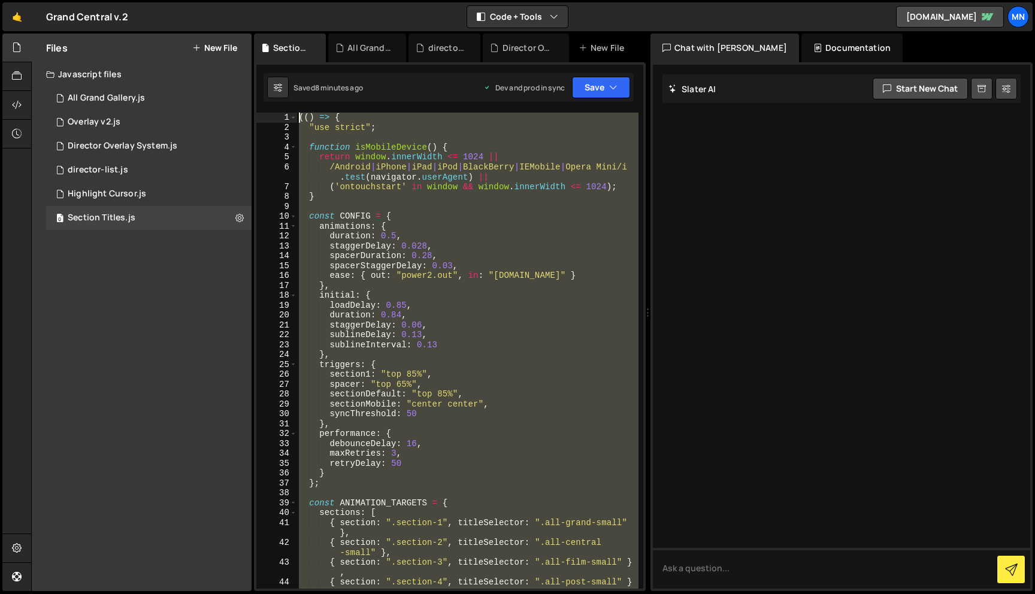
scroll to position [0, 0]
drag, startPoint x: 309, startPoint y: 506, endPoint x: 216, endPoint y: -75, distance: 588.2
click at [216, 0] on html "Projects [GEOGRAPHIC_DATA] Blog [GEOGRAPHIC_DATA] Projects Your Teams Invite te…" at bounding box center [517, 297] width 1035 height 594
paste textarea "})()"
type textarea "})();"
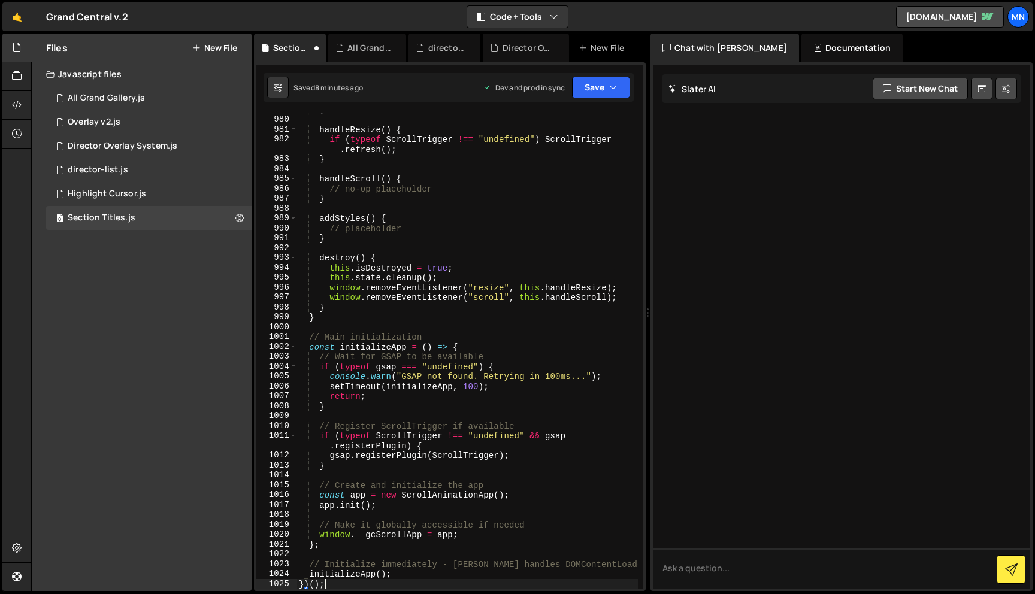
scroll to position [11240, 0]
click at [593, 80] on button "Save" at bounding box center [601, 88] width 58 height 22
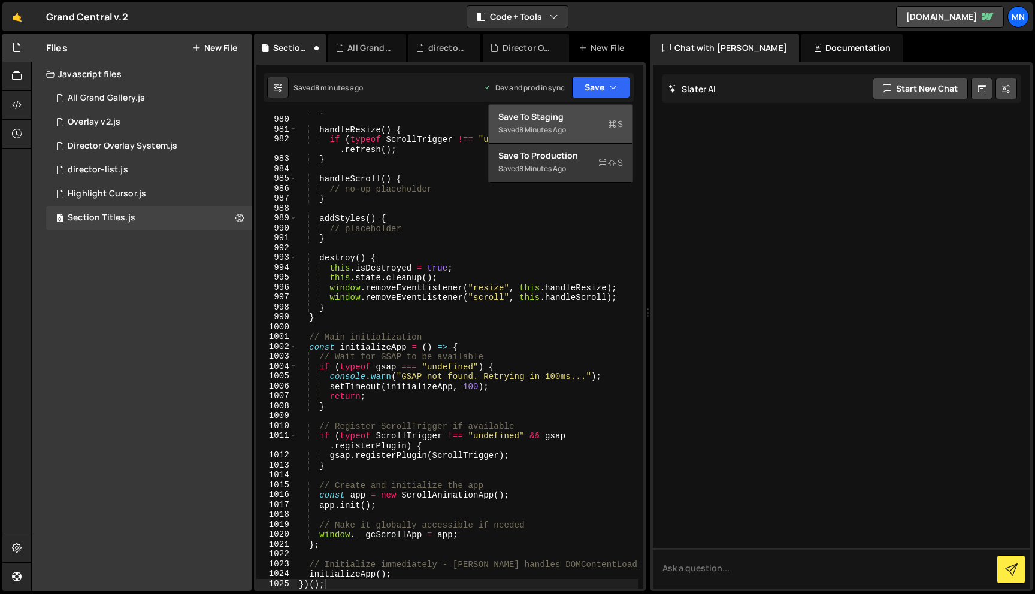
click at [559, 131] on div "8 minutes ago" at bounding box center [542, 130] width 47 height 10
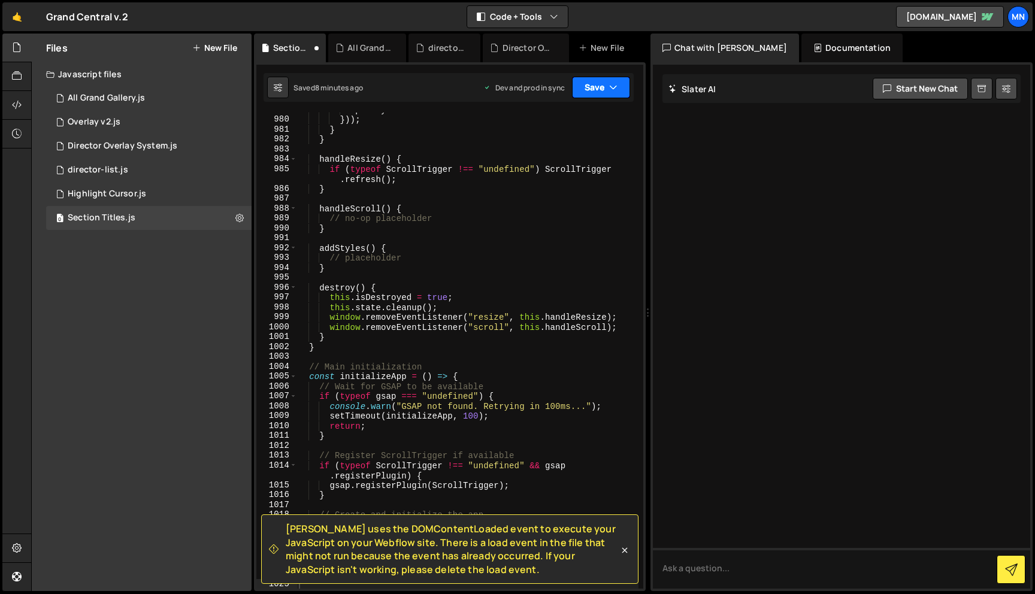
scroll to position [11220, 0]
click at [596, 90] on button "Save" at bounding box center [601, 88] width 58 height 22
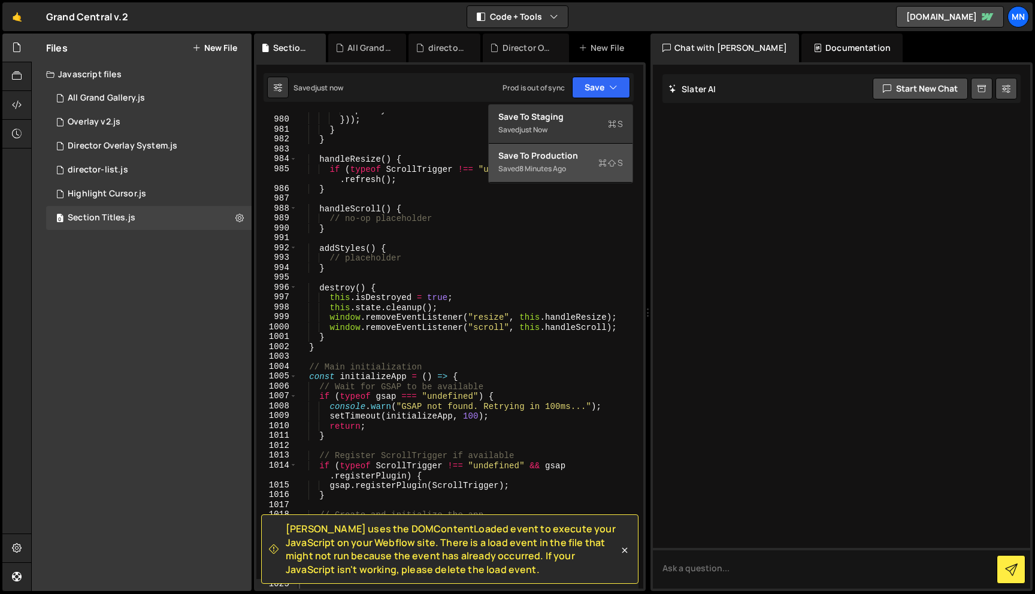
click at [566, 163] on div "8 minutes ago" at bounding box center [542, 168] width 47 height 10
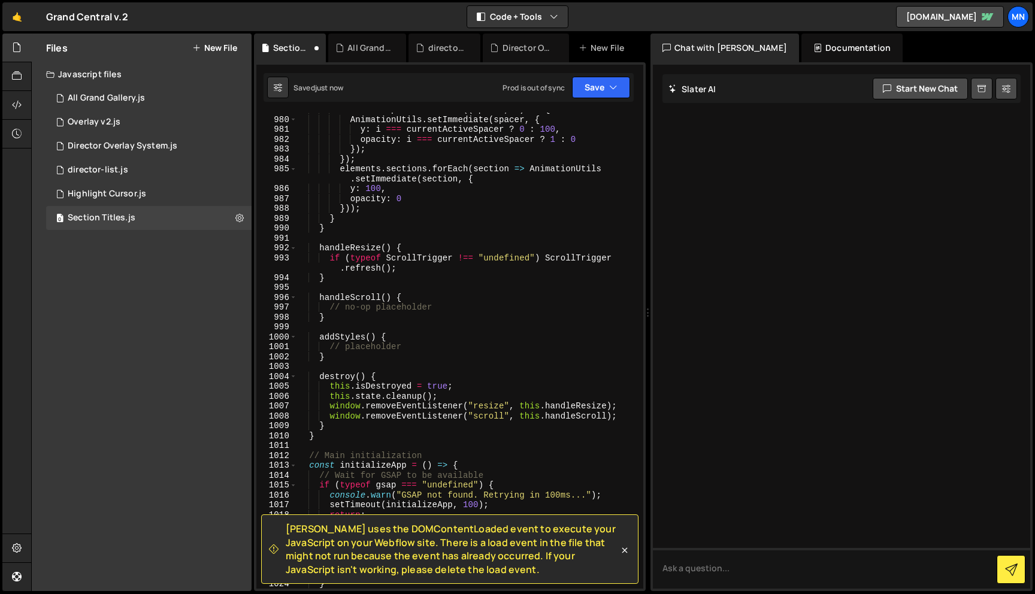
scroll to position [11210, 0]
click at [626, 550] on icon at bounding box center [624, 550] width 12 height 12
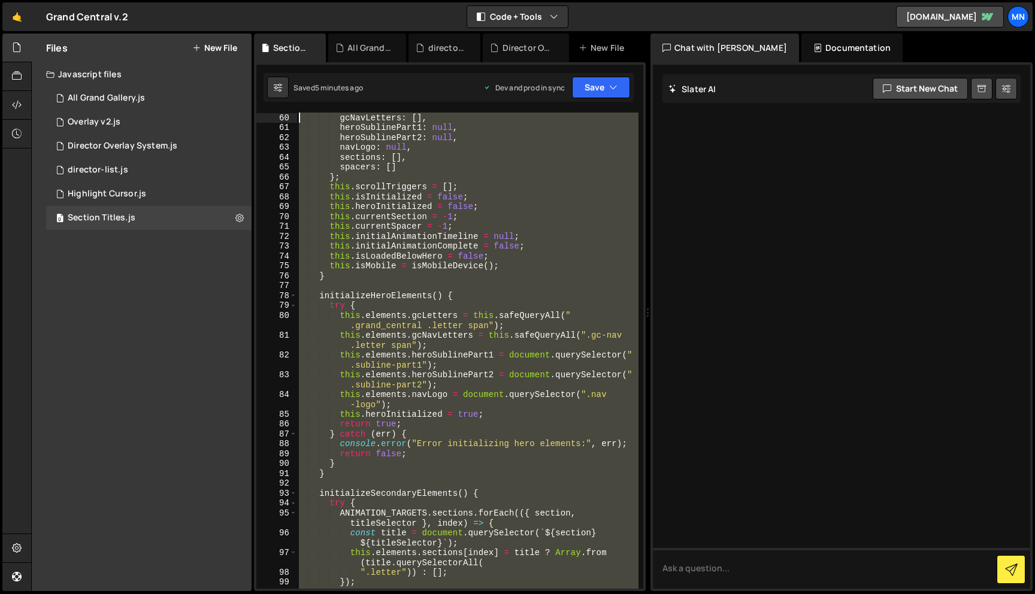
scroll to position [0, 0]
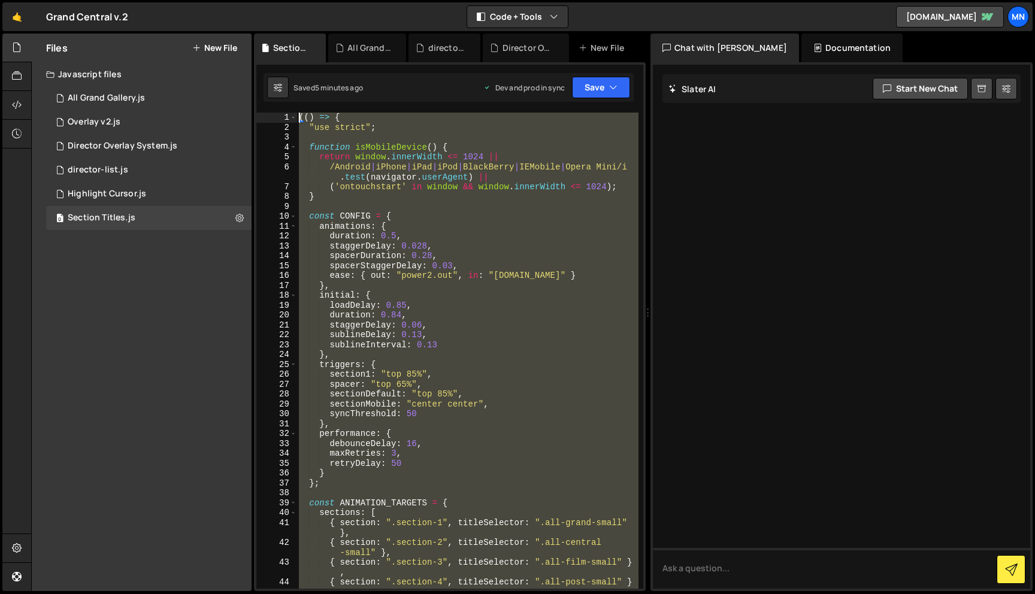
drag, startPoint x: 313, startPoint y: 454, endPoint x: 250, endPoint y: -75, distance: 532.4
click at [250, 0] on html "Projects [GEOGRAPHIC_DATA] Blog [GEOGRAPHIC_DATA] Projects Your Teams Invite te…" at bounding box center [517, 297] width 1035 height 594
paste textarea "})()"
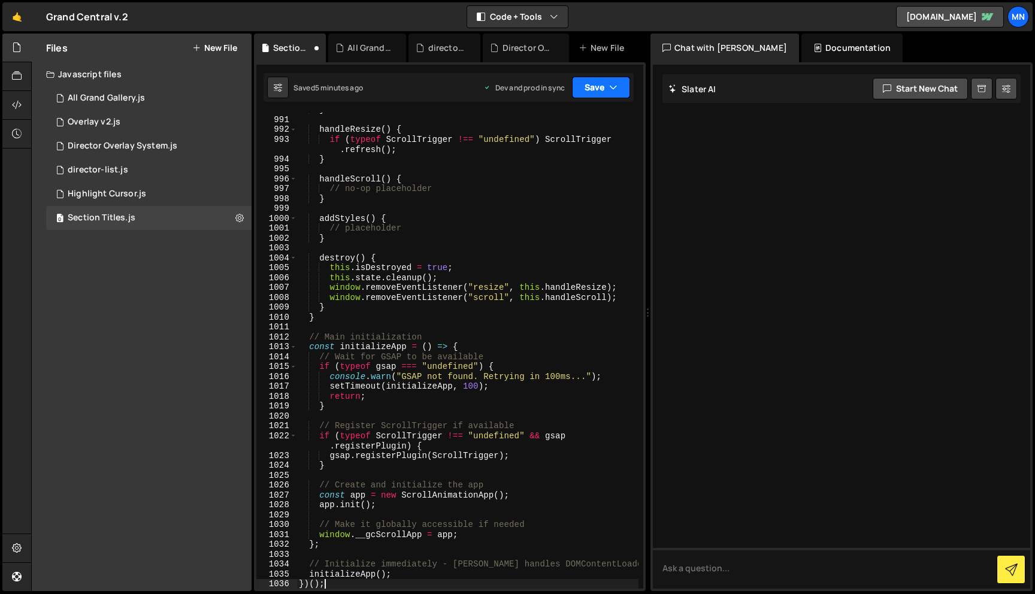
click at [597, 89] on button "Save" at bounding box center [601, 88] width 58 height 22
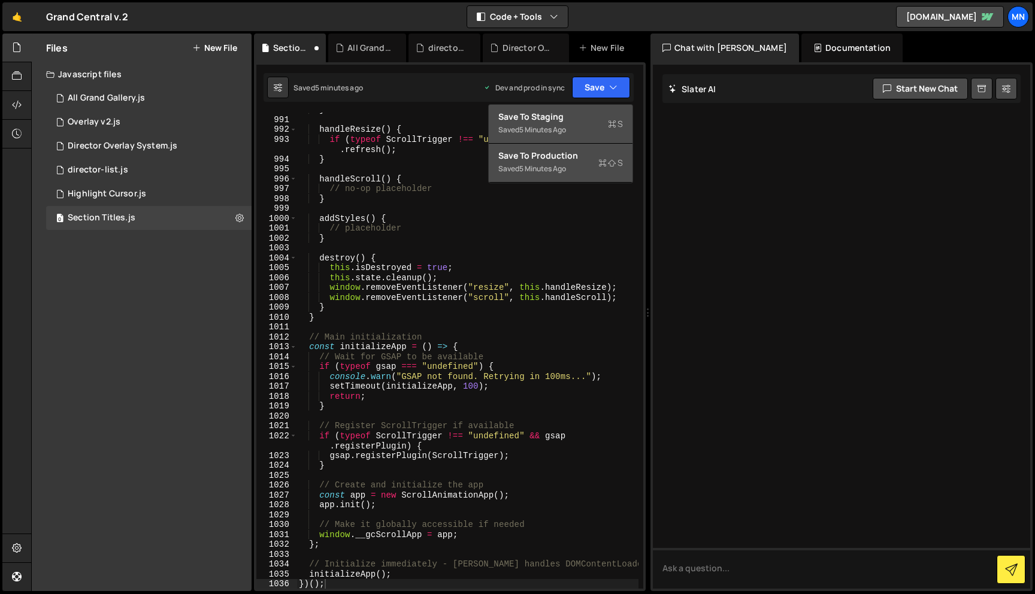
click at [571, 134] on div "Saved 5 minutes ago" at bounding box center [560, 130] width 125 height 14
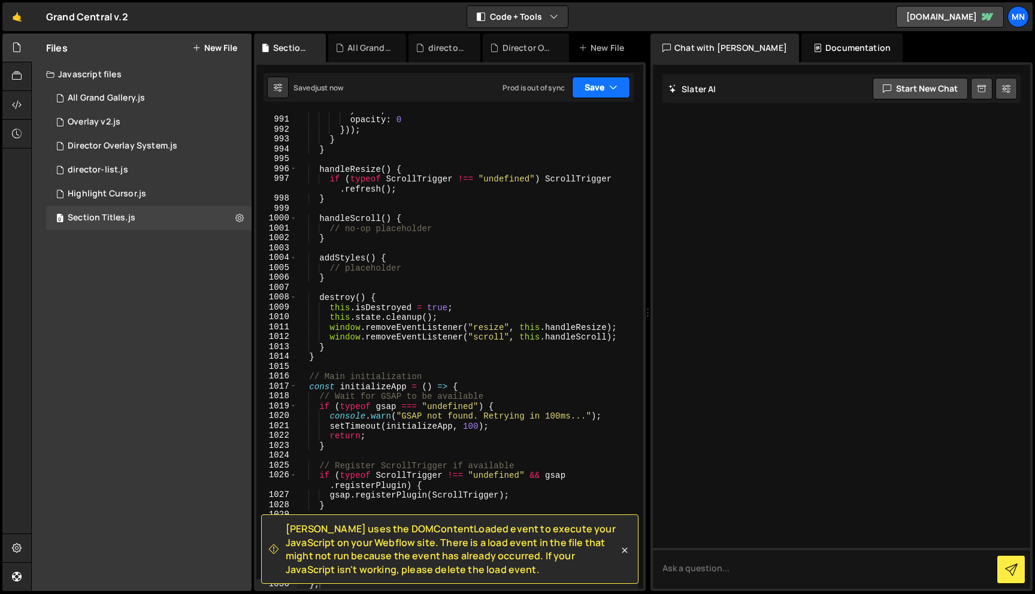
click at [605, 93] on button "Save" at bounding box center [601, 88] width 58 height 22
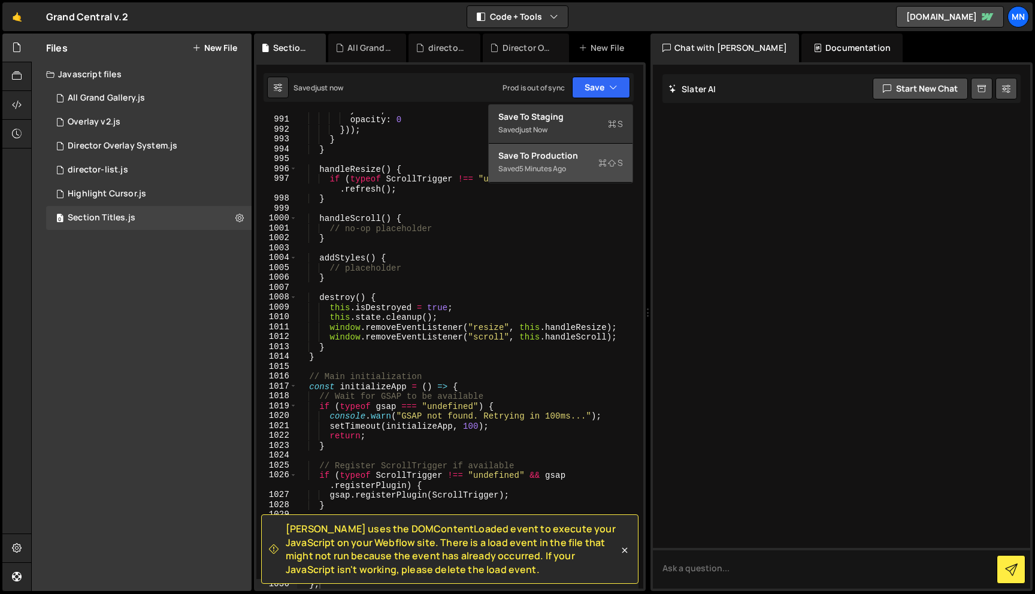
click at [580, 172] on div "Saved 5 minutes ago" at bounding box center [560, 169] width 125 height 14
type textarea "}"
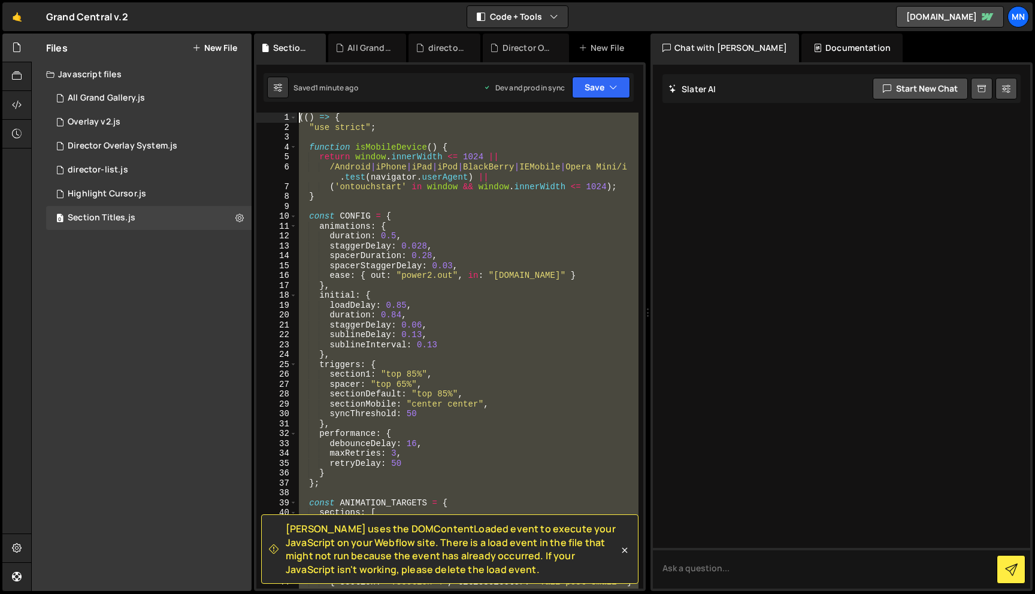
scroll to position [0, 0]
drag, startPoint x: 214, startPoint y: 113, endPoint x: 184, endPoint y: -75, distance: 190.3
click at [184, 0] on html "Projects [GEOGRAPHIC_DATA] Blog [GEOGRAPHIC_DATA] Projects Your Teams Invite te…" at bounding box center [517, 297] width 1035 height 594
paste textarea "})()"
type textarea "})();"
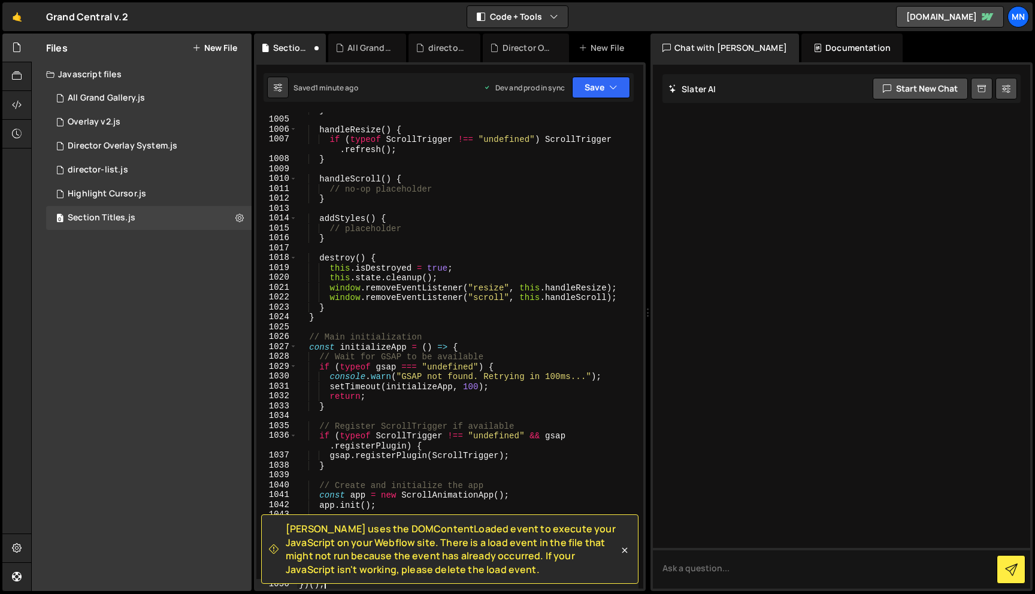
scroll to position [11477, 0]
click at [602, 80] on button "Save" at bounding box center [601, 88] width 58 height 22
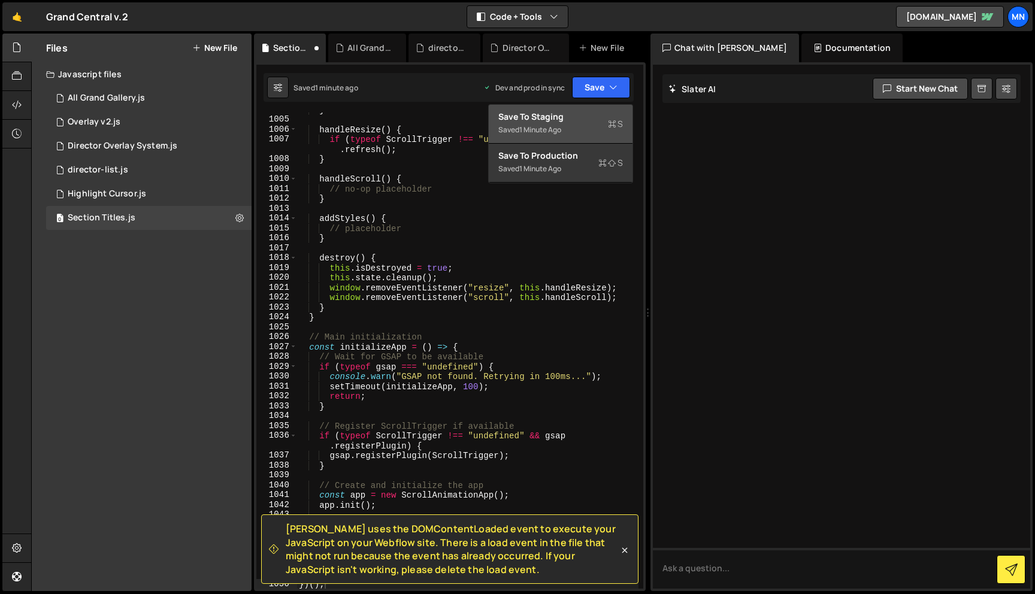
click at [562, 114] on div "Save to Staging S" at bounding box center [560, 117] width 125 height 12
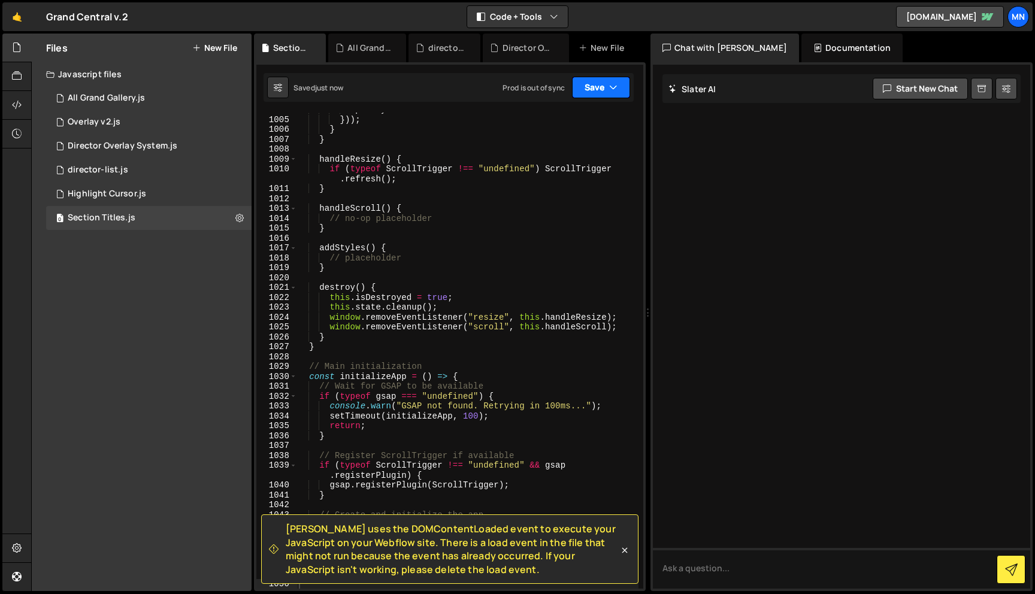
click at [596, 85] on button "Save" at bounding box center [601, 88] width 58 height 22
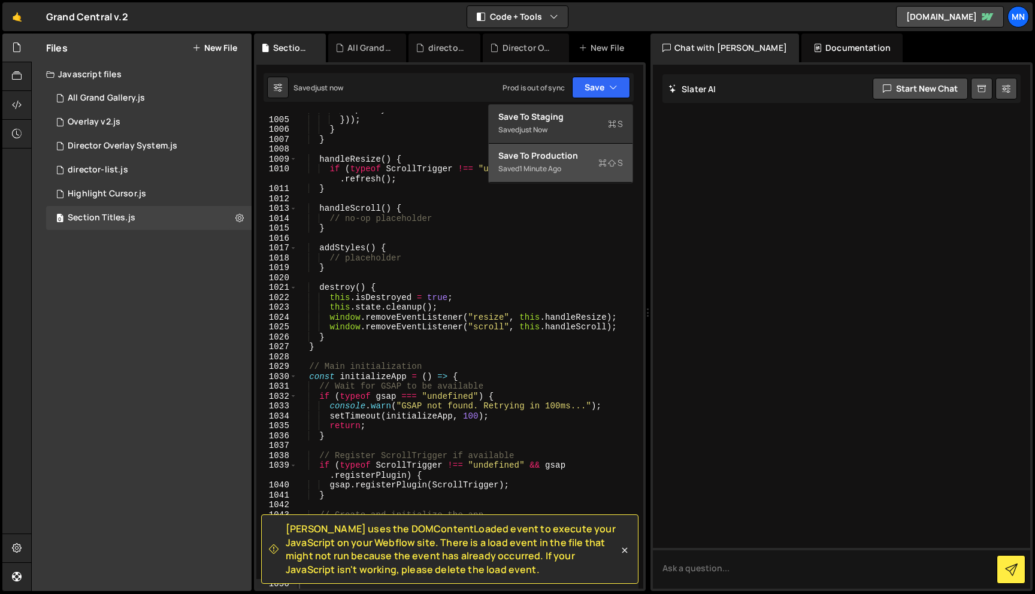
click at [553, 157] on div "Save to Production S" at bounding box center [560, 156] width 125 height 12
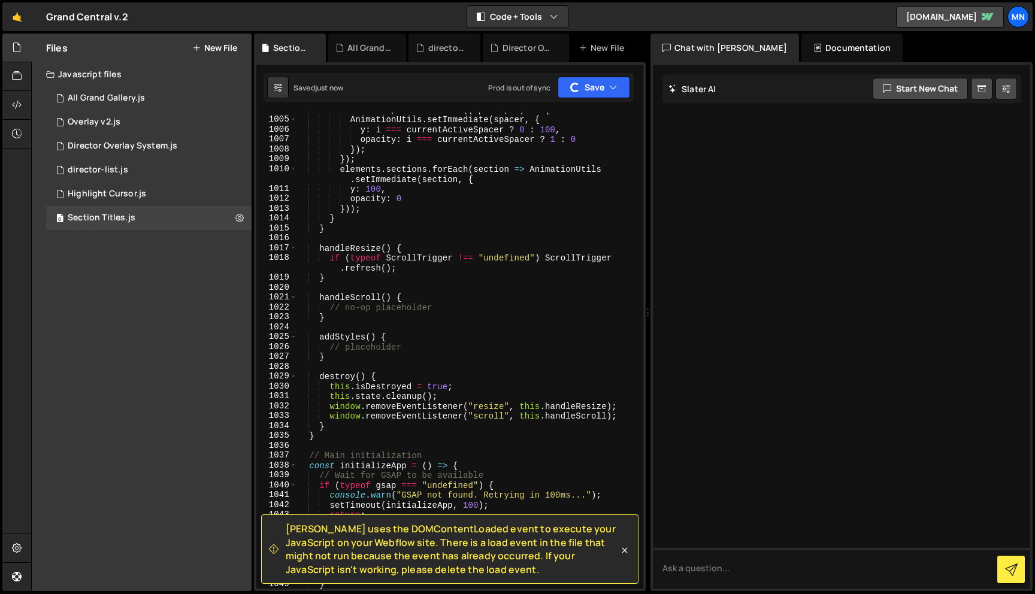
scroll to position [11438, 0]
click at [624, 550] on icon at bounding box center [624, 549] width 5 height 5
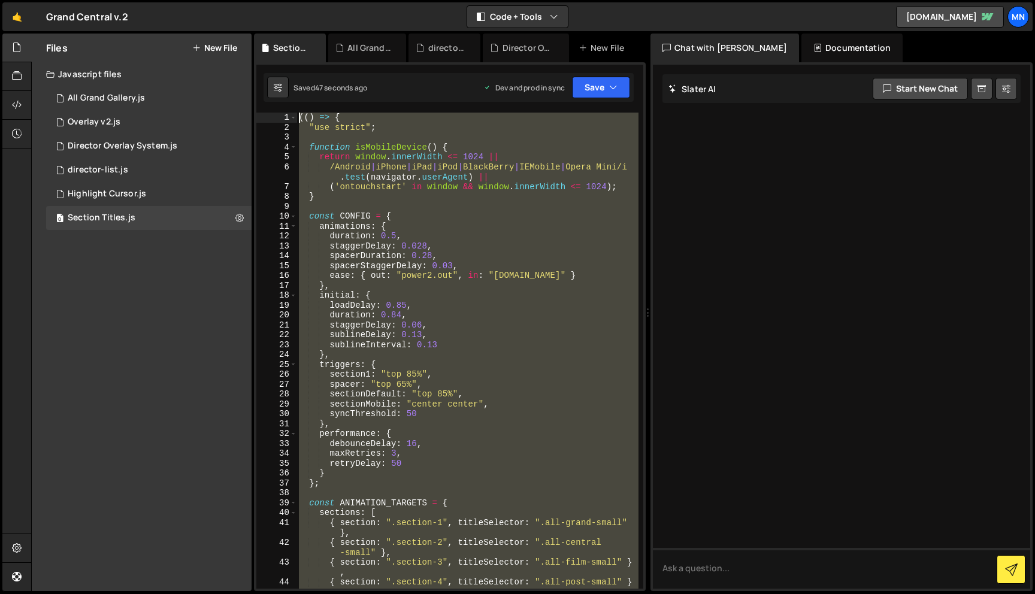
scroll to position [0, 0]
drag, startPoint x: 390, startPoint y: 496, endPoint x: 198, endPoint y: -53, distance: 581.1
click at [198, 0] on html "Projects [GEOGRAPHIC_DATA] Blog [GEOGRAPHIC_DATA] Projects Your Teams Invite te…" at bounding box center [517, 297] width 1035 height 594
paste textarea "})()"
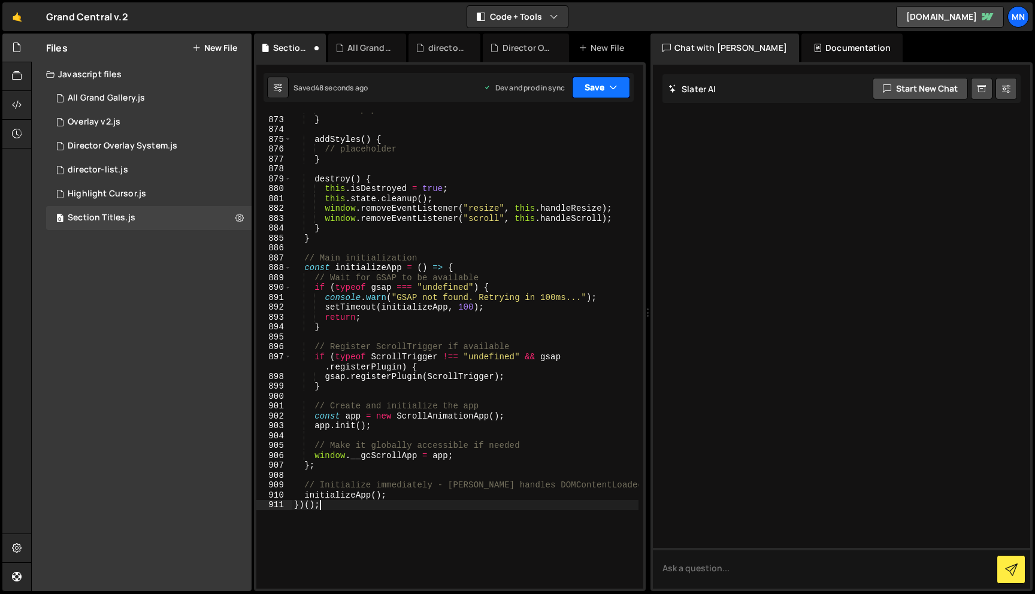
click at [614, 80] on button "Save" at bounding box center [601, 88] width 58 height 22
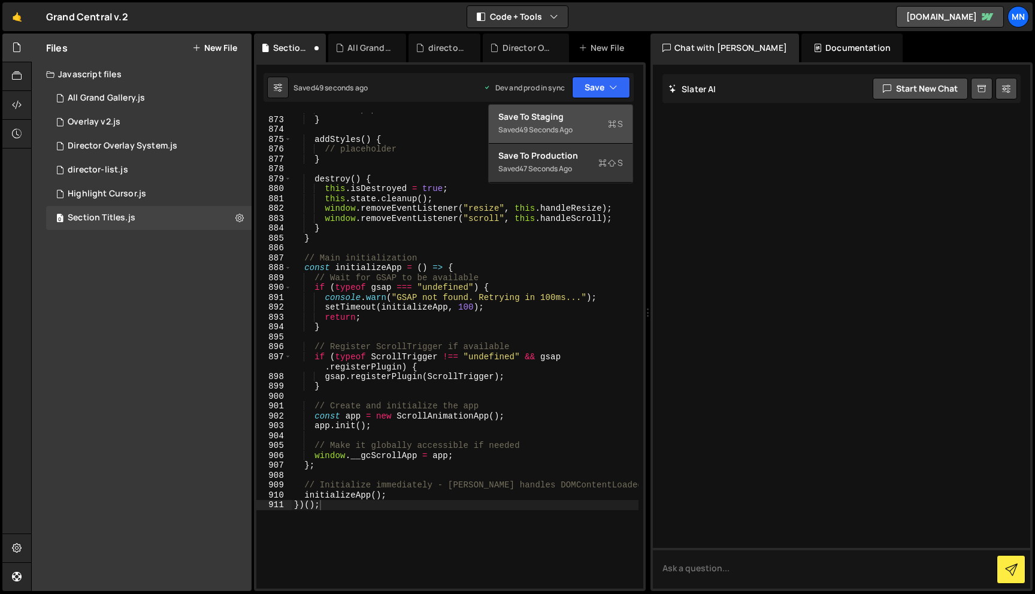
click at [563, 114] on div "Save to Staging S" at bounding box center [560, 117] width 125 height 12
type textarea "initializeApp();"
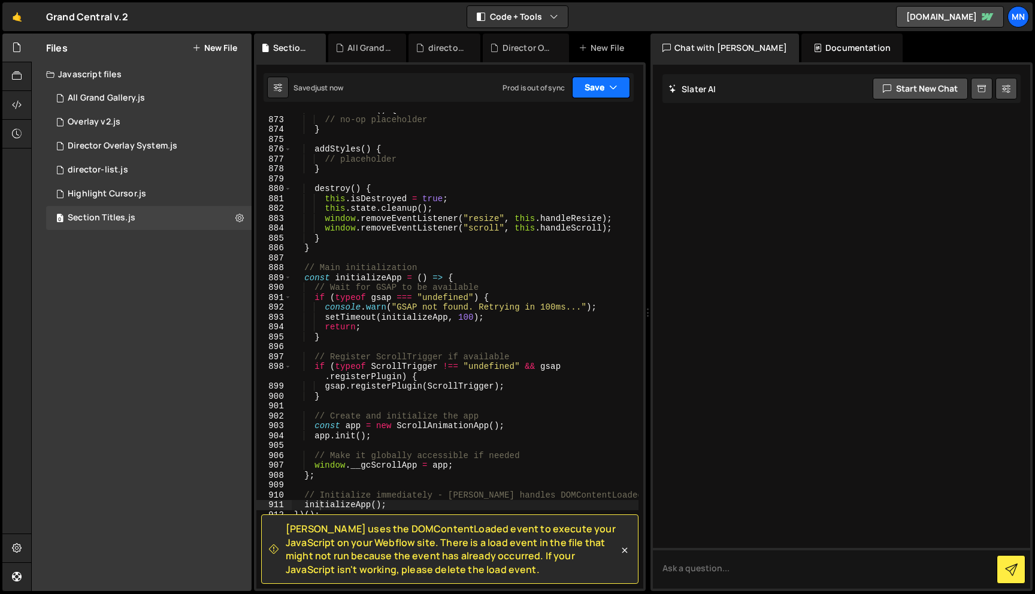
click at [606, 86] on button "Save" at bounding box center [601, 88] width 58 height 22
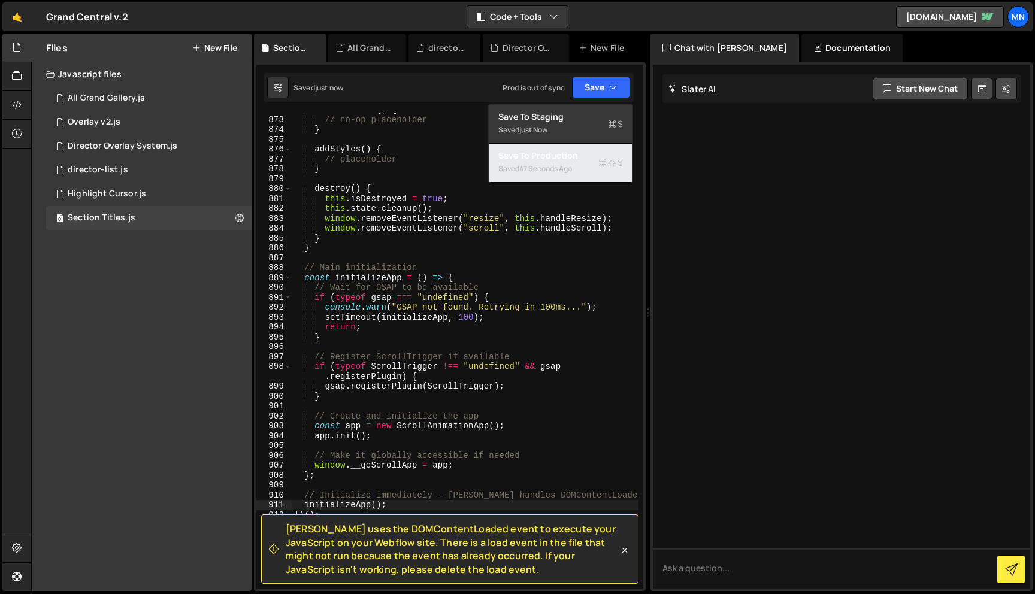
click at [557, 159] on div "Save to Production S" at bounding box center [560, 156] width 125 height 12
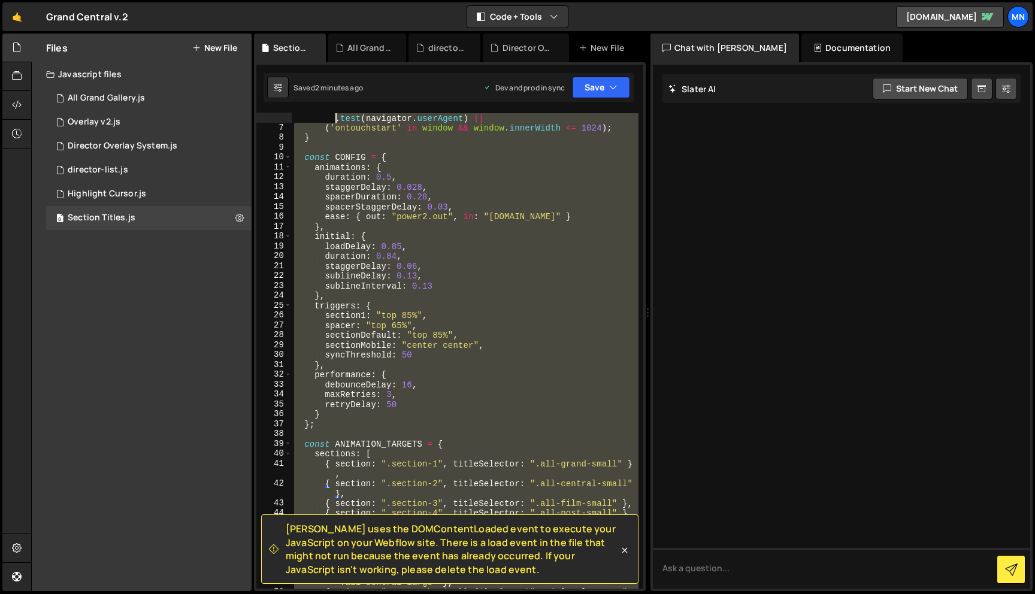
scroll to position [0, 0]
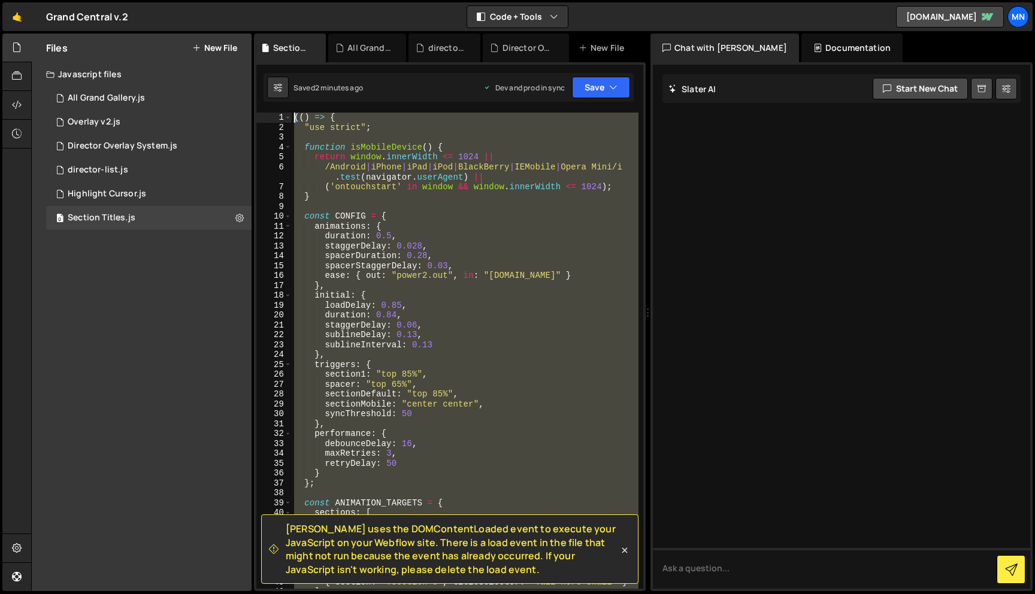
drag, startPoint x: 280, startPoint y: 386, endPoint x: 246, endPoint y: -75, distance: 461.6
click at [246, 0] on html "Projects [GEOGRAPHIC_DATA] Blog [GEOGRAPHIC_DATA] Projects Your Teams Invite te…" at bounding box center [517, 297] width 1035 height 594
paste textarea "})()"
type textarea "})();"
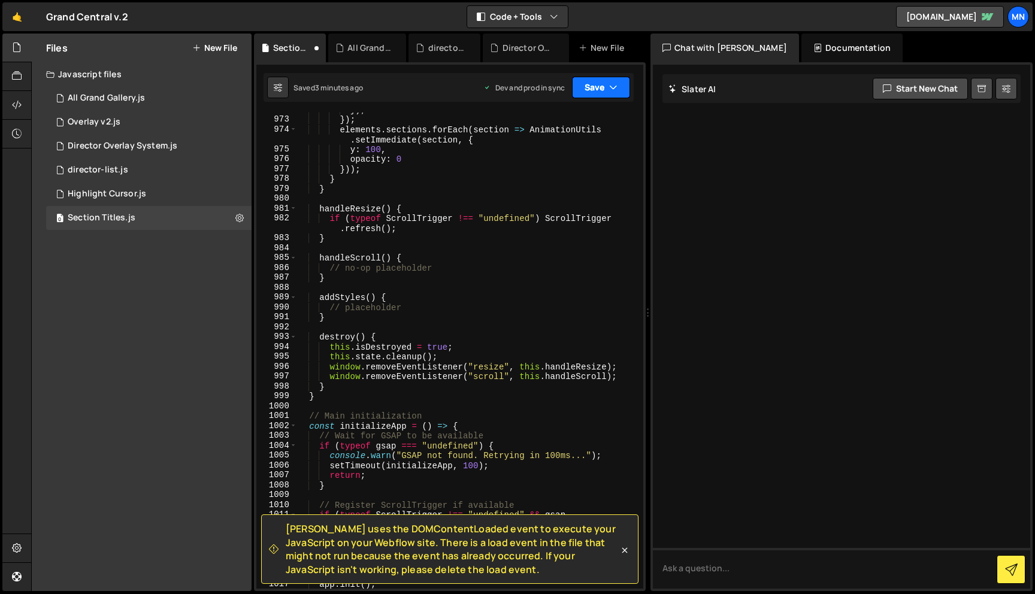
click at [586, 77] on button "Save" at bounding box center [601, 88] width 58 height 22
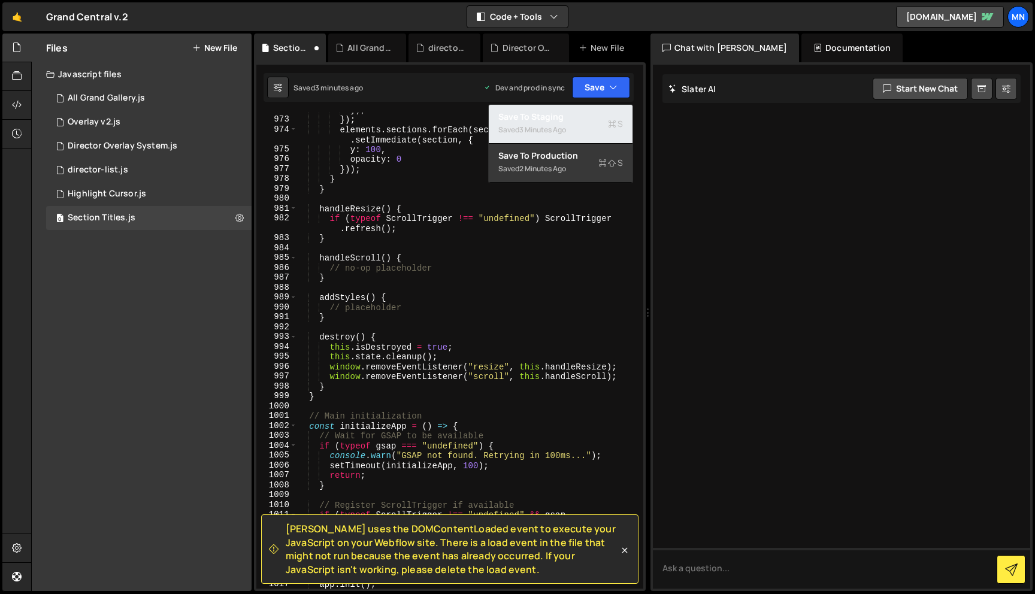
click at [576, 111] on div "Save to Staging S" at bounding box center [560, 117] width 125 height 12
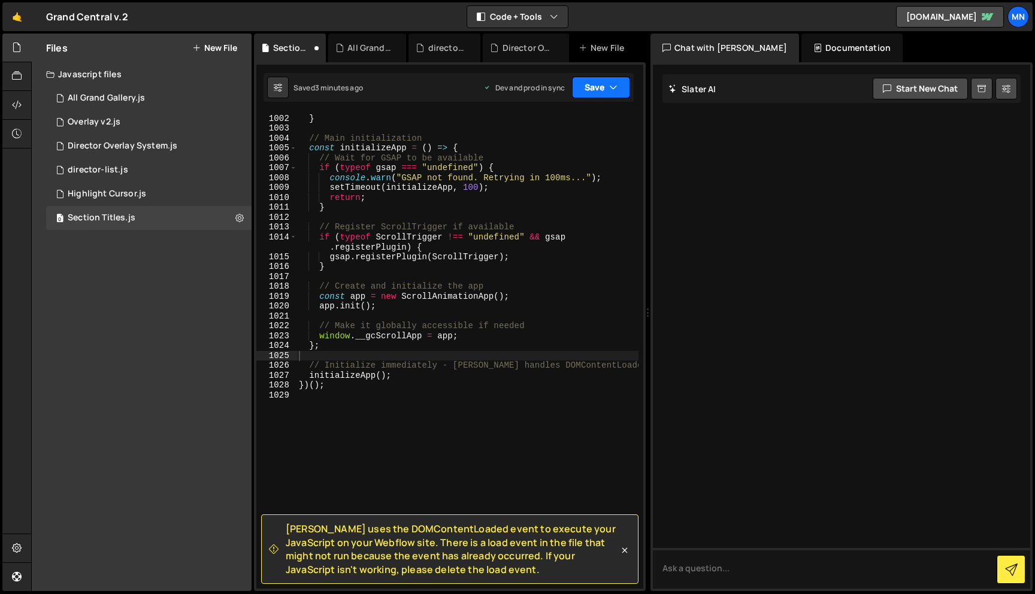
scroll to position [11448, 0]
click at [602, 80] on button "Save" at bounding box center [601, 88] width 58 height 22
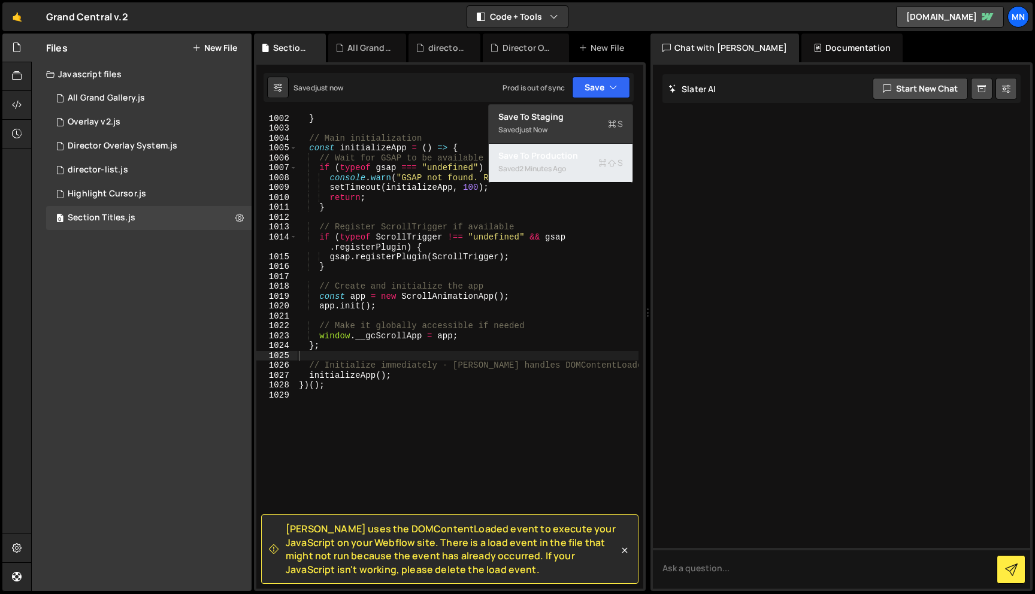
drag, startPoint x: 581, startPoint y: 159, endPoint x: 556, endPoint y: 165, distance: 25.3
click at [581, 159] on div "Save to Production S" at bounding box center [560, 156] width 125 height 12
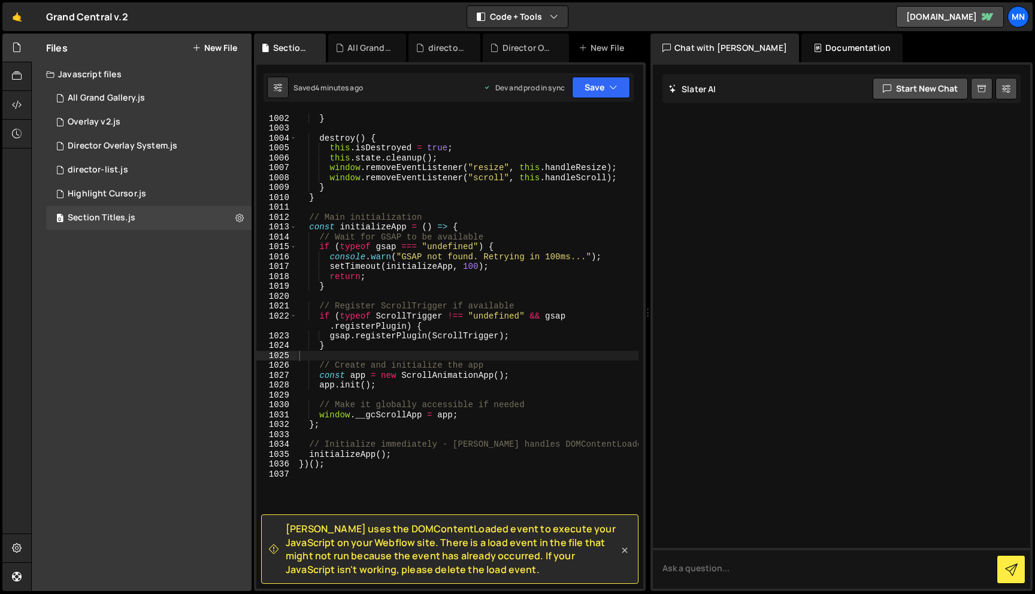
click at [627, 551] on icon at bounding box center [624, 550] width 12 height 12
click at [627, 551] on div "// placeholder } destroy ( ) { this . isDestroyed = true ; this . state . clean…" at bounding box center [467, 352] width 342 height 496
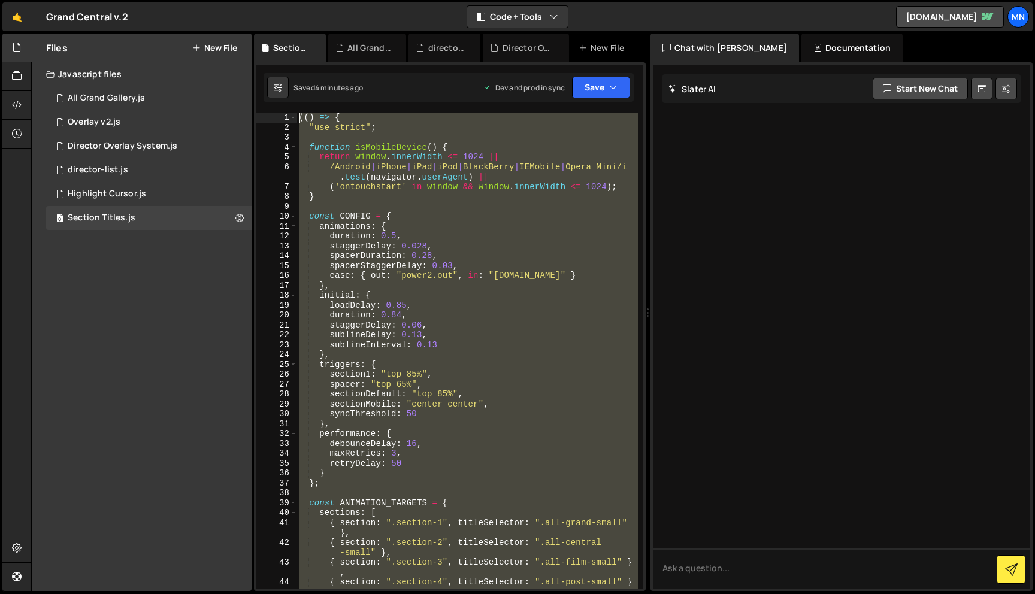
scroll to position [0, 0]
drag, startPoint x: 315, startPoint y: 499, endPoint x: 281, endPoint y: -75, distance: 574.5
click at [281, 0] on html "Projects [GEOGRAPHIC_DATA] Blog [GEOGRAPHIC_DATA] Projects Your Teams Invite te…" at bounding box center [517, 297] width 1035 height 594
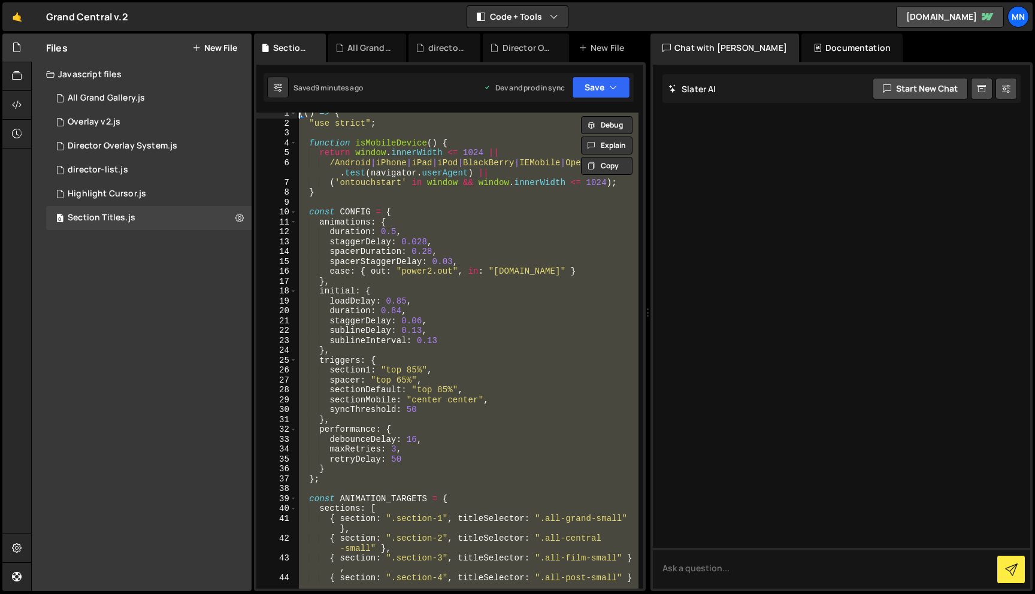
paste textarea "})()"
type textarea "})();"
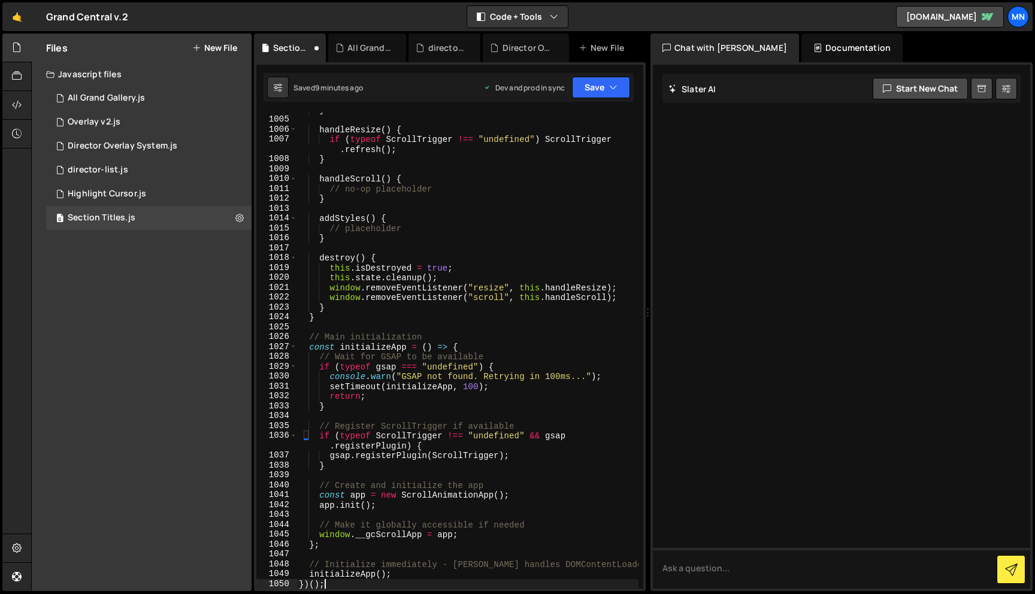
scroll to position [11496, 0]
click at [602, 81] on button "Save" at bounding box center [601, 88] width 58 height 22
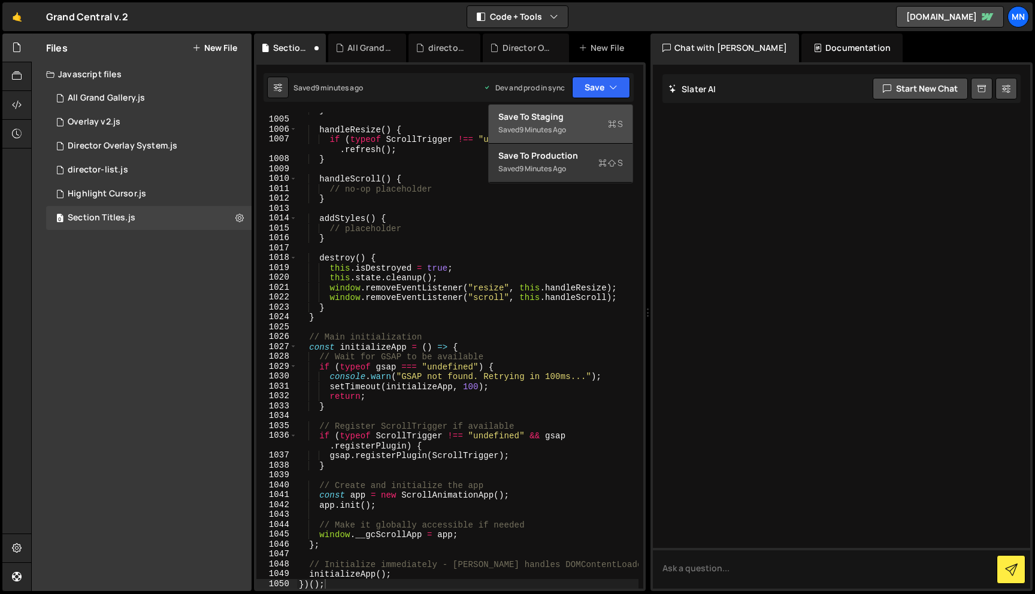
click at [555, 127] on div "9 minutes ago" at bounding box center [542, 130] width 47 height 10
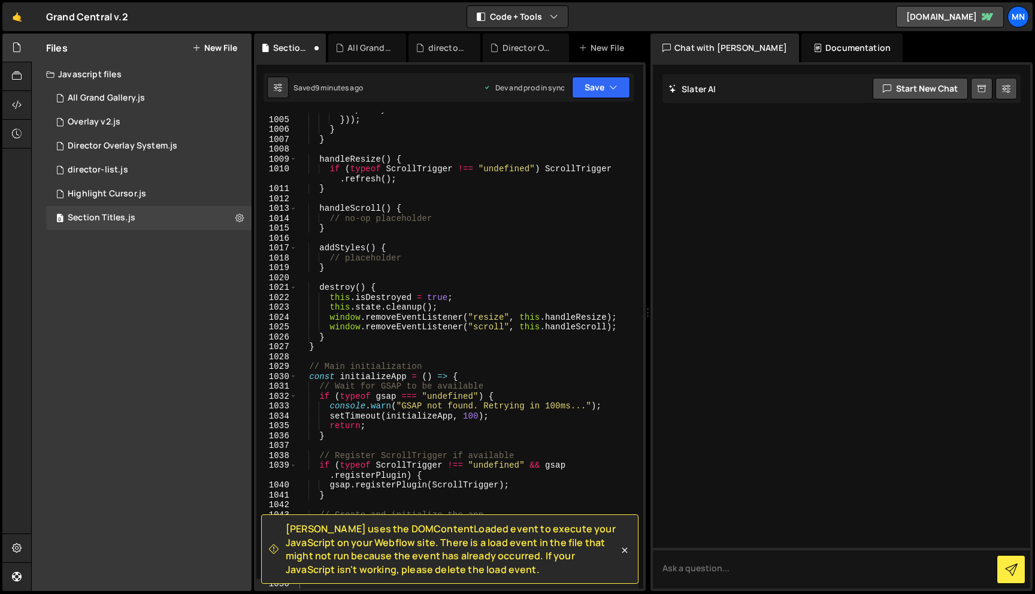
scroll to position [11466, 0]
click at [591, 90] on button "Save" at bounding box center [601, 88] width 58 height 22
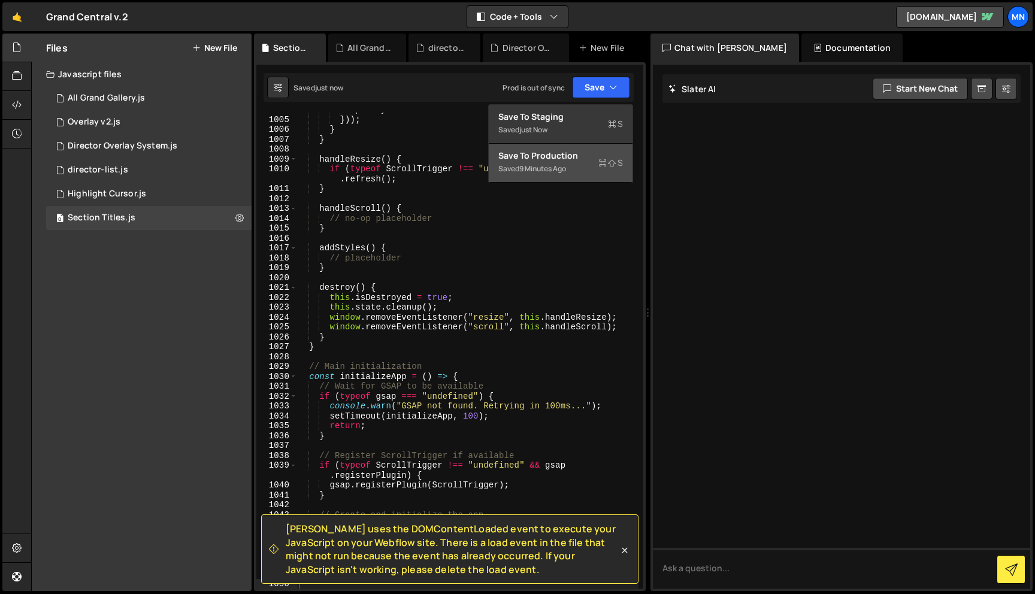
click at [560, 172] on div "9 minutes ago" at bounding box center [542, 168] width 47 height 10
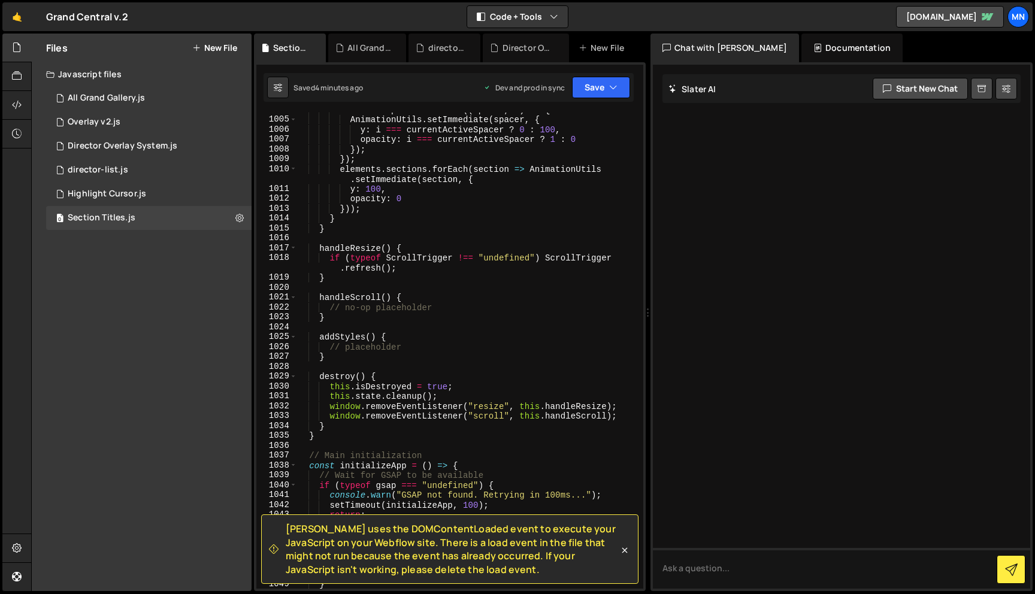
click at [625, 550] on icon at bounding box center [624, 550] width 12 height 12
click at [625, 550] on div "elements . spacers . forEach (( spacer , i ) => { AnimationUtils . setImmediate…" at bounding box center [467, 353] width 342 height 496
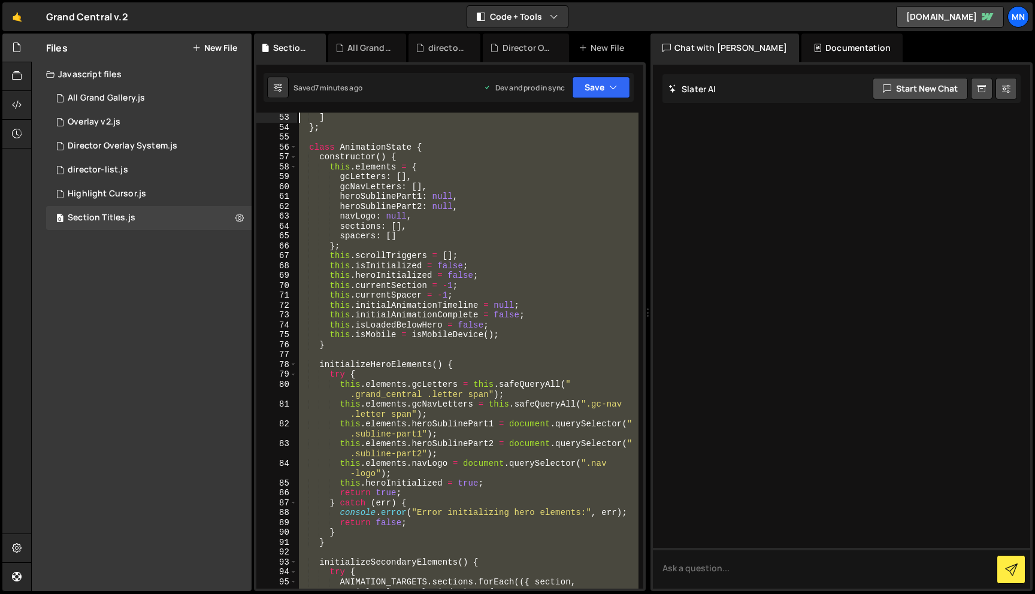
scroll to position [0, 0]
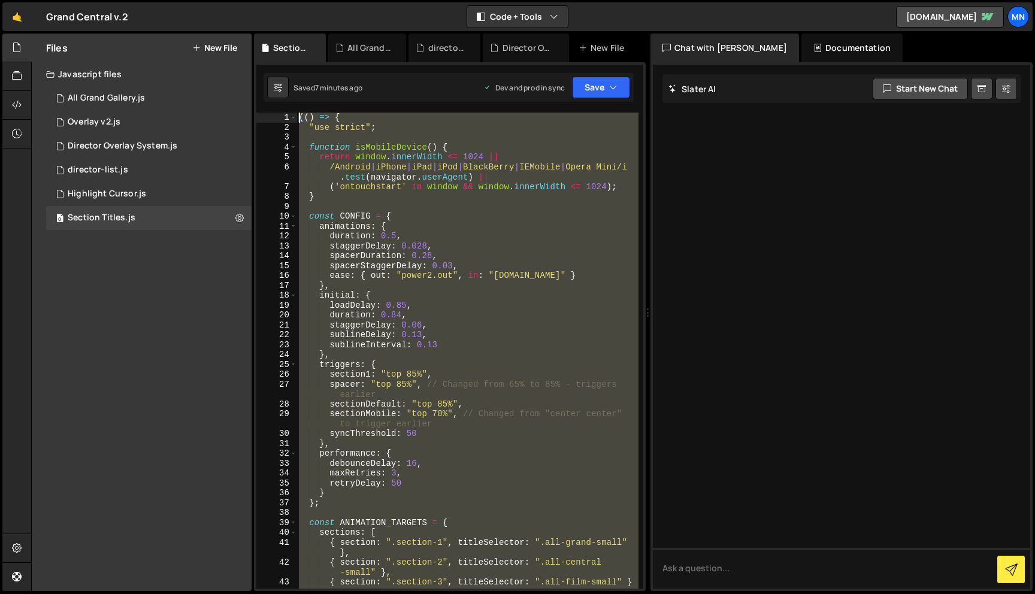
drag, startPoint x: 308, startPoint y: 372, endPoint x: 198, endPoint y: 31, distance: 358.4
click at [198, 31] on div "Hold on a sec... Are you certain you wish to leave this page? Any changes you'v…" at bounding box center [517, 297] width 1035 height 594
paste textarea "})()"
type textarea "})();"
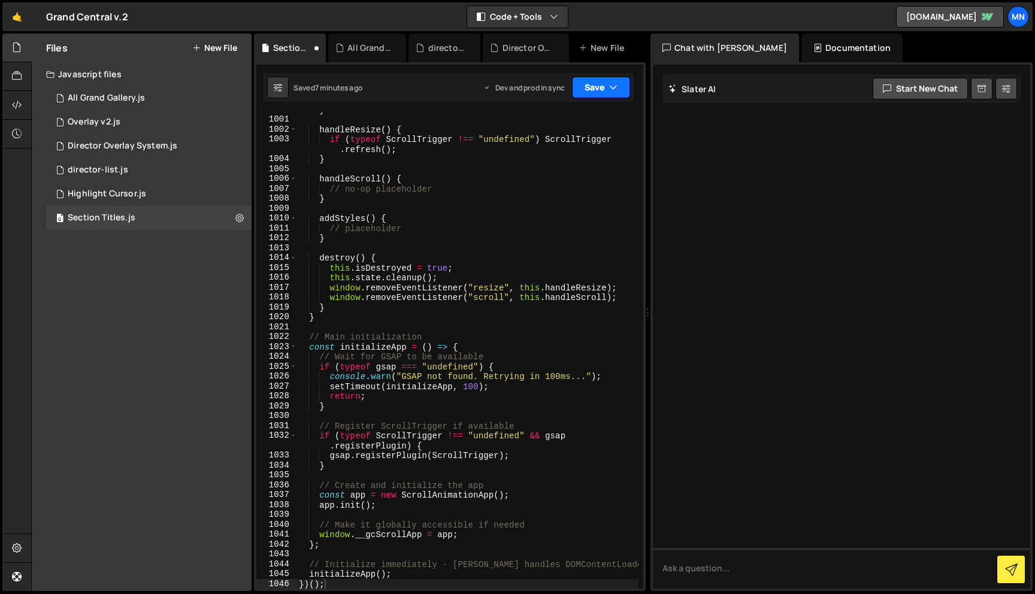
click at [599, 88] on button "Save" at bounding box center [601, 88] width 58 height 22
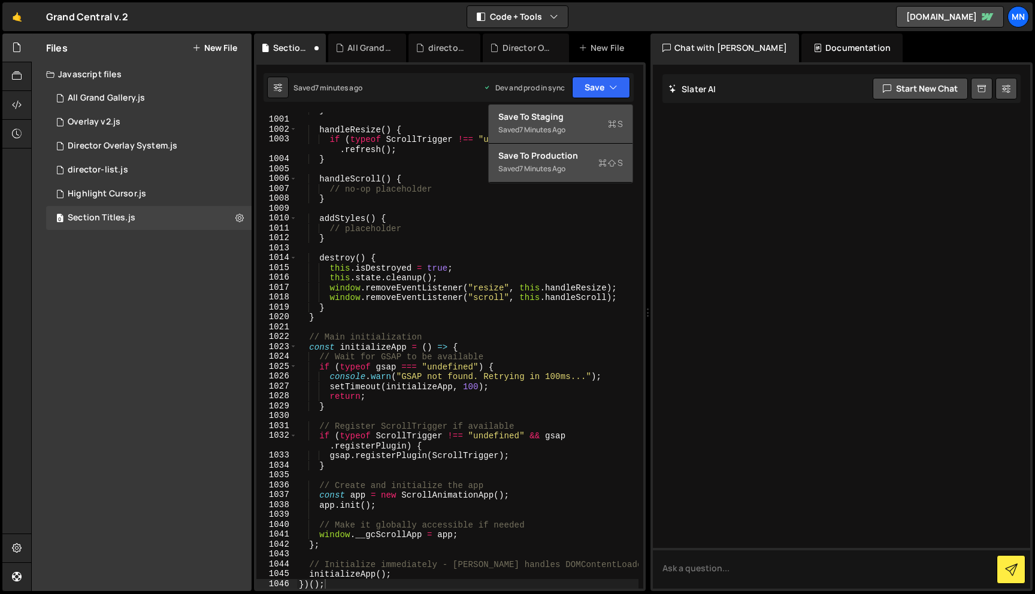
click at [569, 111] on div "Save to Staging S" at bounding box center [560, 117] width 125 height 12
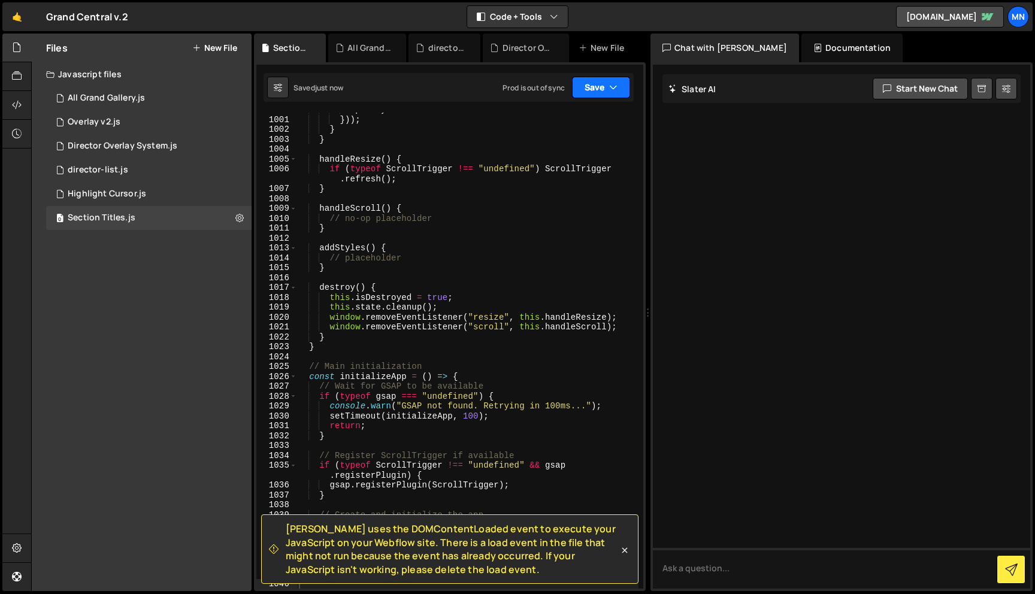
click at [602, 90] on button "Save" at bounding box center [601, 88] width 58 height 22
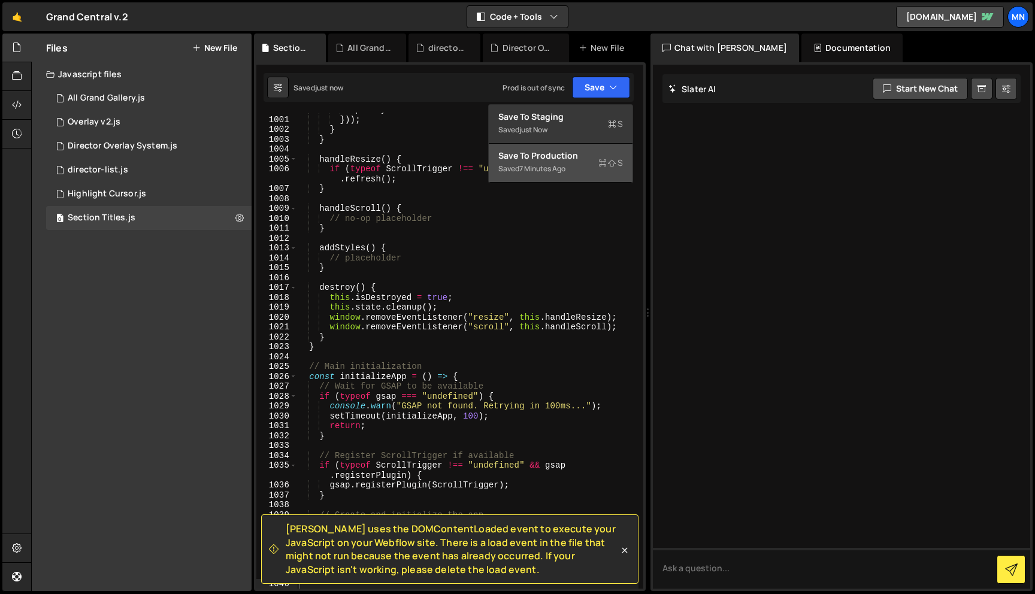
click at [573, 156] on div "Save to Production S" at bounding box center [560, 156] width 125 height 12
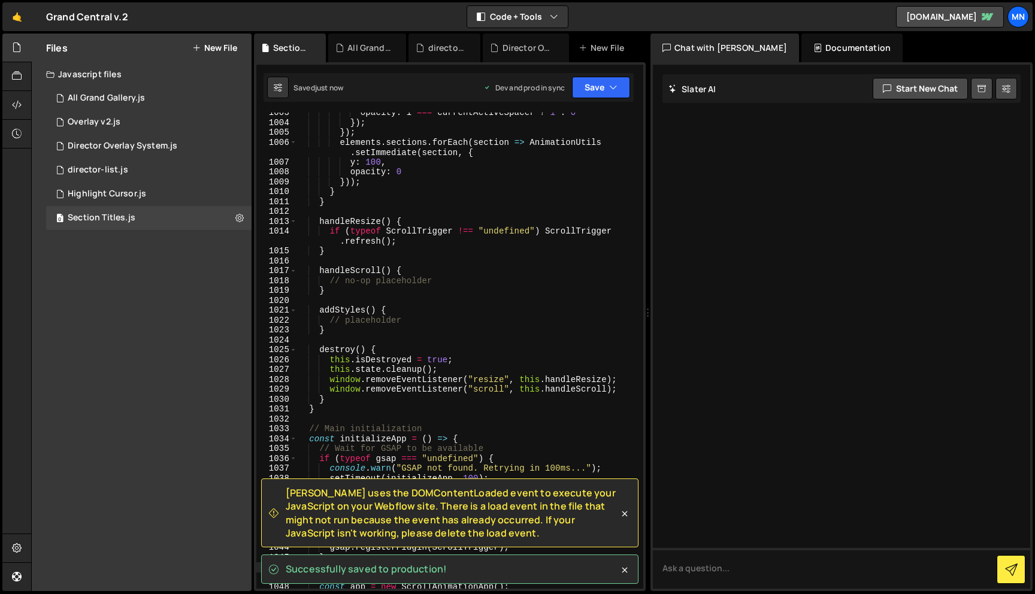
scroll to position [11444, 0]
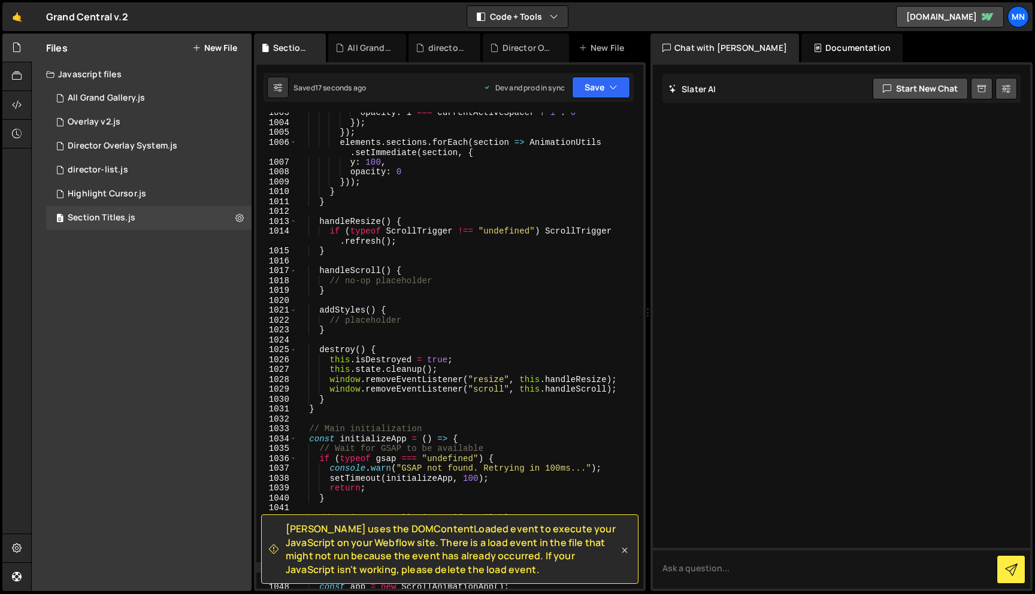
click at [623, 549] on icon at bounding box center [624, 550] width 12 height 12
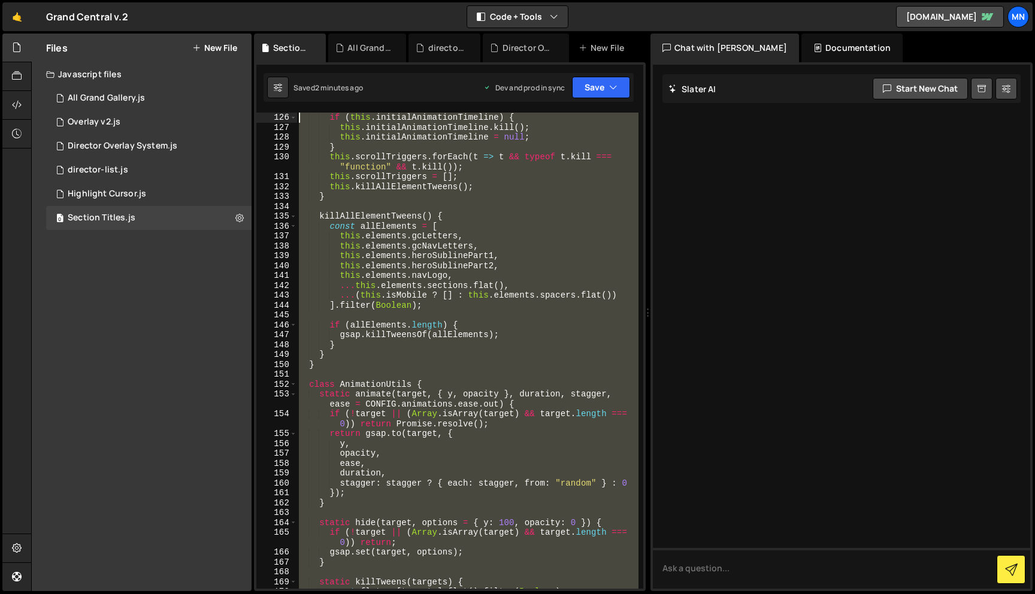
scroll to position [0, 0]
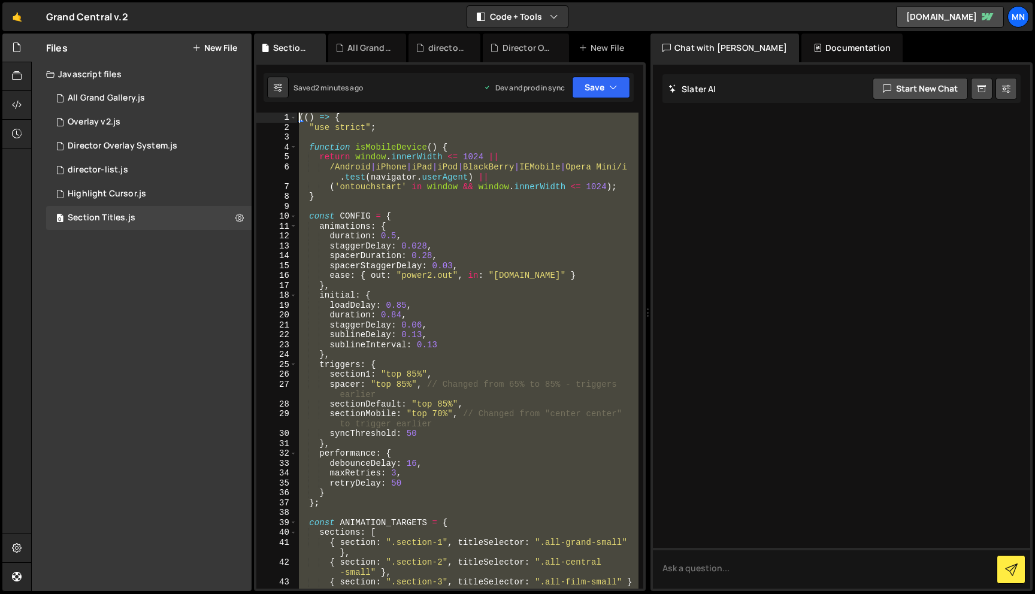
drag, startPoint x: 337, startPoint y: 481, endPoint x: 277, endPoint y: -75, distance: 559.4
click at [277, 0] on html "Projects [GEOGRAPHIC_DATA] Blog [GEOGRAPHIC_DATA] Projects Your Teams Invite te…" at bounding box center [517, 297] width 1035 height 594
paste textarea "})()"
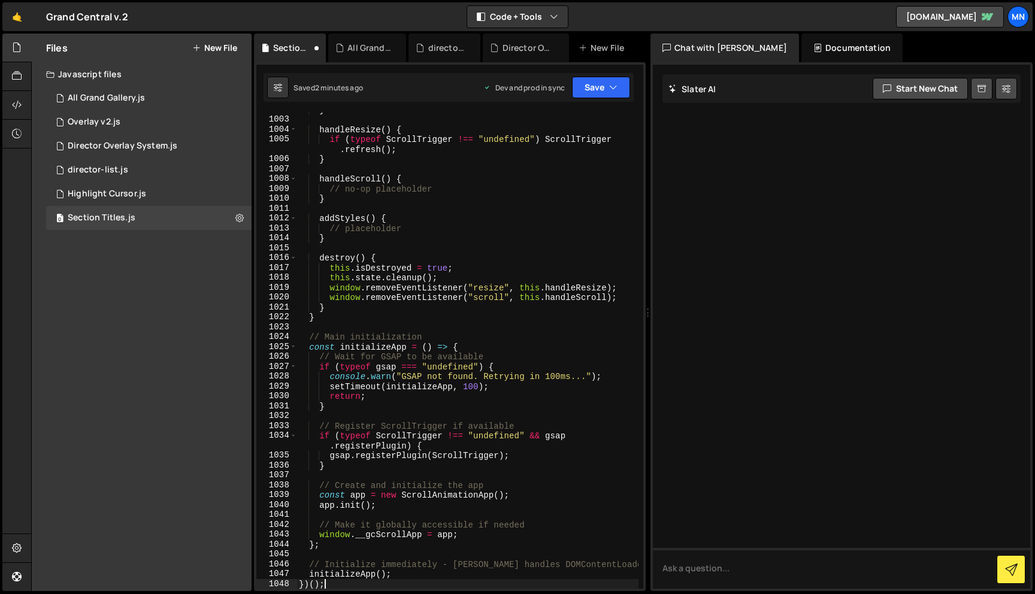
scroll to position [11496, 0]
drag, startPoint x: 616, startPoint y: 84, endPoint x: 586, endPoint y: 105, distance: 36.7
click at [616, 84] on icon "button" at bounding box center [613, 87] width 8 height 12
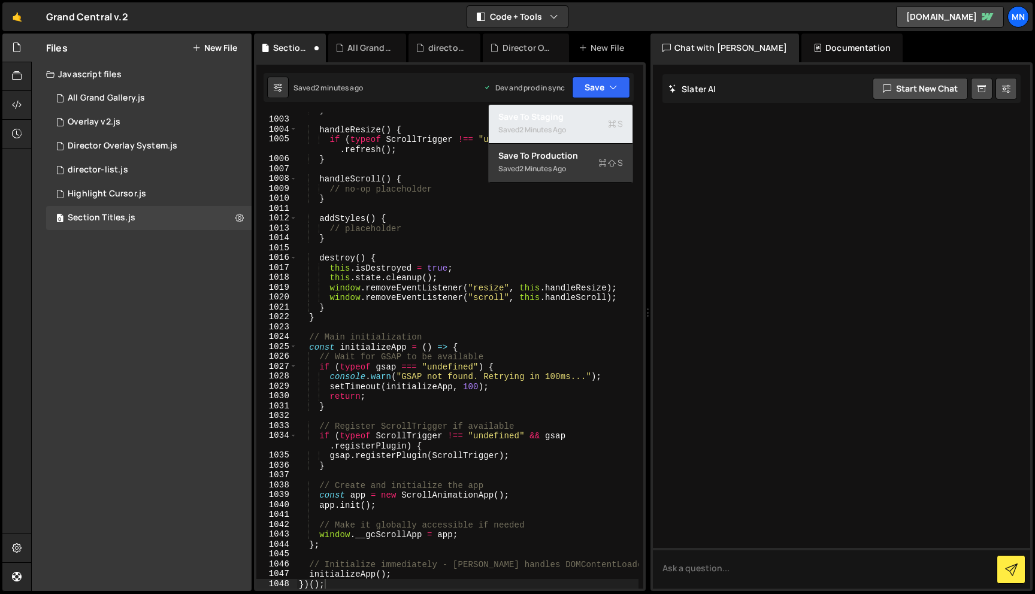
click at [582, 108] on button "Save to Staging S Saved 2 minutes ago" at bounding box center [561, 124] width 144 height 39
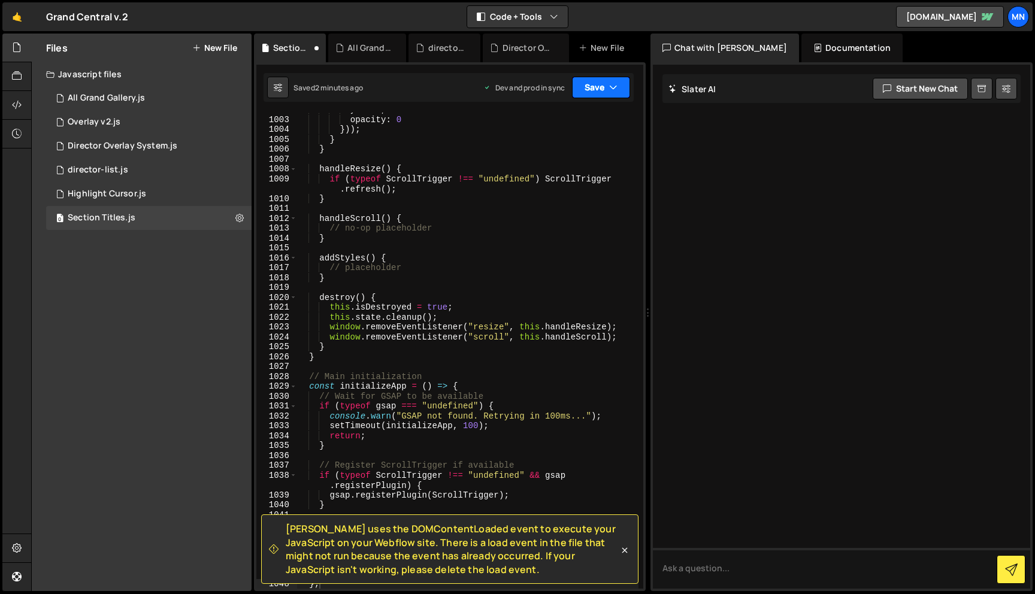
scroll to position [11466, 0]
click at [605, 87] on button "Save" at bounding box center [601, 88] width 58 height 22
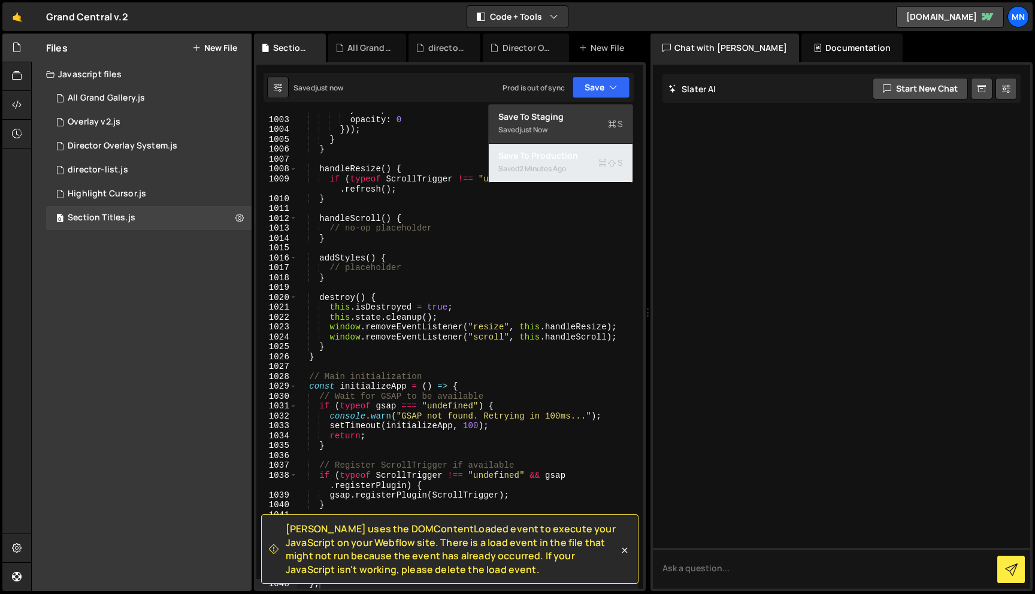
click at [563, 171] on div "2 minutes ago" at bounding box center [542, 168] width 47 height 10
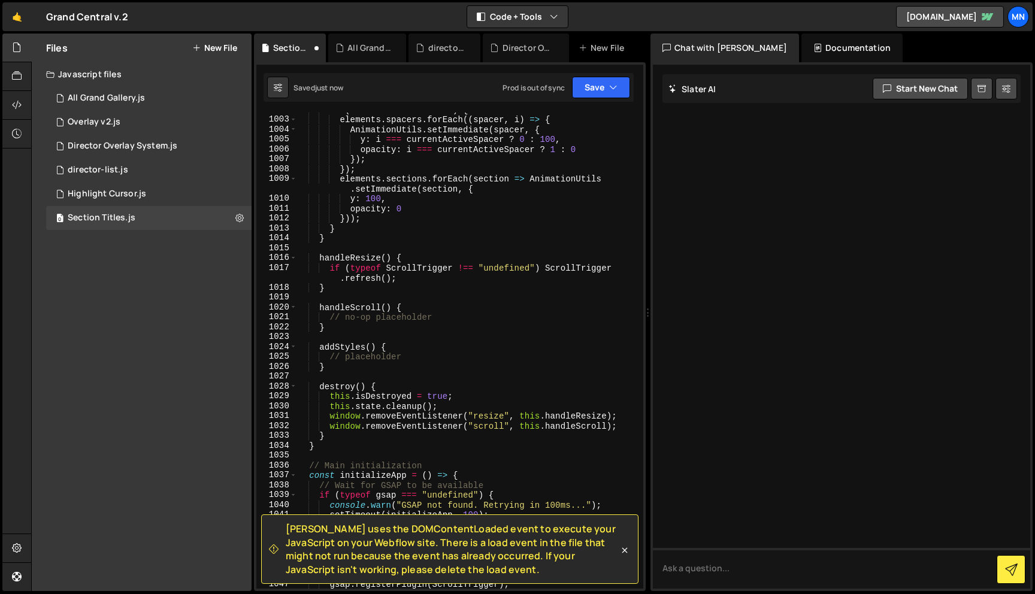
type textarea "}"
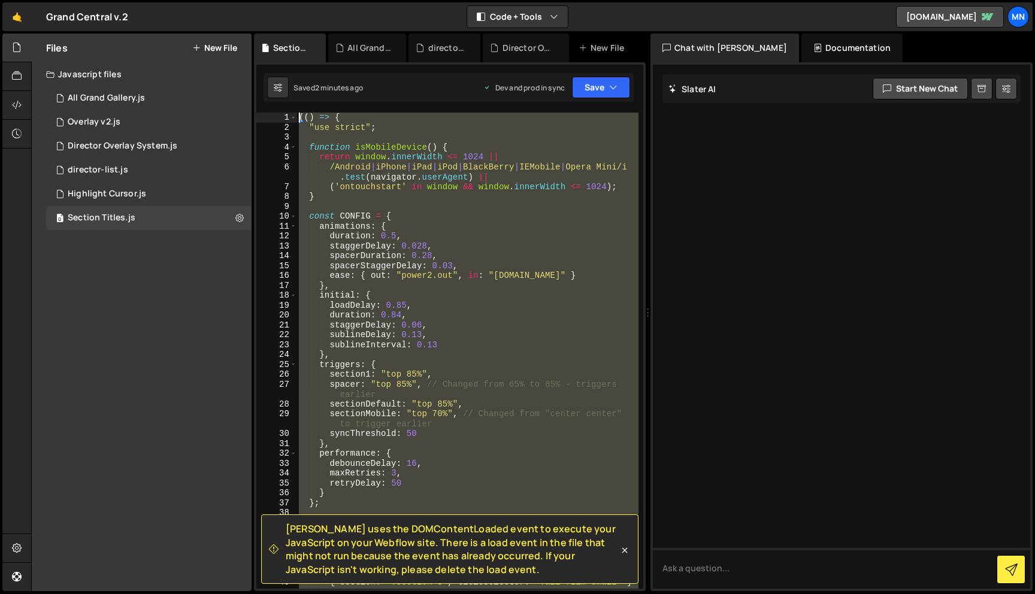
scroll to position [0, 0]
drag, startPoint x: 329, startPoint y: 444, endPoint x: 208, endPoint y: -75, distance: 533.0
click at [208, 0] on html "Projects [GEOGRAPHIC_DATA] Blog [GEOGRAPHIC_DATA] Projects Your Teams Invite te…" at bounding box center [517, 297] width 1035 height 594
paste textarea "})()"
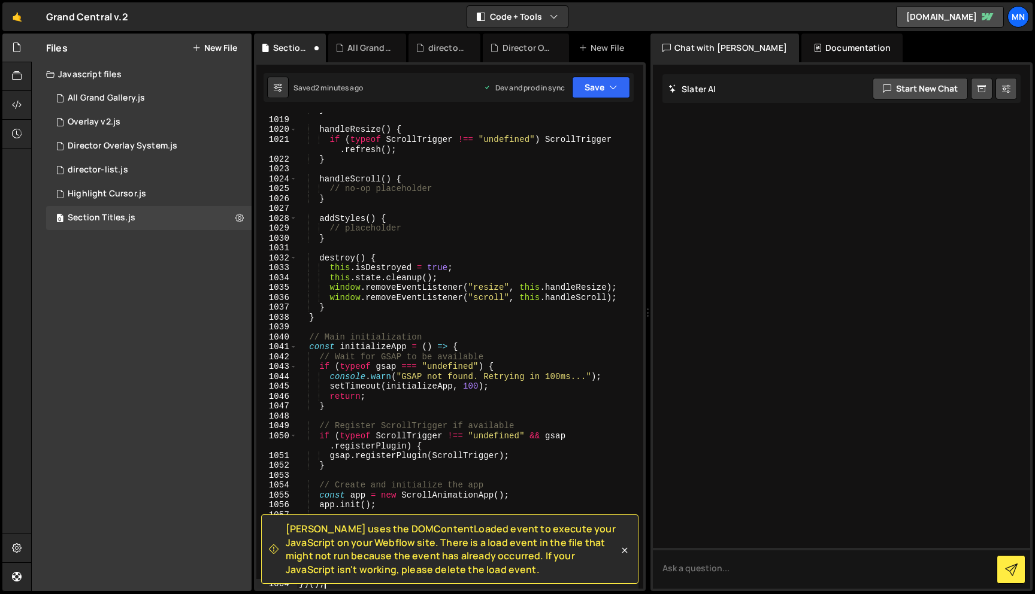
scroll to position [11664, 0]
drag, startPoint x: 612, startPoint y: 85, endPoint x: 563, endPoint y: 112, distance: 56.0
click at [612, 86] on icon "button" at bounding box center [613, 87] width 8 height 12
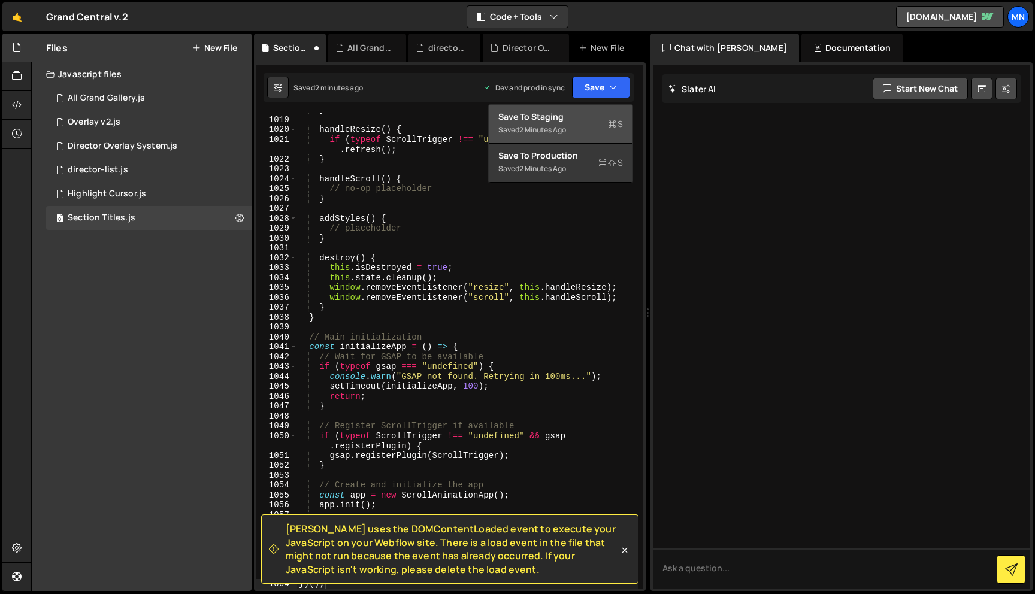
click at [557, 116] on div "Save to Staging S" at bounding box center [560, 117] width 125 height 12
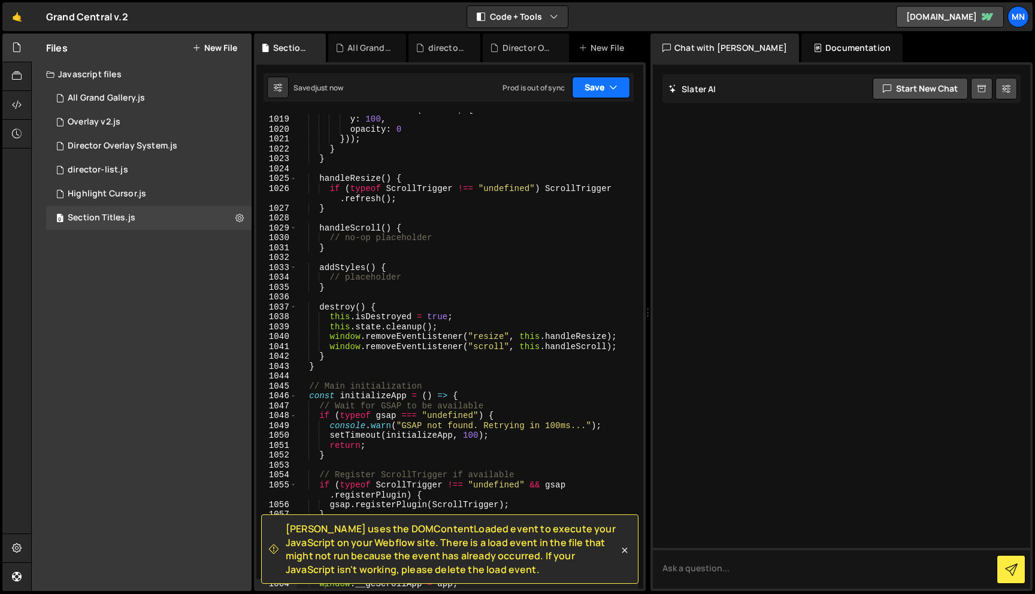
click at [603, 88] on button "Save" at bounding box center [601, 88] width 58 height 22
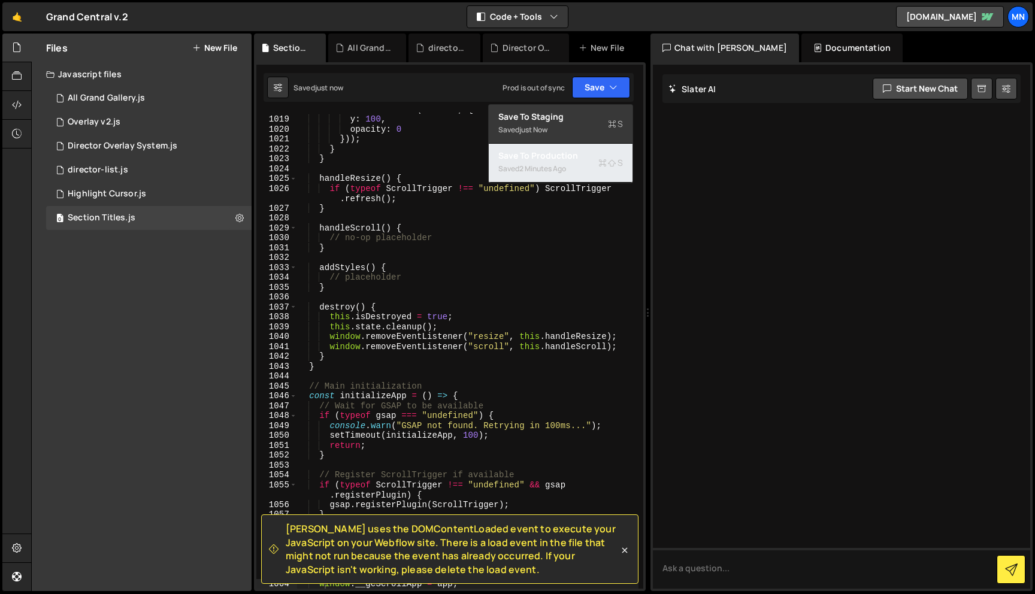
click at [553, 172] on div "2 minutes ago" at bounding box center [542, 168] width 47 height 10
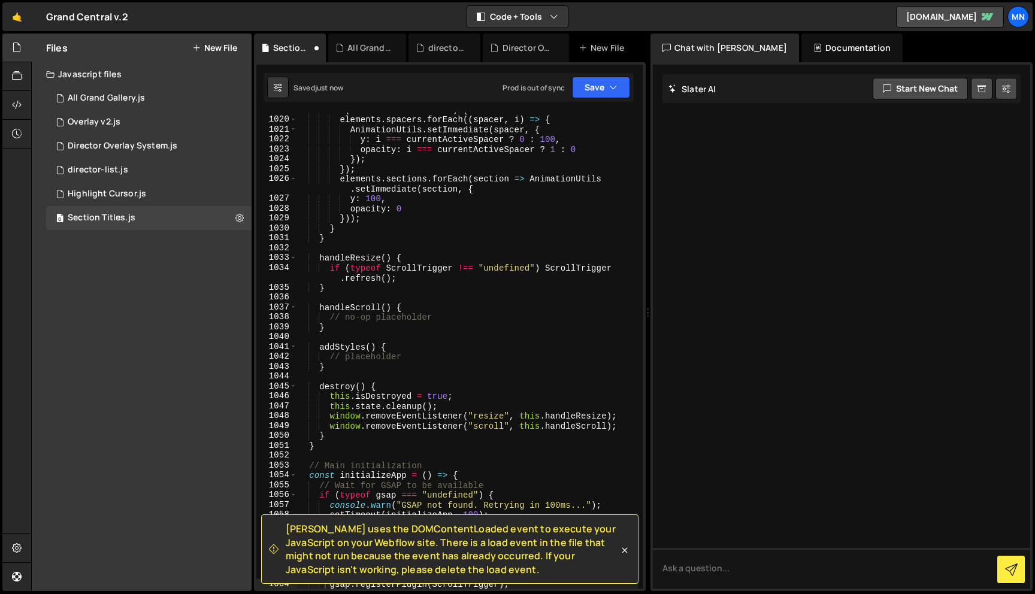
type textarea "gsap.registerPlugin(ScrollTrigger);"
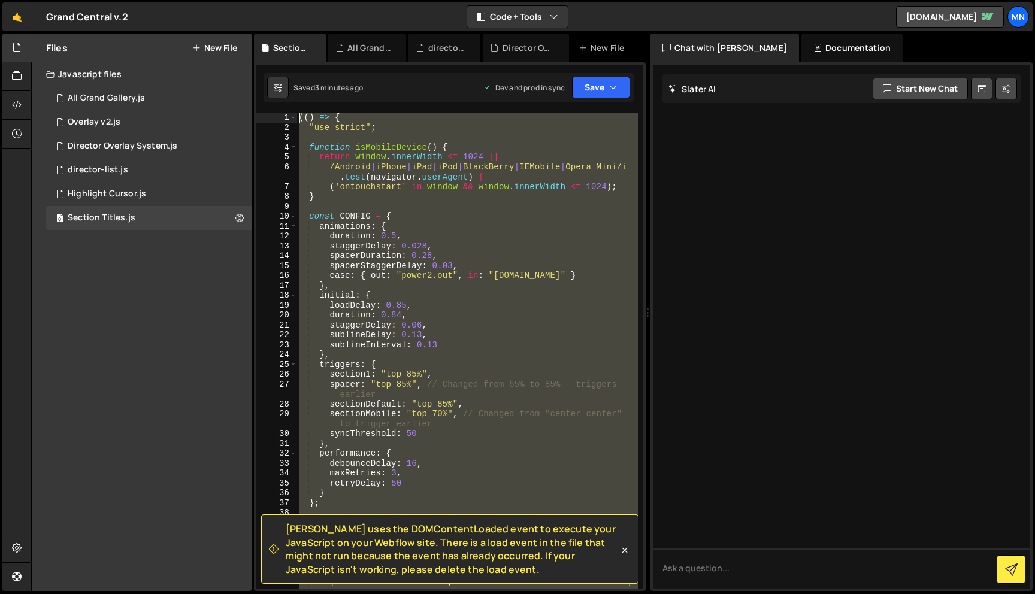
scroll to position [0, 0]
drag, startPoint x: 315, startPoint y: 408, endPoint x: 281, endPoint y: -29, distance: 438.3
click at [281, 0] on html "Projects [GEOGRAPHIC_DATA] Blog [GEOGRAPHIC_DATA] Projects Your Teams Invite te…" at bounding box center [517, 297] width 1035 height 594
paste textarea "})()"
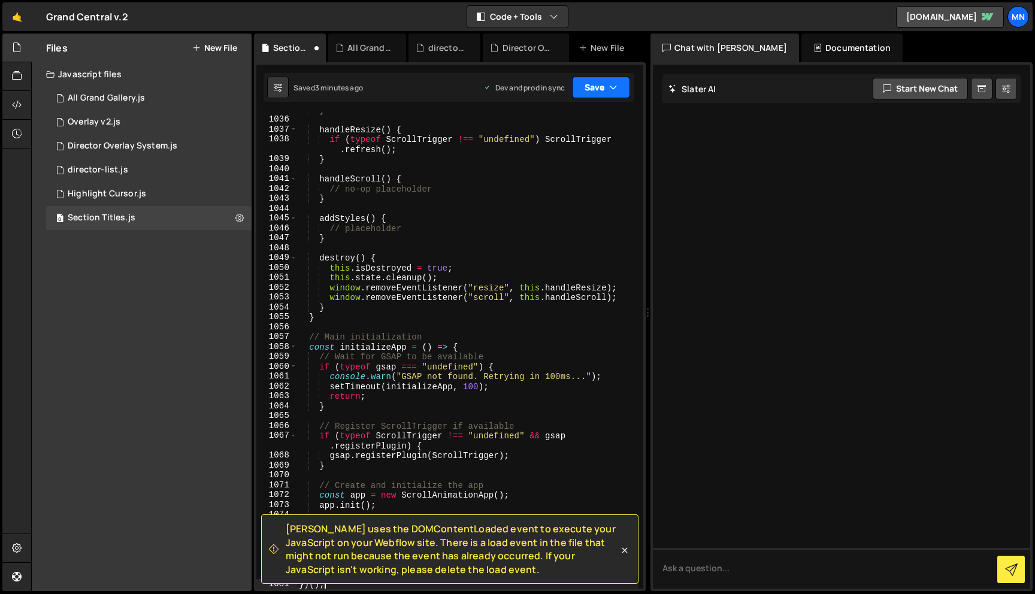
drag, startPoint x: 620, startPoint y: 93, endPoint x: 610, endPoint y: 94, distance: 9.6
click at [620, 93] on button "Save" at bounding box center [601, 88] width 58 height 22
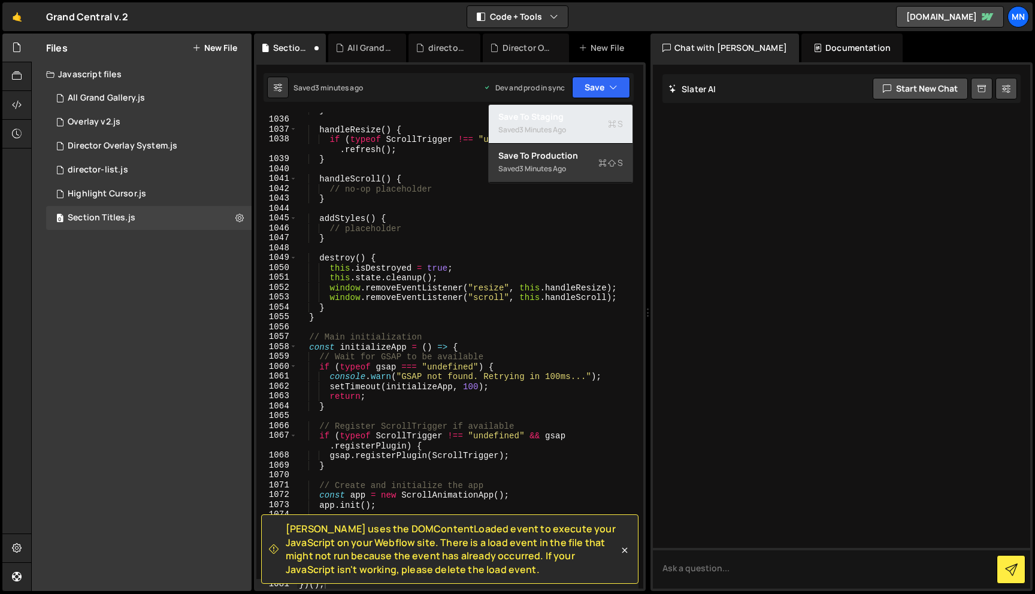
click at [573, 119] on div "Save to Staging S" at bounding box center [560, 117] width 125 height 12
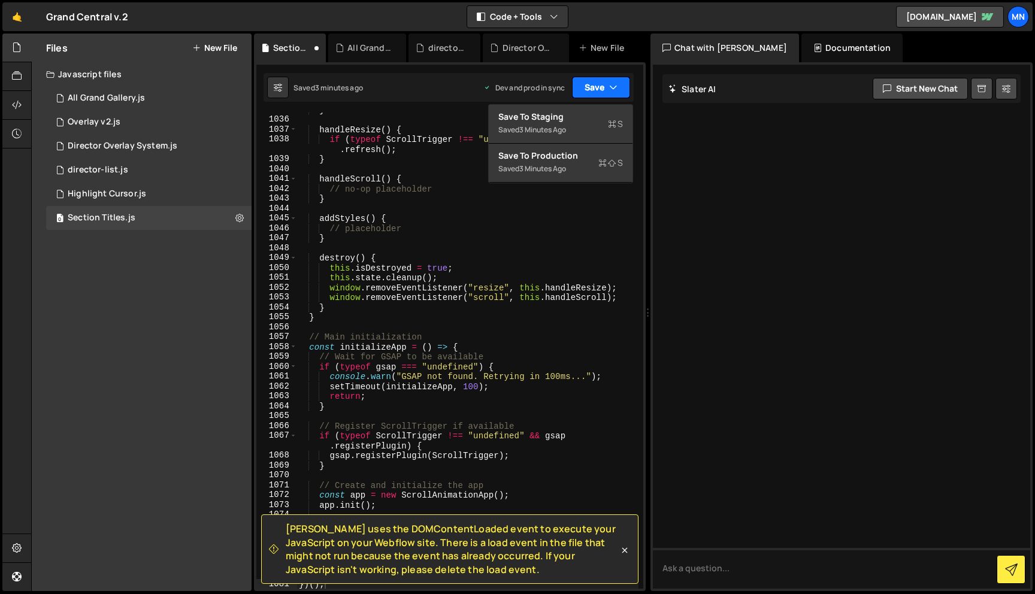
scroll to position [11822, 0]
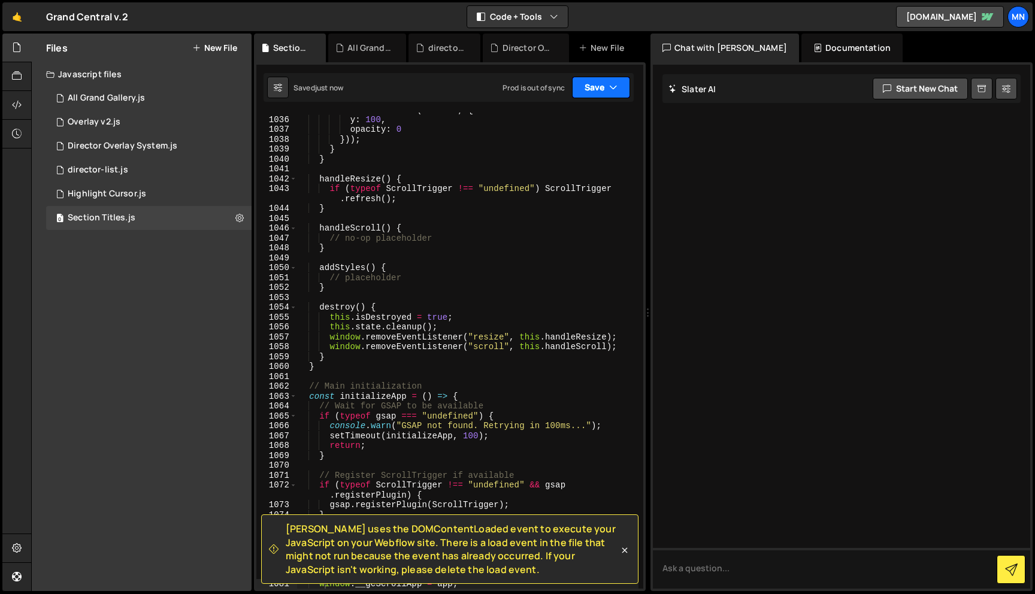
click at [605, 93] on button "Save" at bounding box center [601, 88] width 58 height 22
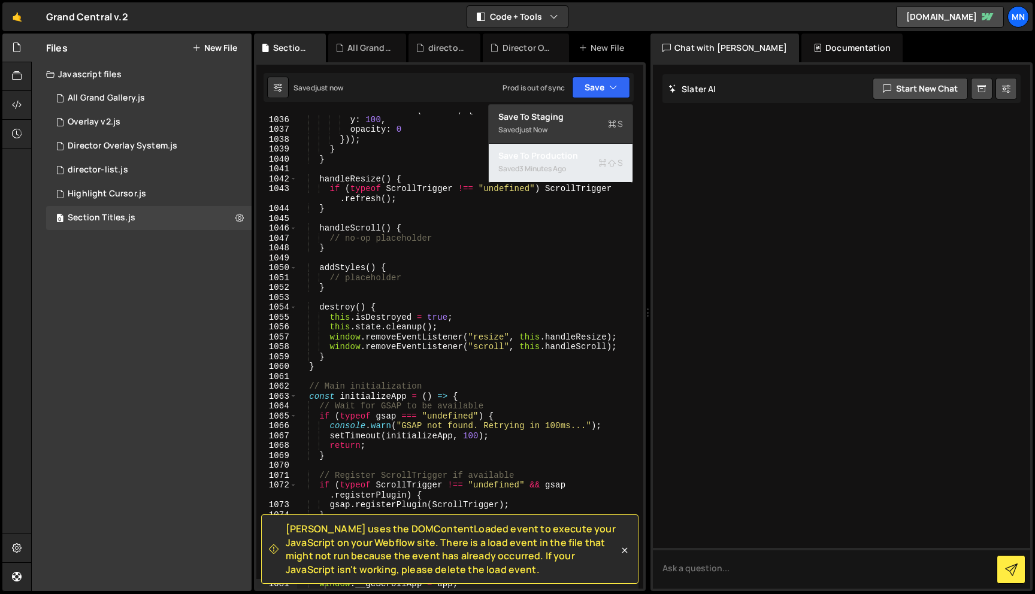
click at [580, 156] on div "Save to Production S" at bounding box center [560, 156] width 125 height 12
type textarea "gsap.registerPlugin(ScrollTrigger);"
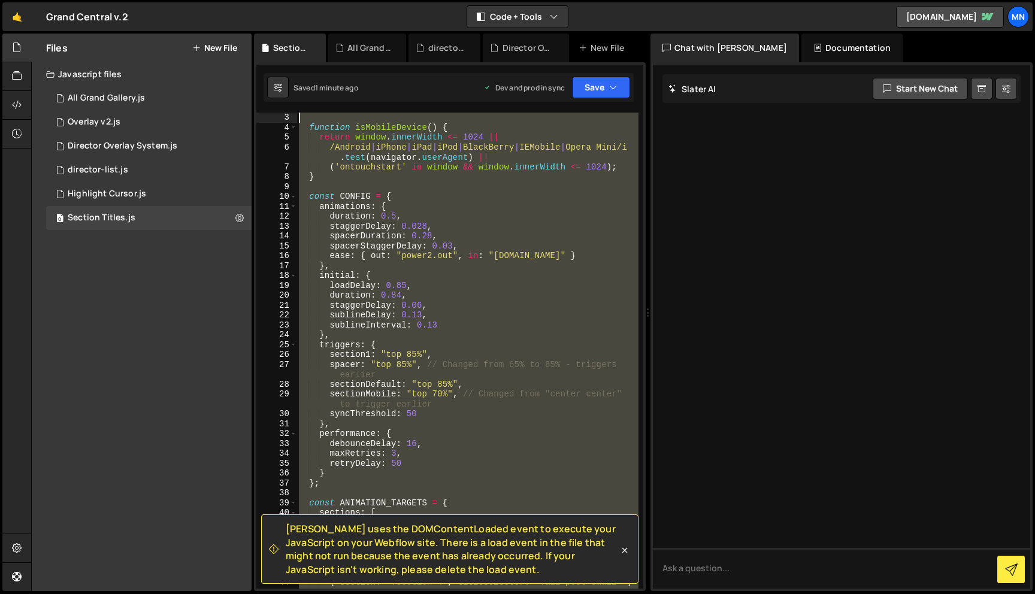
scroll to position [0, 0]
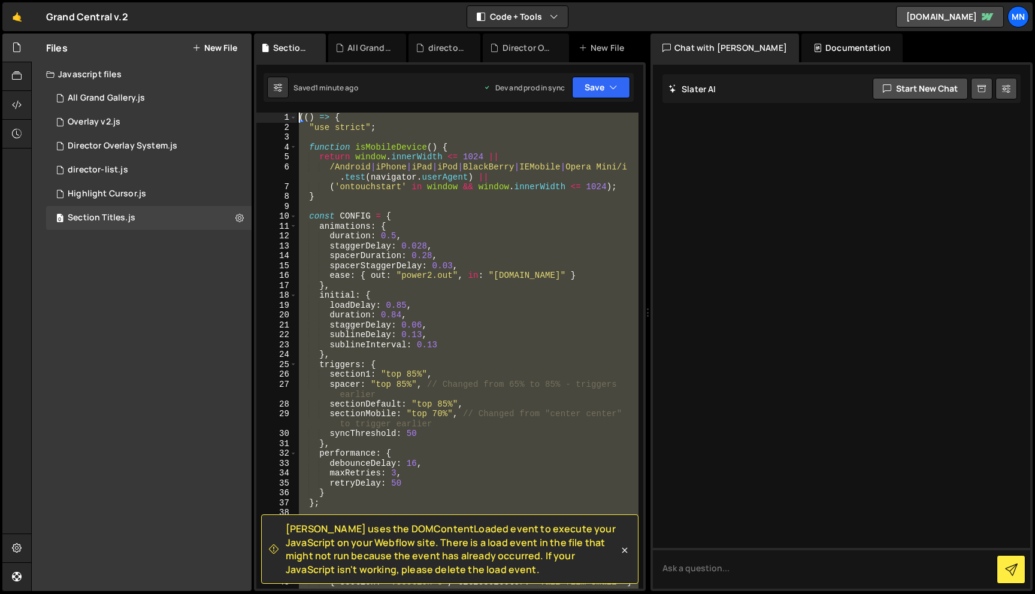
drag, startPoint x: 280, startPoint y: 451, endPoint x: 212, endPoint y: -75, distance: 530.0
click at [212, 0] on html "Projects [GEOGRAPHIC_DATA] Blog [GEOGRAPHIC_DATA] Projects Your Teams Invite te…" at bounding box center [517, 297] width 1035 height 594
paste textarea "})()"
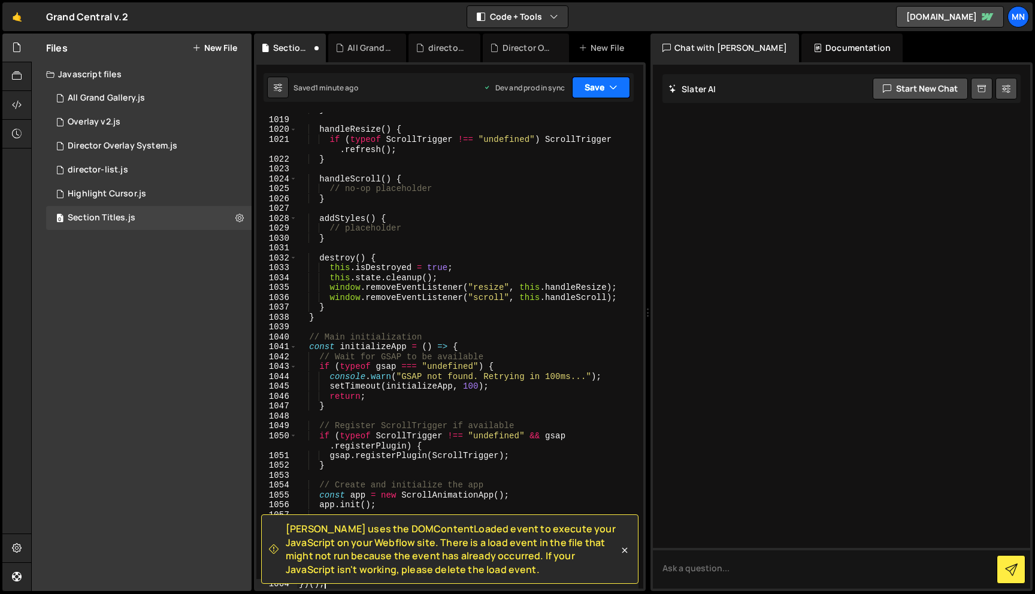
drag, startPoint x: 584, startPoint y: 79, endPoint x: 582, endPoint y: 92, distance: 13.3
click at [584, 79] on button "Save" at bounding box center [601, 88] width 58 height 22
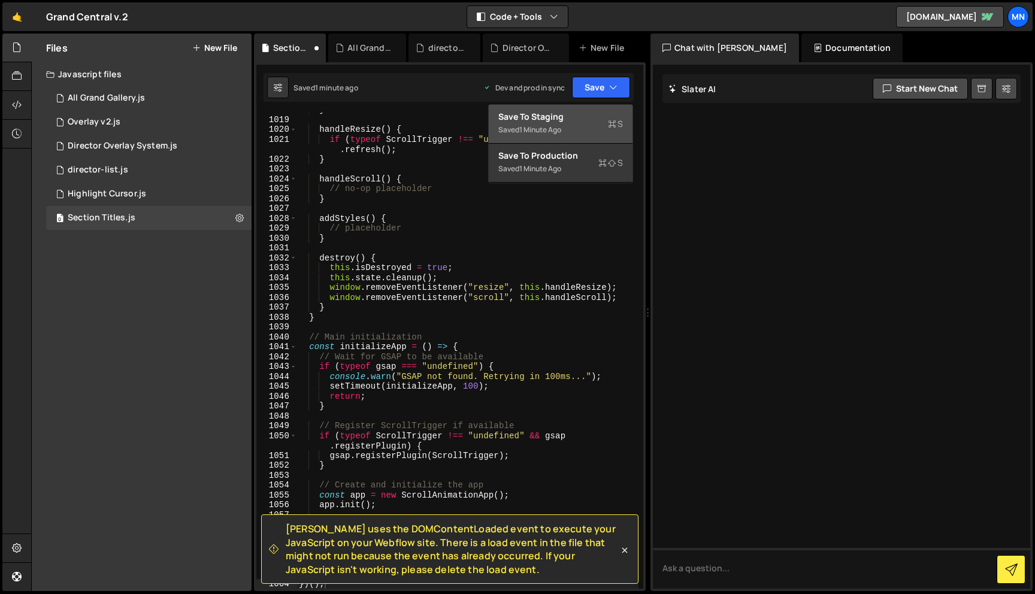
click at [577, 119] on div "Save to Staging S" at bounding box center [560, 117] width 125 height 12
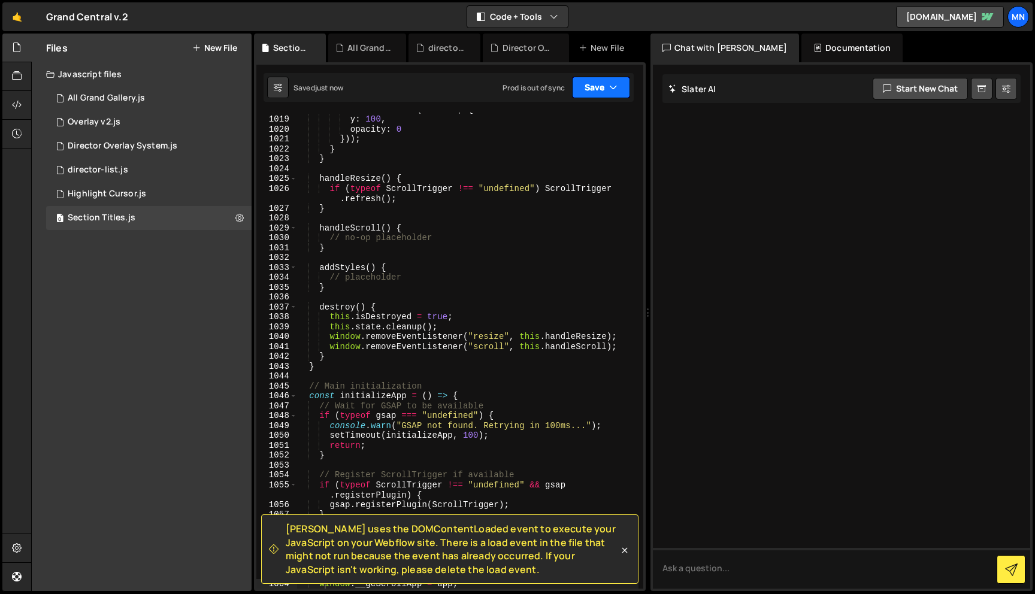
click at [600, 90] on button "Save" at bounding box center [601, 88] width 58 height 22
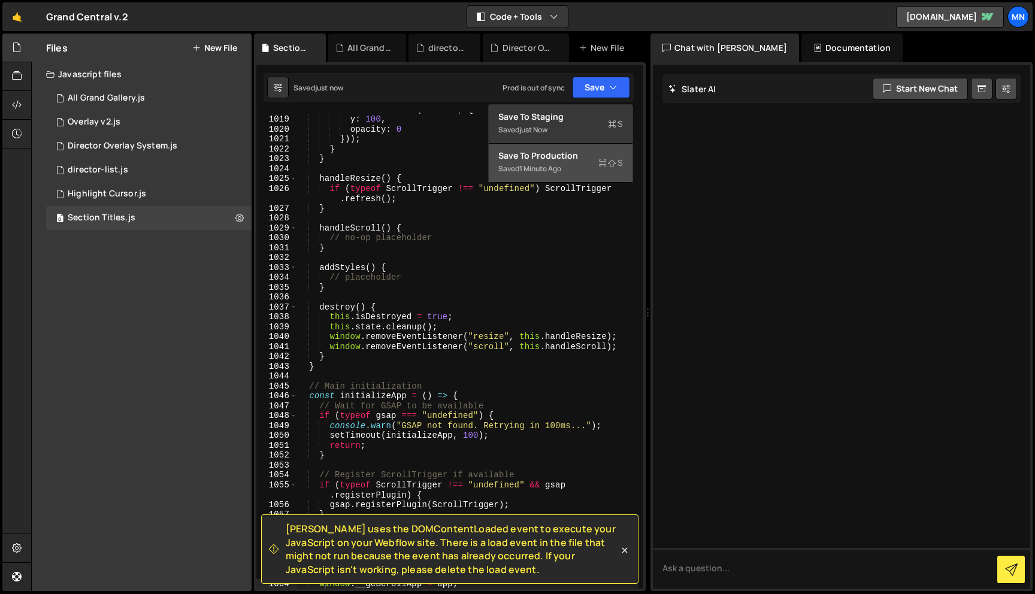
click at [566, 181] on button "Save to Production S Saved 1 minute ago" at bounding box center [561, 163] width 144 height 39
type textarea "gsap.registerPlugin(ScrollTrigger);"
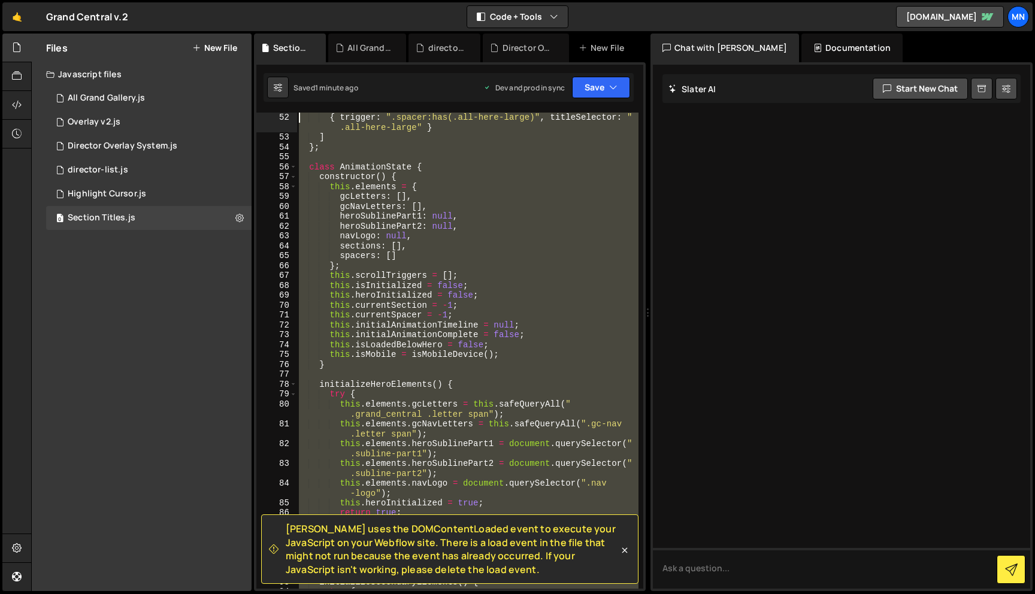
scroll to position [0, 0]
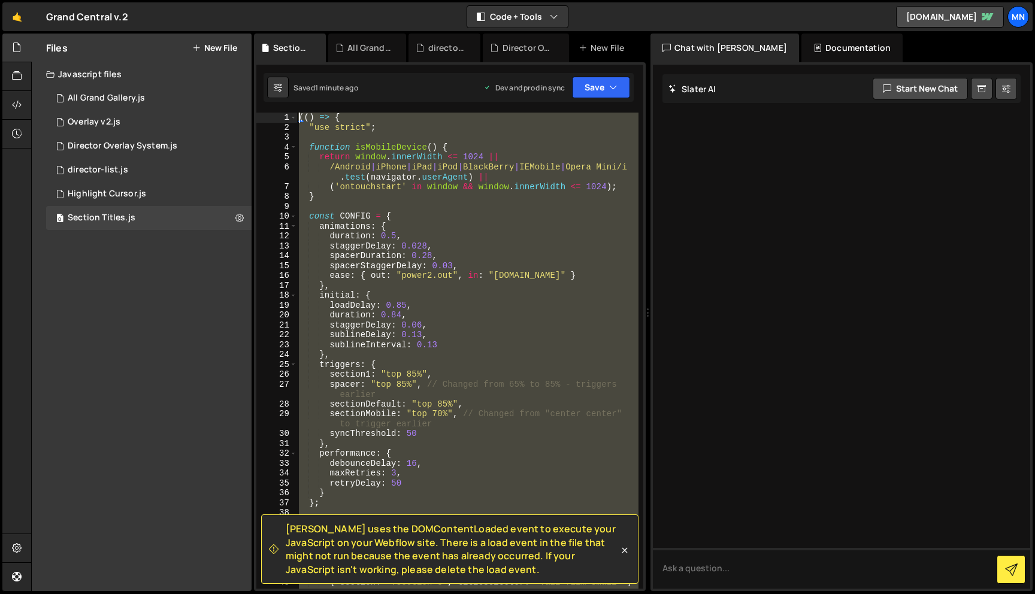
drag, startPoint x: 305, startPoint y: 421, endPoint x: 286, endPoint y: -75, distance: 496.1
click at [286, 0] on html "Projects [GEOGRAPHIC_DATA] Blog [GEOGRAPHIC_DATA] Projects Your Teams Invite te…" at bounding box center [517, 297] width 1035 height 594
paste textarea "})()"
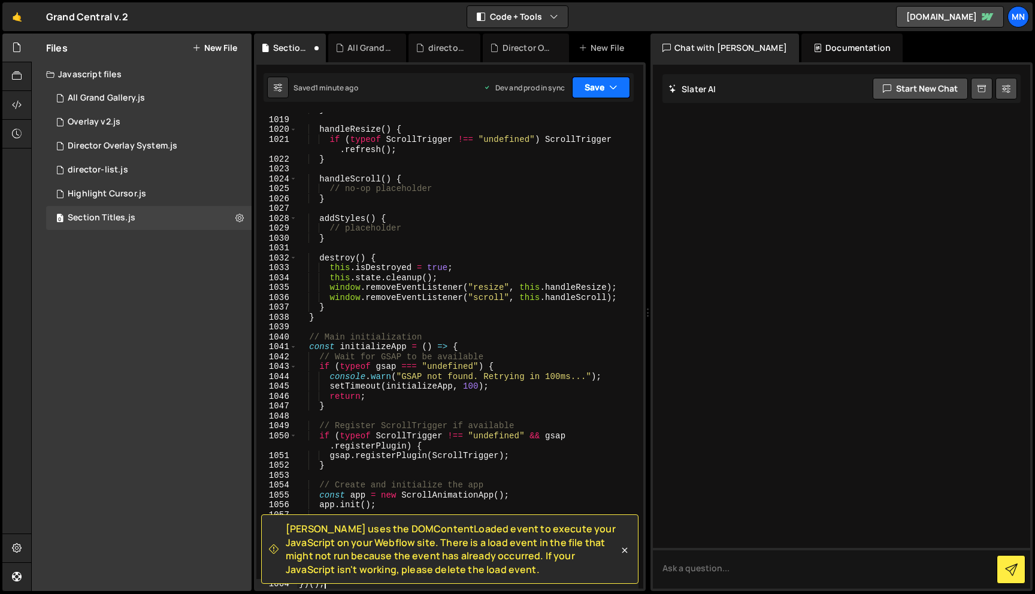
drag, startPoint x: 621, startPoint y: 81, endPoint x: 583, endPoint y: 103, distance: 44.8
click at [621, 81] on button "Save" at bounding box center [601, 88] width 58 height 22
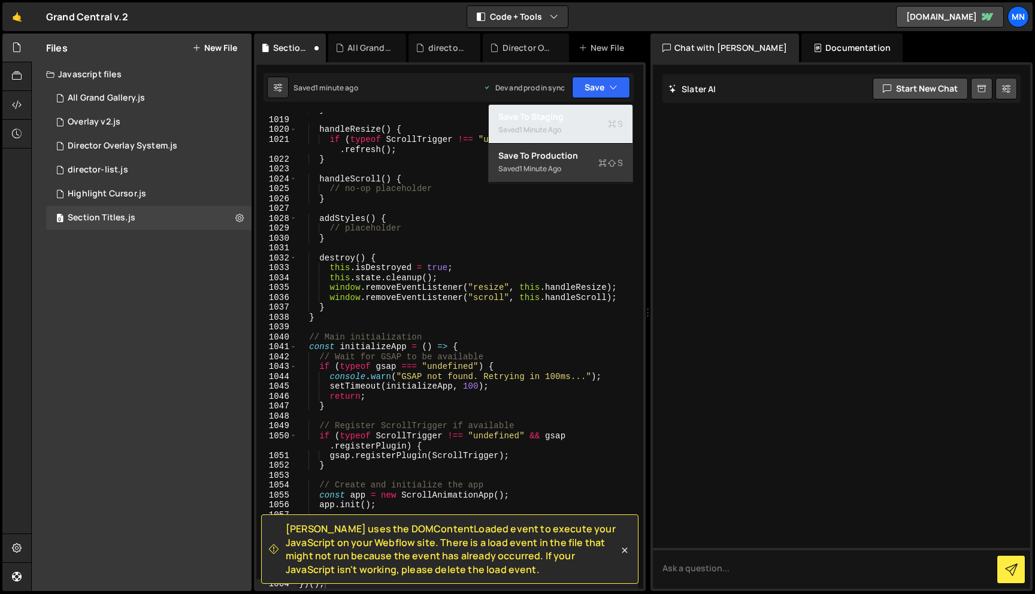
drag, startPoint x: 559, startPoint y: 117, endPoint x: 570, endPoint y: 112, distance: 12.3
click at [561, 116] on div "Save to Staging S" at bounding box center [560, 117] width 125 height 12
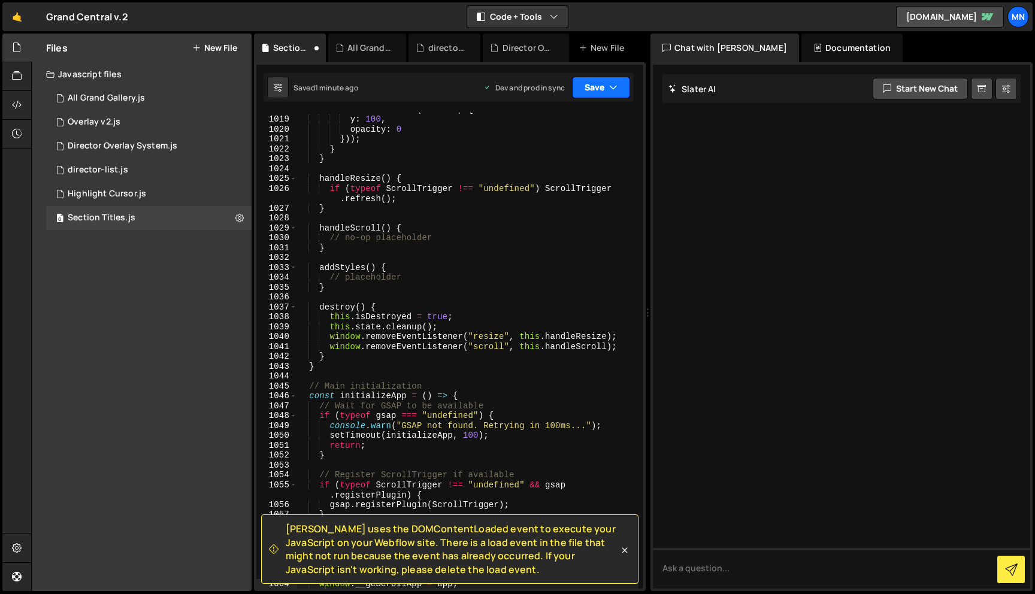
scroll to position [11635, 0]
drag, startPoint x: 612, startPoint y: 79, endPoint x: 604, endPoint y: 107, distance: 29.2
click at [612, 79] on button "Save" at bounding box center [601, 88] width 58 height 22
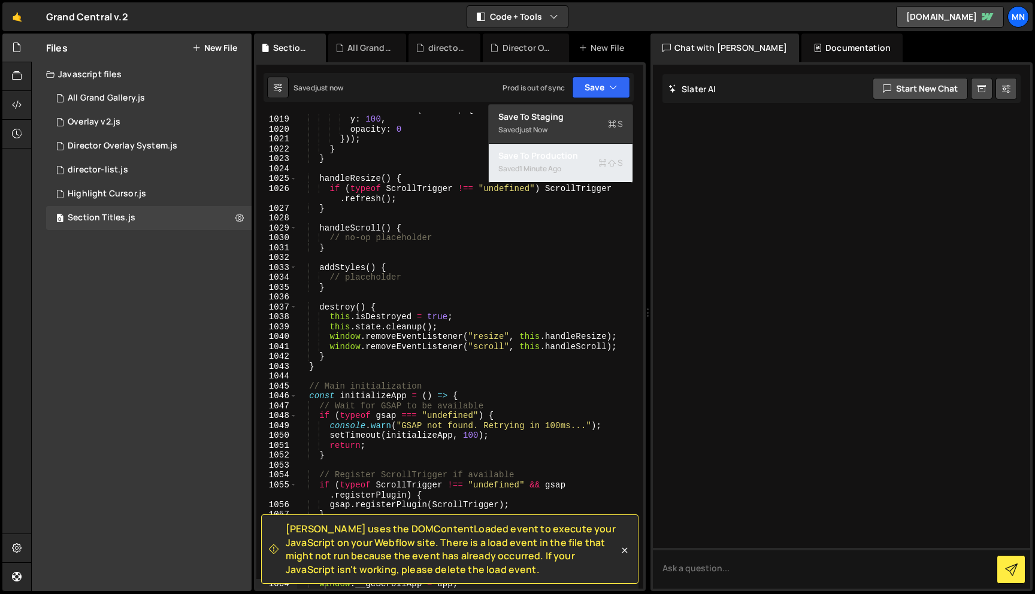
click at [570, 164] on div "Saved 1 minute ago" at bounding box center [560, 169] width 125 height 14
type textarea "gsap.registerPlugin(ScrollTrigger);"
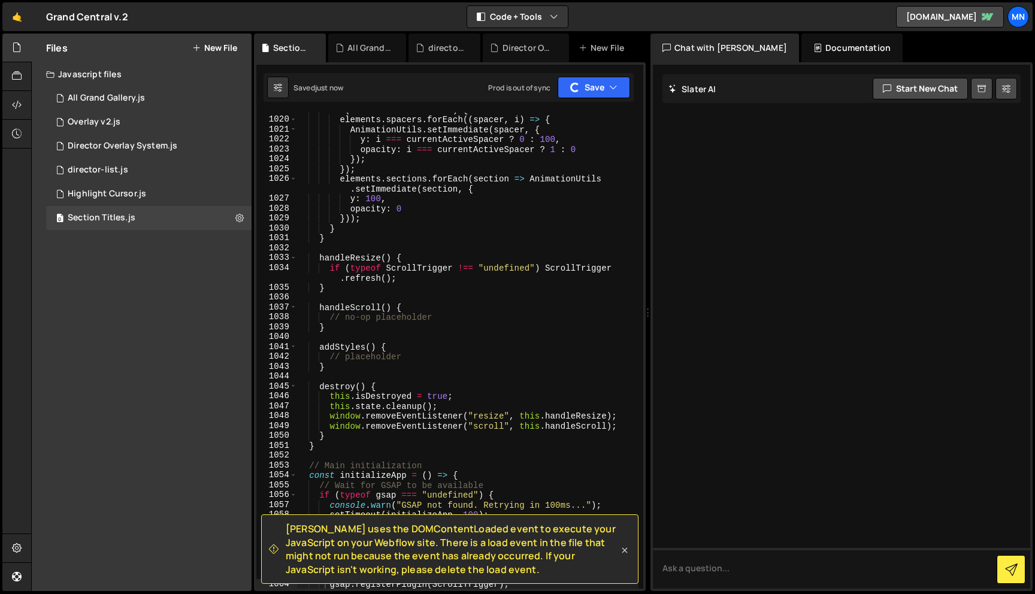
click at [626, 551] on icon at bounding box center [624, 549] width 5 height 5
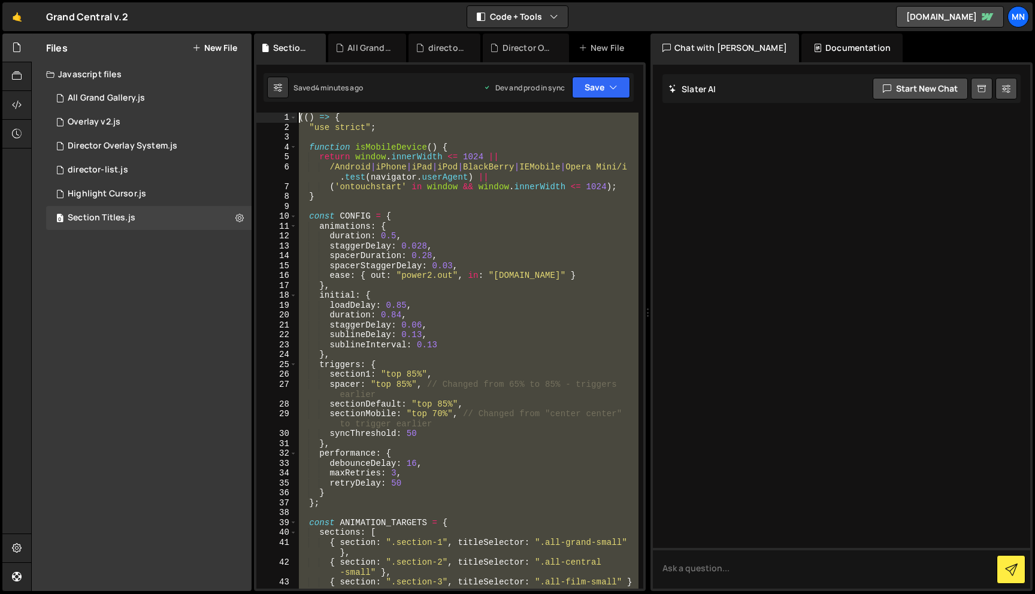
scroll to position [0, 0]
drag, startPoint x: 311, startPoint y: 388, endPoint x: 297, endPoint y: -75, distance: 463.0
click at [297, 0] on html "Projects [GEOGRAPHIC_DATA] Blog [GEOGRAPHIC_DATA] Projects Your Teams Invite te…" at bounding box center [517, 297] width 1035 height 594
paste textarea "})()"
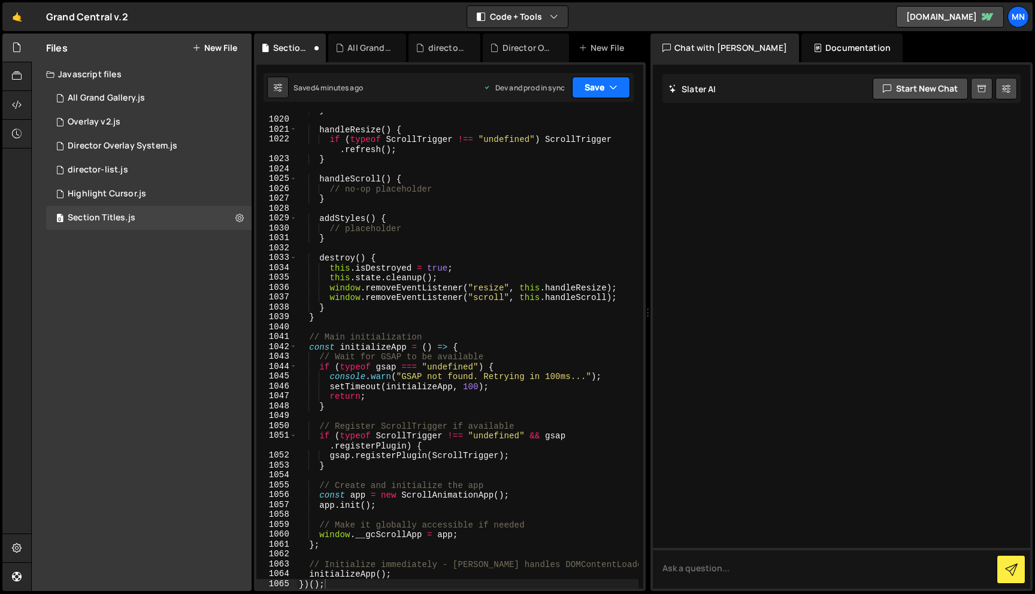
click at [602, 77] on button "Save" at bounding box center [601, 88] width 58 height 22
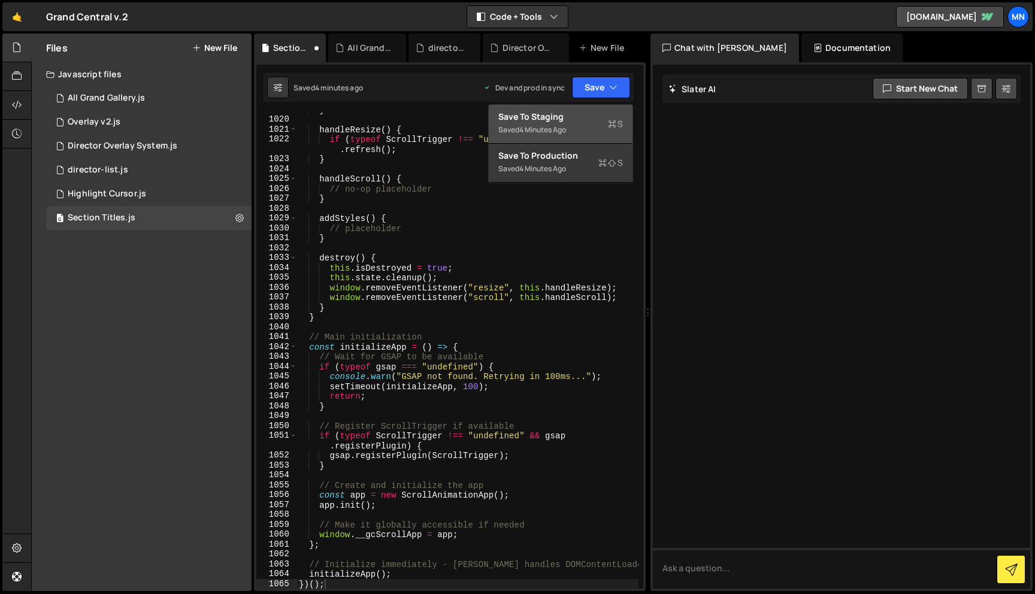
drag, startPoint x: 572, startPoint y: 115, endPoint x: 579, endPoint y: 116, distance: 6.7
click at [572, 115] on div "Save to Staging S" at bounding box center [560, 117] width 125 height 12
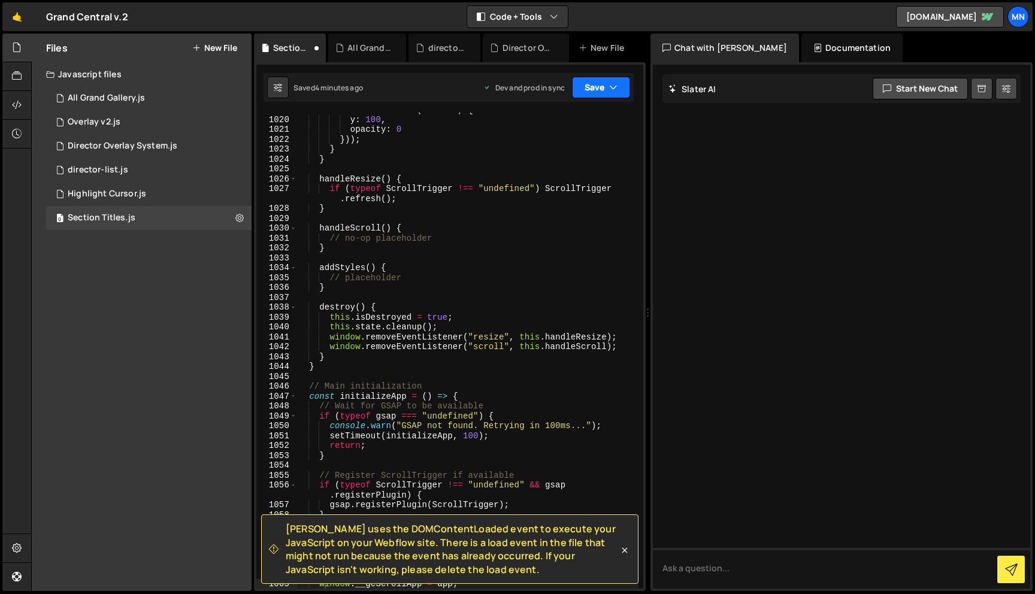
click at [592, 95] on button "Save" at bounding box center [601, 88] width 58 height 22
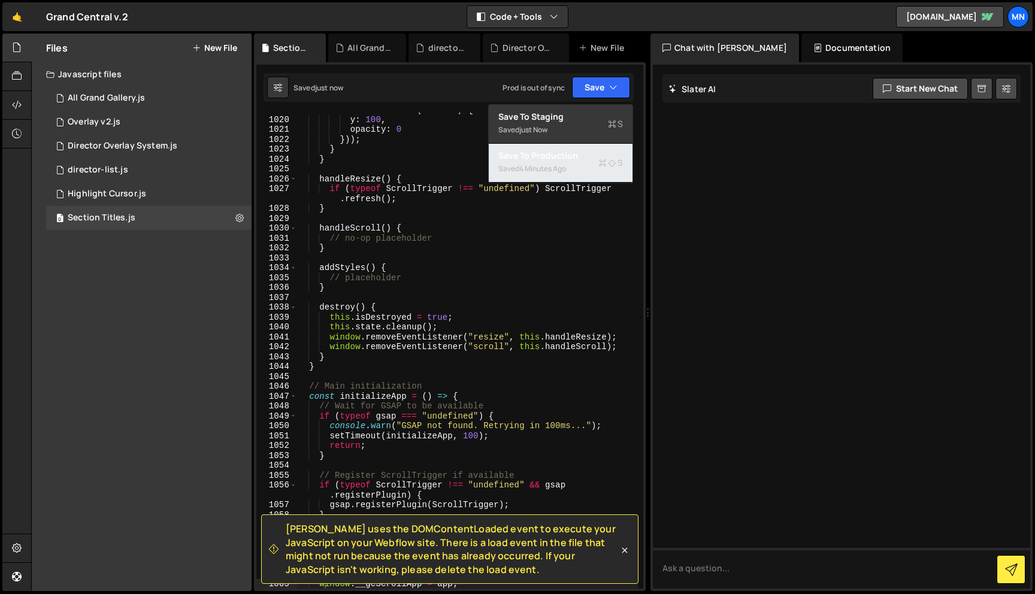
click at [559, 168] on div "4 minutes ago" at bounding box center [542, 168] width 47 height 10
type textarea "gsap.registerPlugin(ScrollTrigger);"
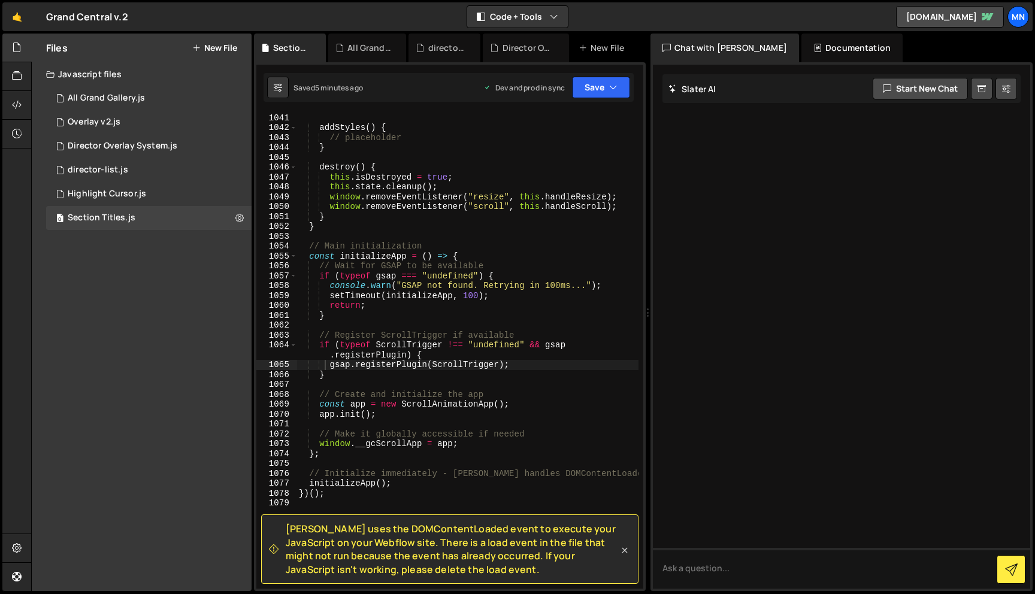
scroll to position [11902, 0]
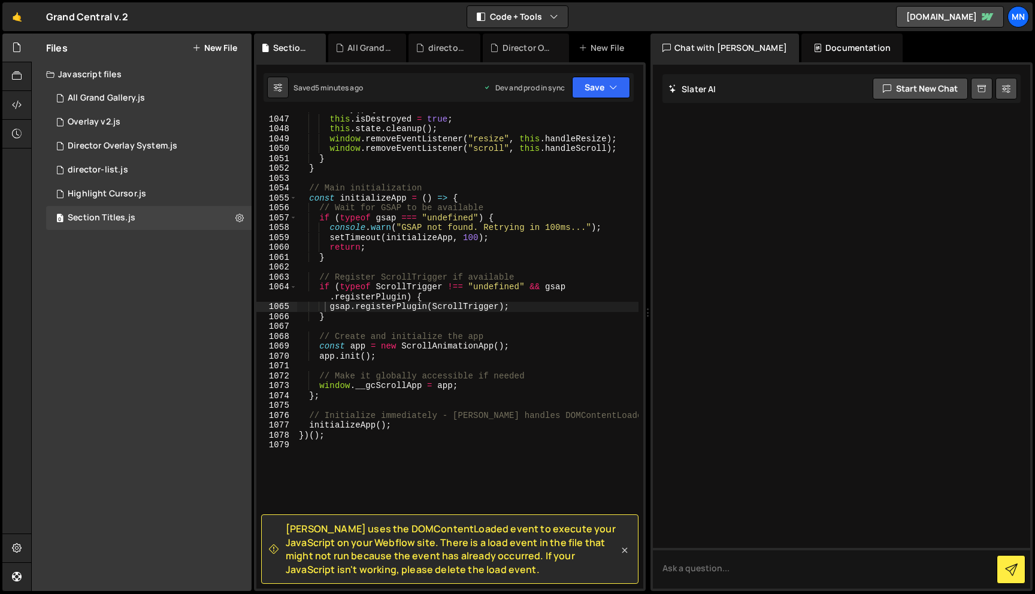
click at [624, 551] on icon at bounding box center [624, 550] width 12 height 12
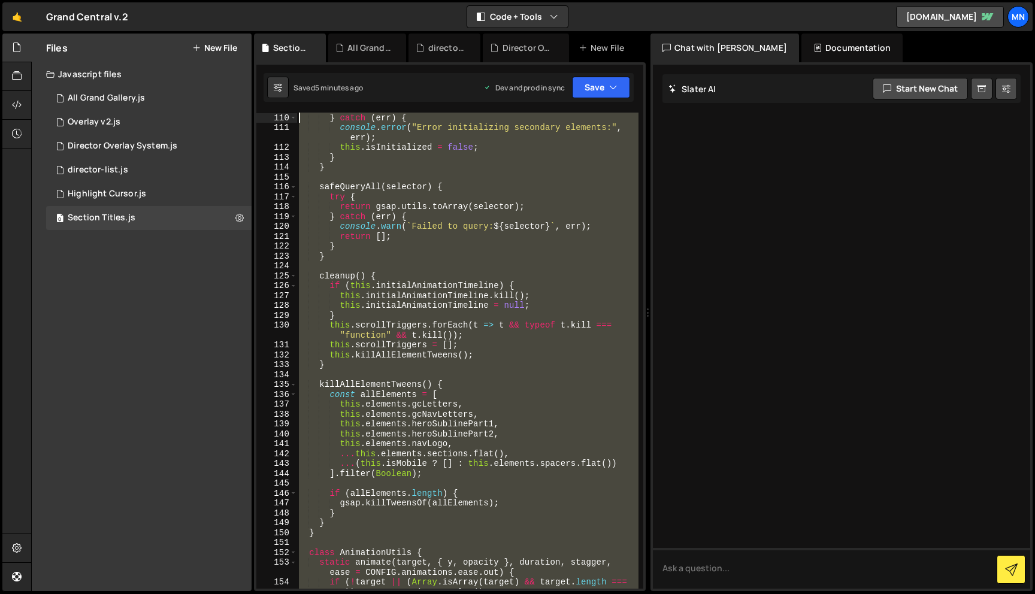
scroll to position [0, 0]
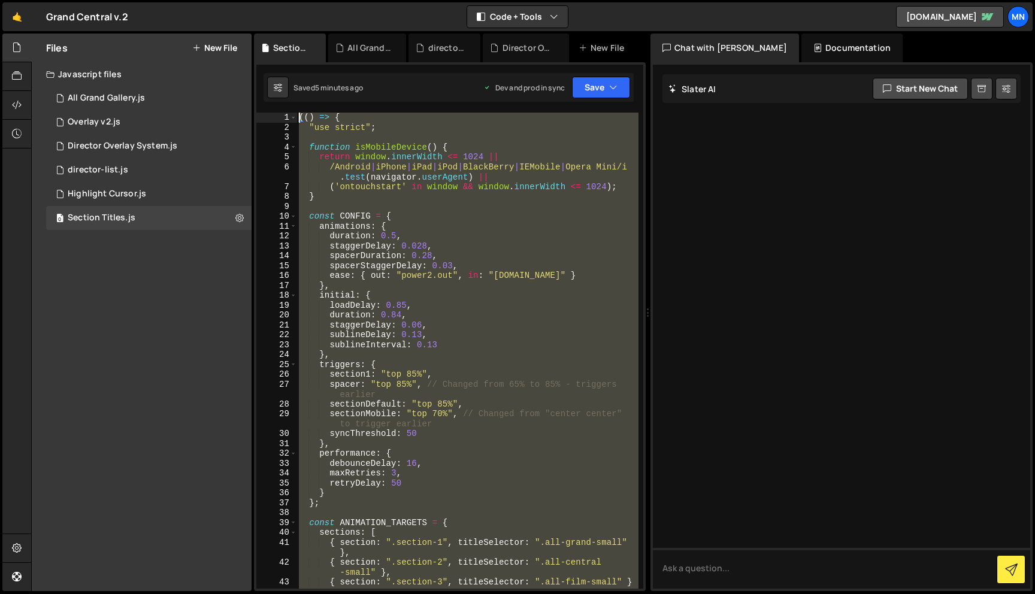
drag, startPoint x: 296, startPoint y: 475, endPoint x: 134, endPoint y: -75, distance: 573.0
click at [134, 0] on html "Projects [GEOGRAPHIC_DATA] Blog [GEOGRAPHIC_DATA] Projects Your Teams Invite te…" at bounding box center [517, 297] width 1035 height 594
paste textarea "})()"
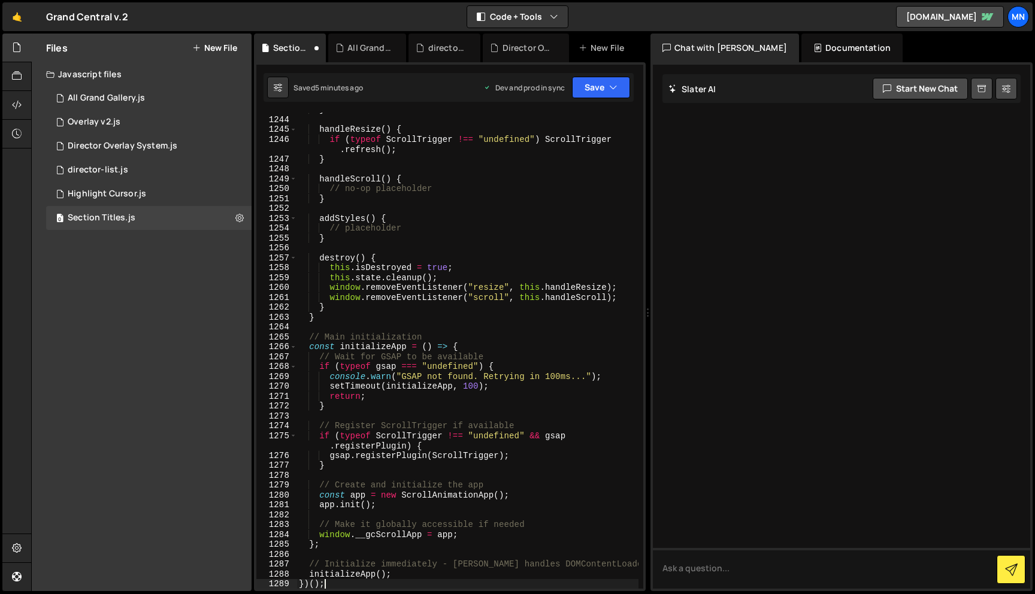
scroll to position [14114, 0]
click at [585, 93] on button "Save" at bounding box center [601, 88] width 58 height 22
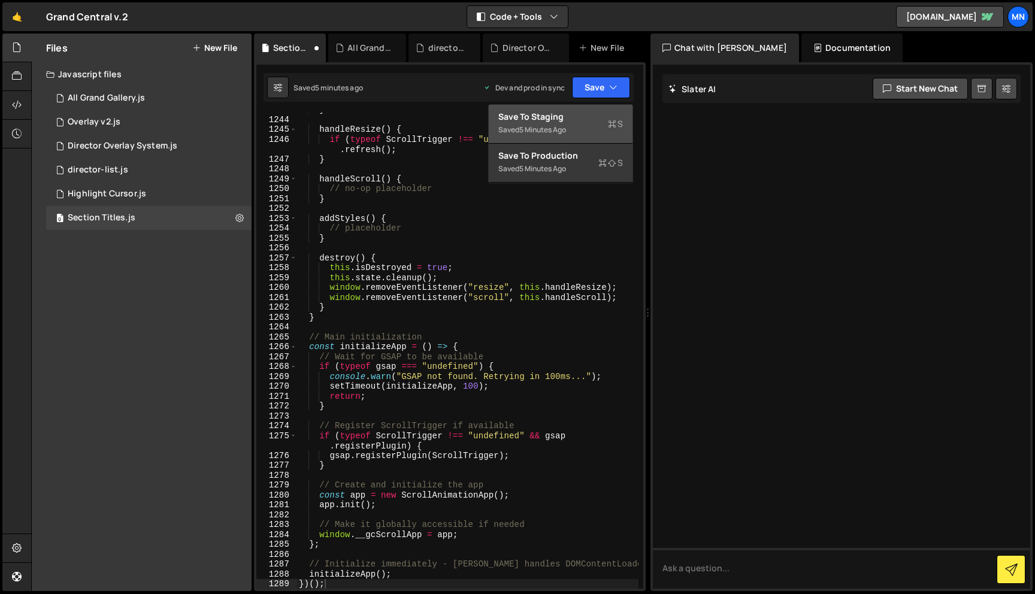
click at [585, 117] on div "Save to Staging S" at bounding box center [560, 117] width 125 height 12
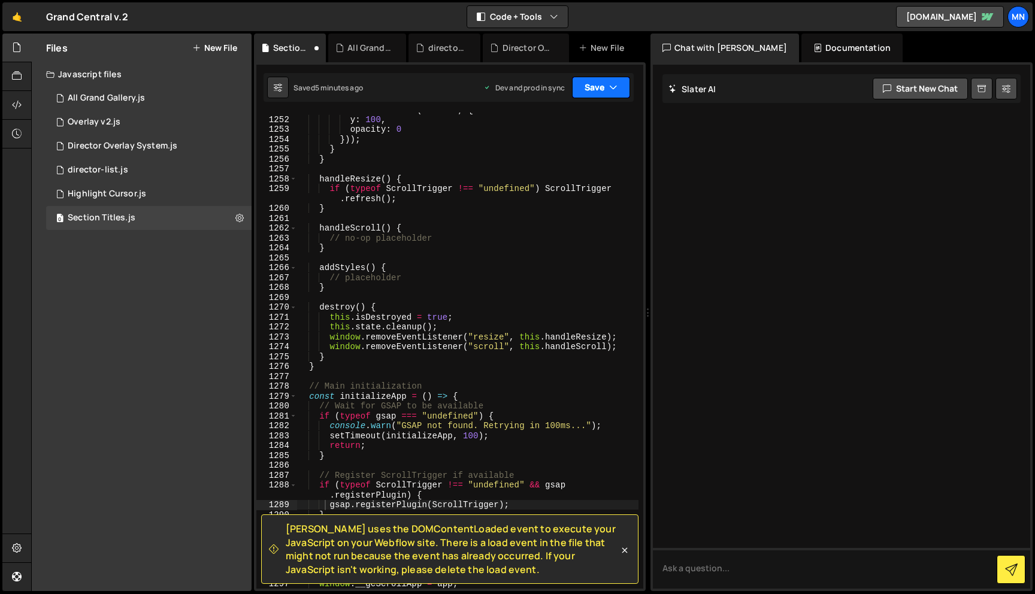
click at [602, 86] on button "Save" at bounding box center [601, 88] width 58 height 22
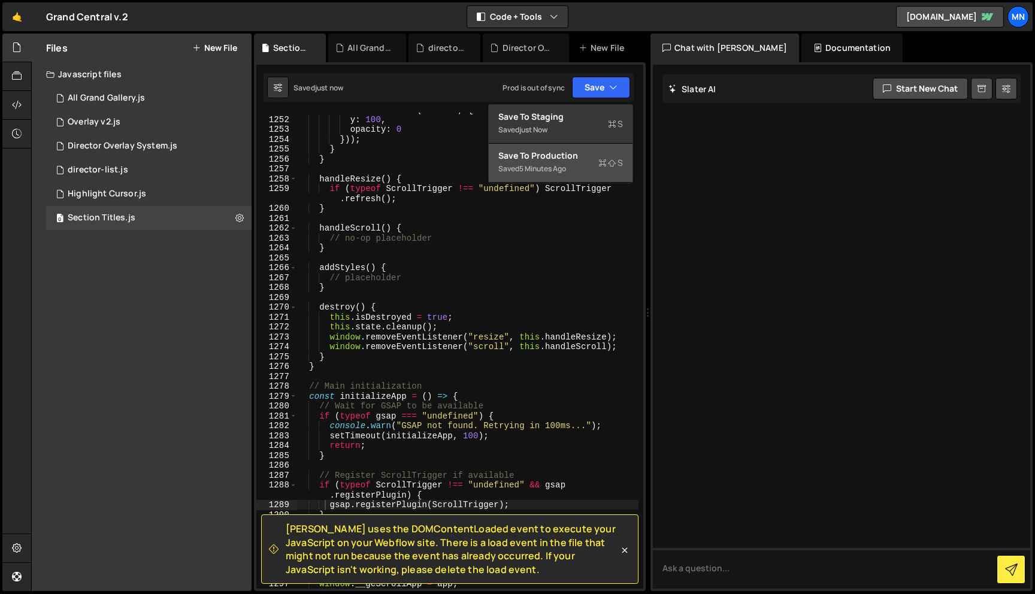
click at [591, 166] on div "Saved 5 minutes ago" at bounding box center [560, 169] width 125 height 14
type textarea "if (typeof ScrollTrigger !== "undefined") ScrollTrigger.refresh();"
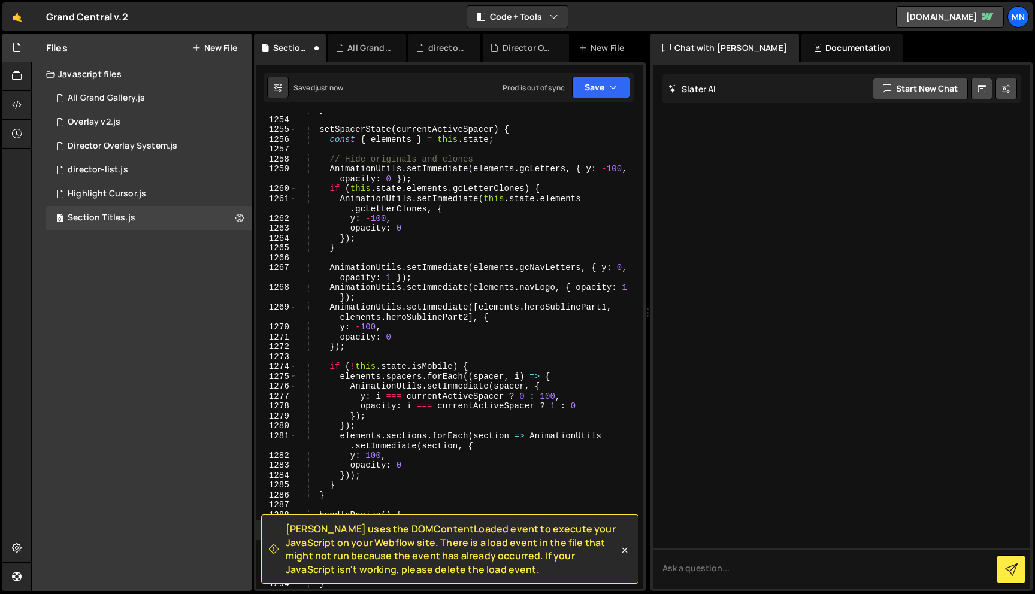
scroll to position [14015, 0]
drag, startPoint x: 597, startPoint y: 81, endPoint x: 597, endPoint y: 89, distance: 7.8
click at [597, 81] on button "Save" at bounding box center [601, 88] width 58 height 22
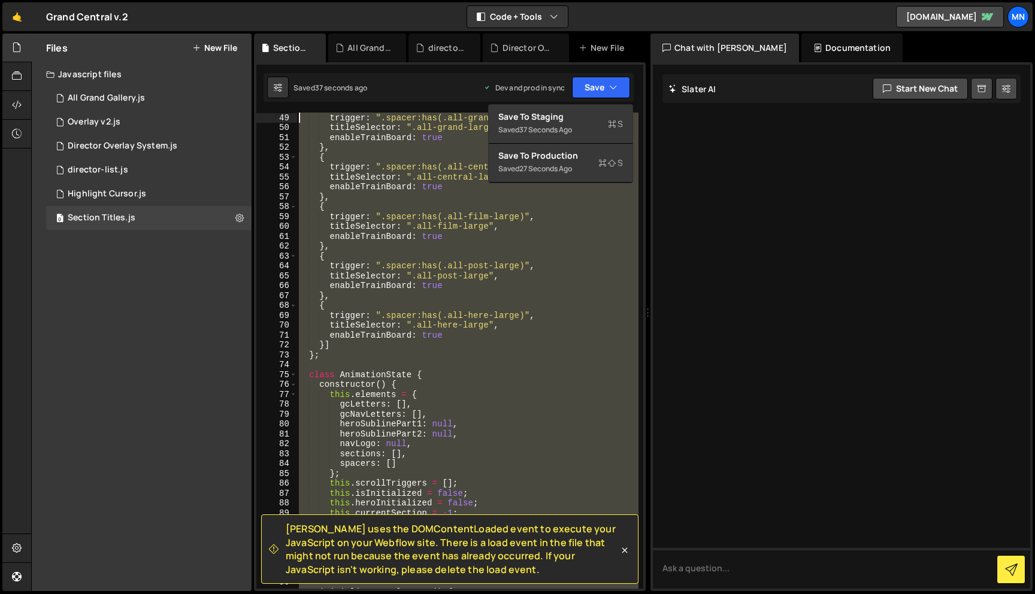
scroll to position [0, 0]
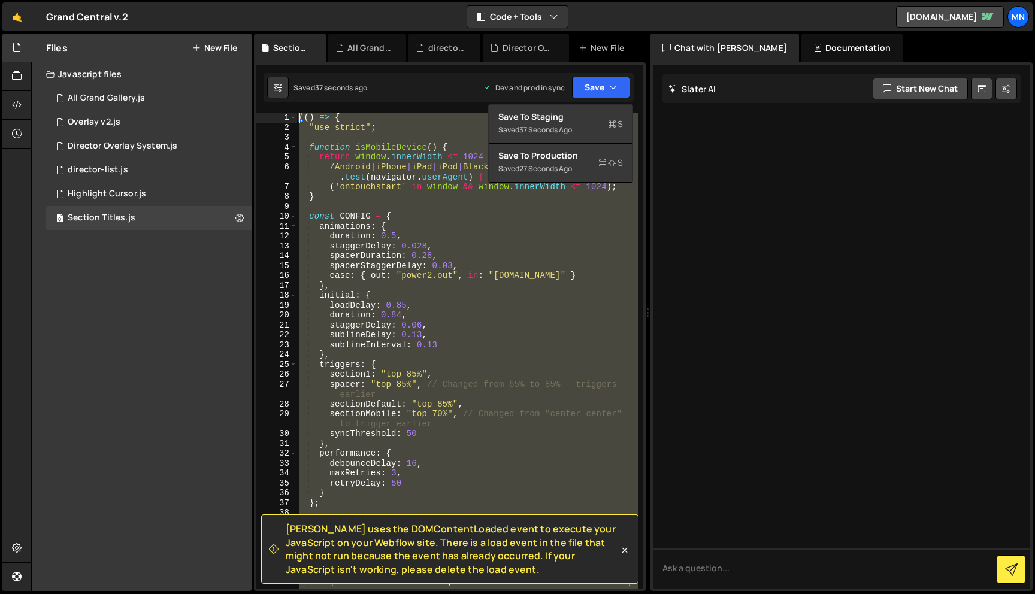
drag, startPoint x: 338, startPoint y: 475, endPoint x: 199, endPoint y: -75, distance: 567.4
click at [199, 0] on html "Projects [GEOGRAPHIC_DATA] Blog [GEOGRAPHIC_DATA] Projects Your Teams Invite te…" at bounding box center [517, 297] width 1035 height 594
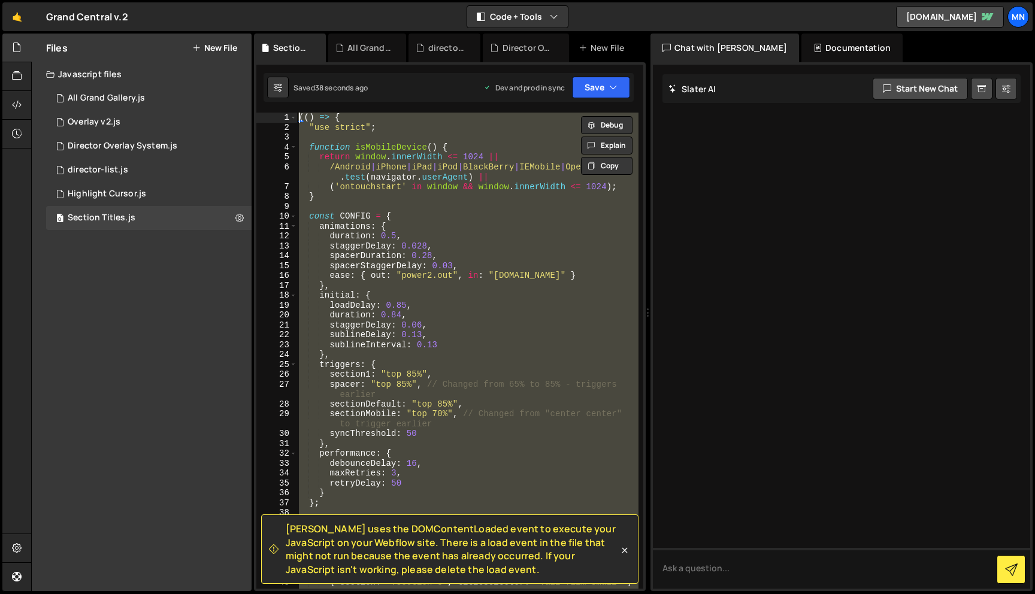
paste textarea "})()"
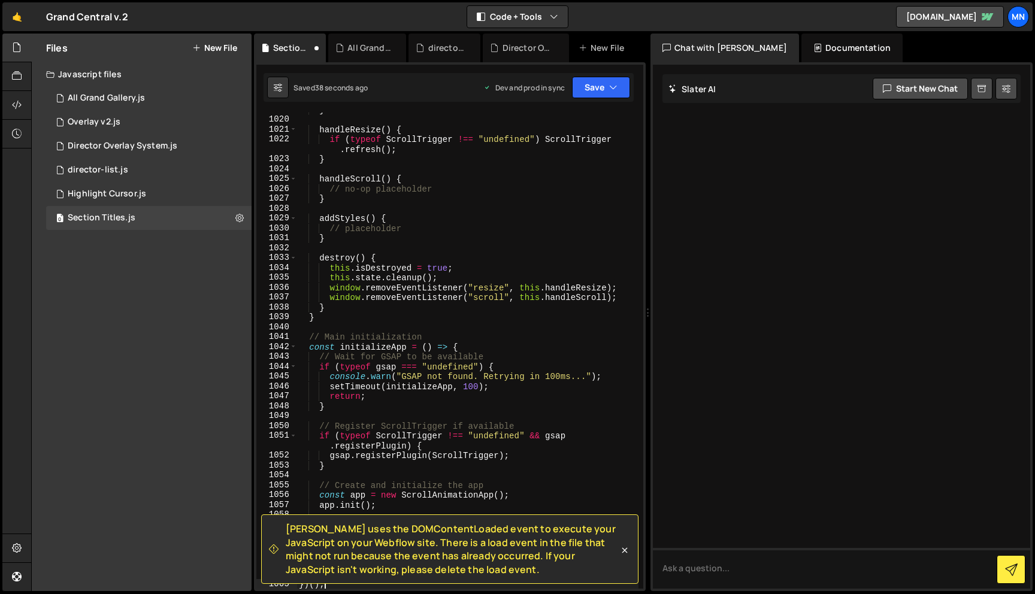
scroll to position [11654, 0]
click at [617, 92] on icon "button" at bounding box center [613, 87] width 8 height 12
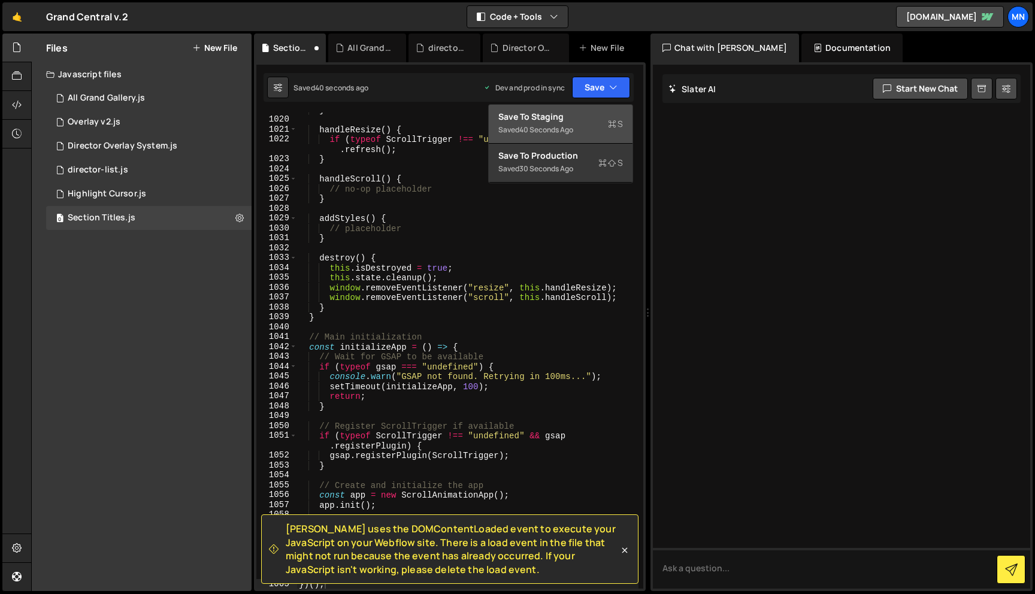
click at [609, 118] on icon at bounding box center [612, 124] width 8 height 12
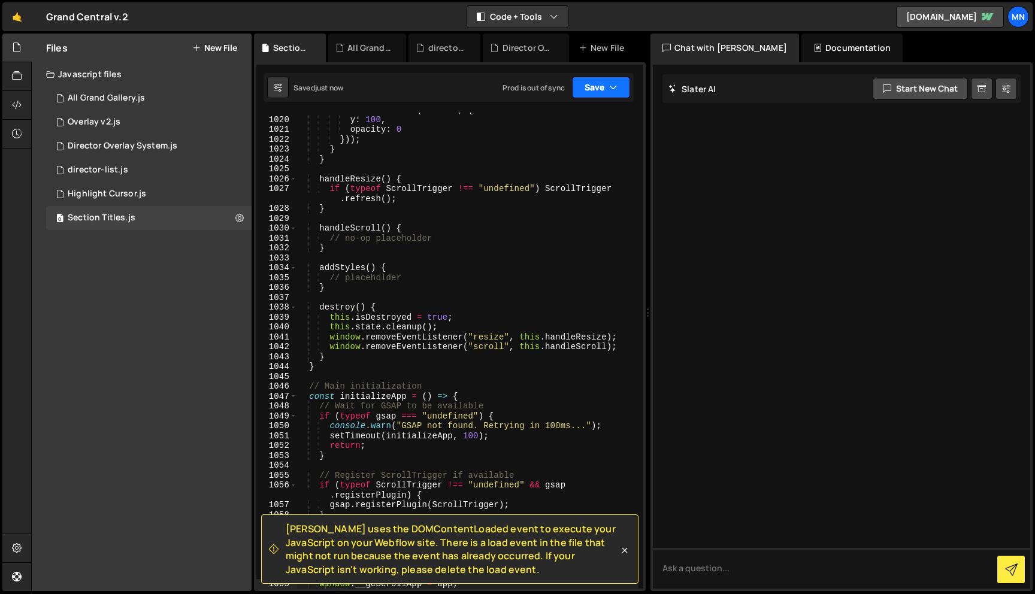
click at [621, 87] on button "Save" at bounding box center [601, 88] width 58 height 22
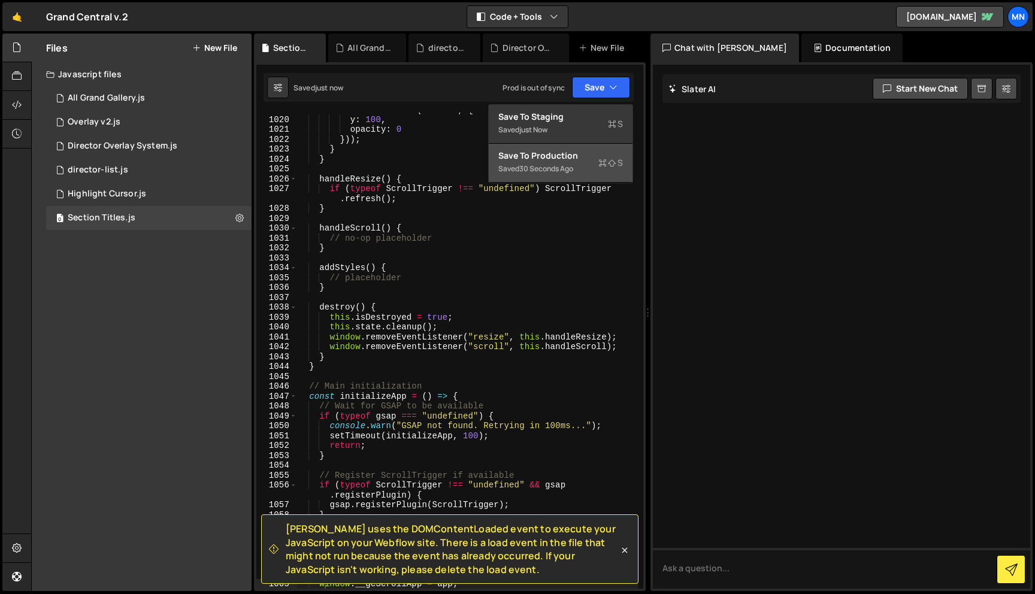
click at [602, 171] on div "Saved 30 seconds ago" at bounding box center [560, 169] width 125 height 14
type textarea "gsap.registerPlugin(ScrollTrigger);"
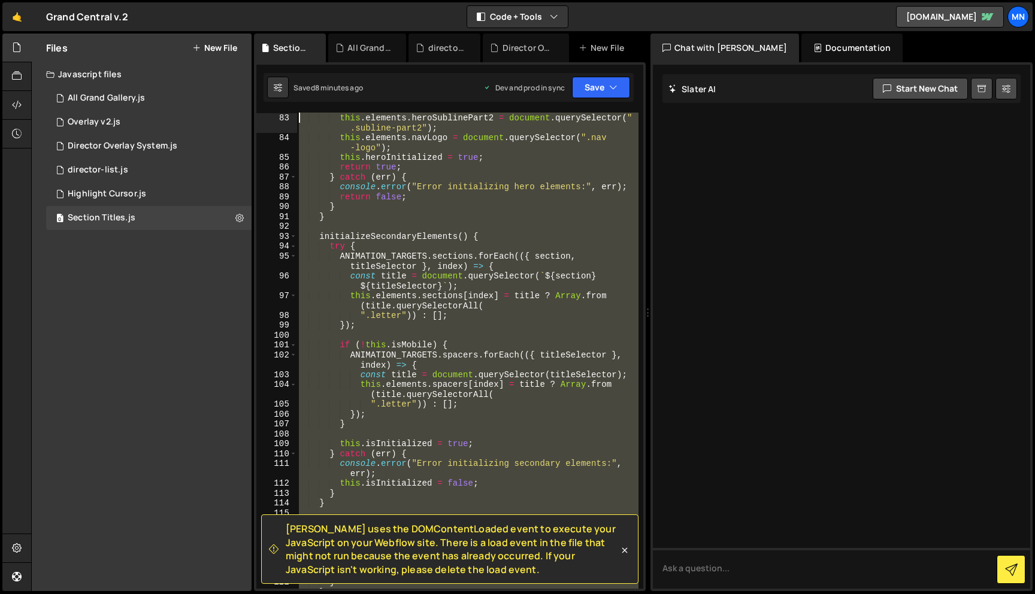
scroll to position [0, 0]
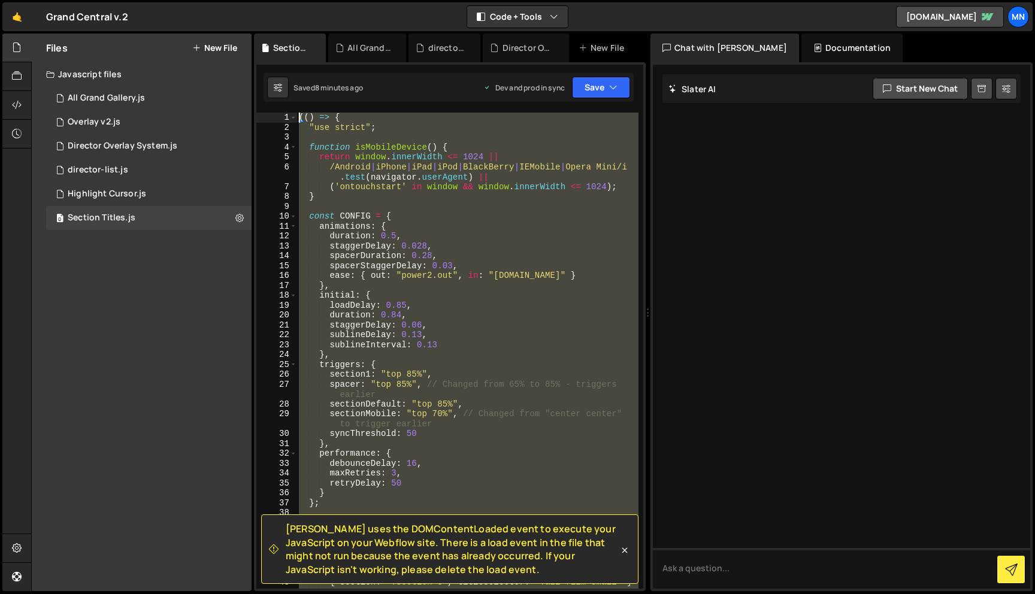
drag, startPoint x: 281, startPoint y: 396, endPoint x: 220, endPoint y: -75, distance: 475.0
click at [220, 0] on html "Projects [GEOGRAPHIC_DATA] Blog [GEOGRAPHIC_DATA] Projects Your Teams Invite te…" at bounding box center [517, 297] width 1035 height 594
paste textarea "})()"
type textarea "})();"
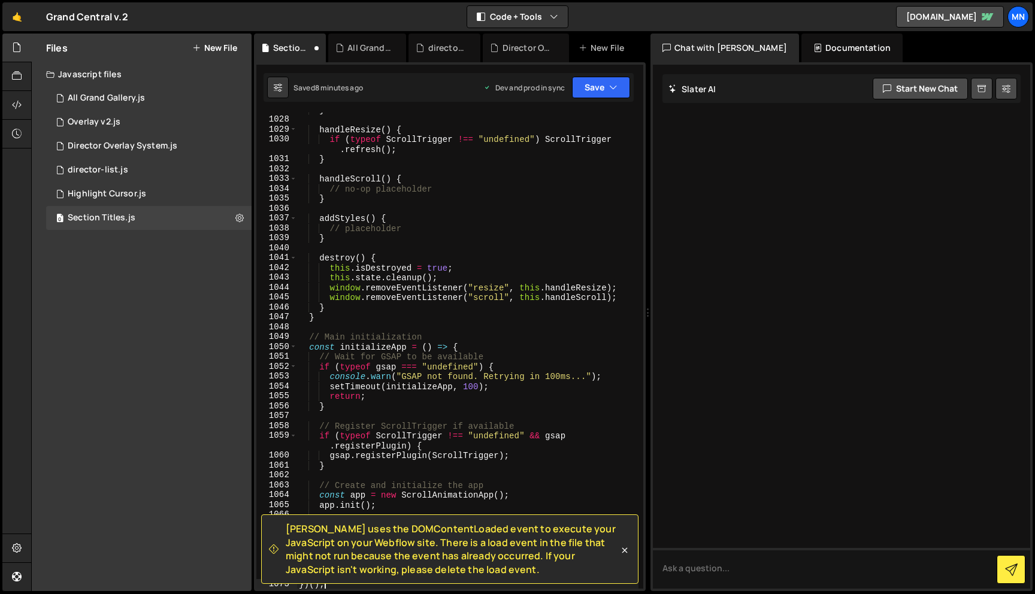
scroll to position [11852, 0]
click at [597, 92] on button "Save" at bounding box center [601, 88] width 58 height 22
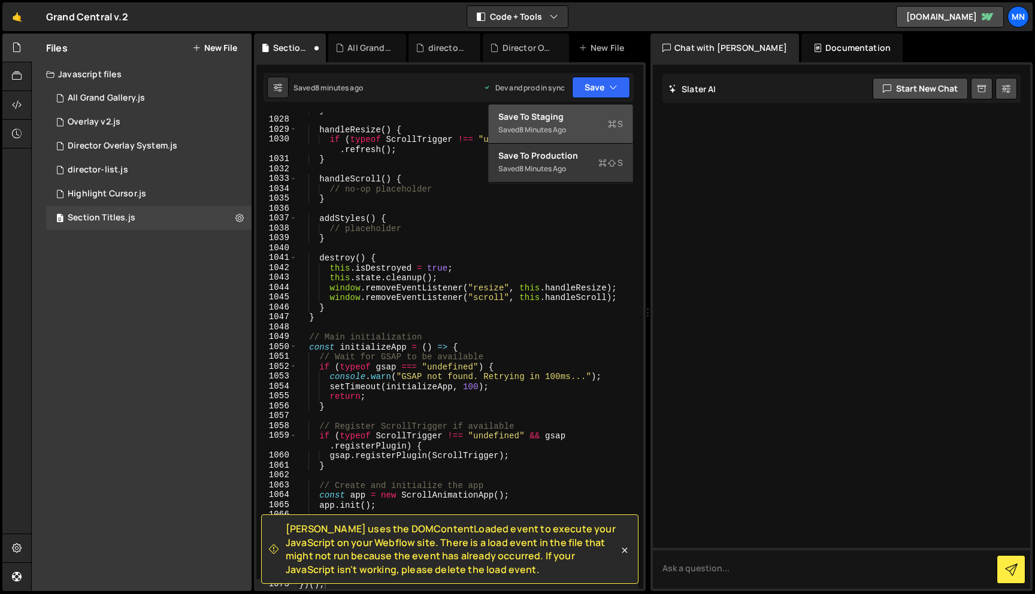
click at [573, 122] on div "Save to Staging S" at bounding box center [560, 117] width 125 height 12
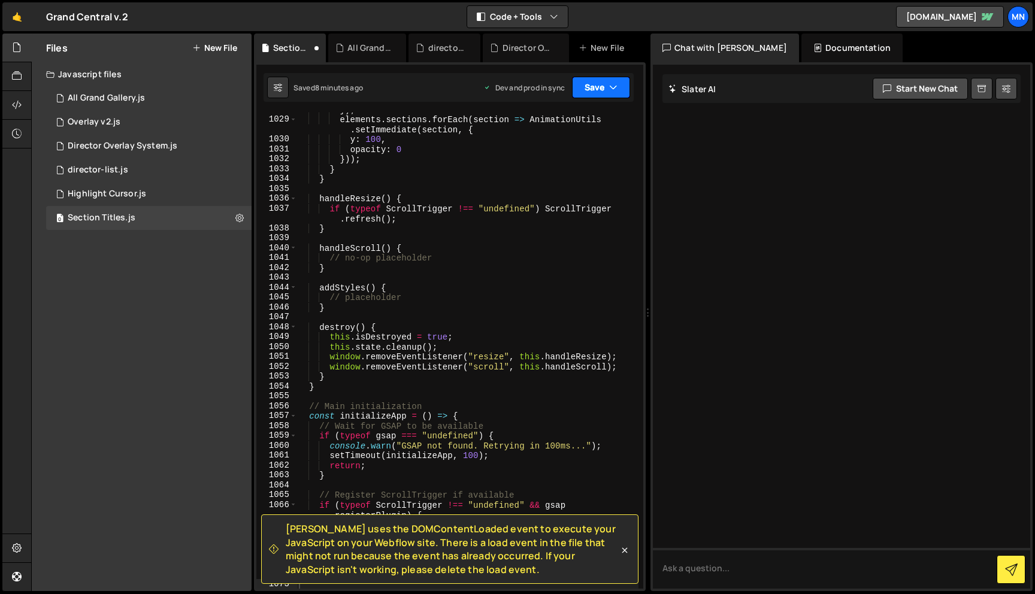
click at [596, 86] on button "Save" at bounding box center [601, 88] width 58 height 22
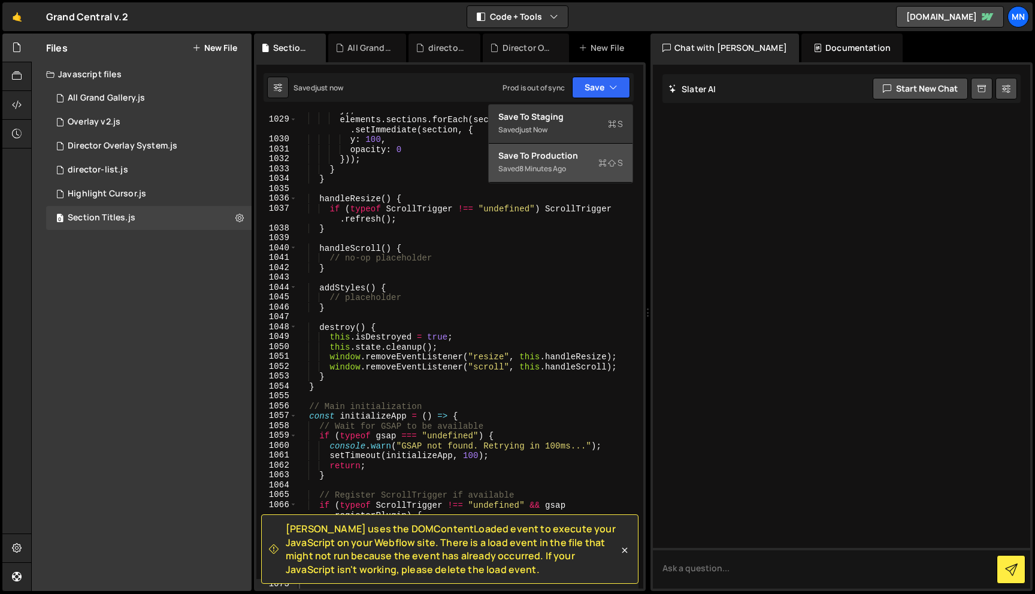
click at [561, 180] on button "Save to Production S Saved 8 minutes ago" at bounding box center [561, 163] width 144 height 39
type textarea "setTimeout(initializeApp, 100);"
